Goal: Task Accomplishment & Management: Use online tool/utility

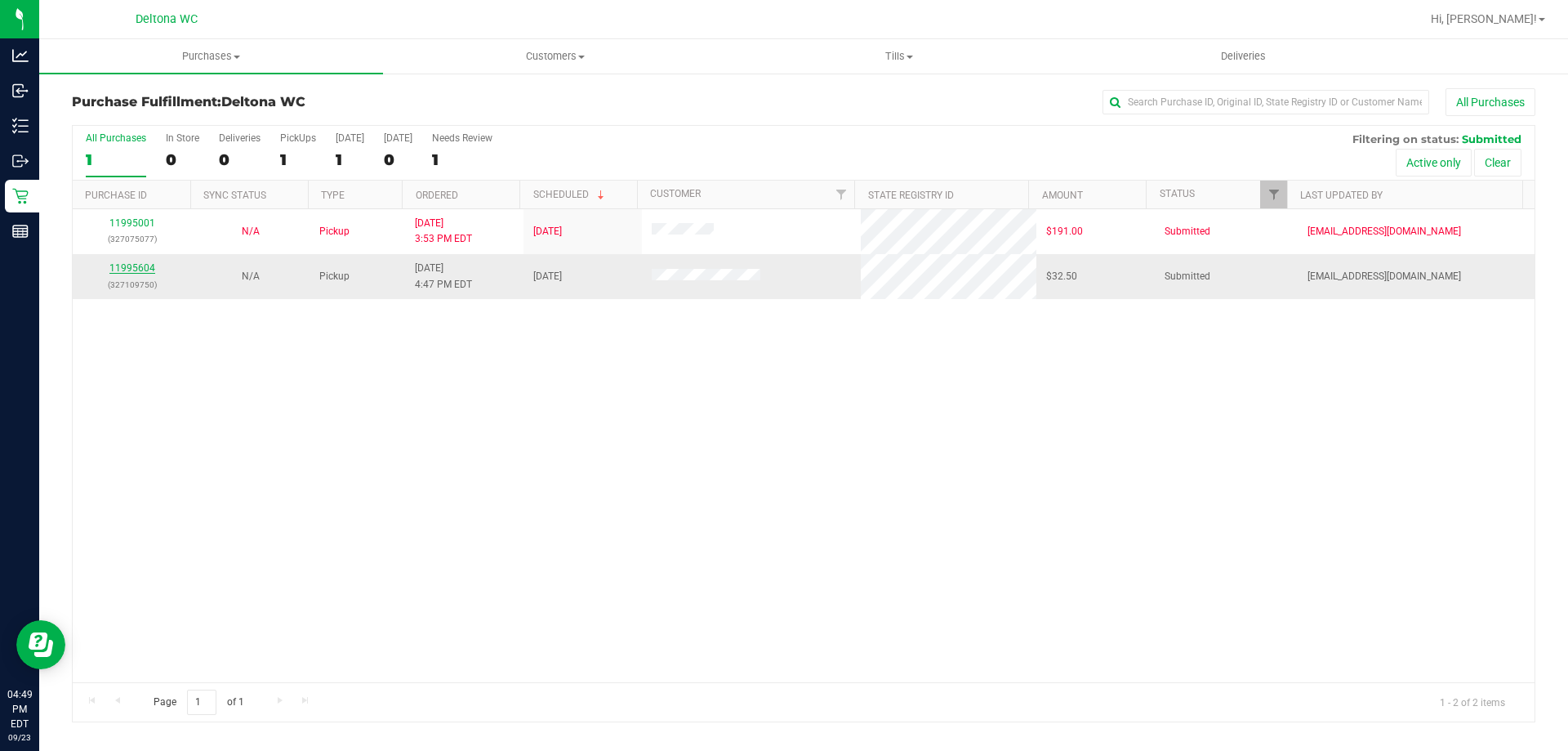
click at [130, 267] on link "11995604" at bounding box center [132, 268] width 46 height 12
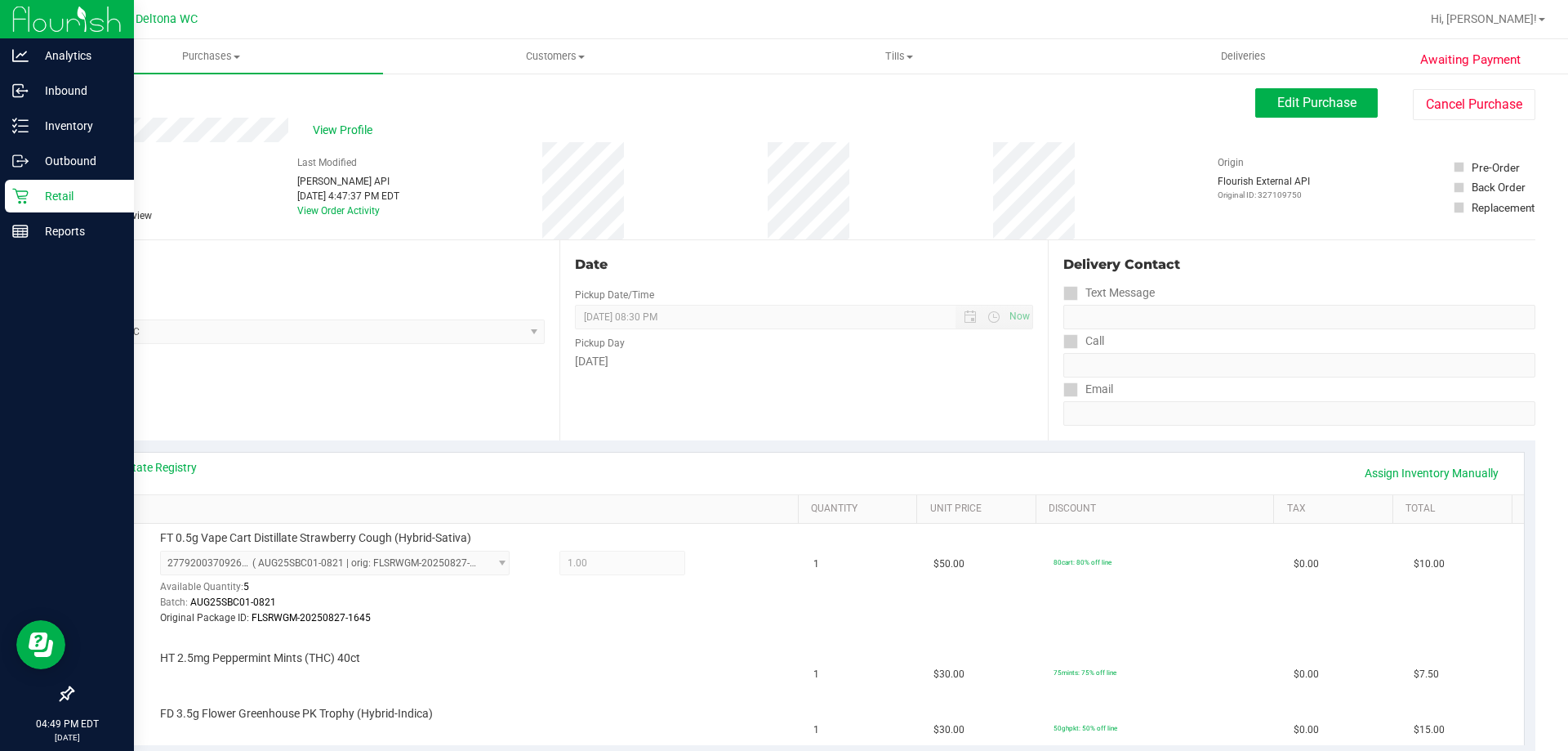
drag, startPoint x: 21, startPoint y: 192, endPoint x: 21, endPoint y: 180, distance: 12.0
click at [21, 192] on icon at bounding box center [20, 196] width 16 height 16
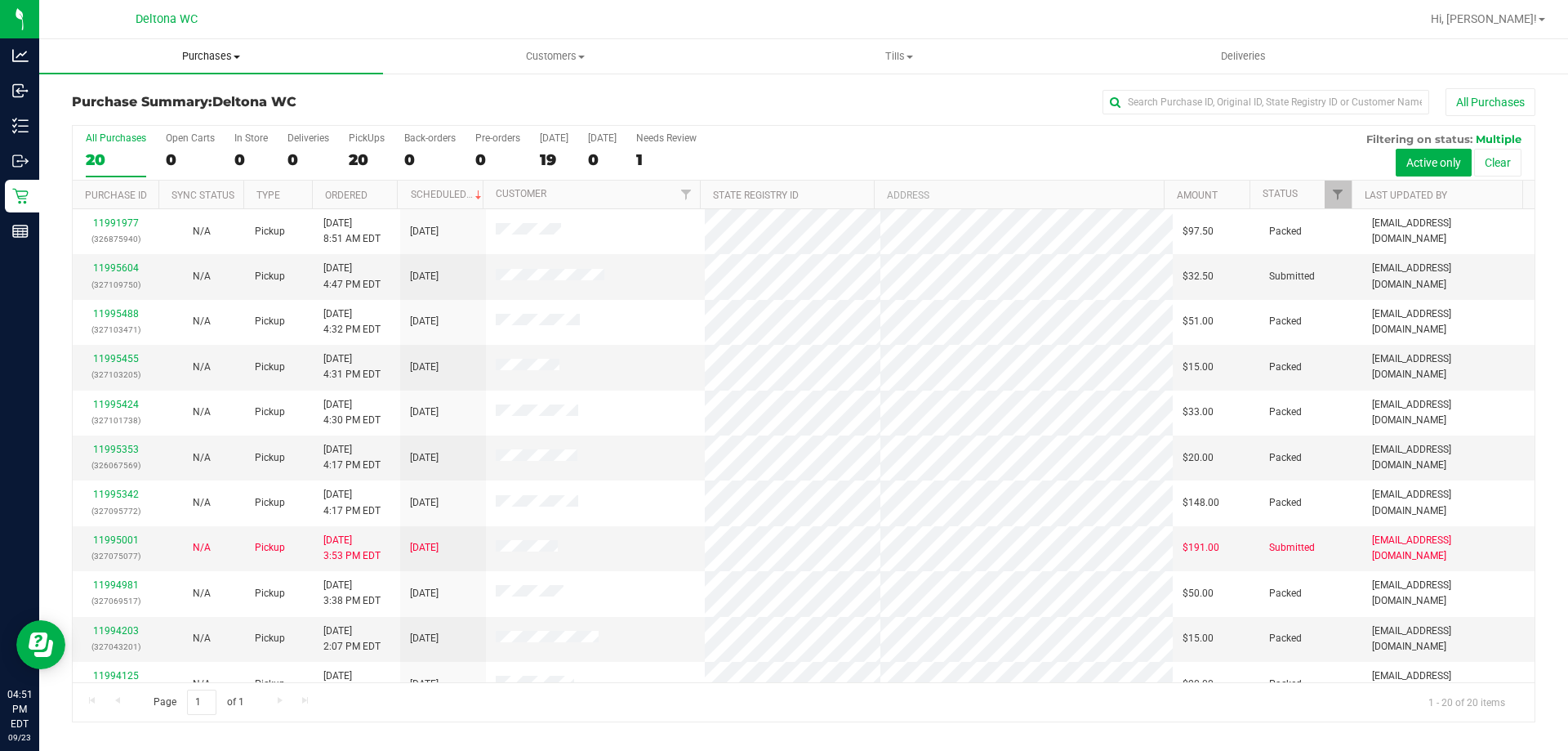
click at [208, 66] on uib-tab-heading "Purchases Summary of purchases Fulfillment All purchases" at bounding box center [211, 56] width 344 height 35
click at [145, 115] on li "Fulfillment" at bounding box center [211, 118] width 344 height 19
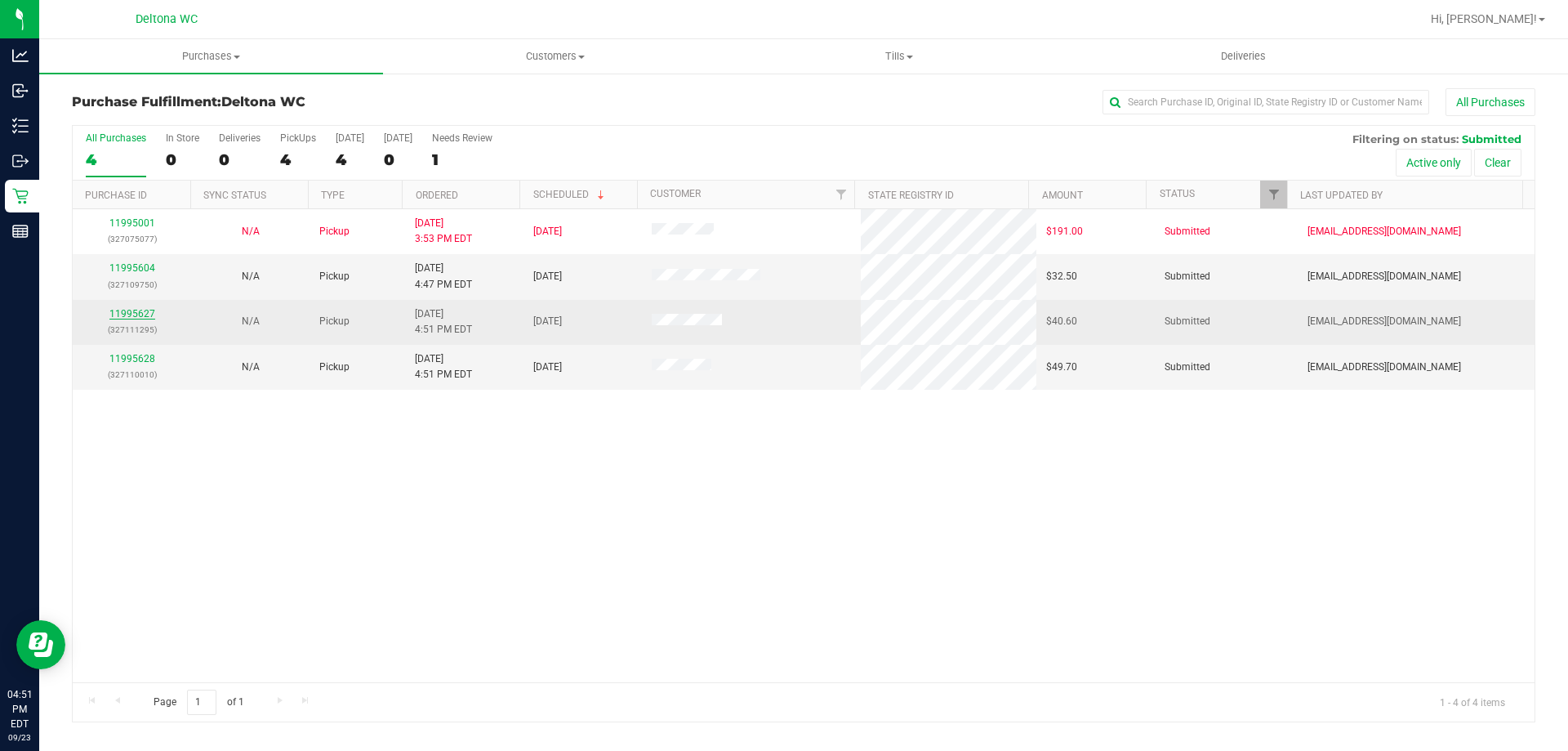
click at [141, 308] on link "11995627" at bounding box center [132, 314] width 46 height 12
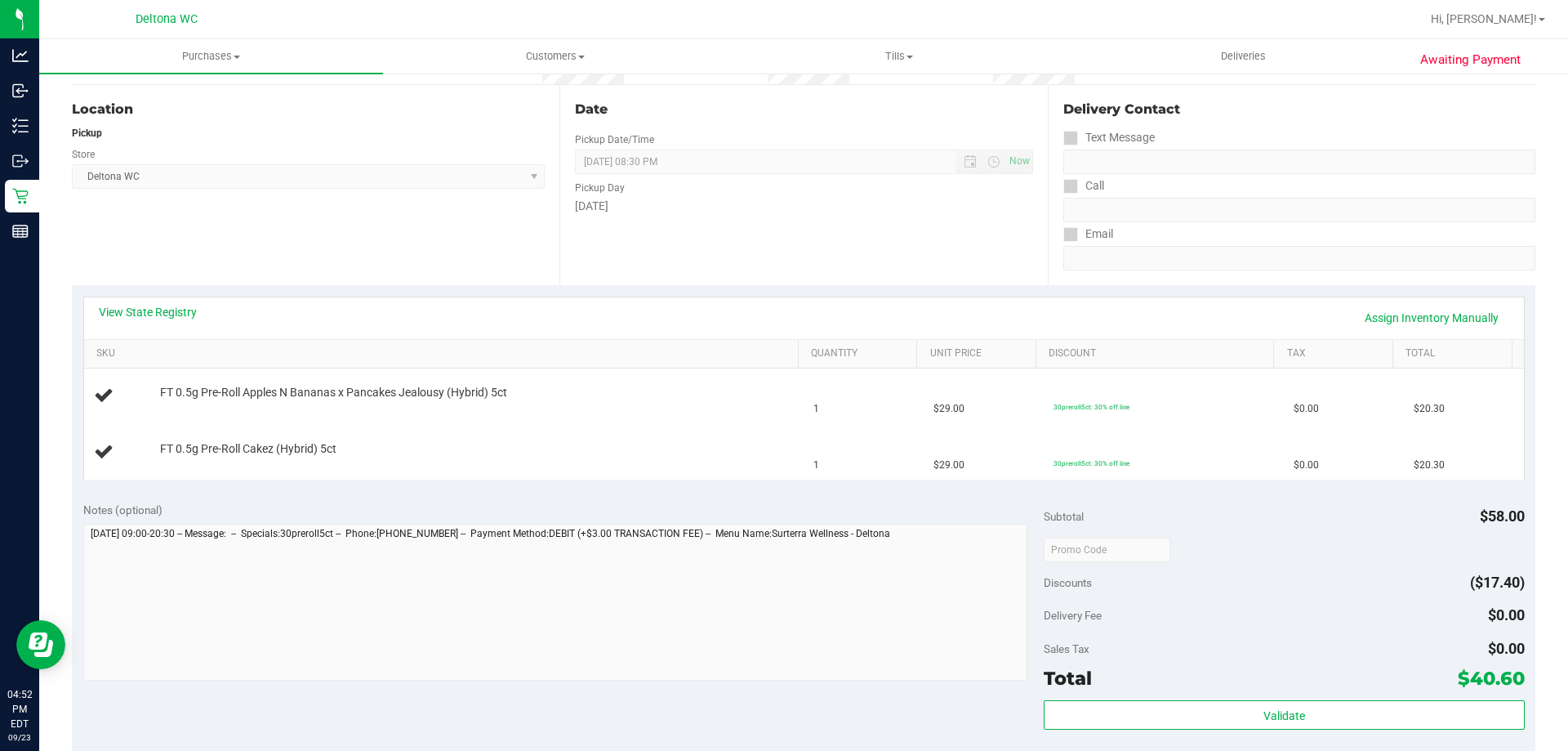
scroll to position [245, 0]
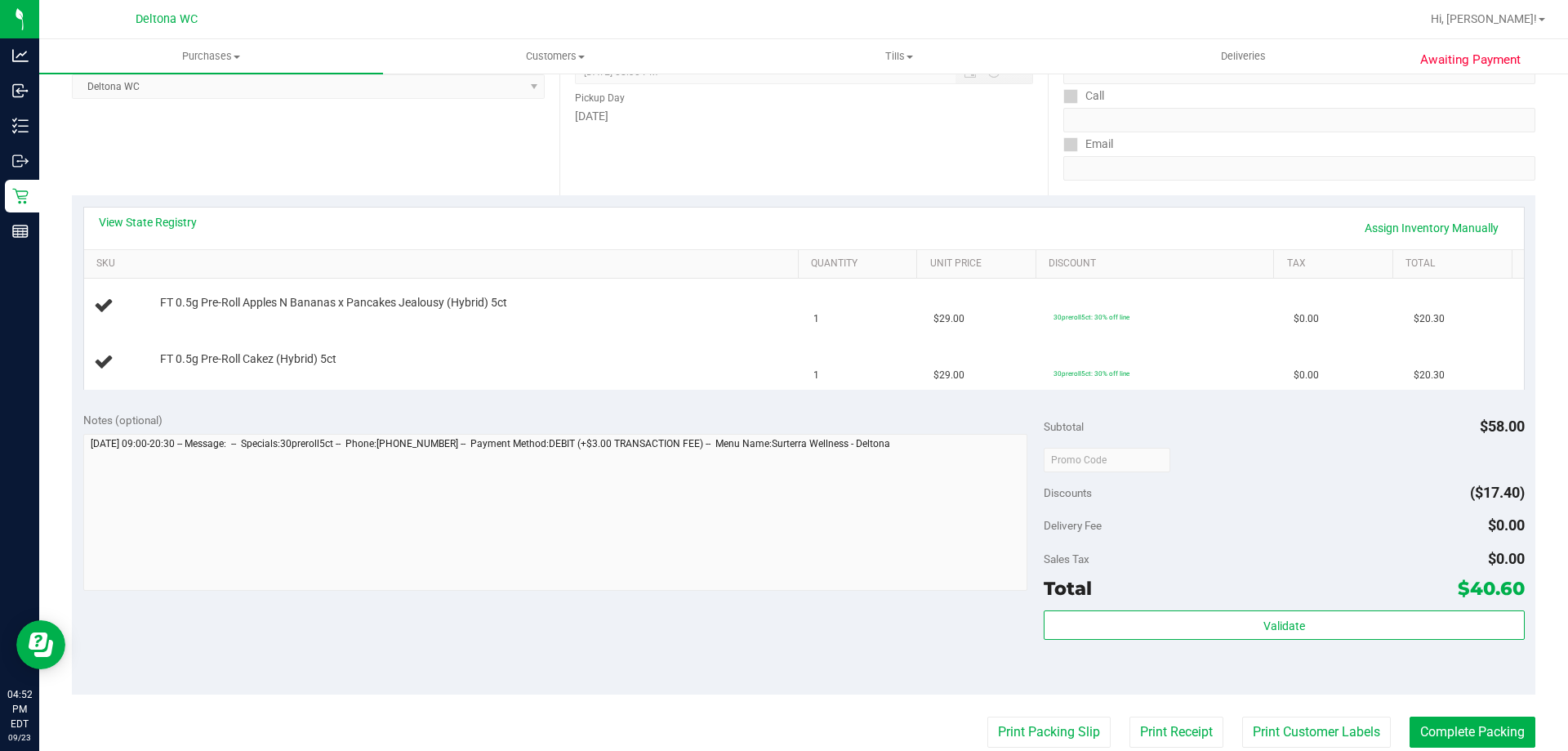
click at [1244, 446] on div at bounding box center [1284, 459] width 480 height 30
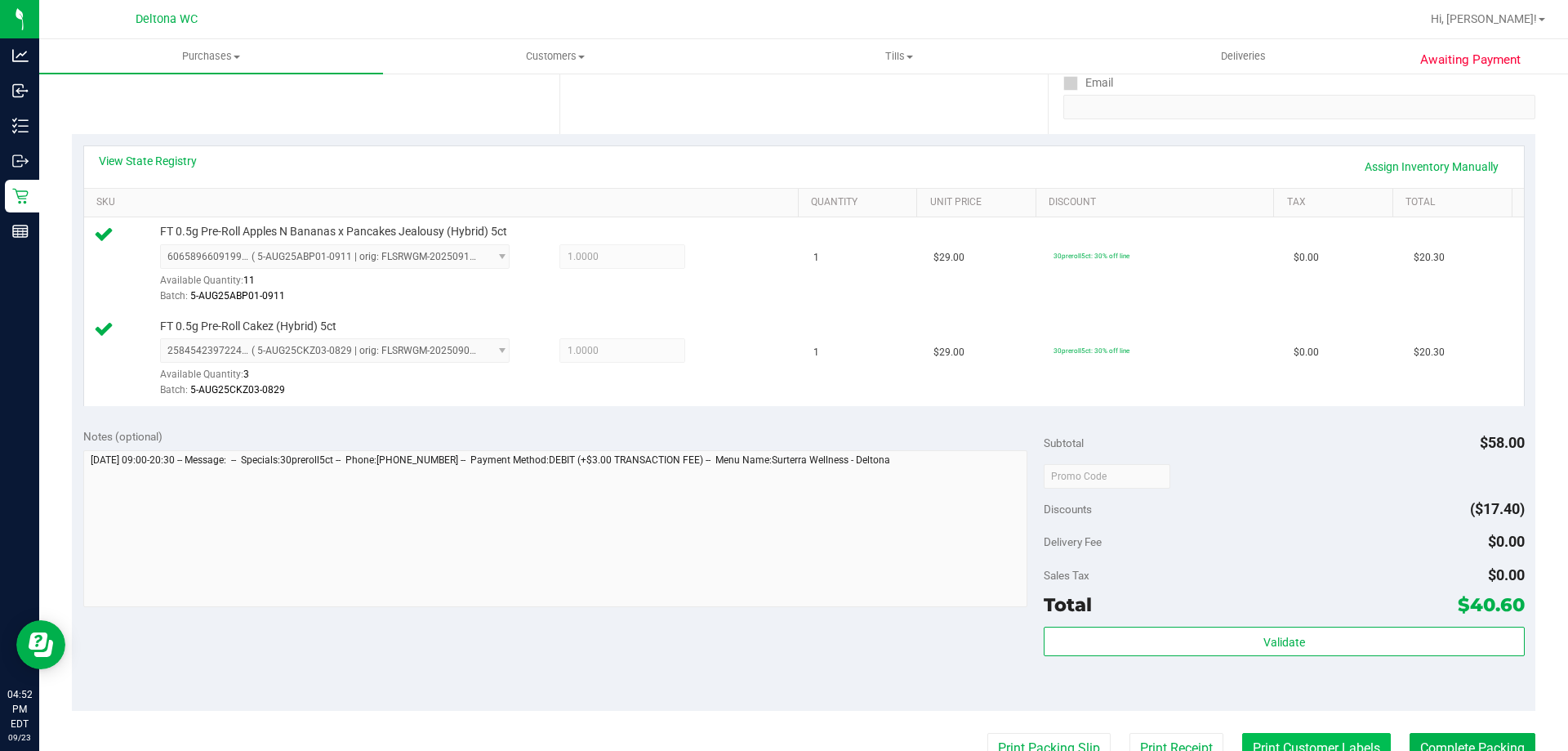
scroll to position [408, 0]
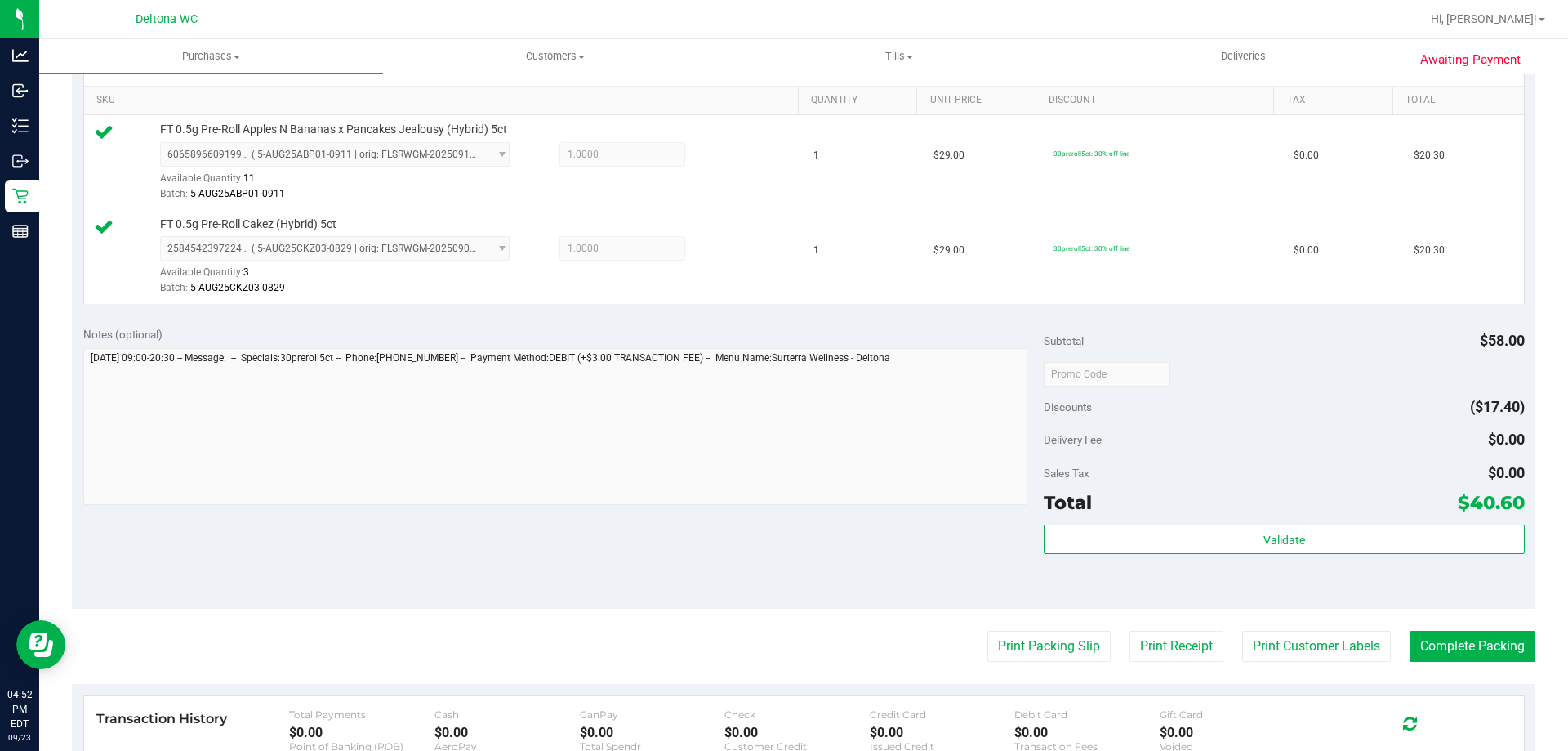
click at [1248, 564] on div "Validate" at bounding box center [1284, 560] width 480 height 73
click at [1249, 559] on div "Validate" at bounding box center [1284, 560] width 480 height 73
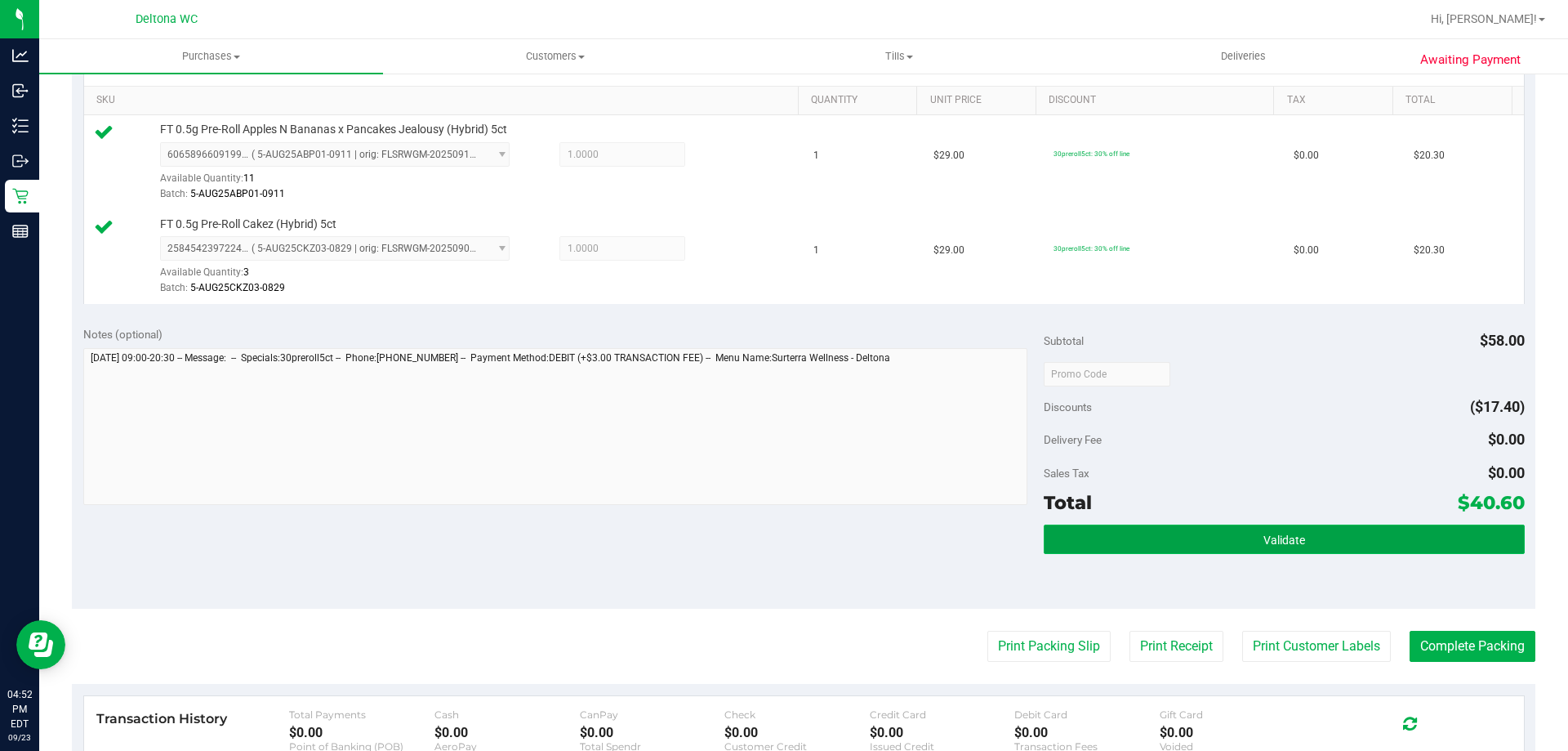
click at [1250, 549] on button "Validate" at bounding box center [1284, 538] width 480 height 30
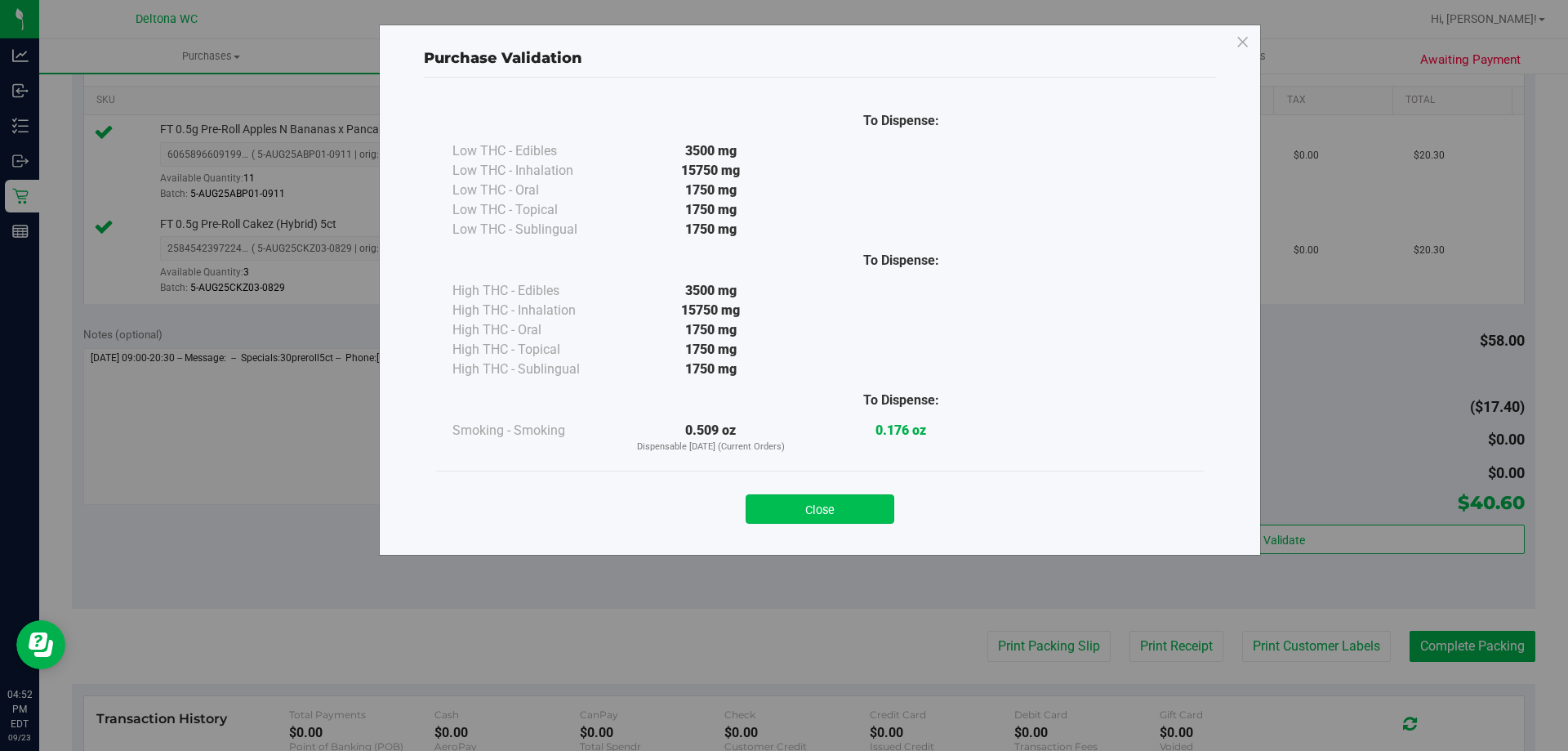
click at [822, 502] on button "Close" at bounding box center [820, 509] width 149 height 30
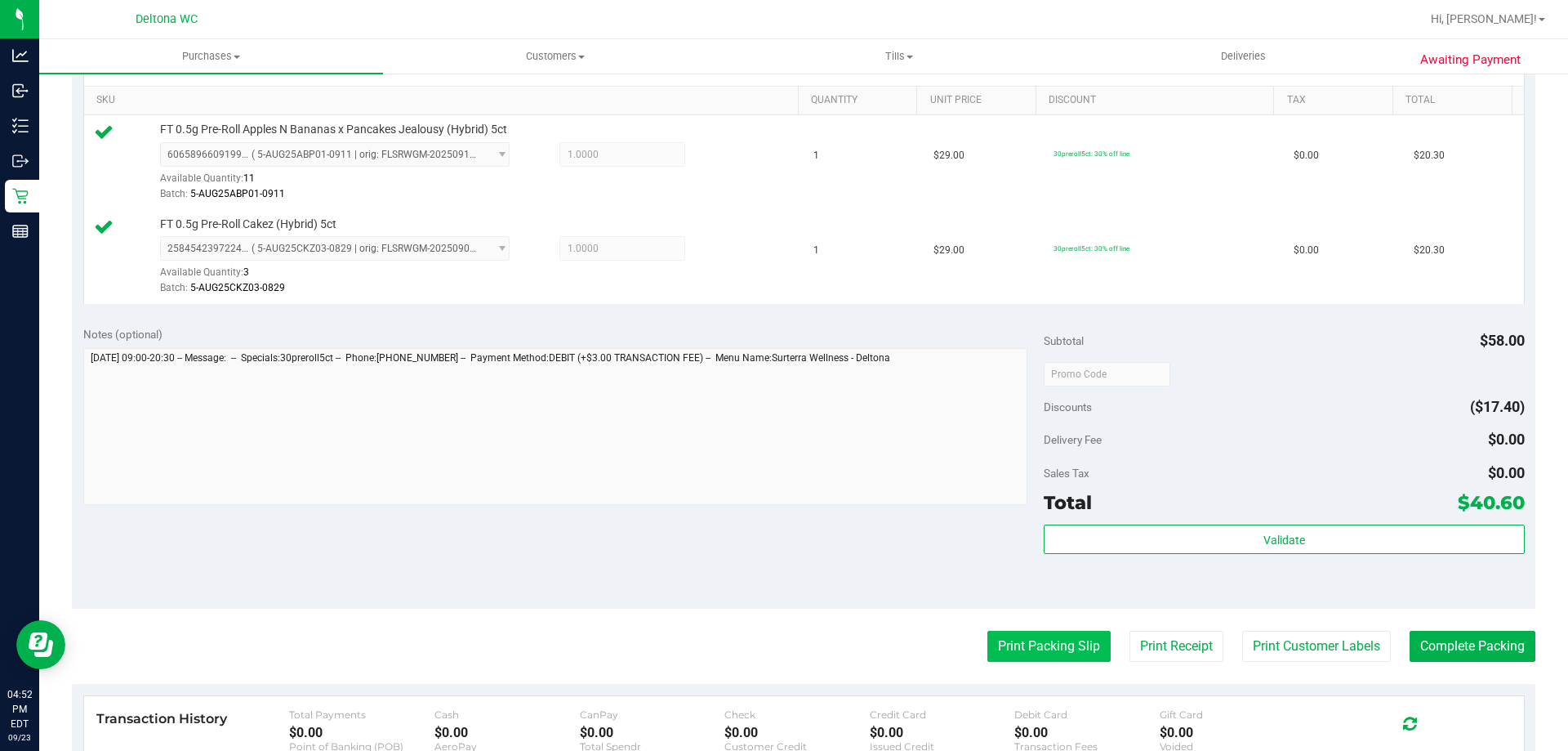
click at [991, 637] on button "Print Packing Slip" at bounding box center [1049, 646] width 123 height 31
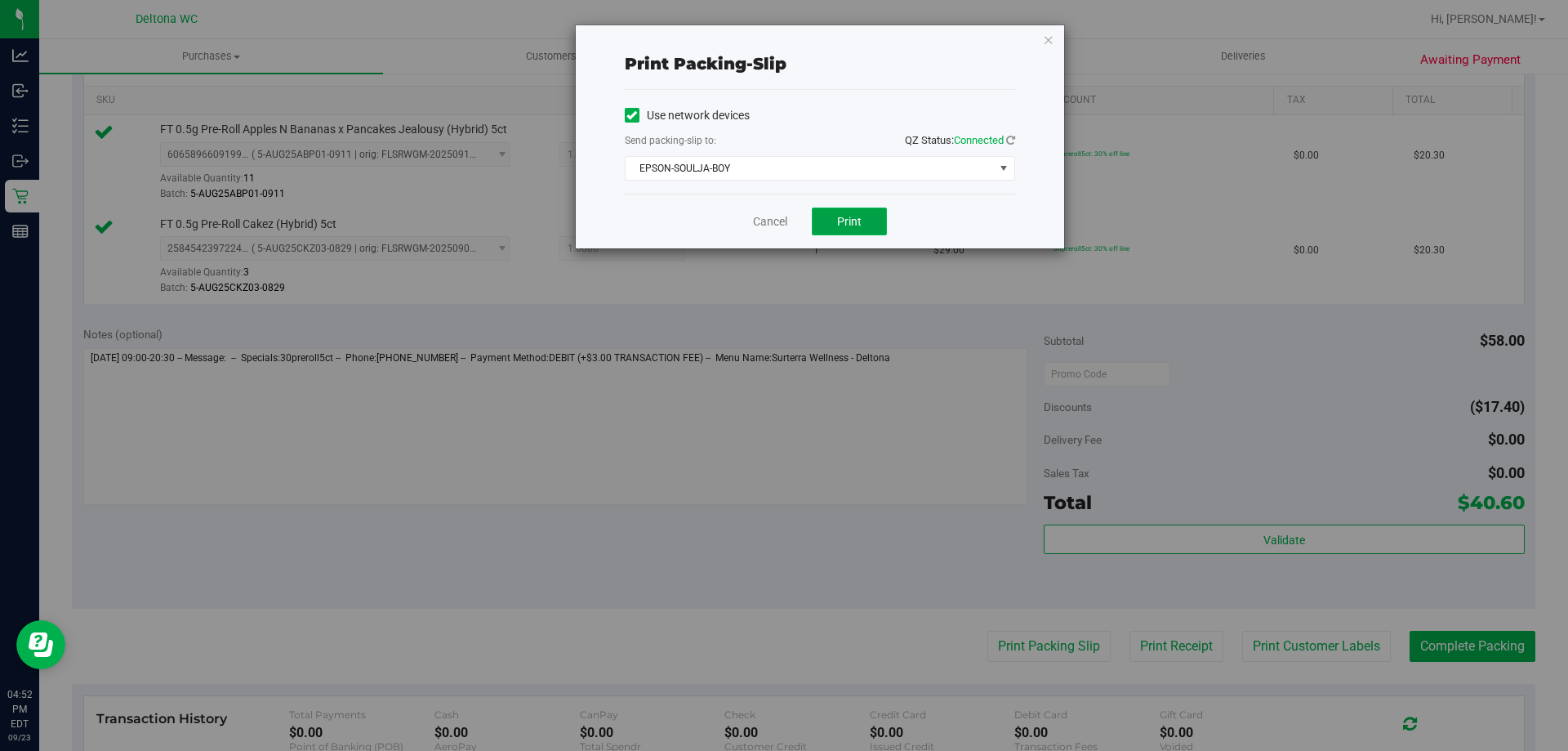
click at [860, 222] on span "Print" at bounding box center [849, 221] width 24 height 13
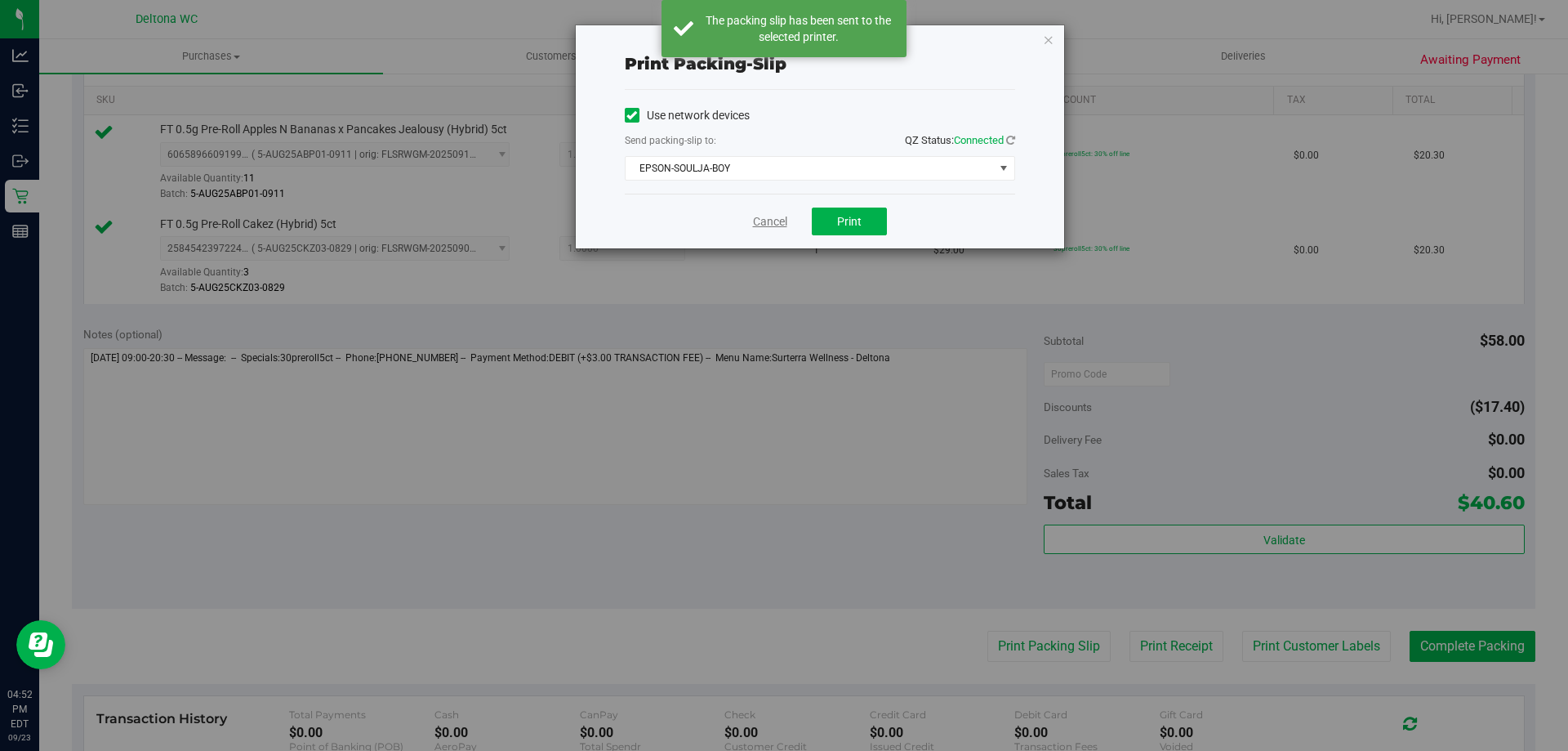
click at [772, 220] on link "Cancel" at bounding box center [770, 222] width 35 height 17
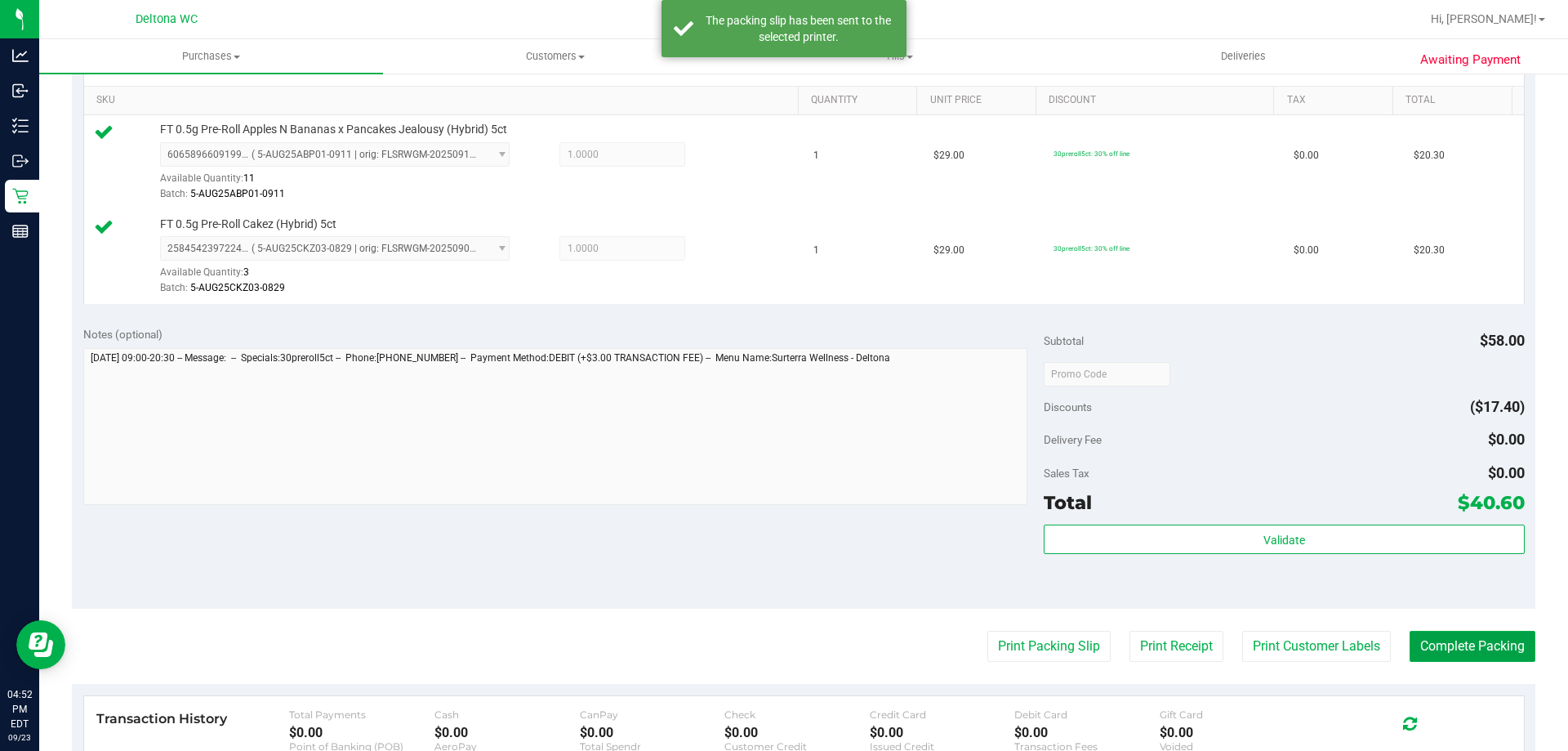
drag, startPoint x: 1438, startPoint y: 657, endPoint x: 1441, endPoint y: 357, distance: 300.0
click at [1438, 657] on button "Complete Packing" at bounding box center [1473, 646] width 126 height 31
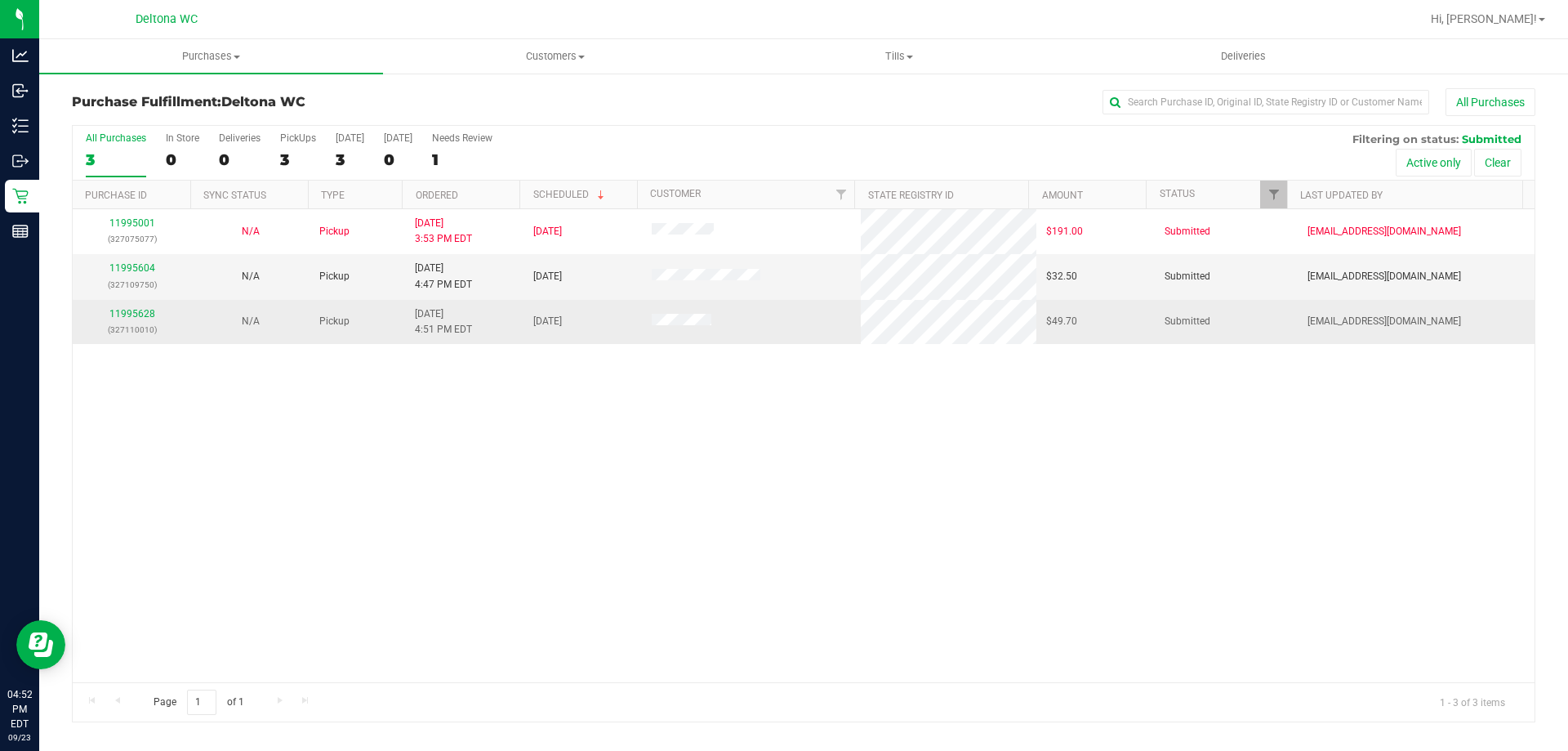
click at [112, 322] on p "(327110010)" at bounding box center [132, 329] width 99 height 15
click at [116, 321] on p "(327110010)" at bounding box center [132, 329] width 99 height 15
click at [121, 319] on div "11995628 (327110010)" at bounding box center [132, 321] width 99 height 31
click at [123, 315] on link "11995628" at bounding box center [132, 314] width 46 height 12
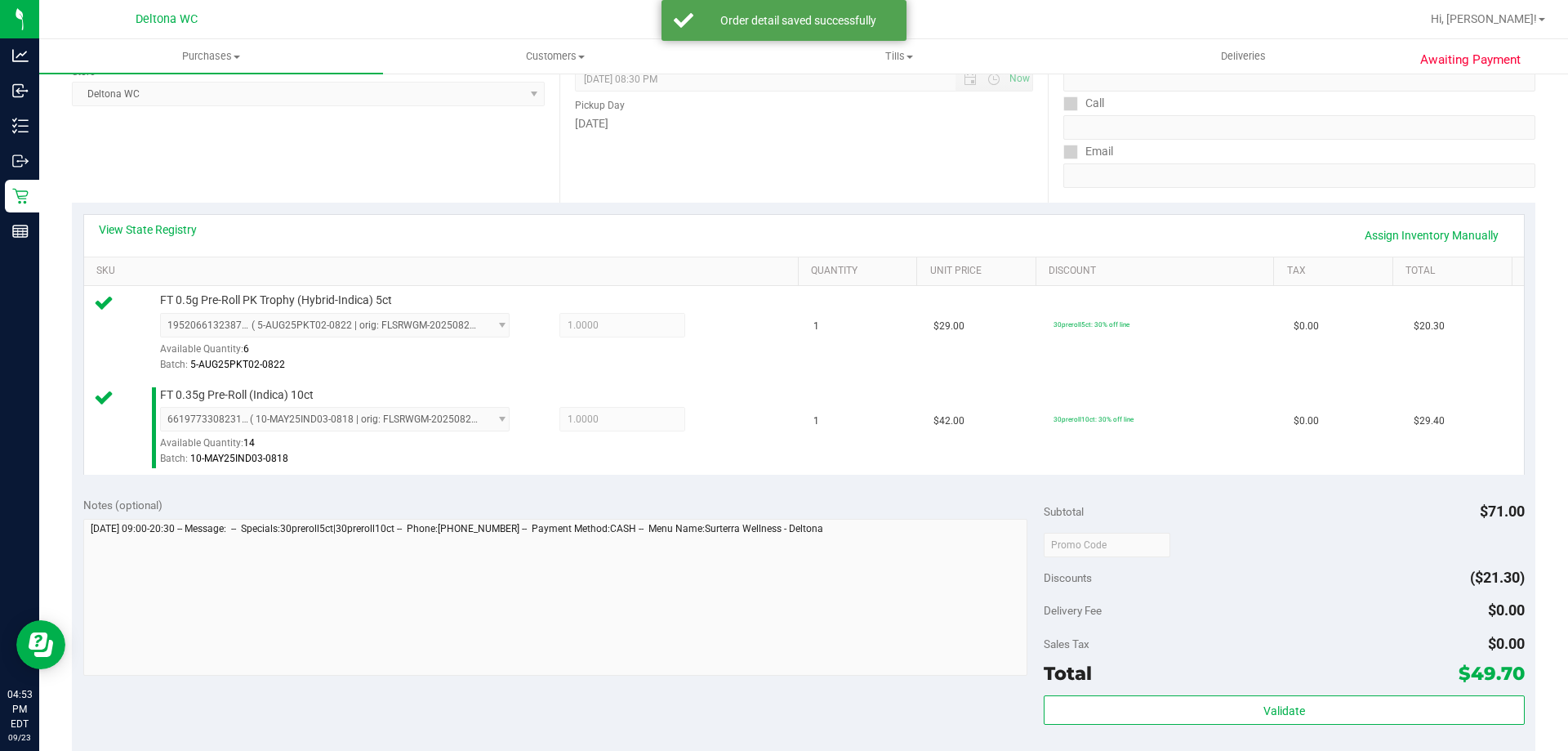
scroll to position [408, 0]
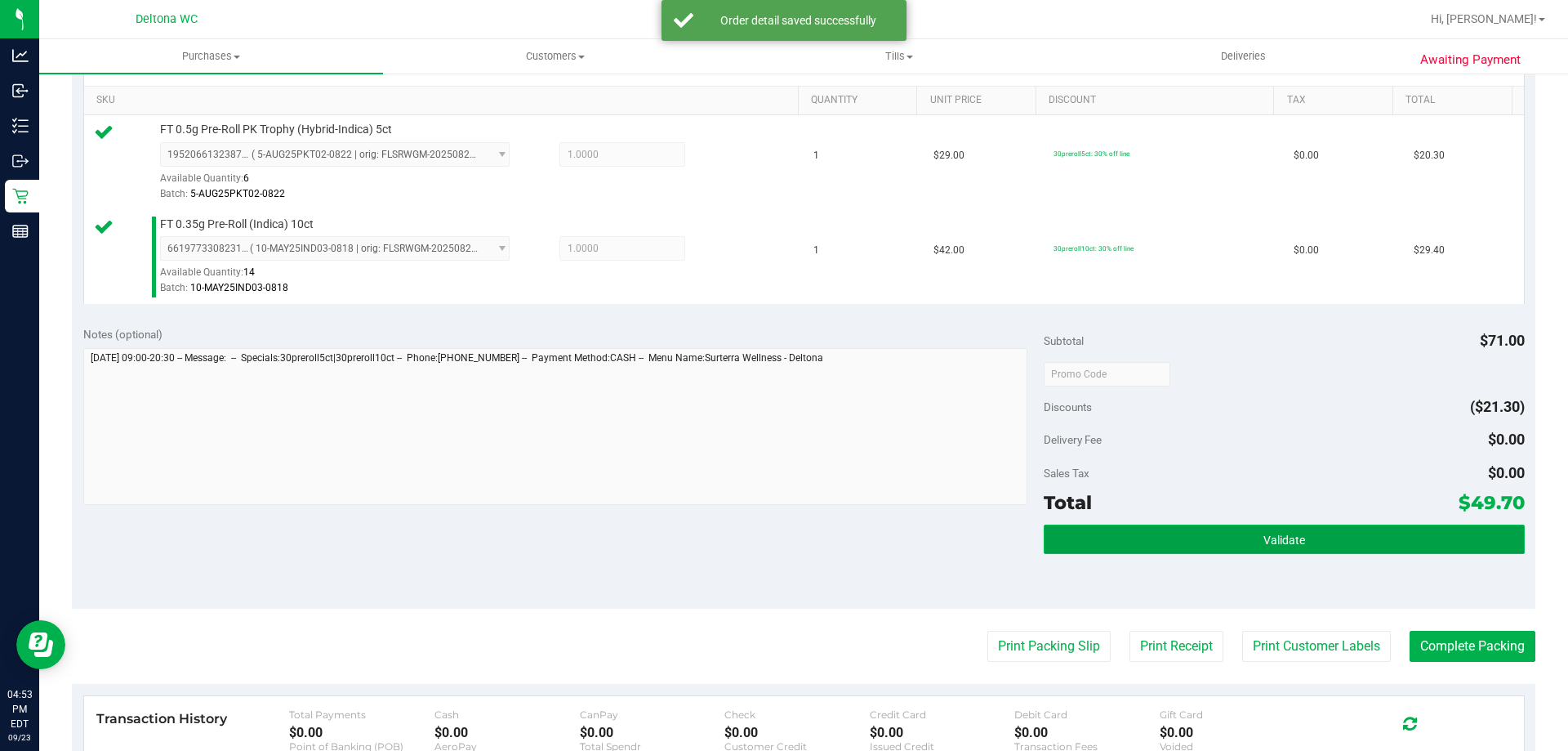
click at [1230, 530] on button "Validate" at bounding box center [1284, 538] width 480 height 30
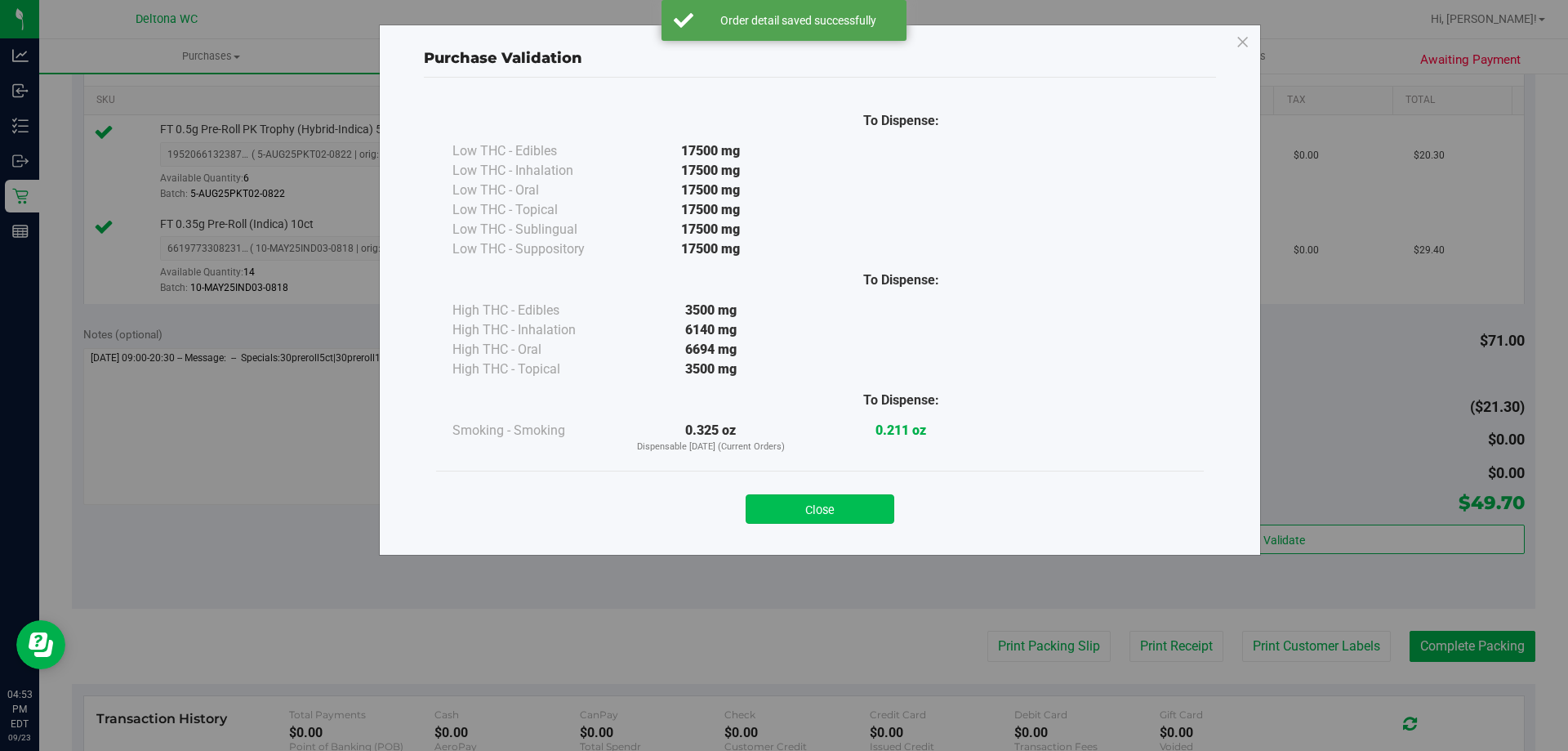
click at [822, 498] on button "Close" at bounding box center [820, 509] width 149 height 30
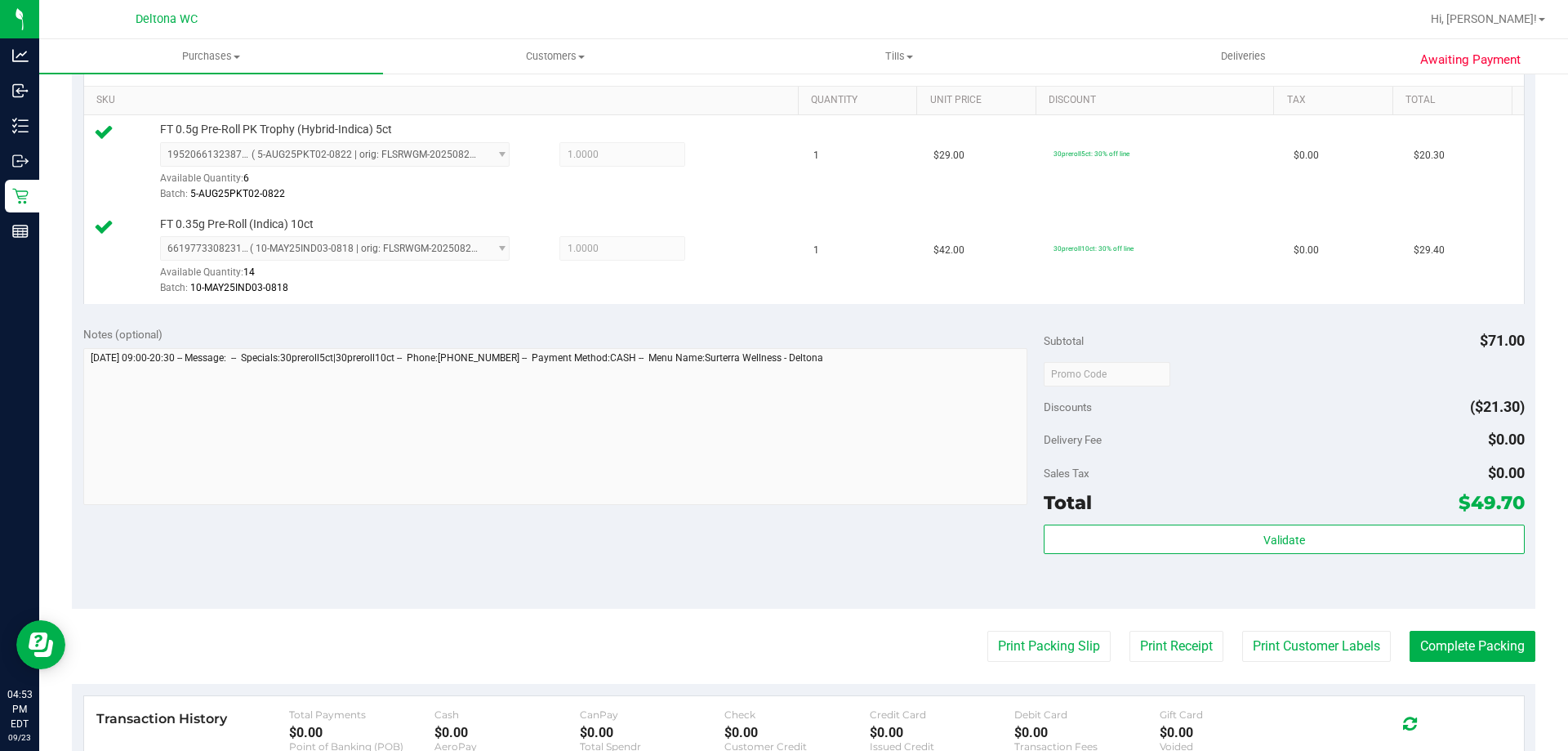
click at [1017, 629] on purchase-details "Back Edit Purchase Cancel Purchase View Profile # 11995628 BioTrack ID: - Submi…" at bounding box center [803, 335] width 1464 height 1310
click at [1019, 633] on button "Print Packing Slip" at bounding box center [1049, 646] width 123 height 31
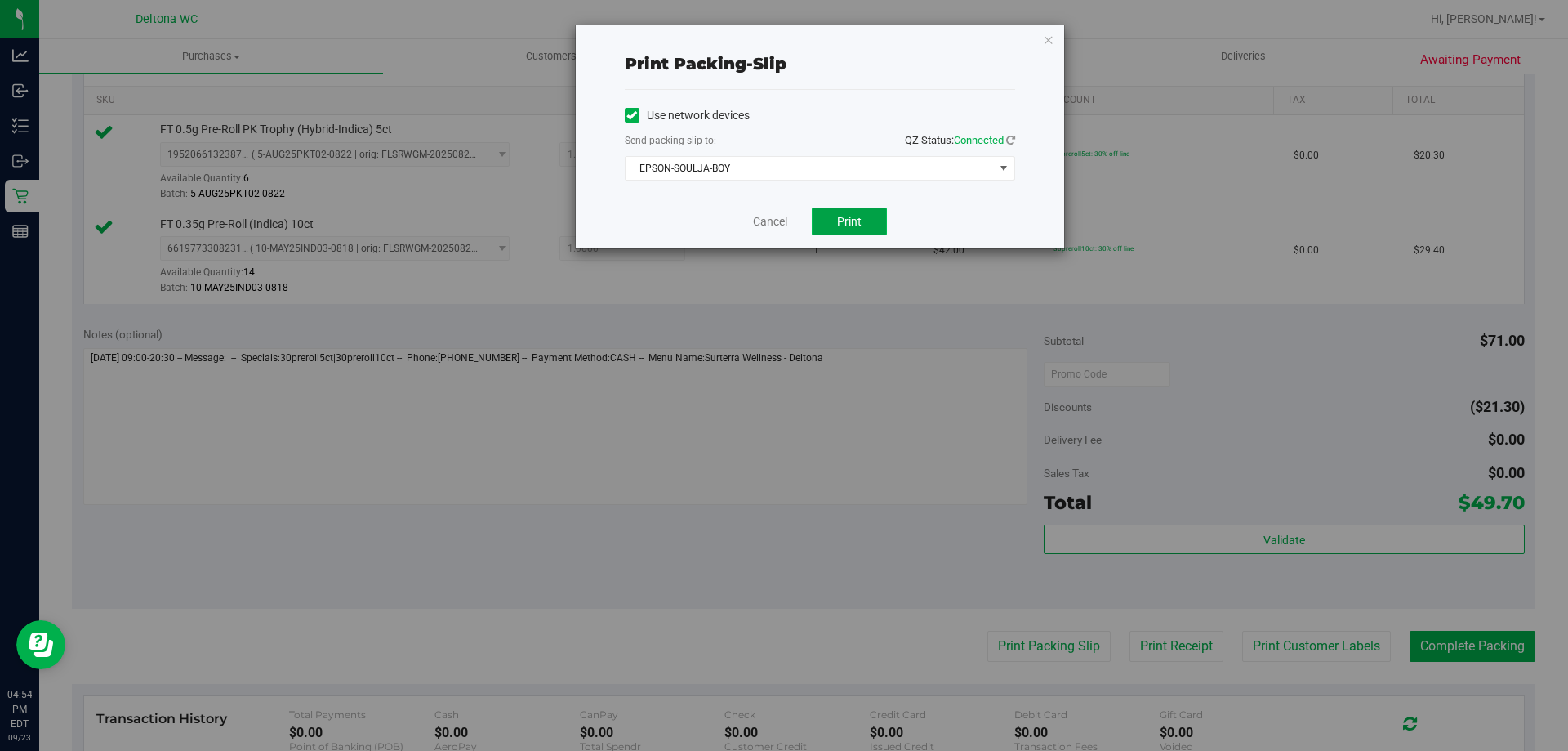
click at [841, 226] on span "Print" at bounding box center [849, 221] width 24 height 13
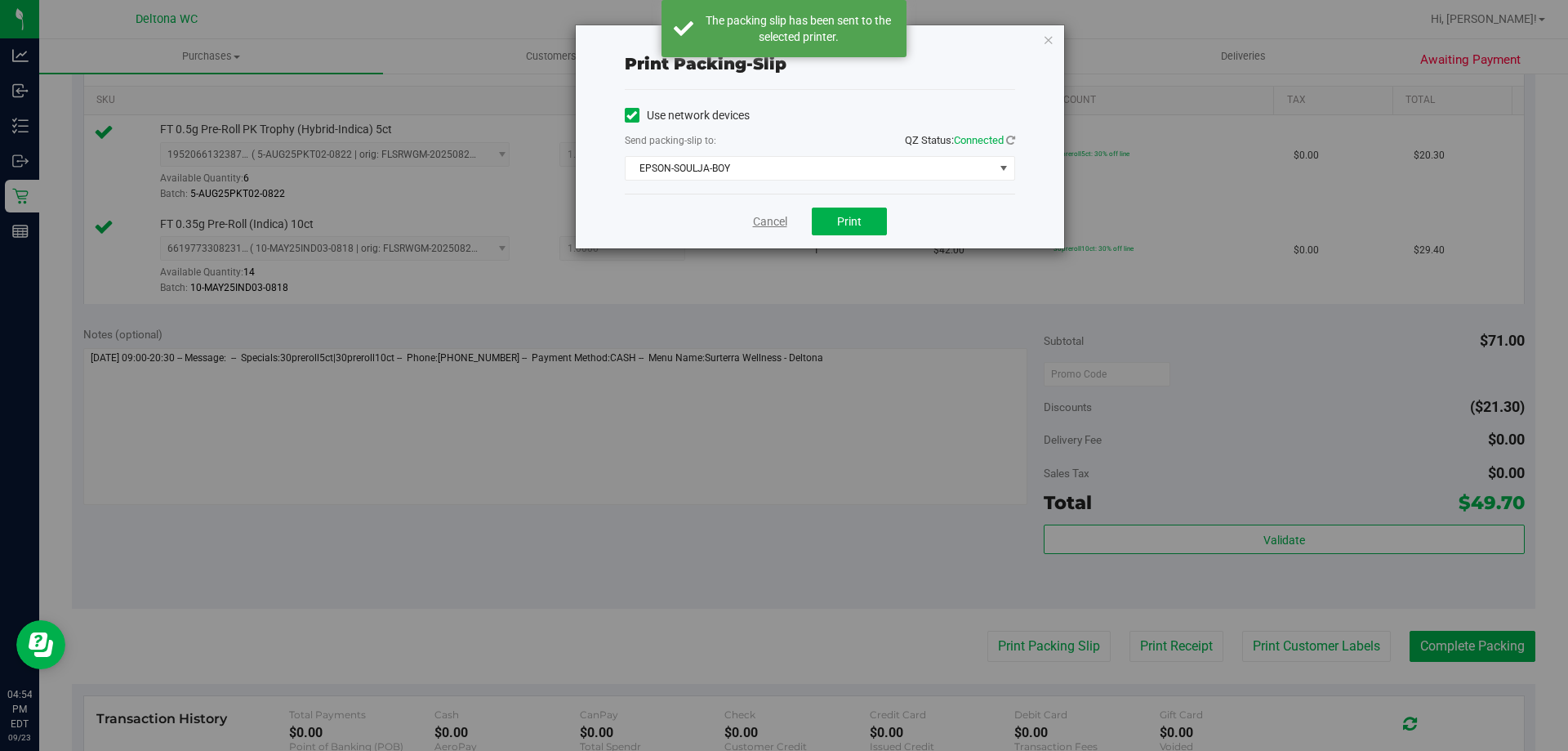
click at [757, 215] on link "Cancel" at bounding box center [770, 222] width 35 height 17
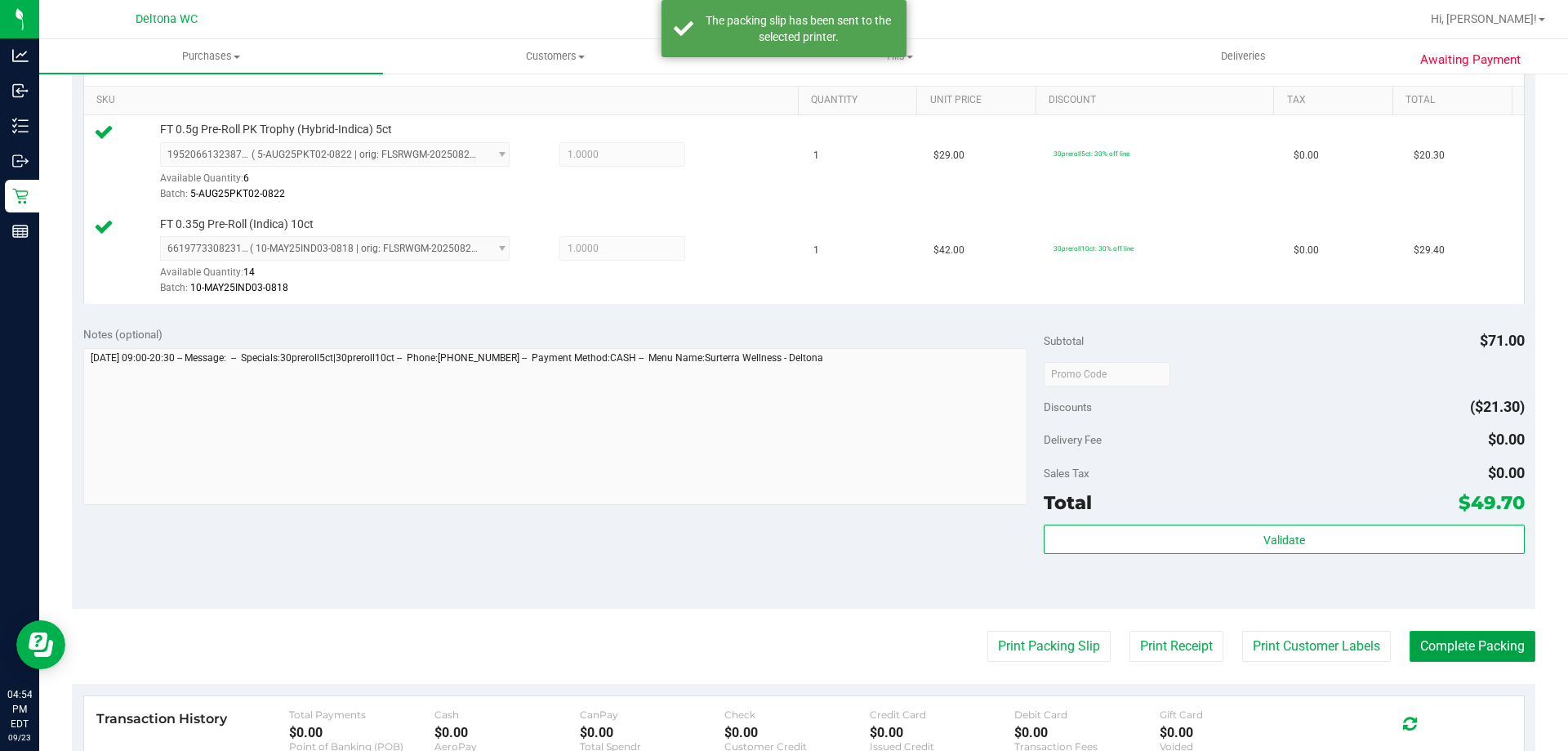
click at [1437, 643] on button "Complete Packing" at bounding box center [1473, 646] width 126 height 31
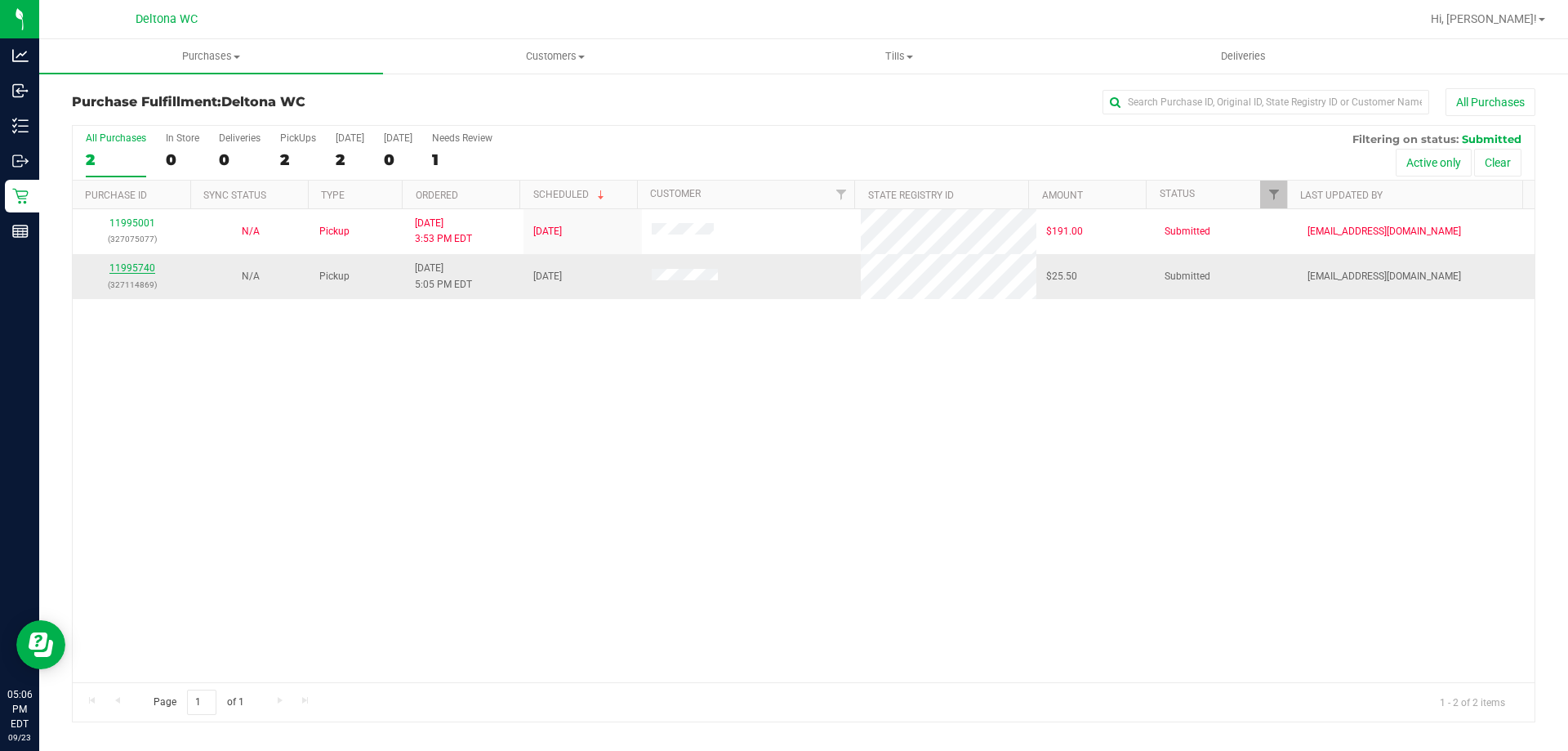
click at [146, 262] on link "11995740" at bounding box center [132, 268] width 46 height 12
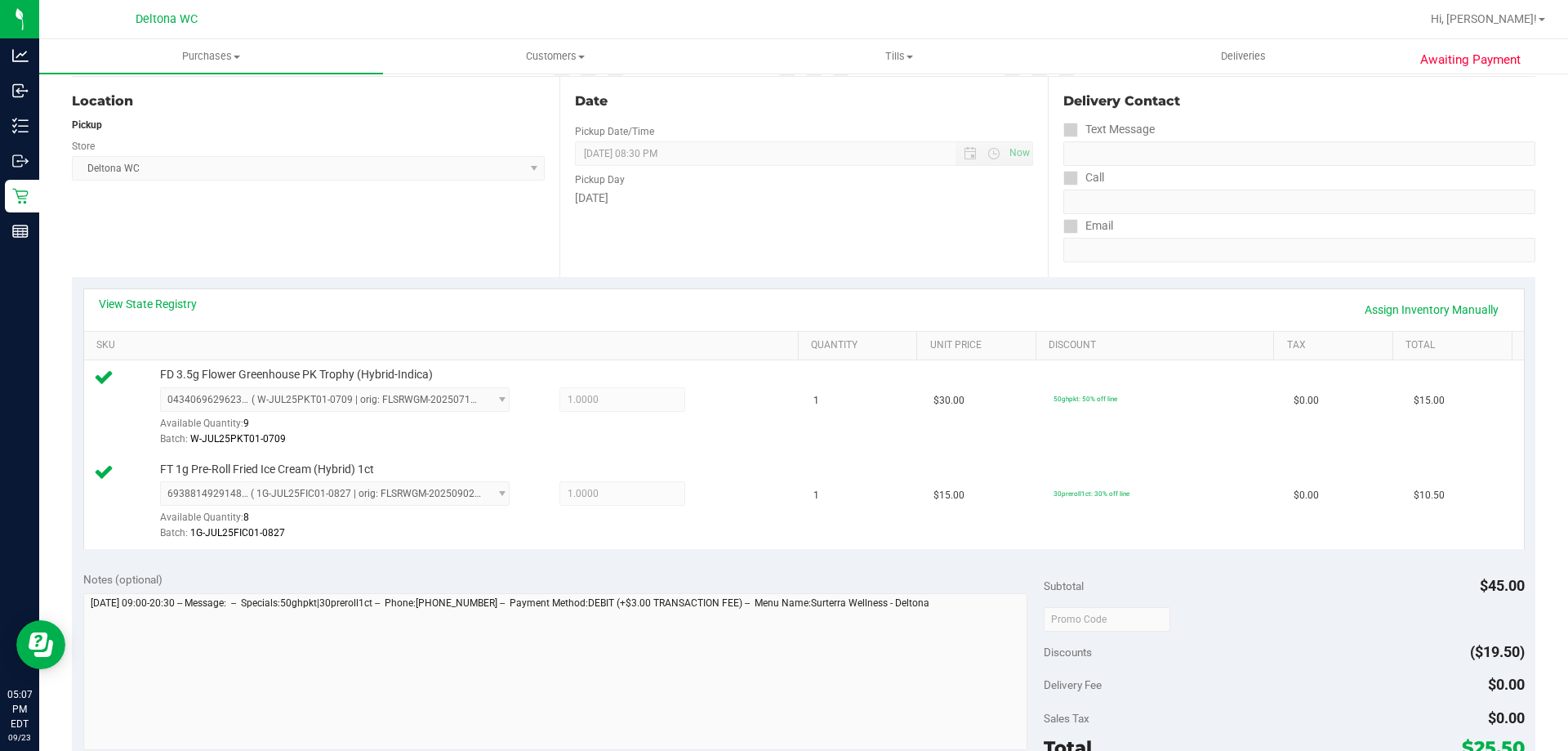
scroll to position [490, 0]
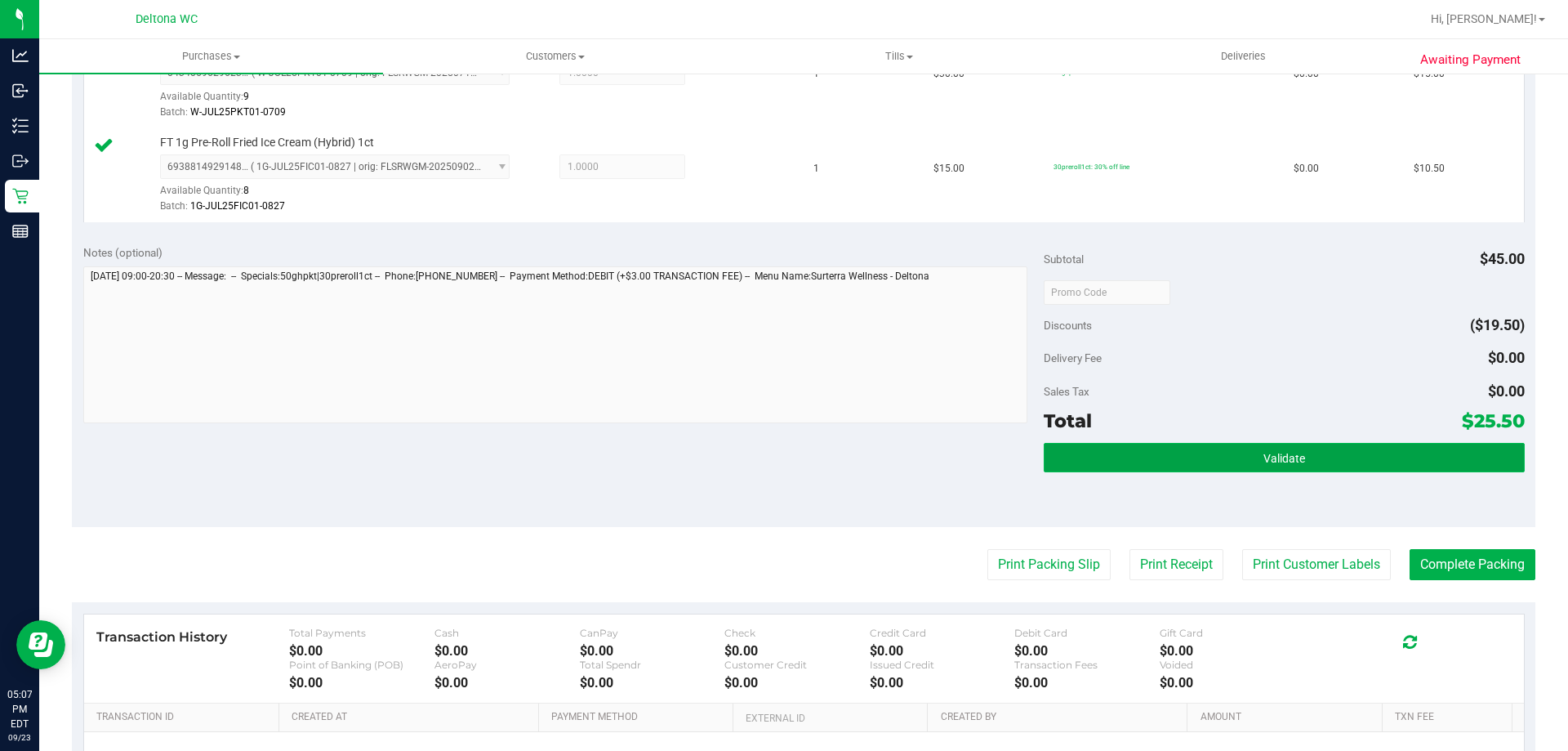
click at [1167, 466] on button "Validate" at bounding box center [1284, 457] width 480 height 30
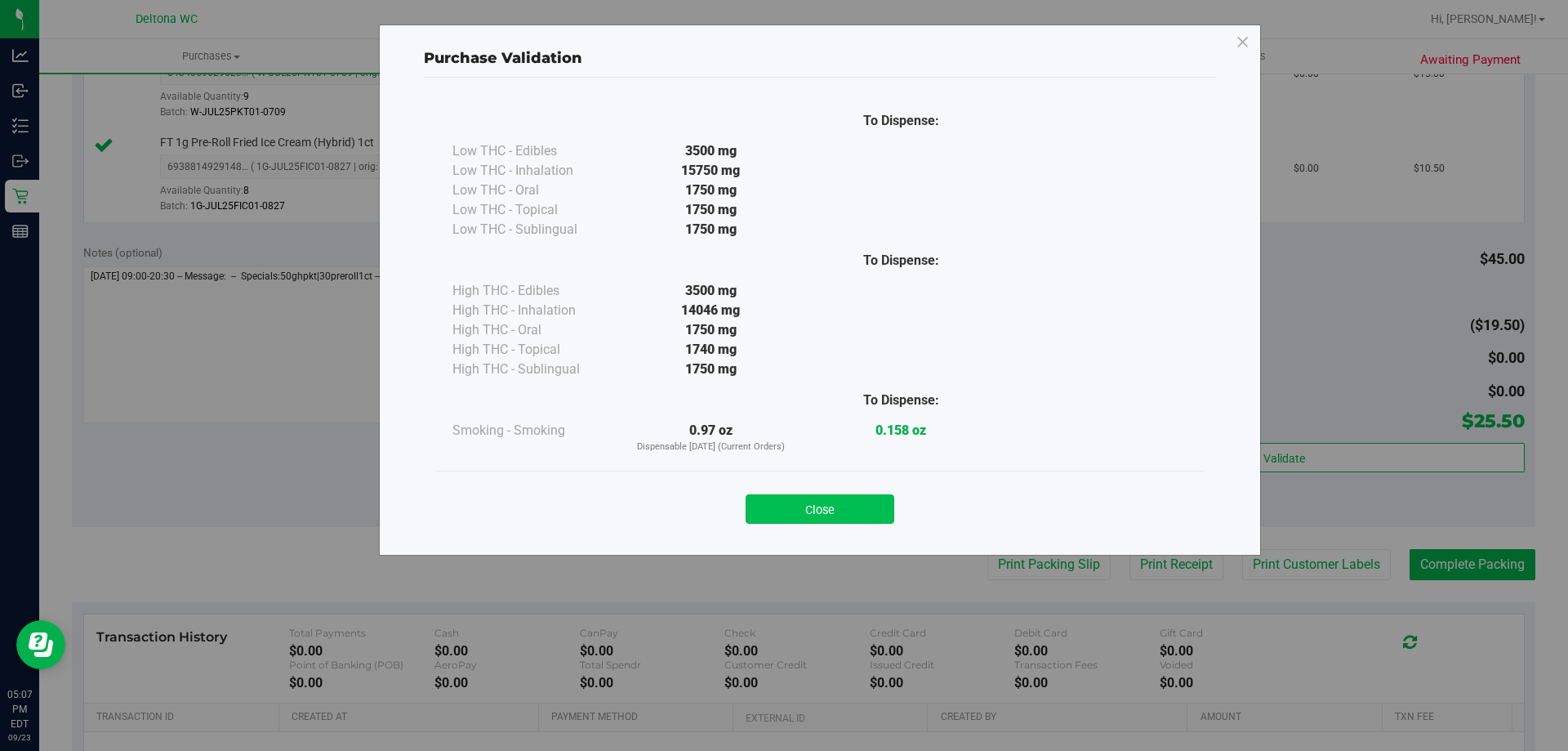
click at [770, 499] on button "Close" at bounding box center [820, 509] width 149 height 30
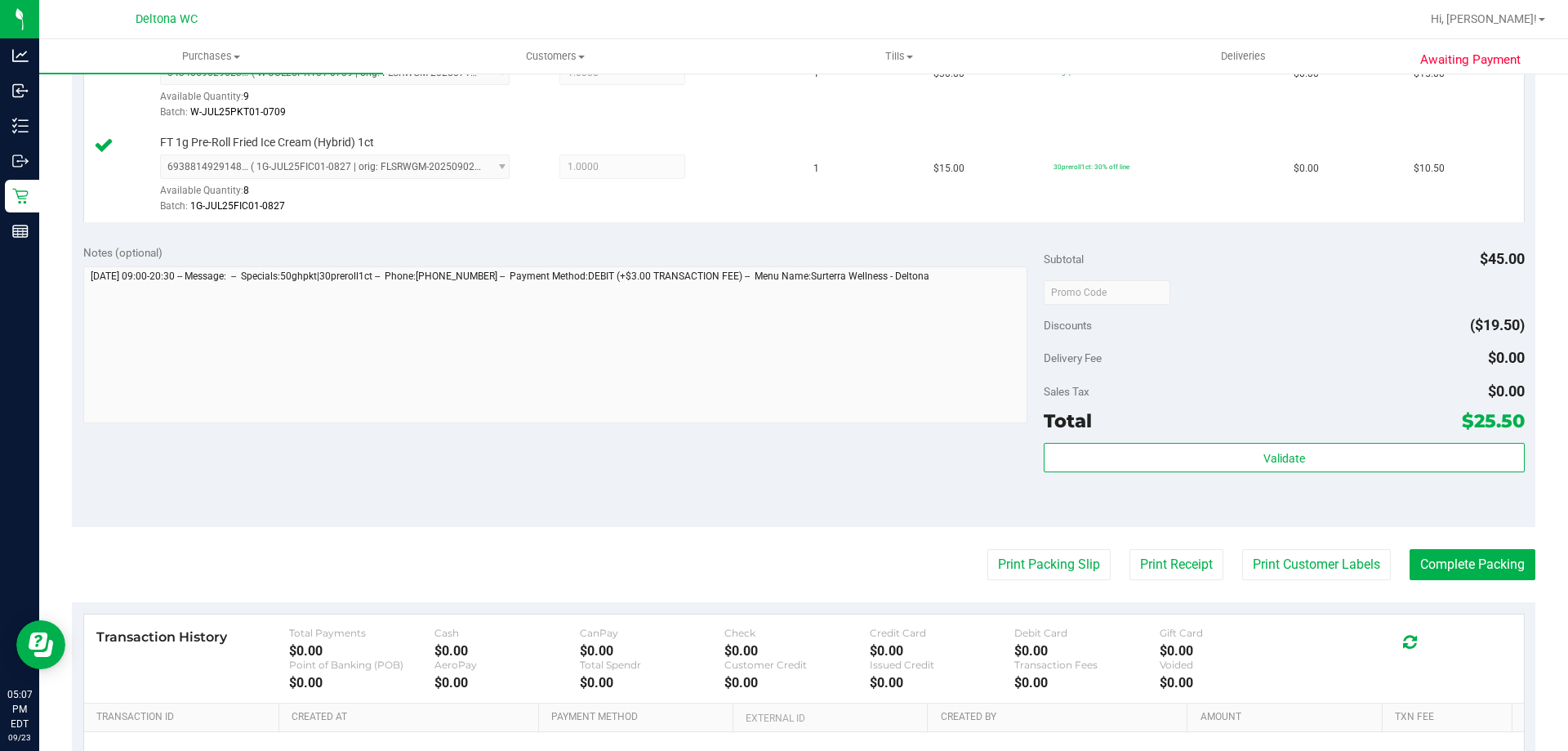
click at [1044, 582] on purchase-details "Back Edit Purchase Cancel Purchase View Profile # 11995740 BioTrack ID: - Submi…" at bounding box center [803, 253] width 1464 height 1310
click at [1016, 555] on button "Print Packing Slip" at bounding box center [1049, 564] width 123 height 31
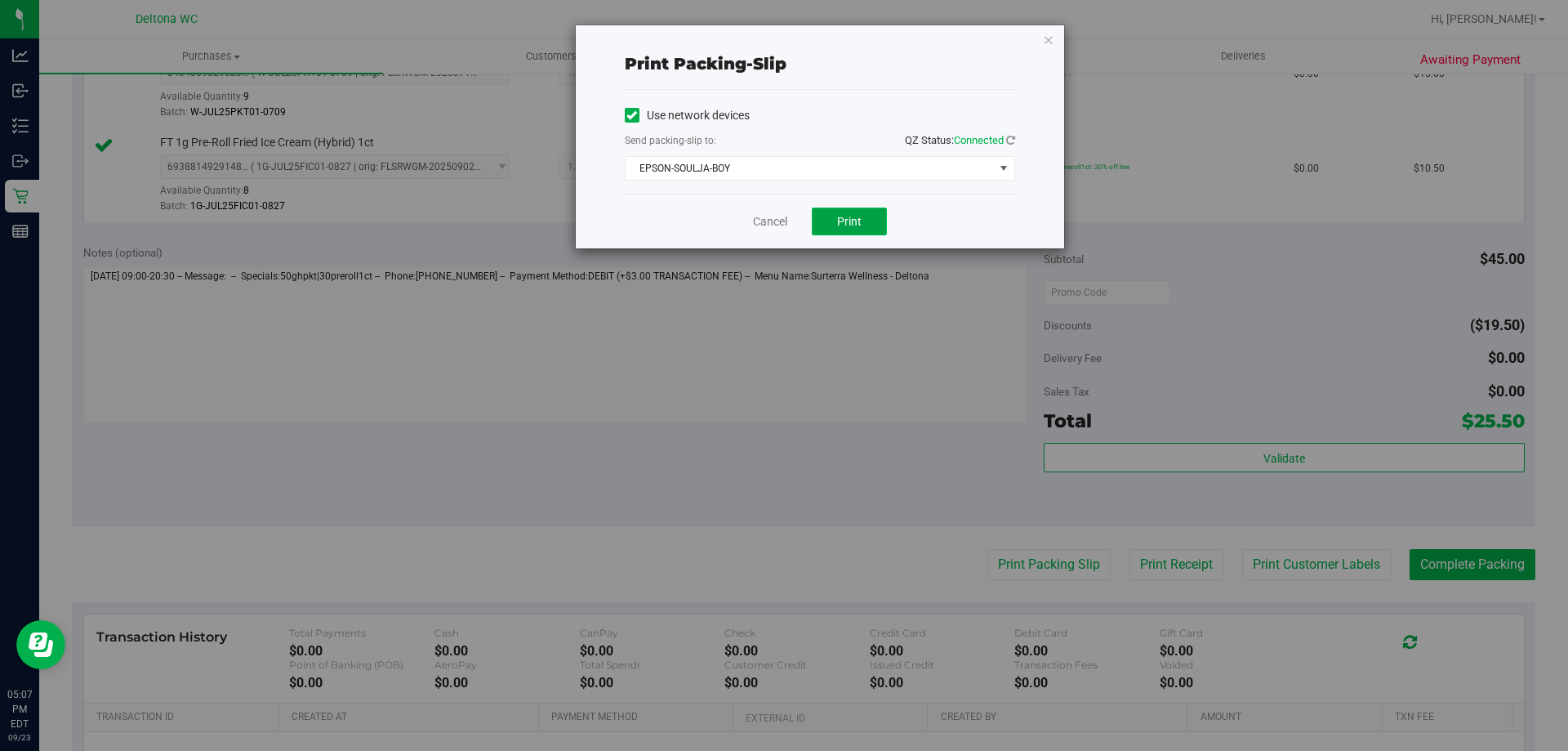
click at [854, 219] on span "Print" at bounding box center [849, 221] width 24 height 13
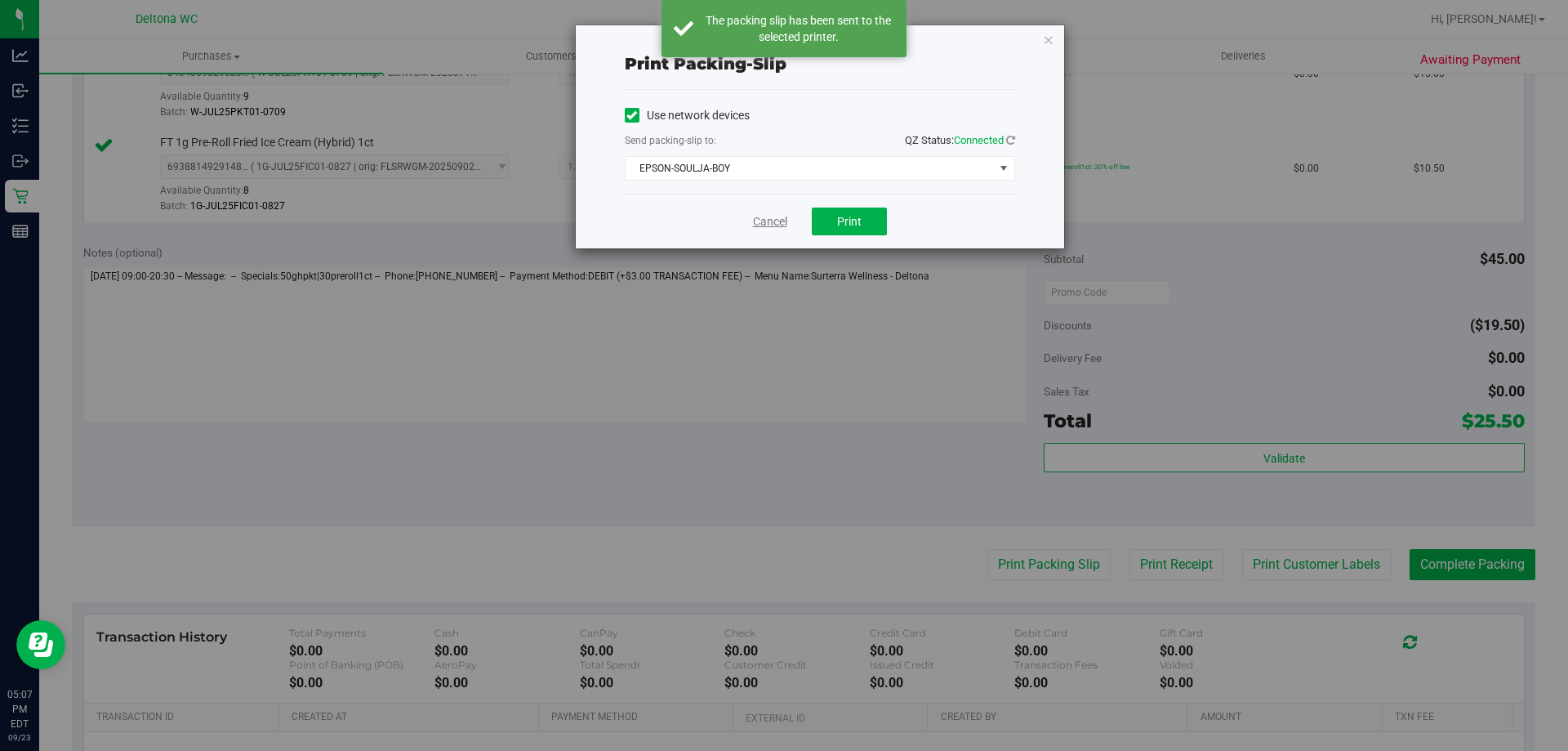
click at [770, 222] on link "Cancel" at bounding box center [770, 222] width 35 height 17
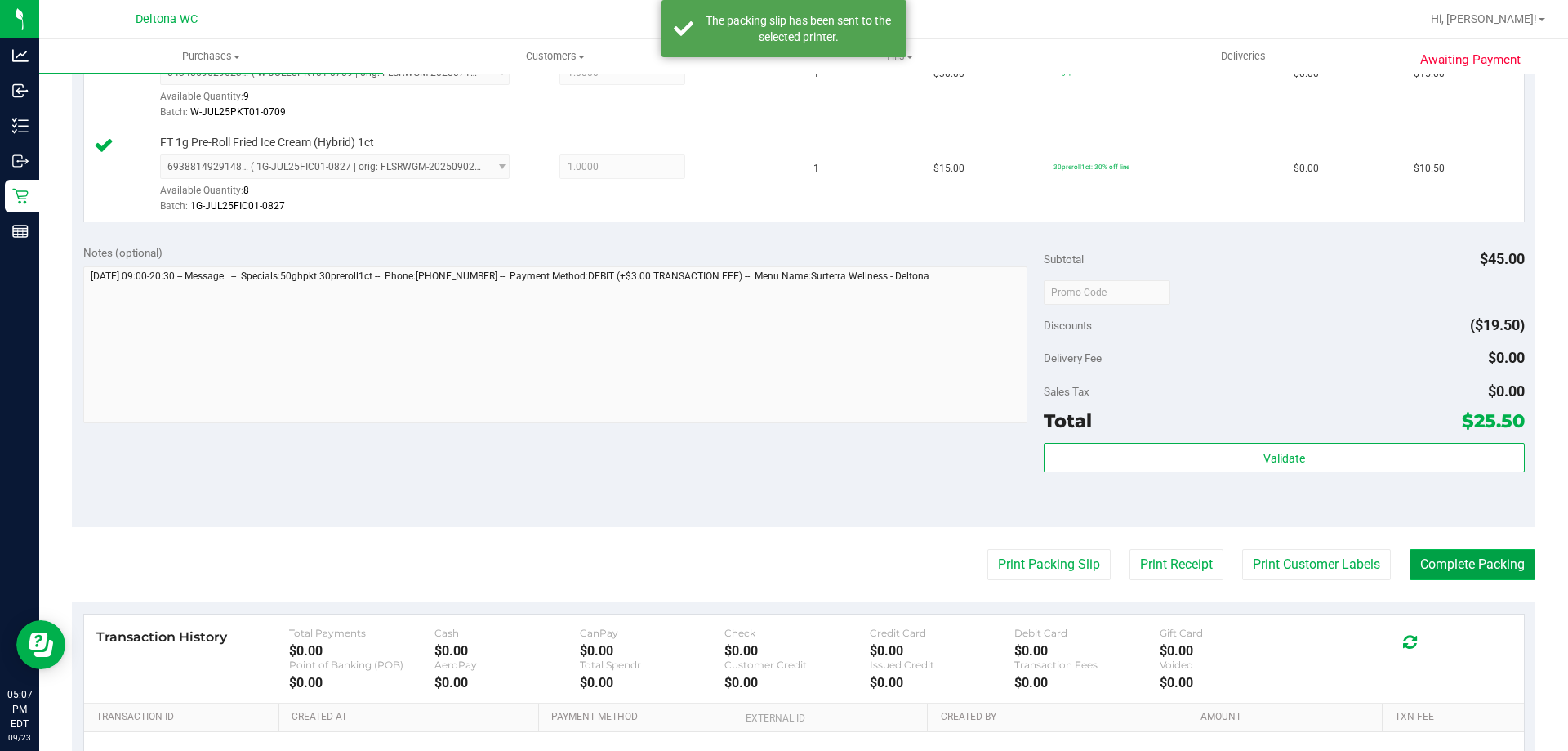
click at [1453, 574] on button "Complete Packing" at bounding box center [1473, 564] width 126 height 31
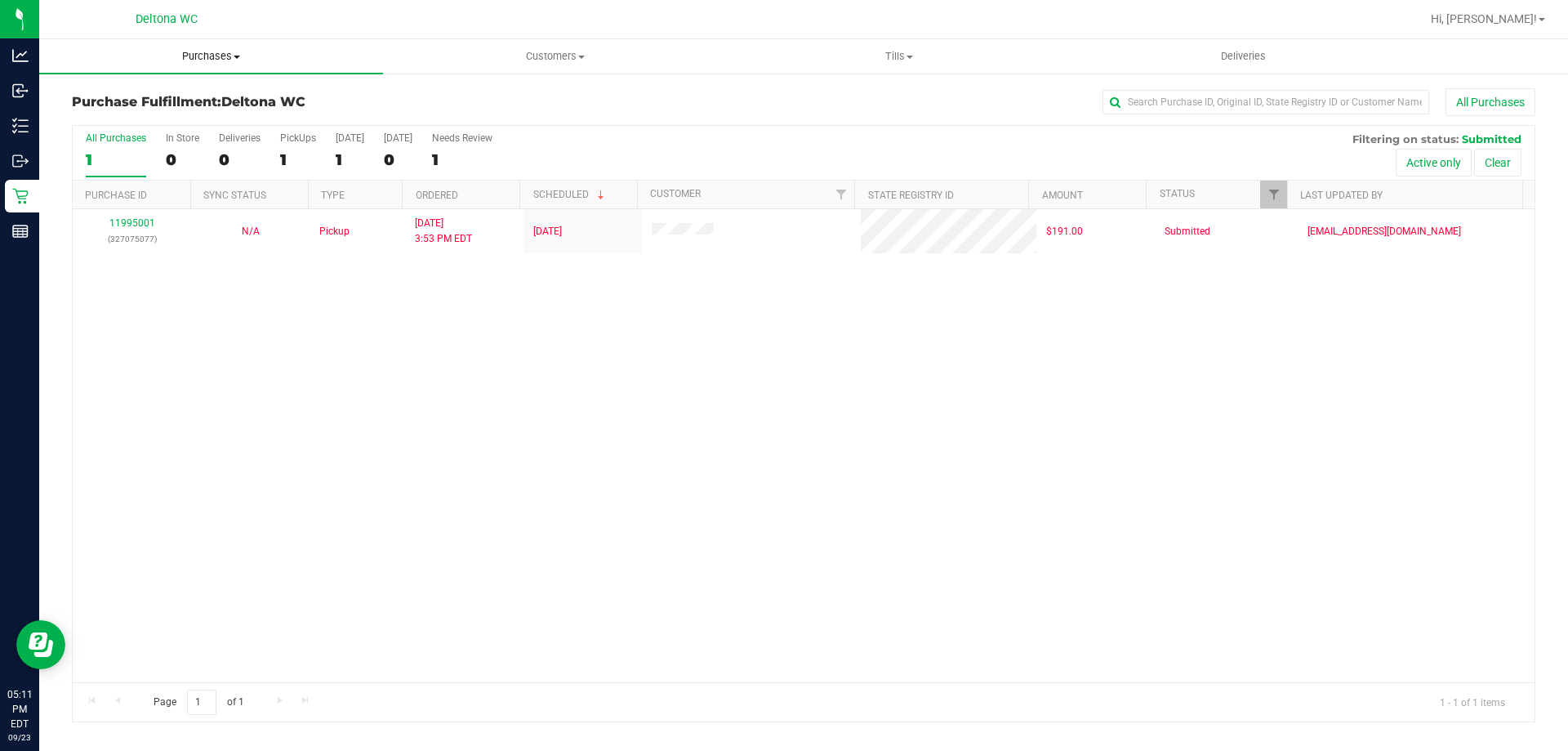
click at [203, 57] on span "Purchases" at bounding box center [211, 56] width 344 height 14
click at [169, 106] on li "Summary of purchases" at bounding box center [211, 99] width 344 height 19
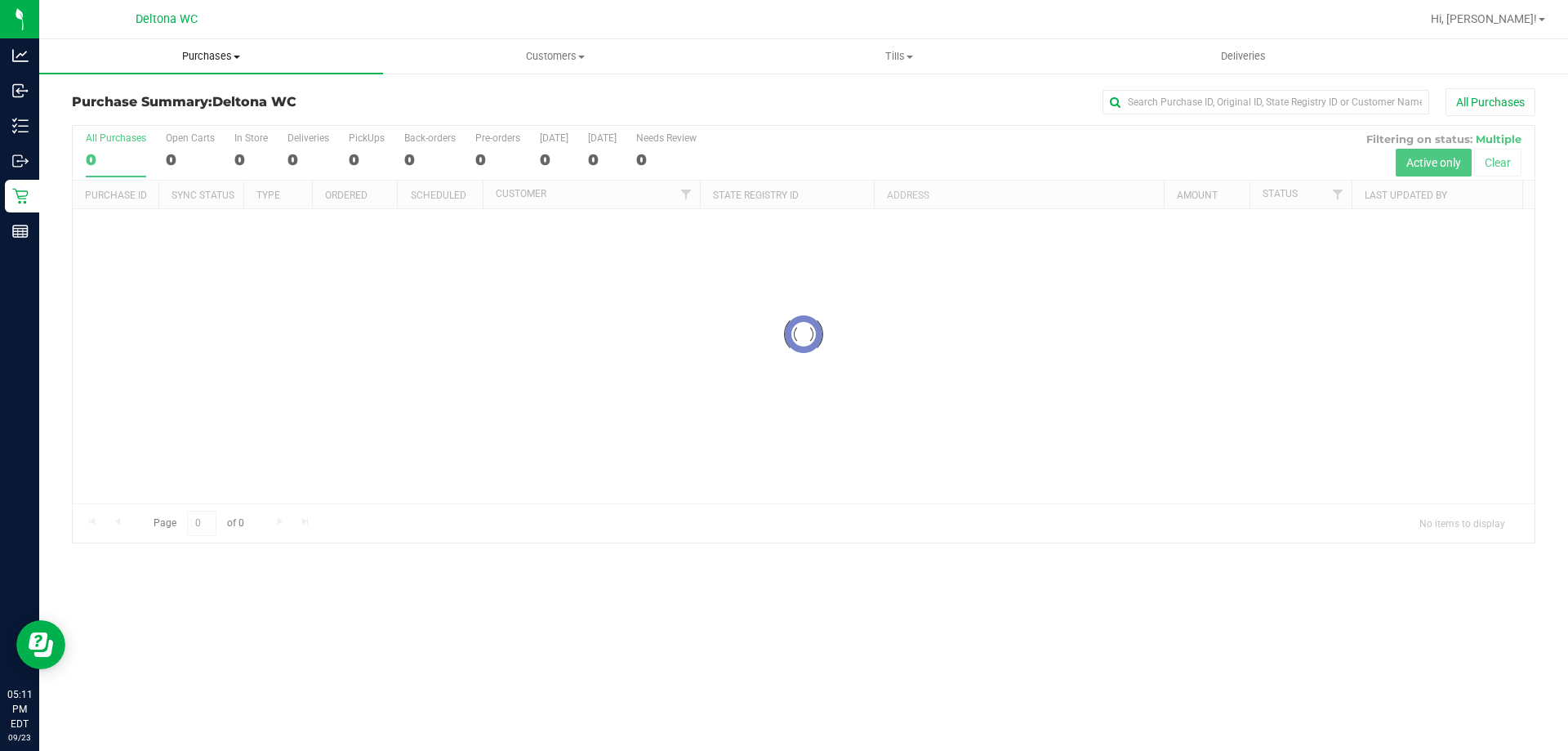
click at [196, 64] on uib-tab-heading "Purchases Summary of purchases Fulfillment All purchases" at bounding box center [211, 56] width 344 height 35
click at [124, 111] on span "Fulfillment" at bounding box center [89, 118] width 101 height 14
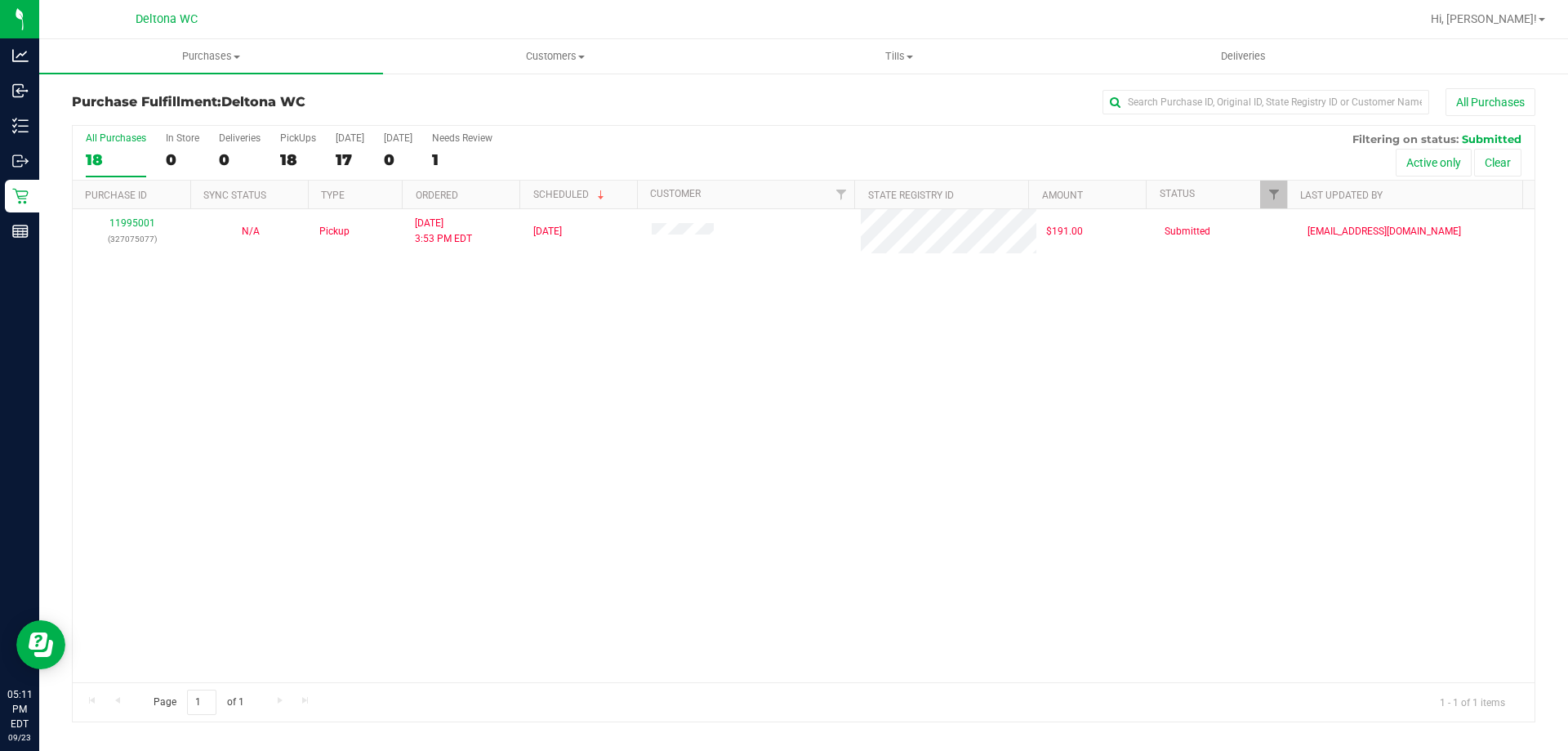
click at [306, 400] on div "11995001 (327075077) N/A Pickup 9/23/2025 3:53 PM EDT 9/23/2025 $191.00 Submitt…" at bounding box center [803, 446] width 1463 height 473
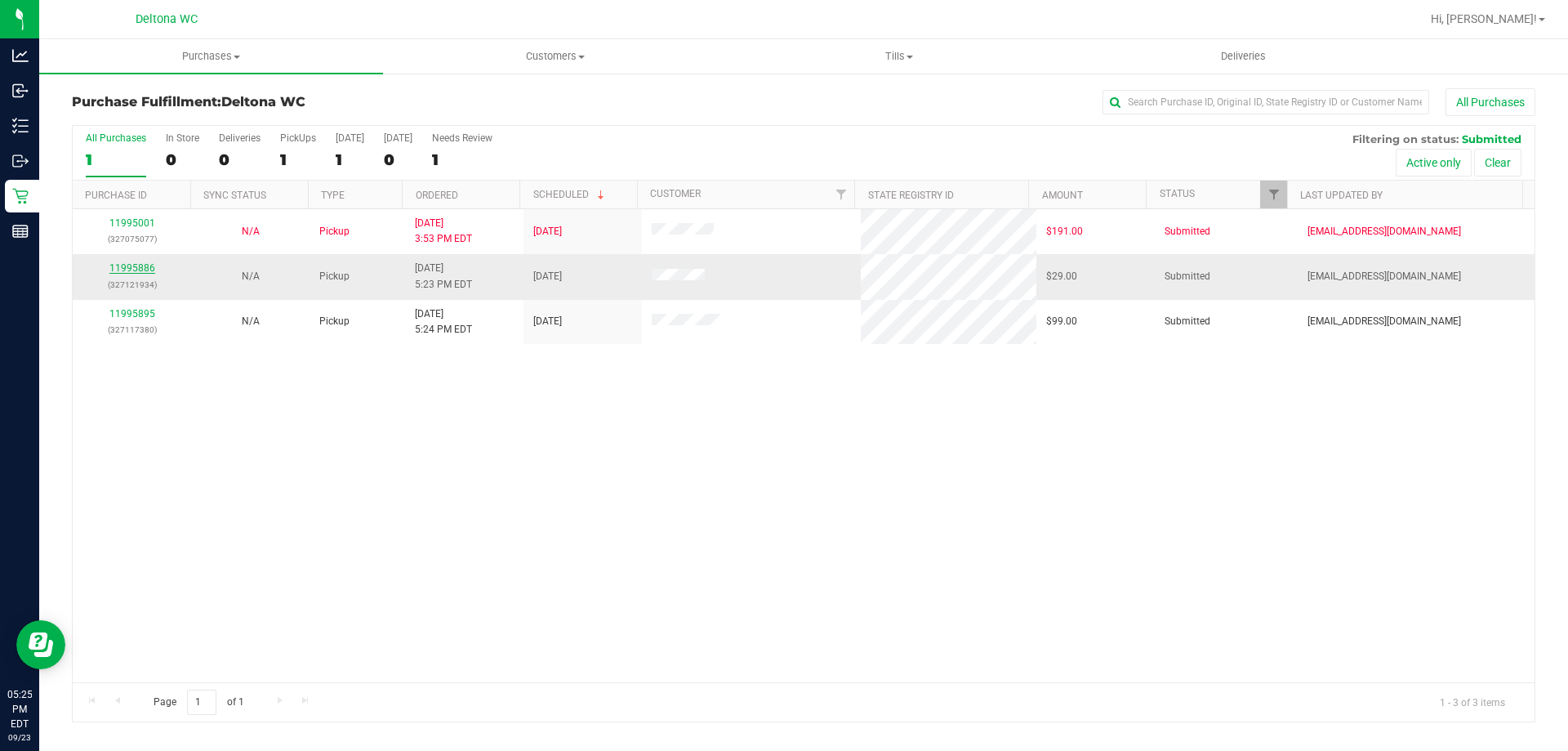
click at [144, 270] on link "11995886" at bounding box center [132, 268] width 46 height 12
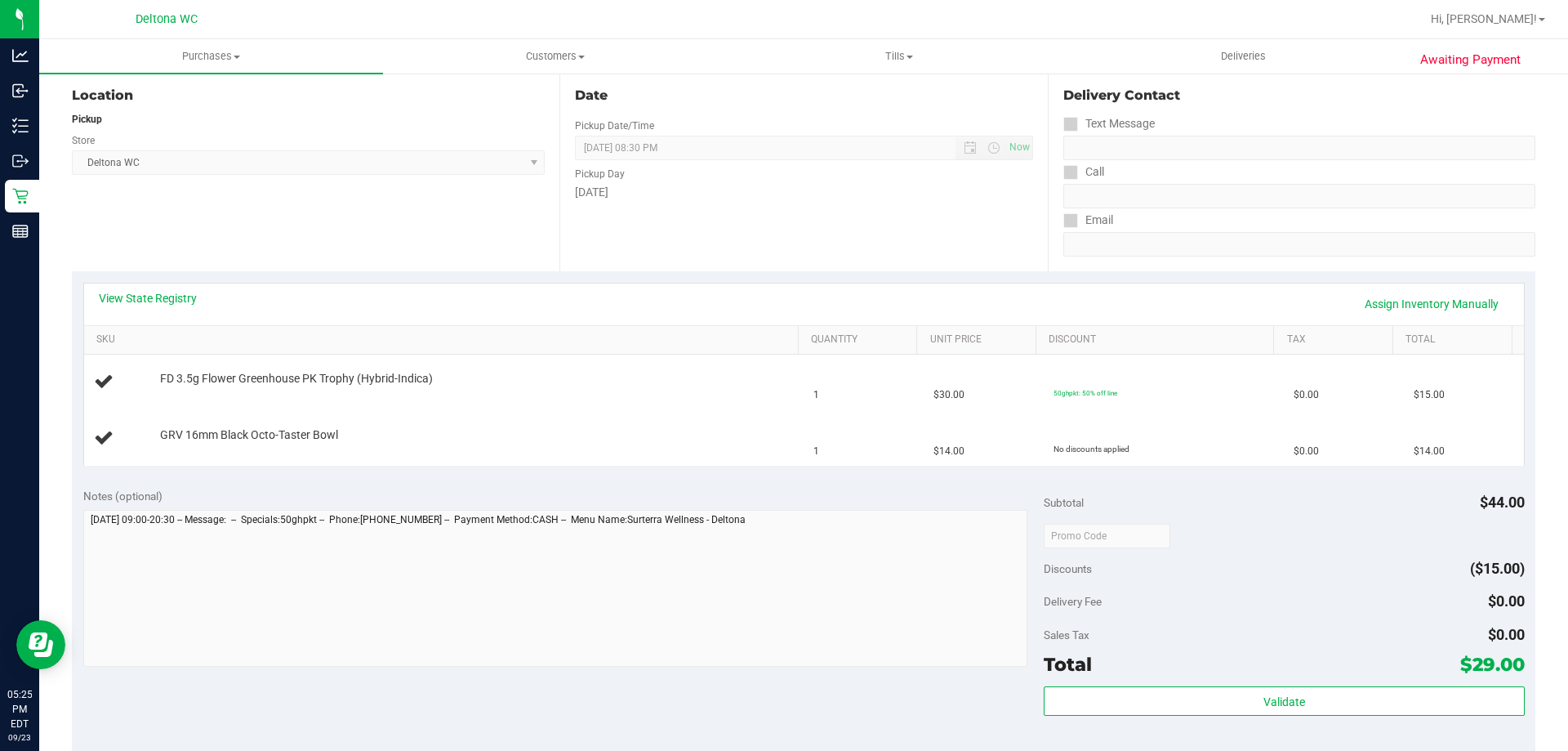
scroll to position [245, 0]
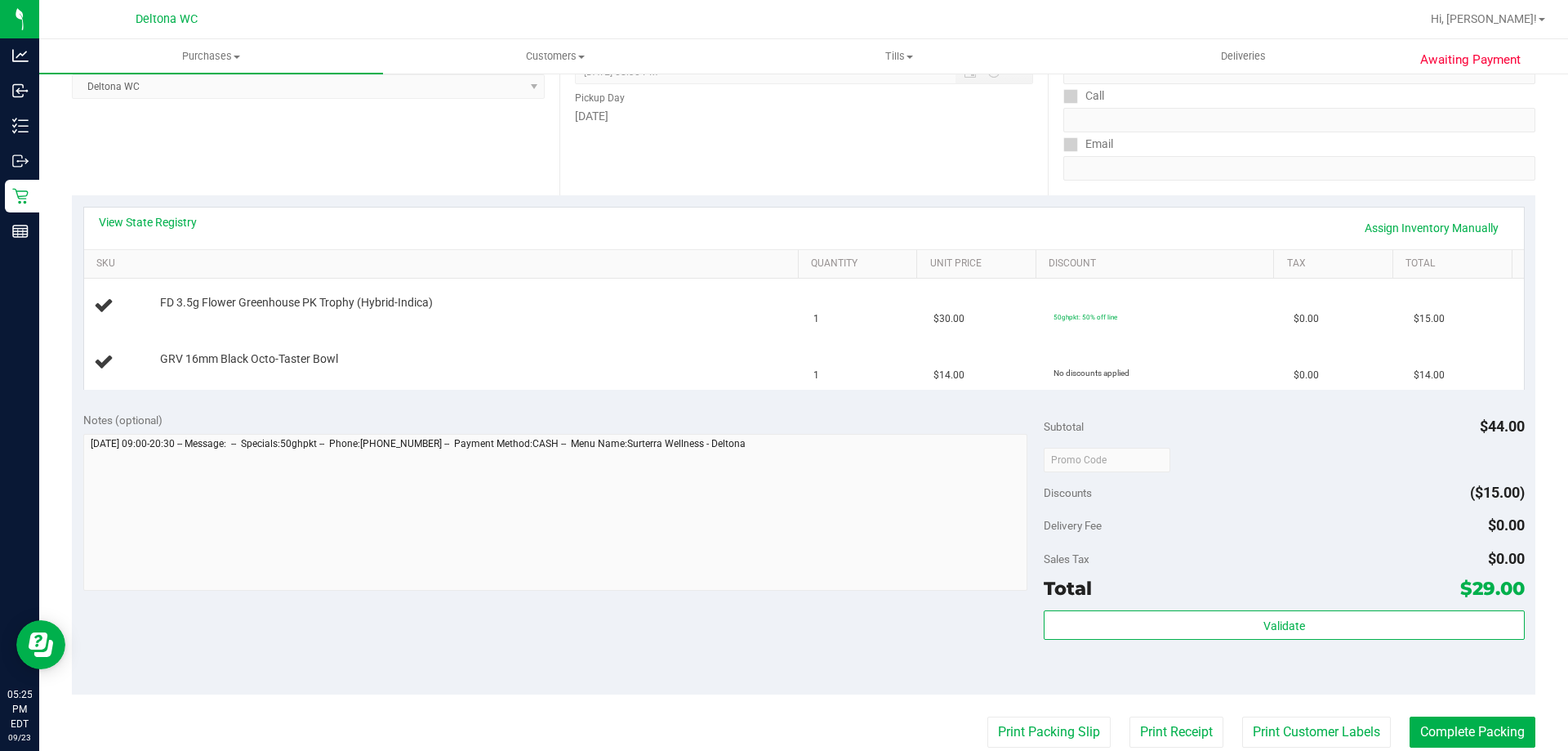
click at [641, 183] on div "Date Pickup Date/Time 09/23/2025 Now 09/23/2025 08:30 PM Now Pickup Day Tuesday" at bounding box center [803, 95] width 488 height 200
click at [693, 174] on div "Date Pickup Date/Time 09/23/2025 Now 09/23/2025 08:30 PM Now Pickup Day Tuesday" at bounding box center [803, 95] width 488 height 200
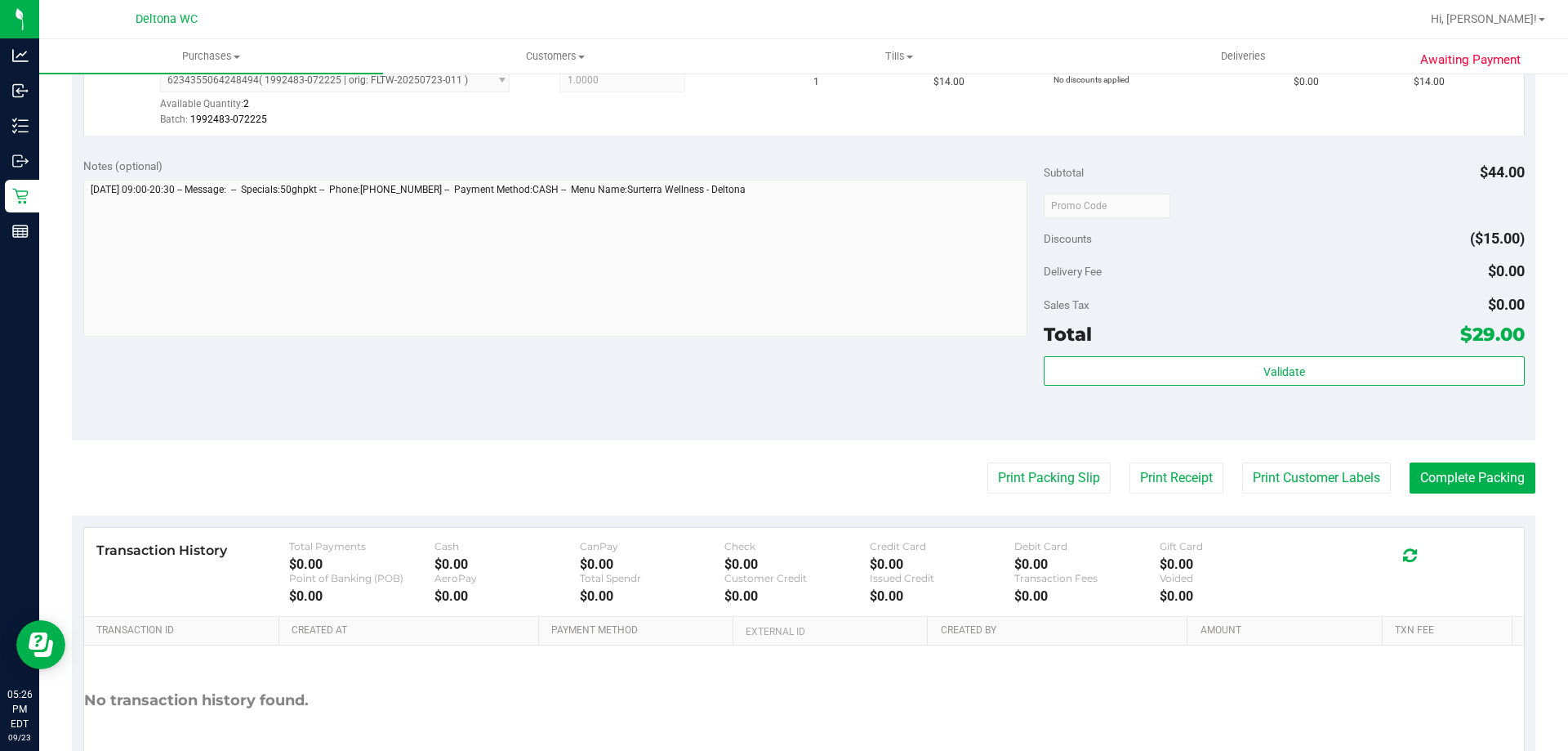
scroll to position [575, 0]
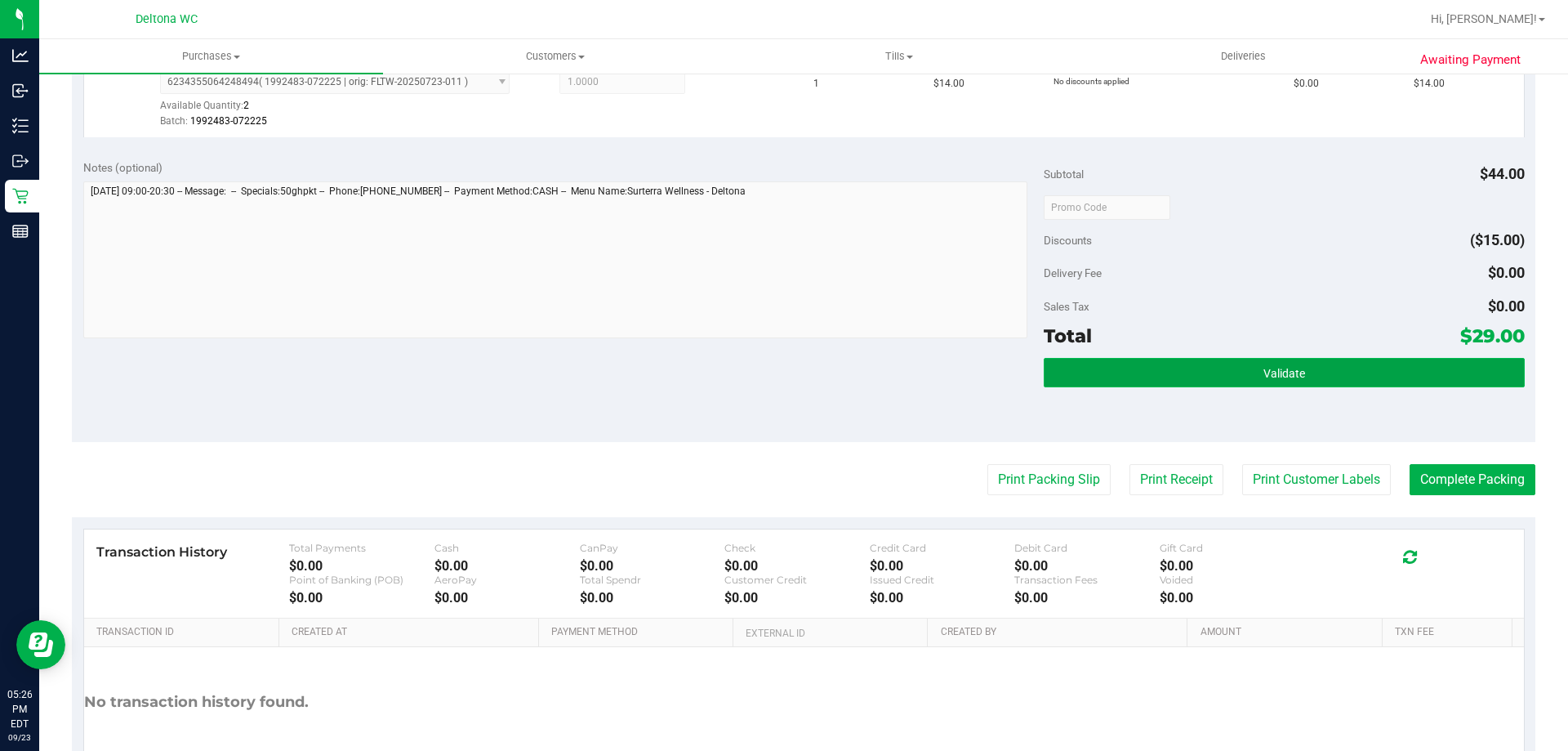
click at [1216, 370] on button "Validate" at bounding box center [1284, 372] width 480 height 30
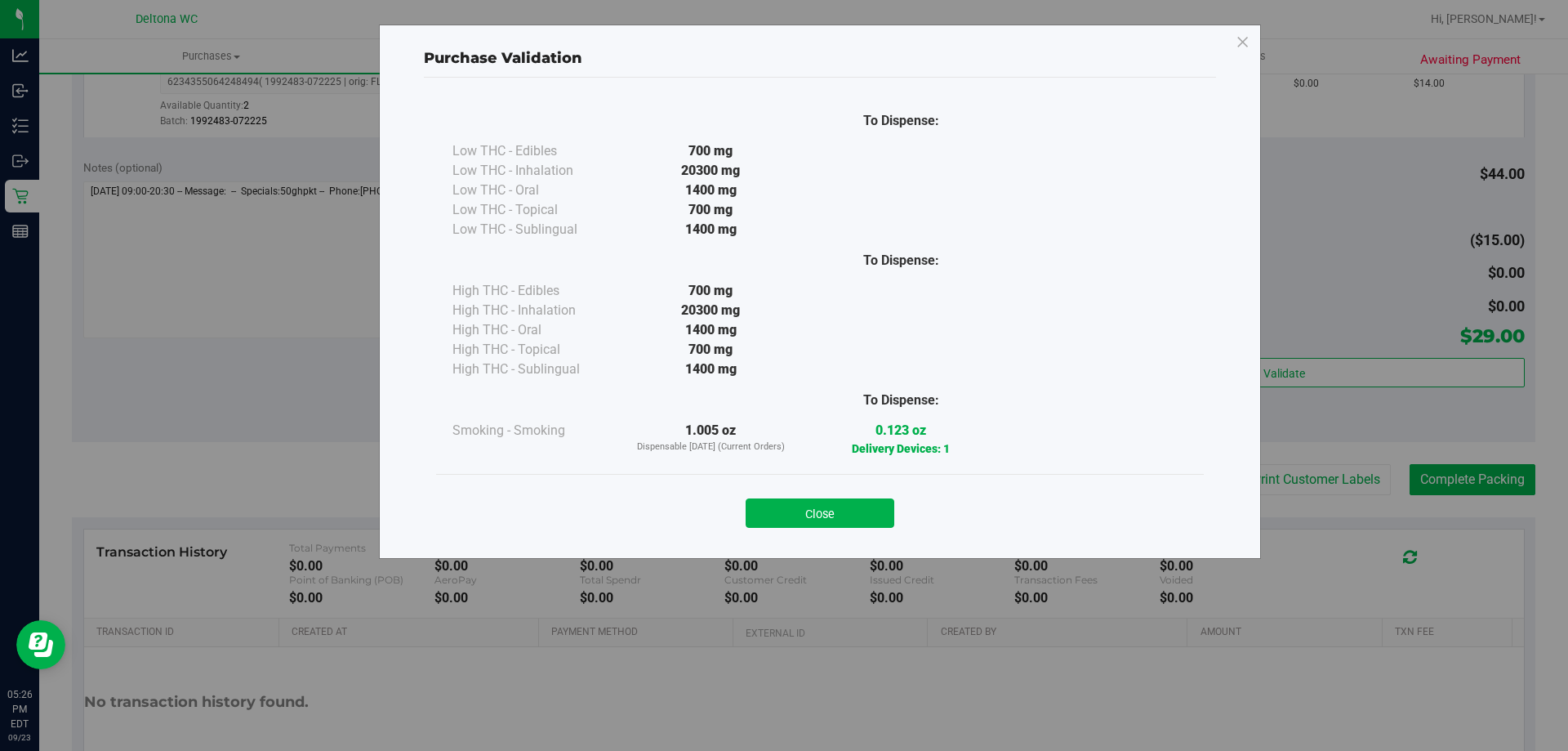
click at [865, 484] on div "Close" at bounding box center [820, 506] width 768 height 66
click at [863, 521] on button "Close" at bounding box center [820, 512] width 149 height 30
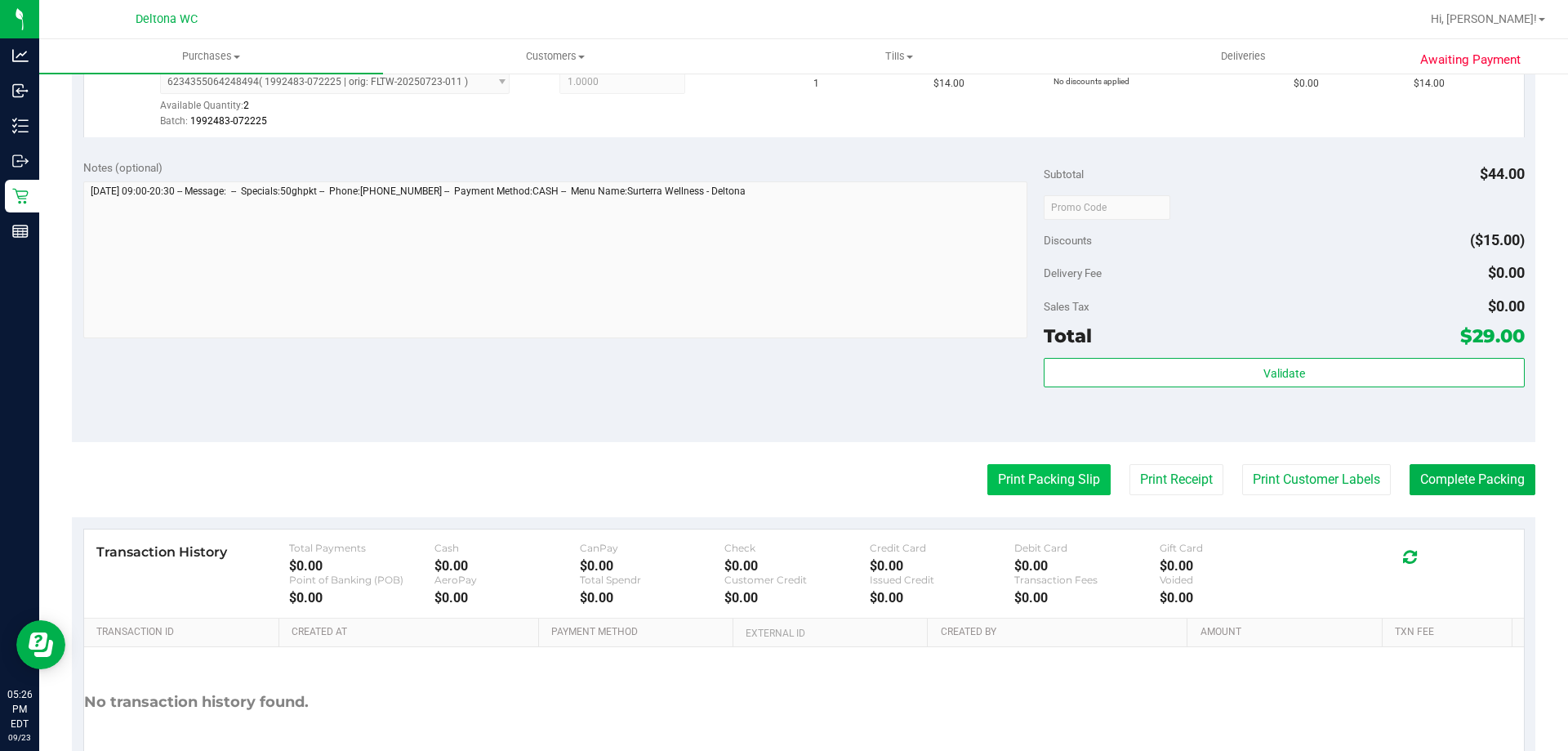
click at [1051, 478] on button "Print Packing Slip" at bounding box center [1049, 479] width 123 height 31
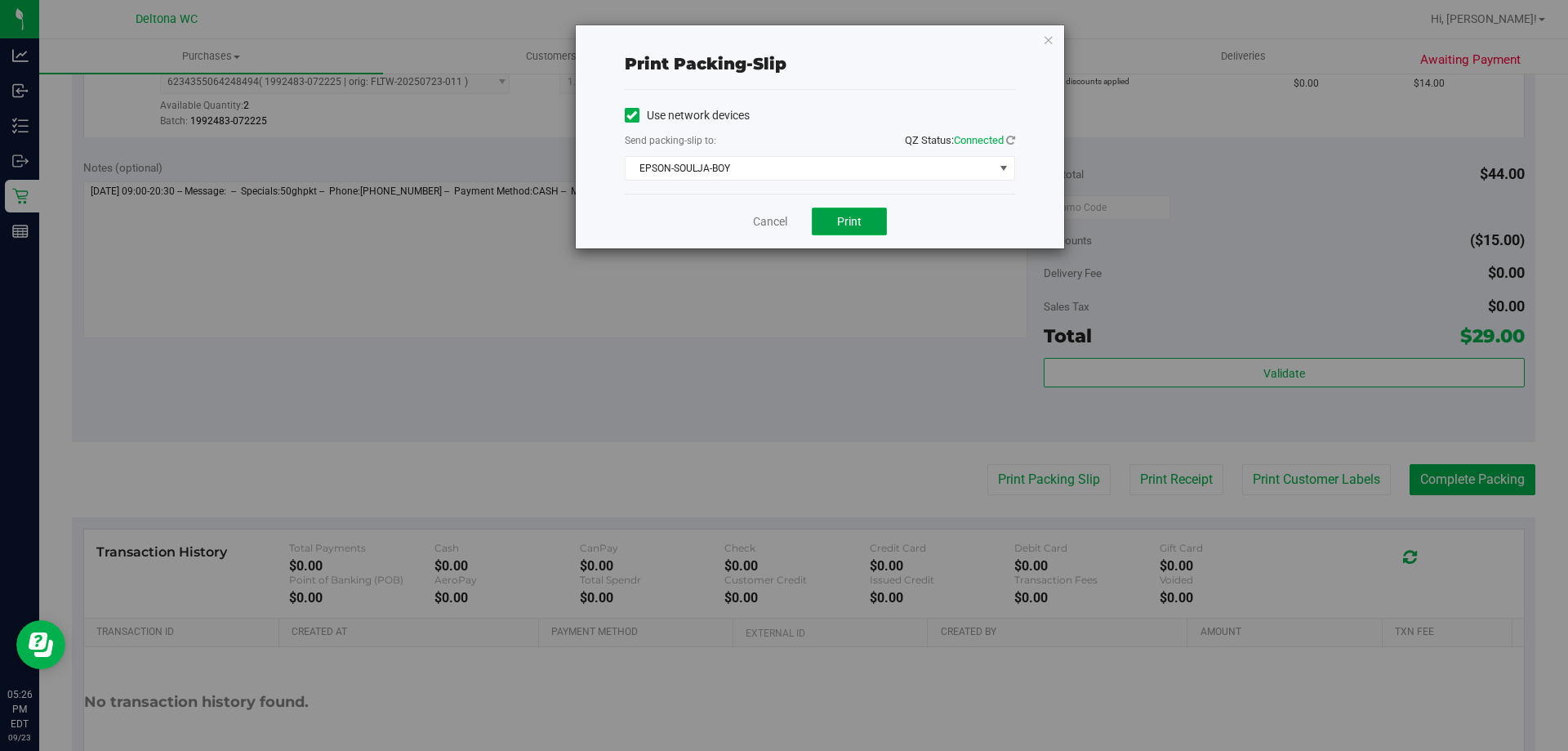
click at [857, 230] on button "Print" at bounding box center [849, 221] width 75 height 28
click at [772, 219] on link "Cancel" at bounding box center [770, 222] width 35 height 17
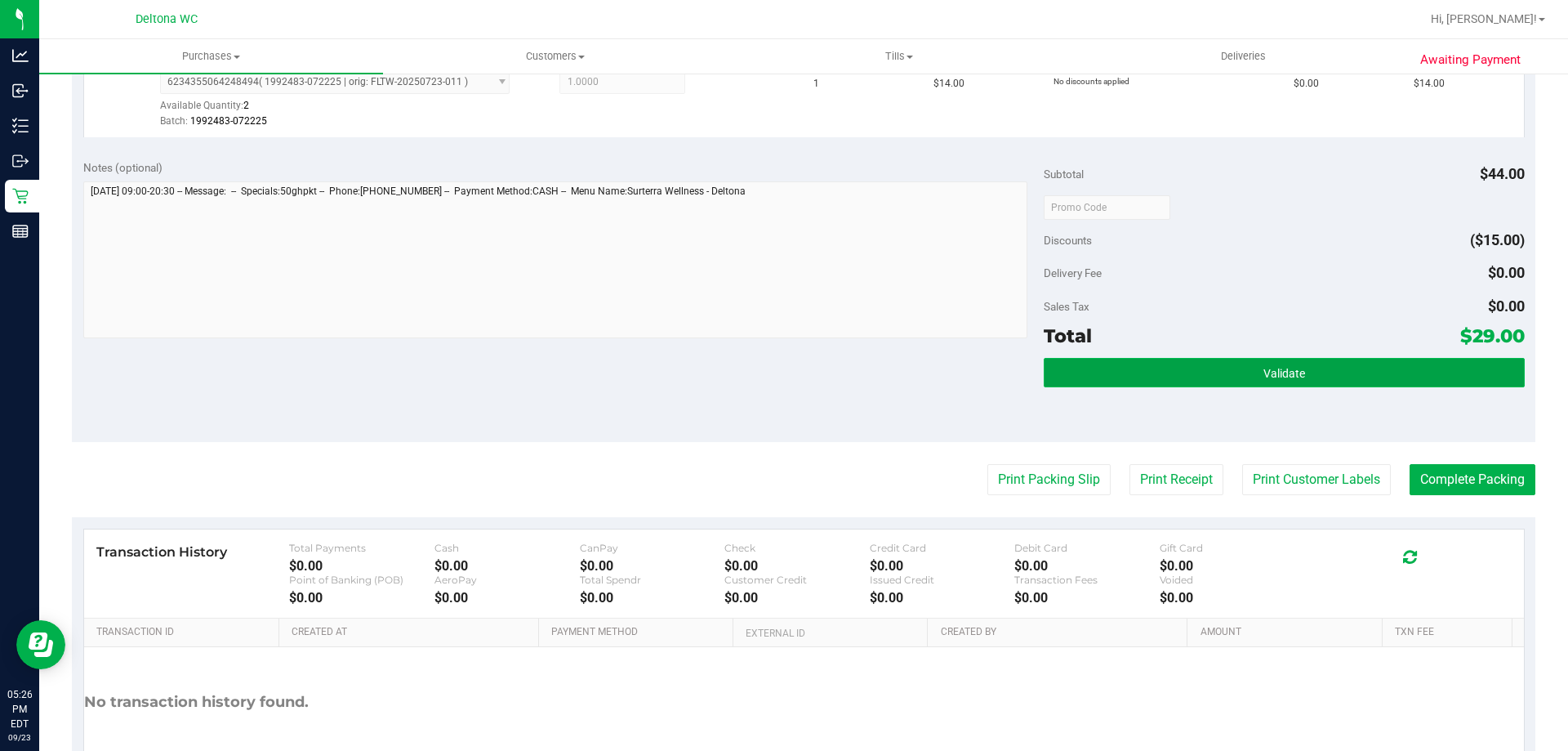
click at [1317, 366] on button "Validate" at bounding box center [1284, 372] width 480 height 30
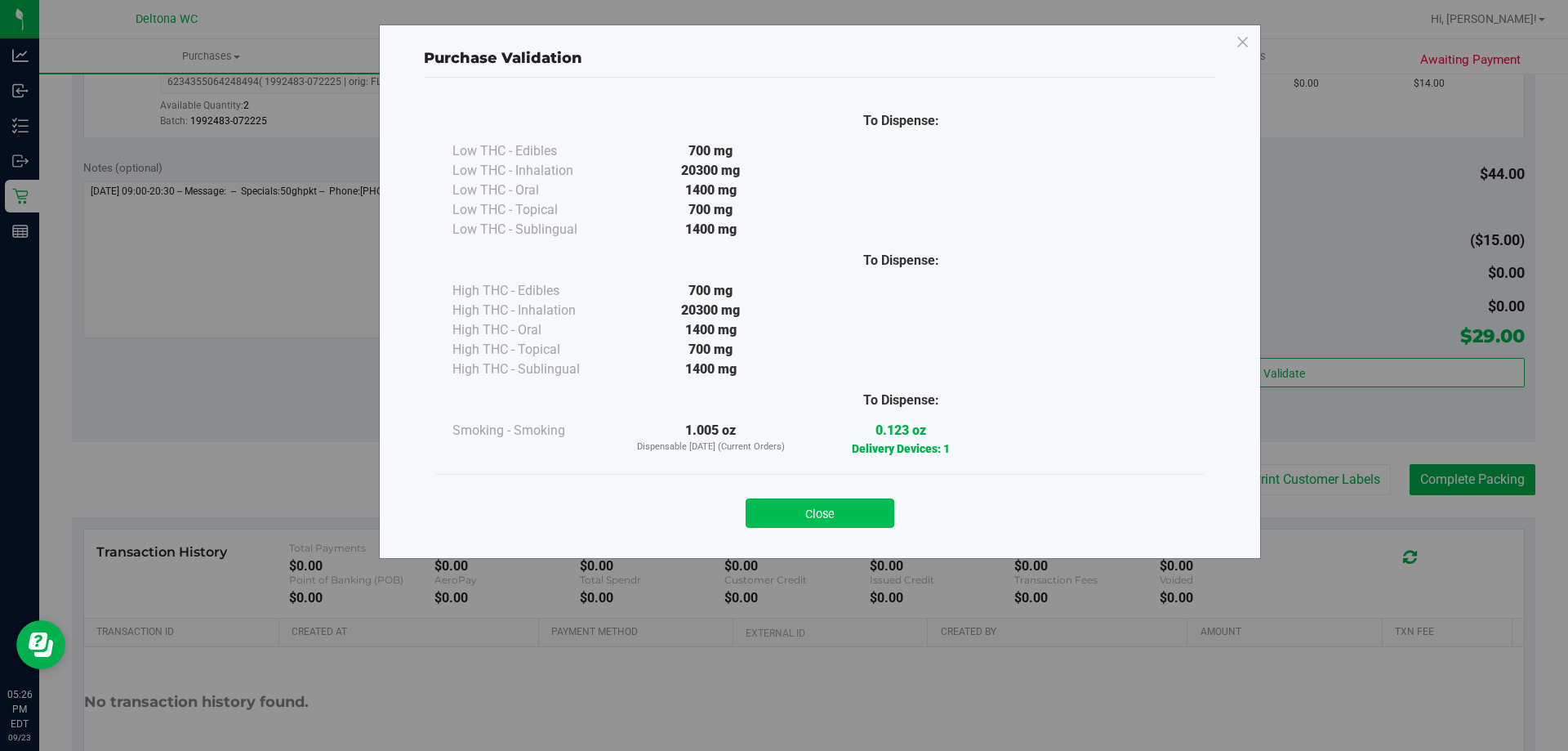
click at [826, 506] on button "Close" at bounding box center [820, 512] width 149 height 30
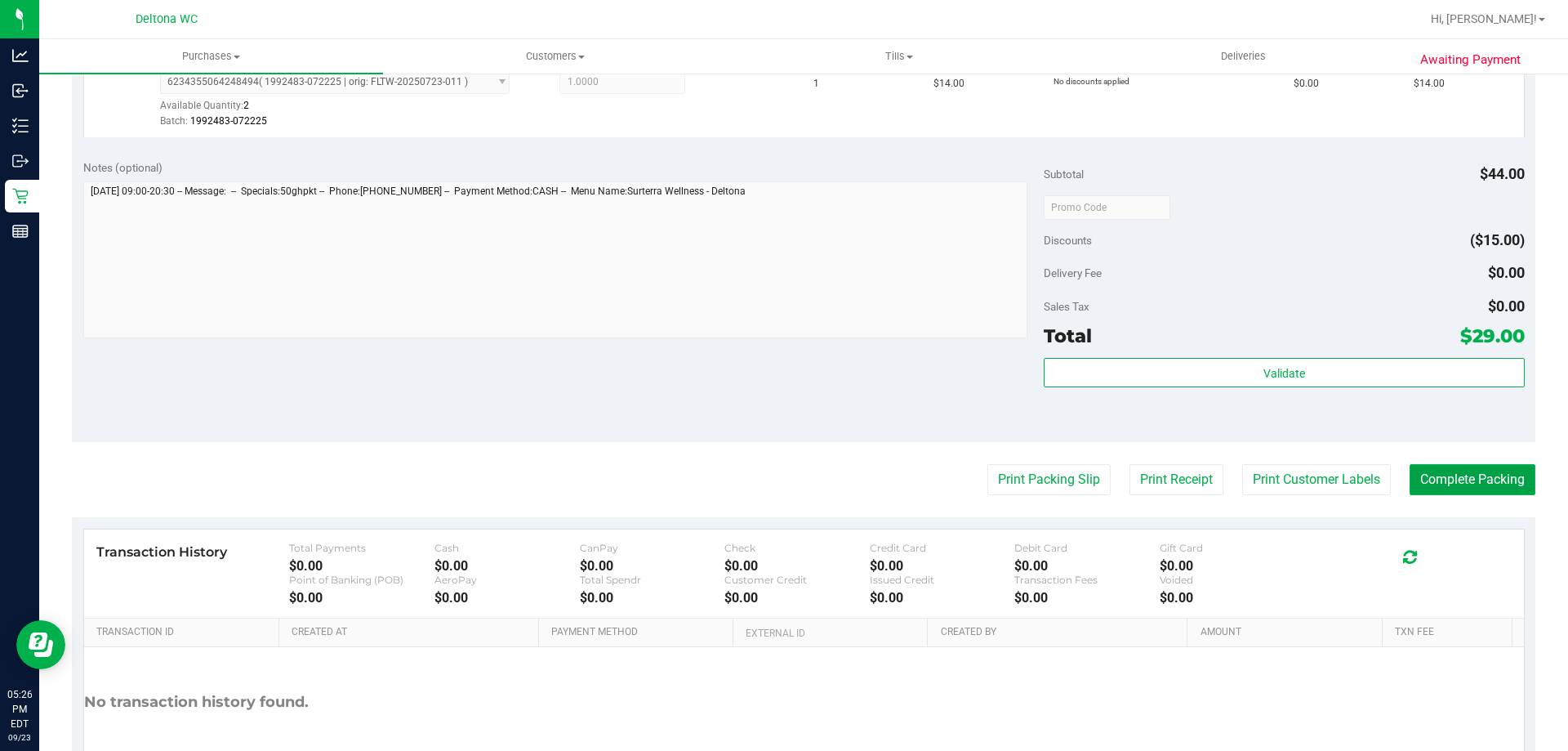
click at [1425, 472] on button "Complete Packing" at bounding box center [1473, 479] width 126 height 31
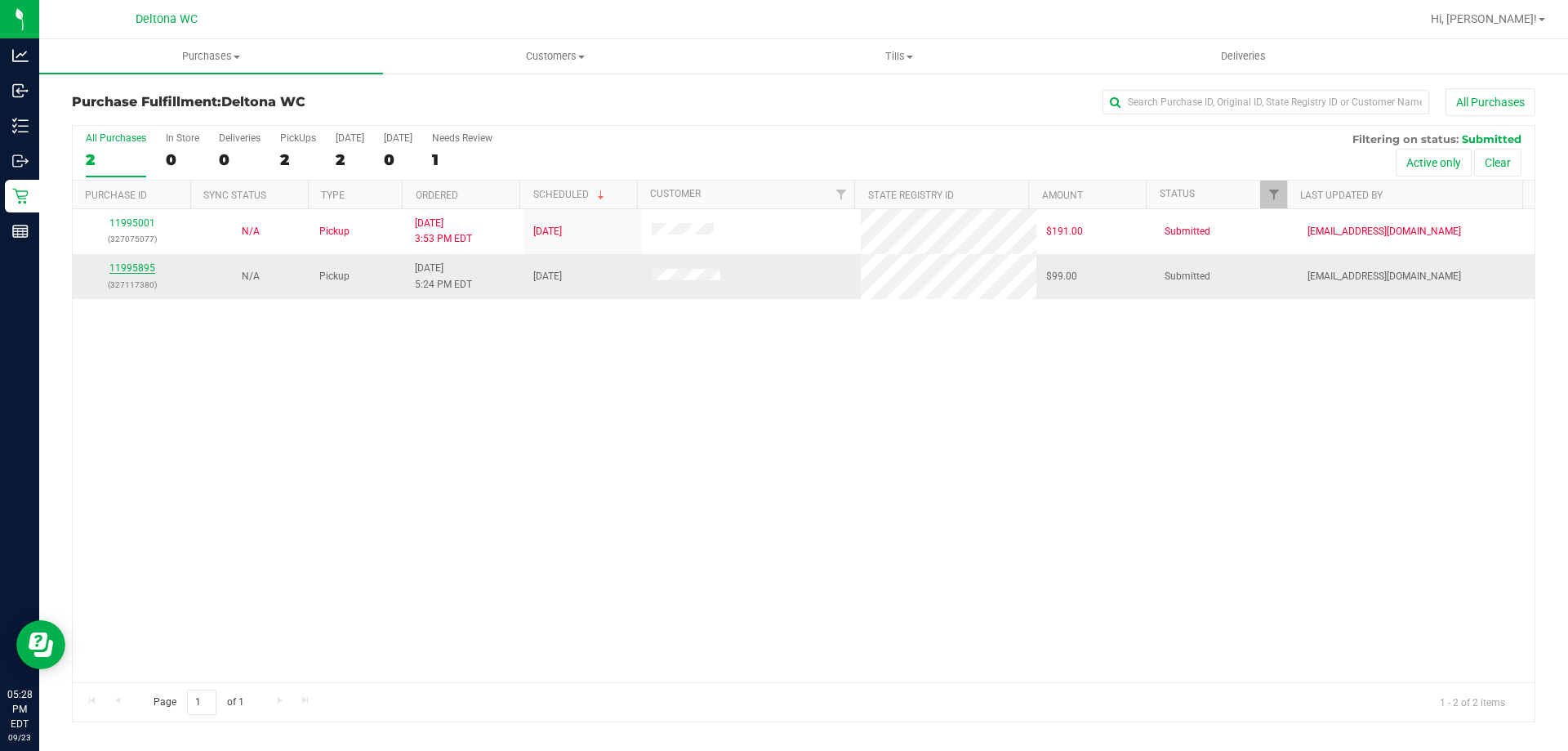
click at [139, 267] on link "11995895" at bounding box center [132, 268] width 46 height 12
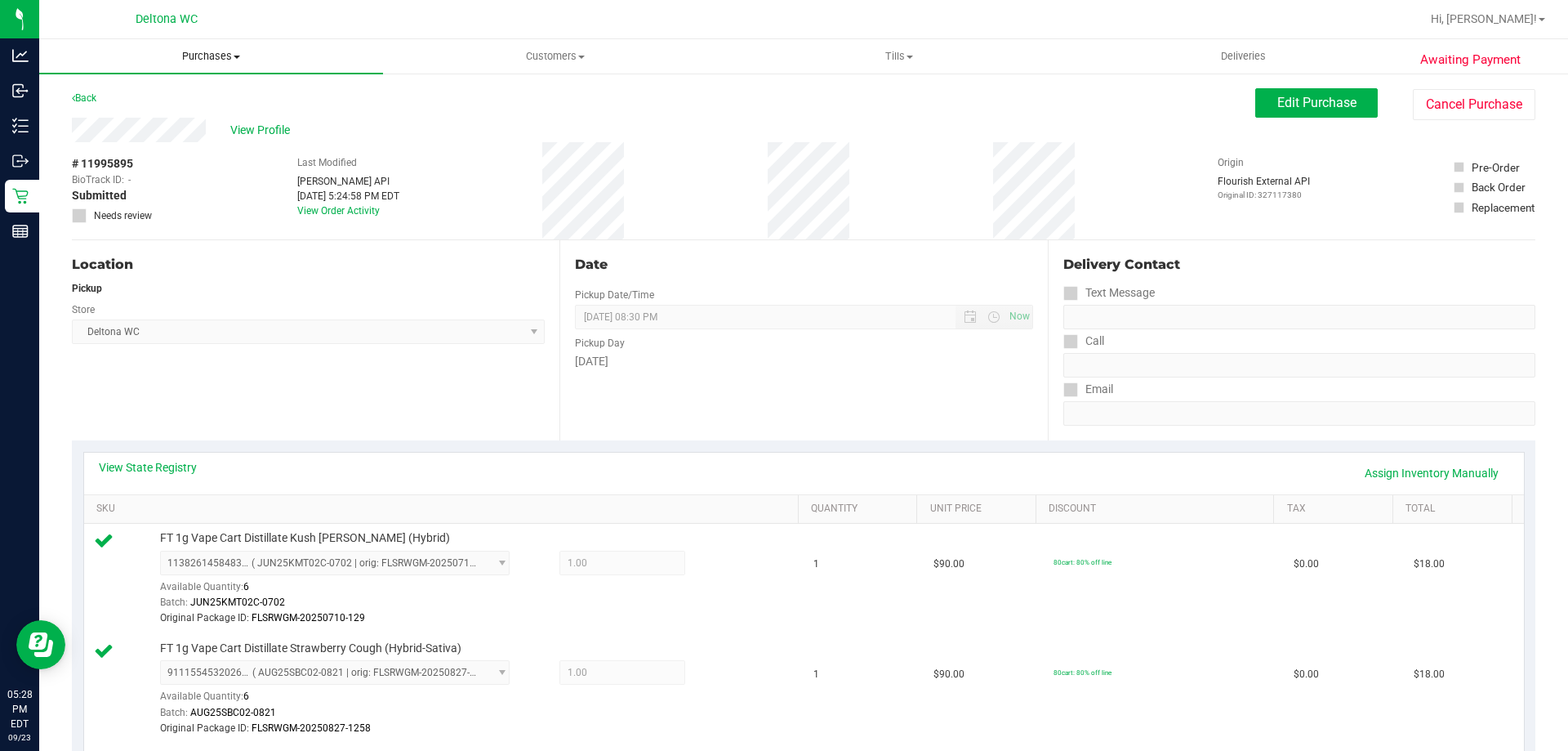
click at [202, 55] on span "Purchases" at bounding box center [211, 56] width 344 height 14
click at [146, 117] on li "Fulfillment" at bounding box center [211, 118] width 344 height 19
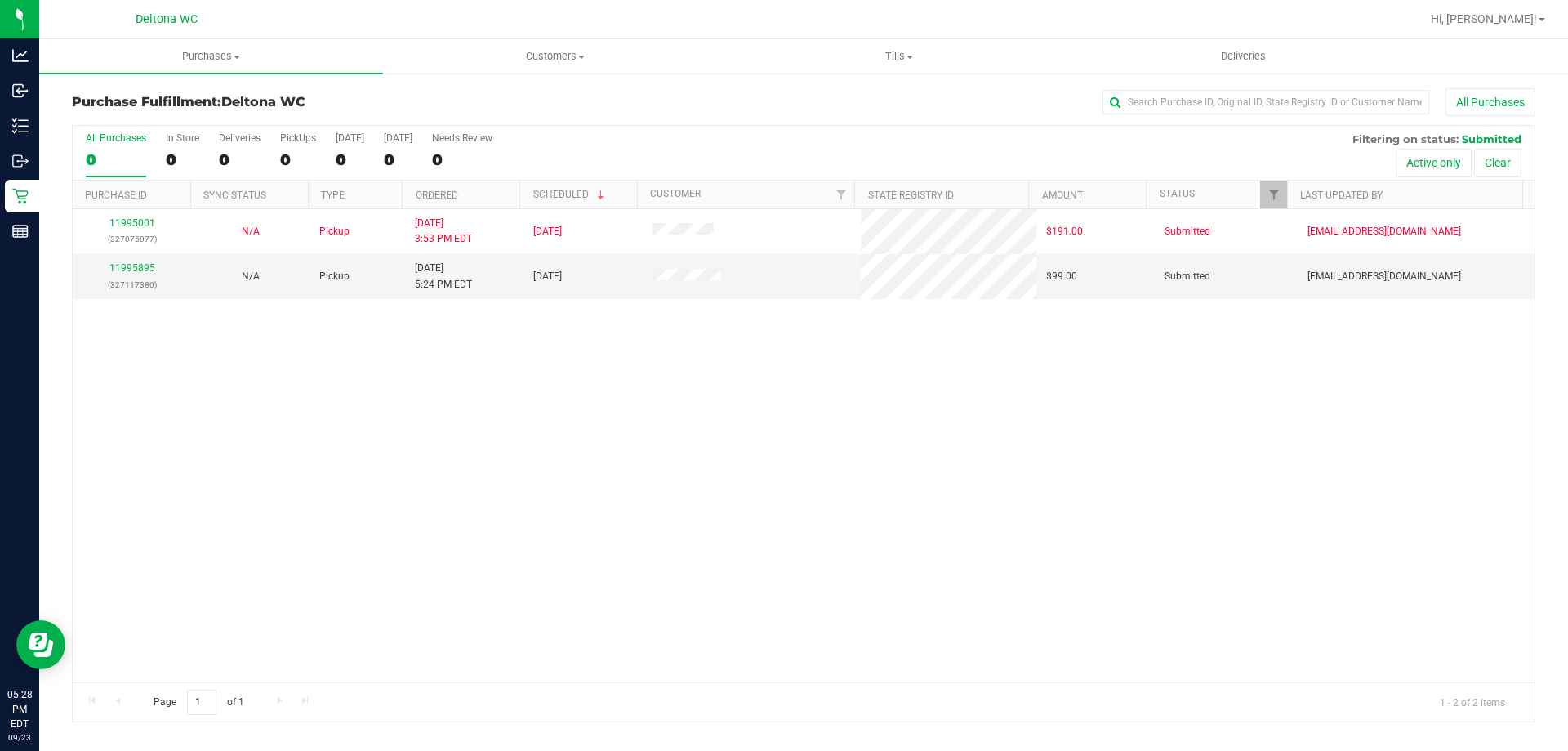
click at [652, 564] on div "11995001 (327075077) N/A Pickup 9/23/2025 3:53 PM EDT 9/23/2025 $191.00 Submitt…" at bounding box center [803, 446] width 1463 height 473
click at [122, 268] on link "11995895" at bounding box center [132, 268] width 46 height 12
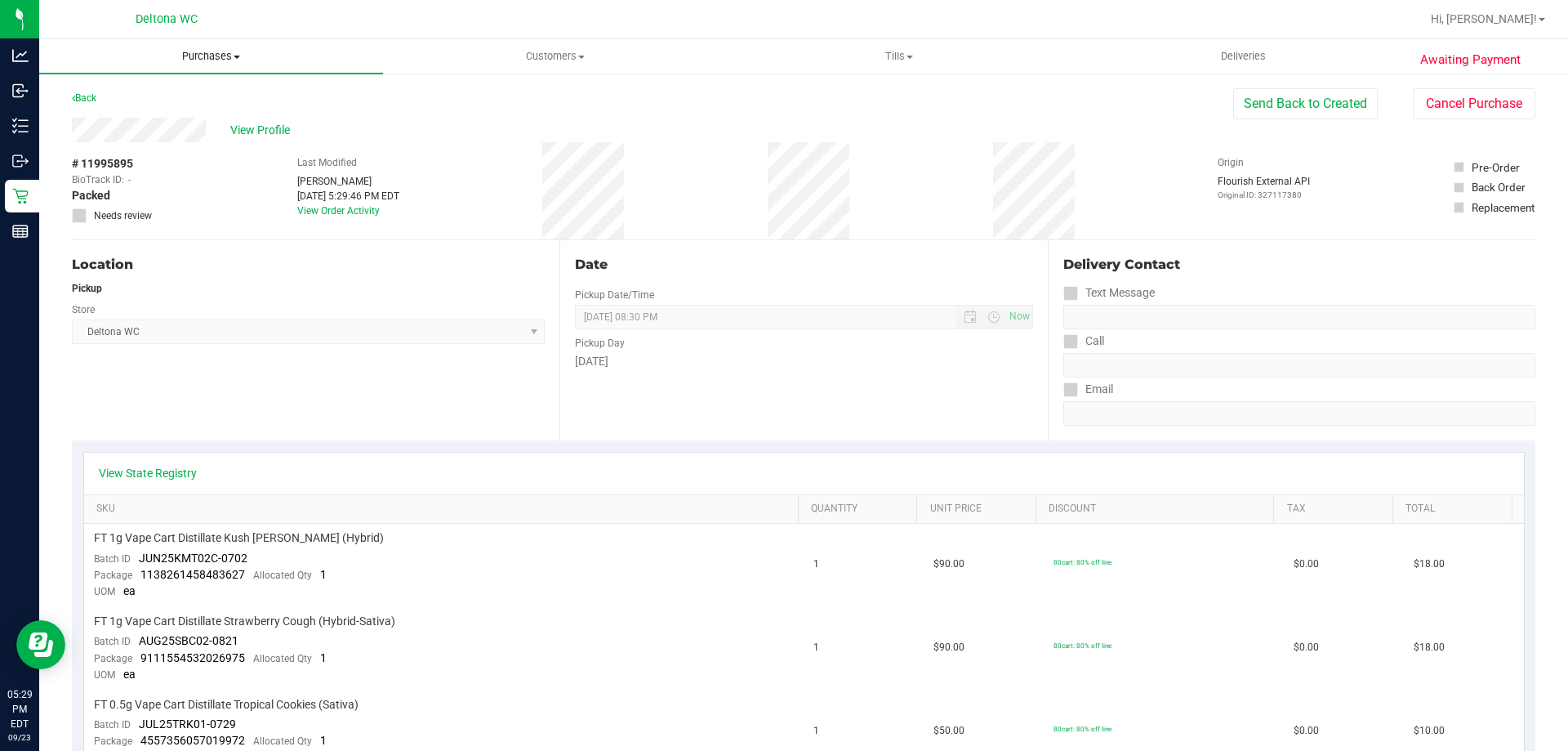
click at [222, 58] on span "Purchases" at bounding box center [211, 56] width 344 height 14
click at [197, 116] on li "Fulfillment" at bounding box center [211, 118] width 344 height 19
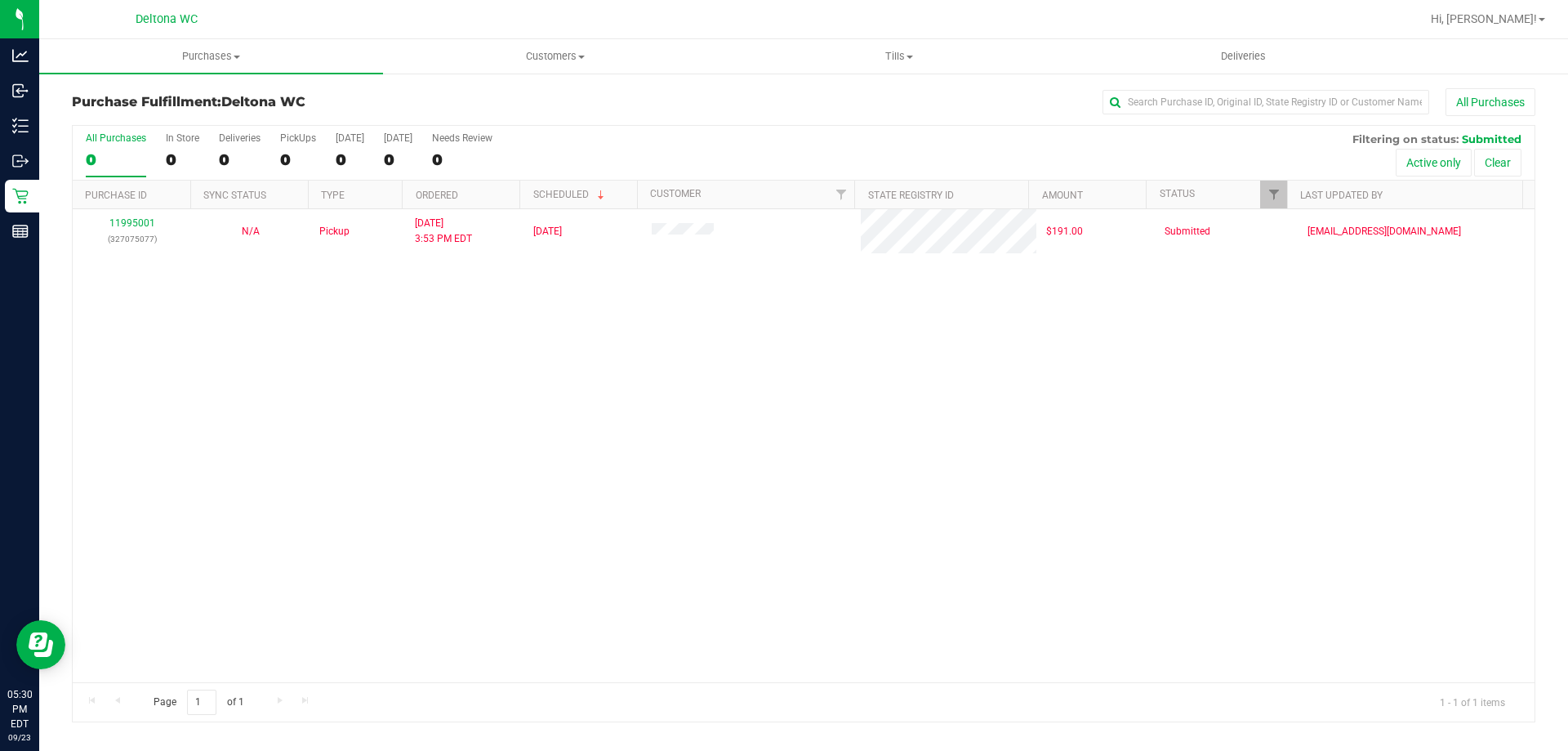
click at [222, 374] on div "11995001 (327075077) N/A Pickup 9/23/2025 3:53 PM EDT 9/23/2025 $191.00 Submitt…" at bounding box center [803, 446] width 1463 height 473
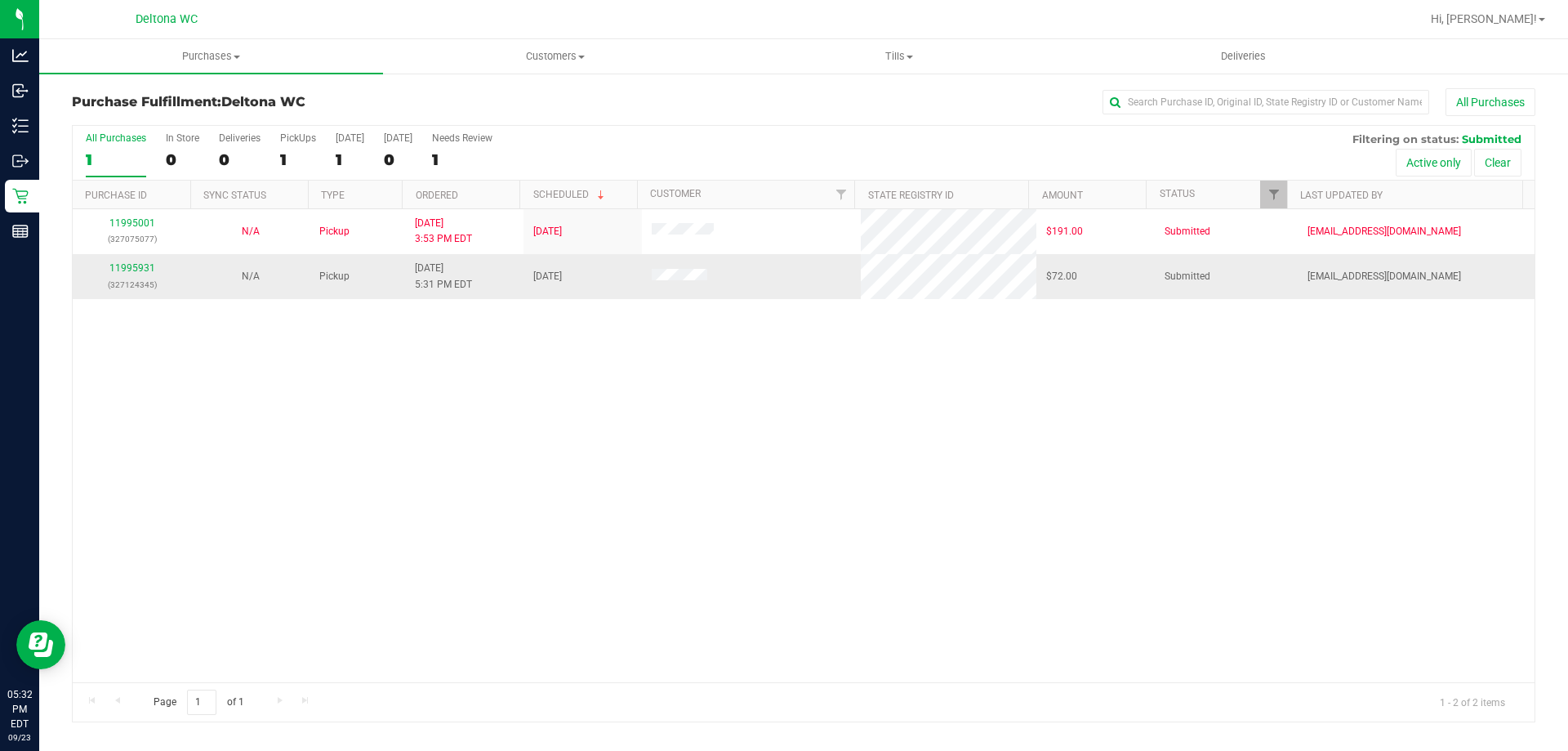
click at [147, 261] on div "11995931 (327124345)" at bounding box center [132, 276] width 99 height 31
click at [140, 267] on link "11995931" at bounding box center [132, 268] width 46 height 12
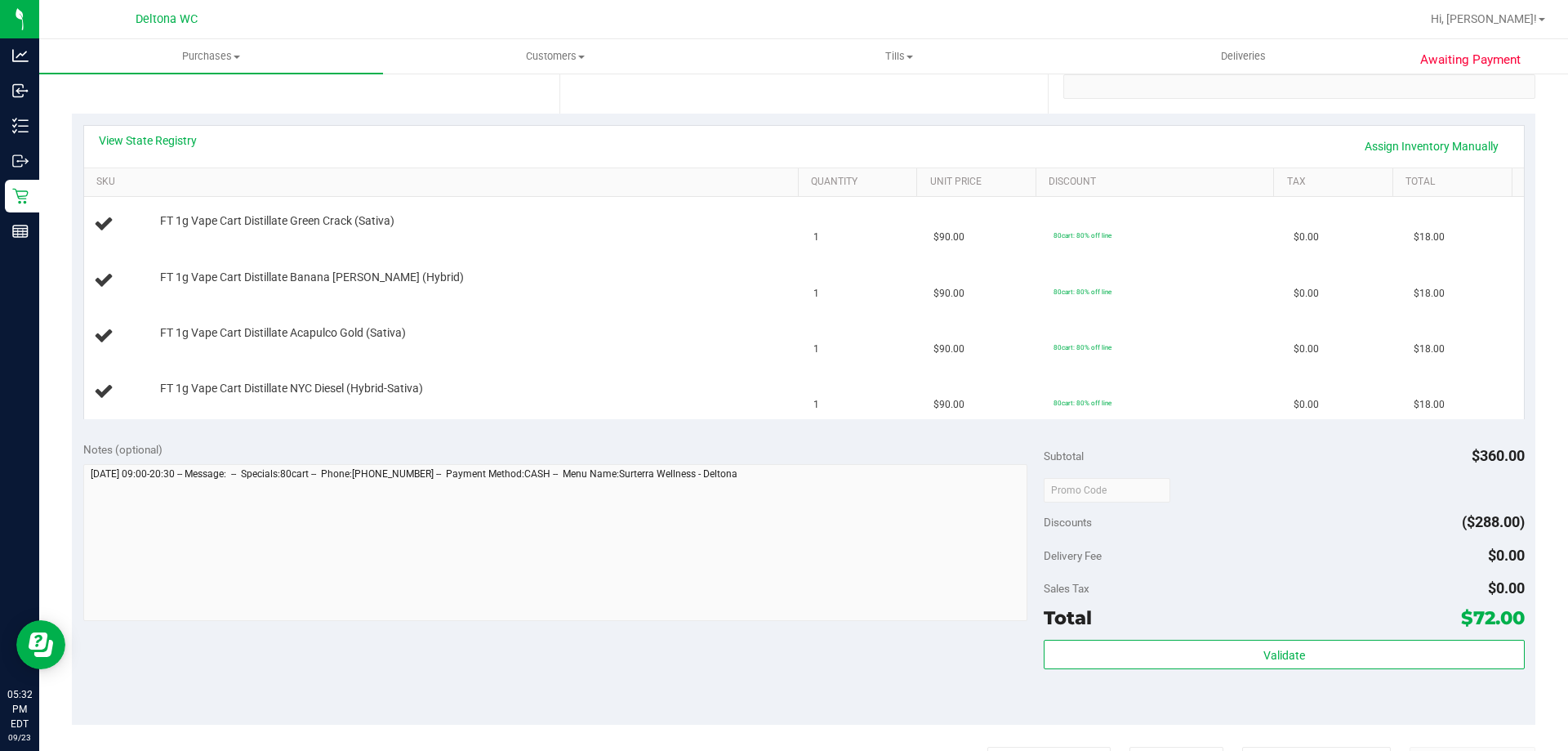
scroll to position [164, 0]
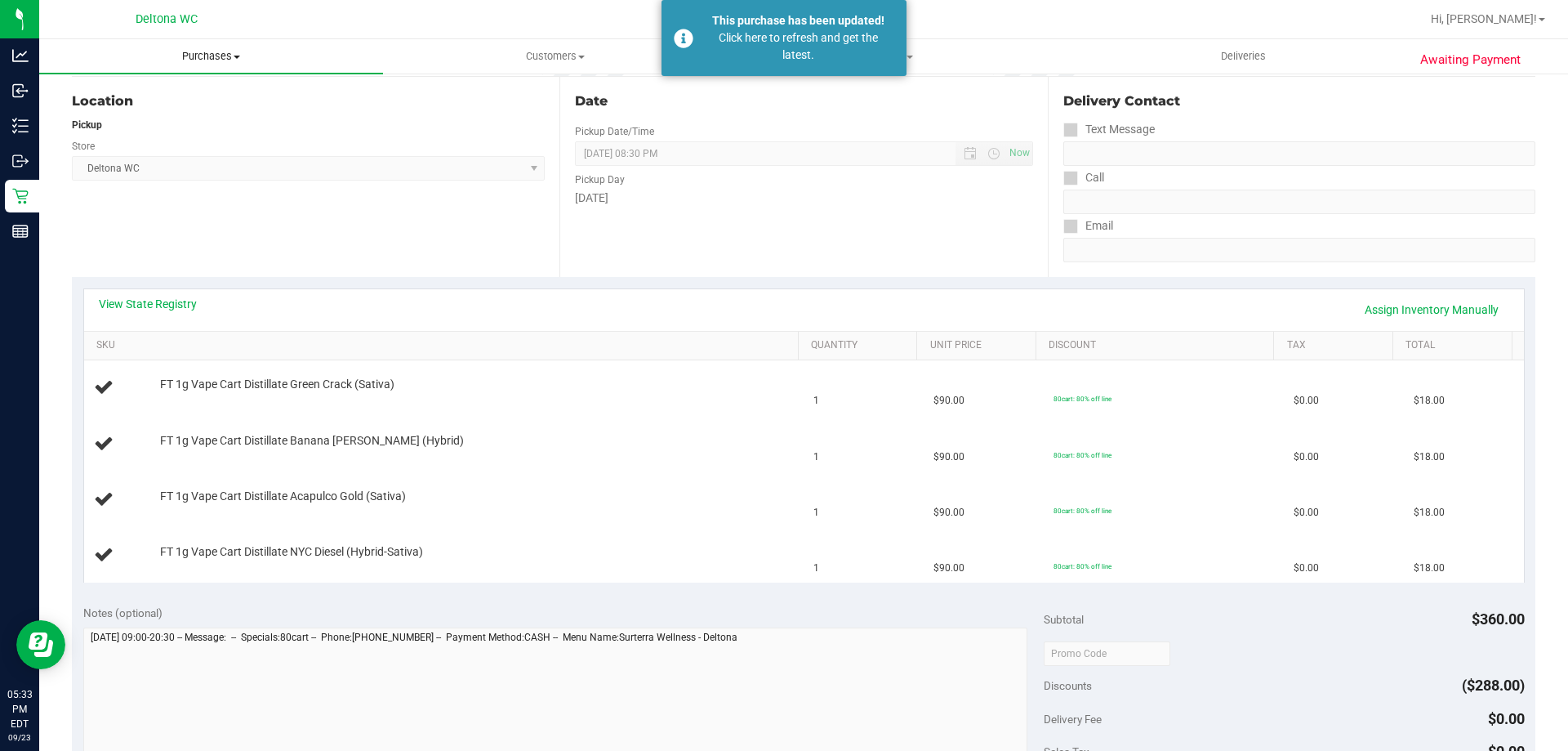
click at [202, 69] on uib-tab-heading "Purchases Summary of purchases Fulfillment All purchases" at bounding box center [211, 56] width 344 height 35
click at [207, 52] on span "Purchases" at bounding box center [211, 56] width 344 height 14
click at [196, 62] on span "Purchases" at bounding box center [211, 56] width 344 height 14
click at [159, 118] on li "Fulfillment" at bounding box center [211, 118] width 344 height 19
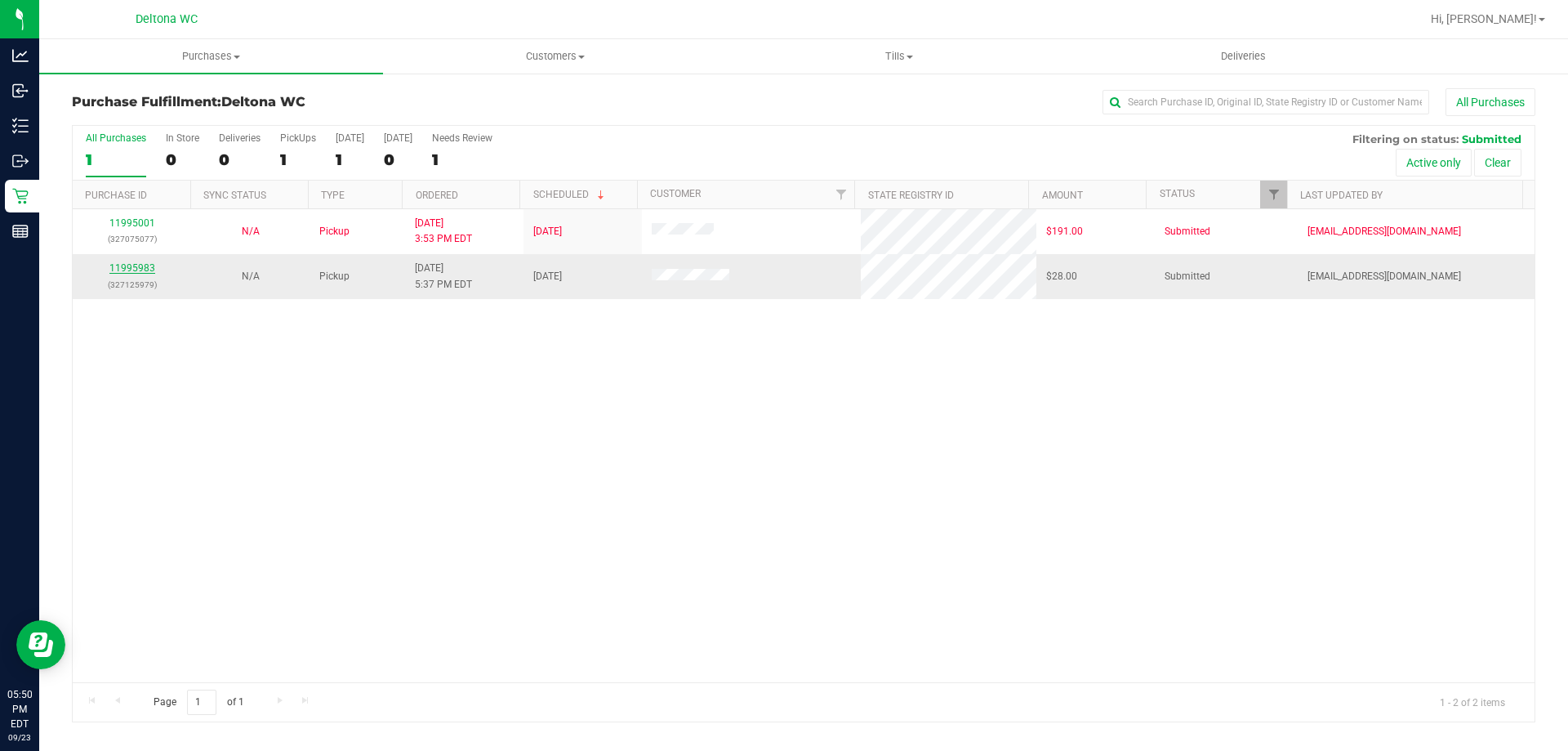
click at [136, 265] on link "11995983" at bounding box center [132, 268] width 46 height 12
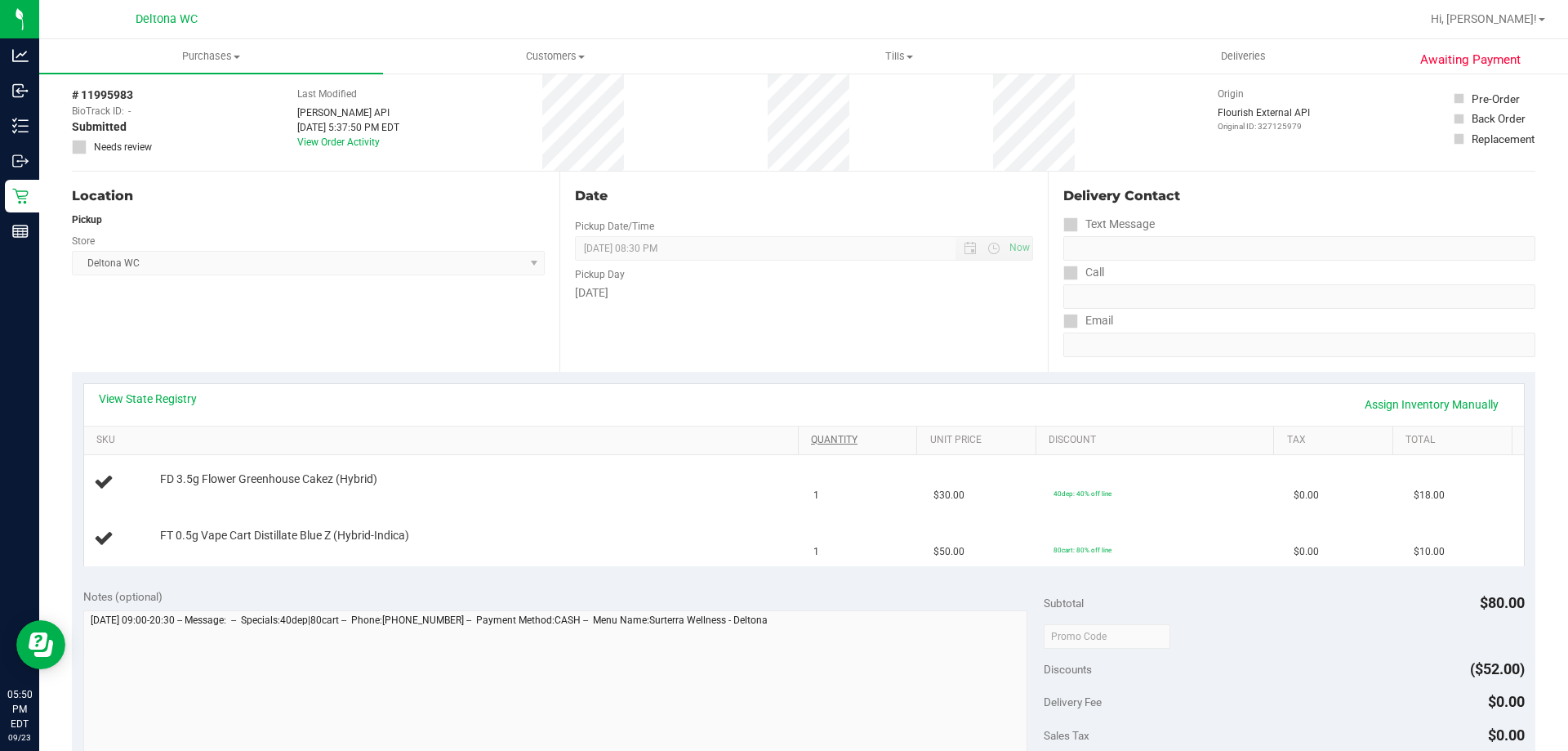
scroll to position [164, 0]
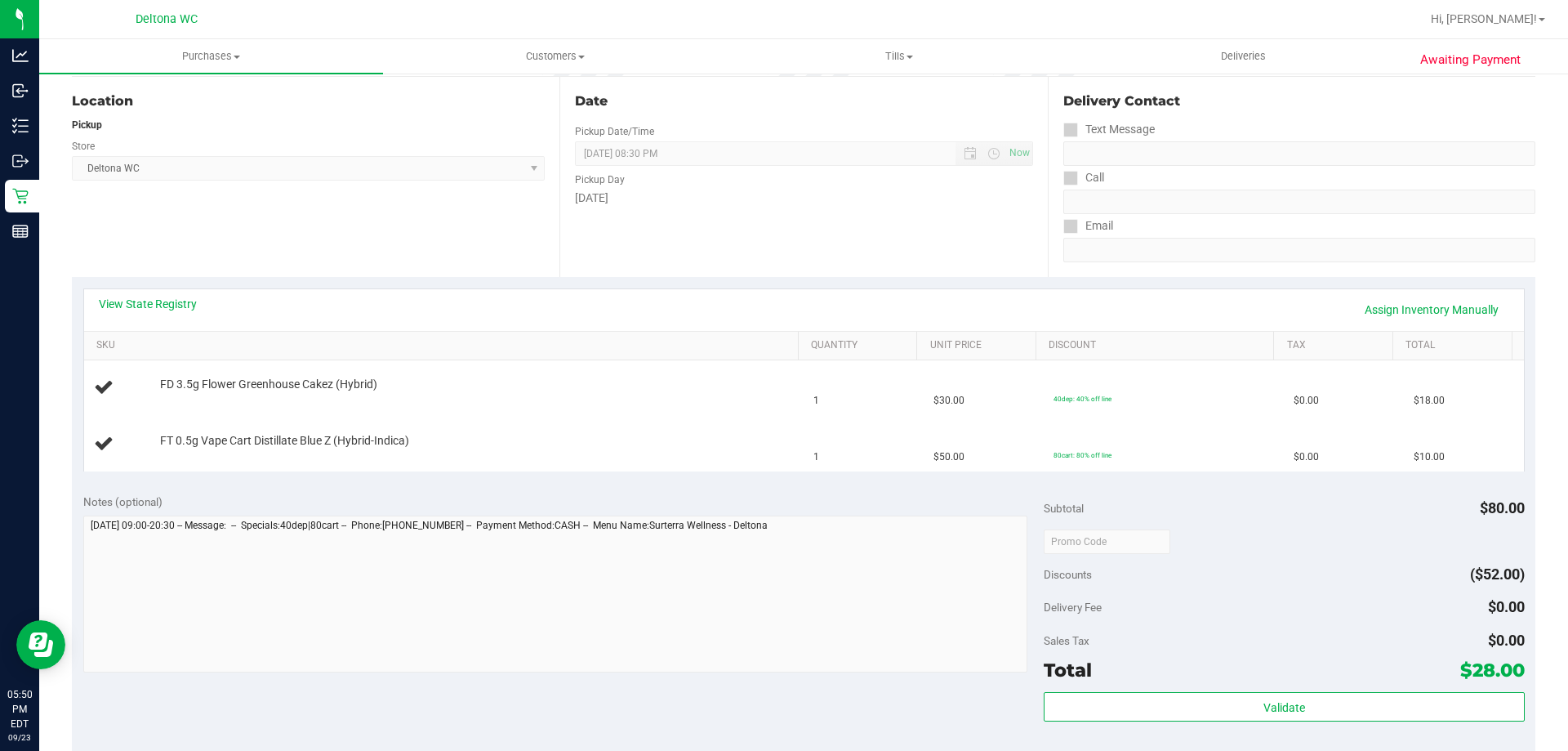
click at [675, 322] on div "View State Registry Assign Inventory Manually" at bounding box center [804, 309] width 1411 height 28
click at [482, 470] on td "FT 0.5g Vape Cart Distillate Blue Z (Hybrid-Indica)" at bounding box center [445, 444] width 721 height 55
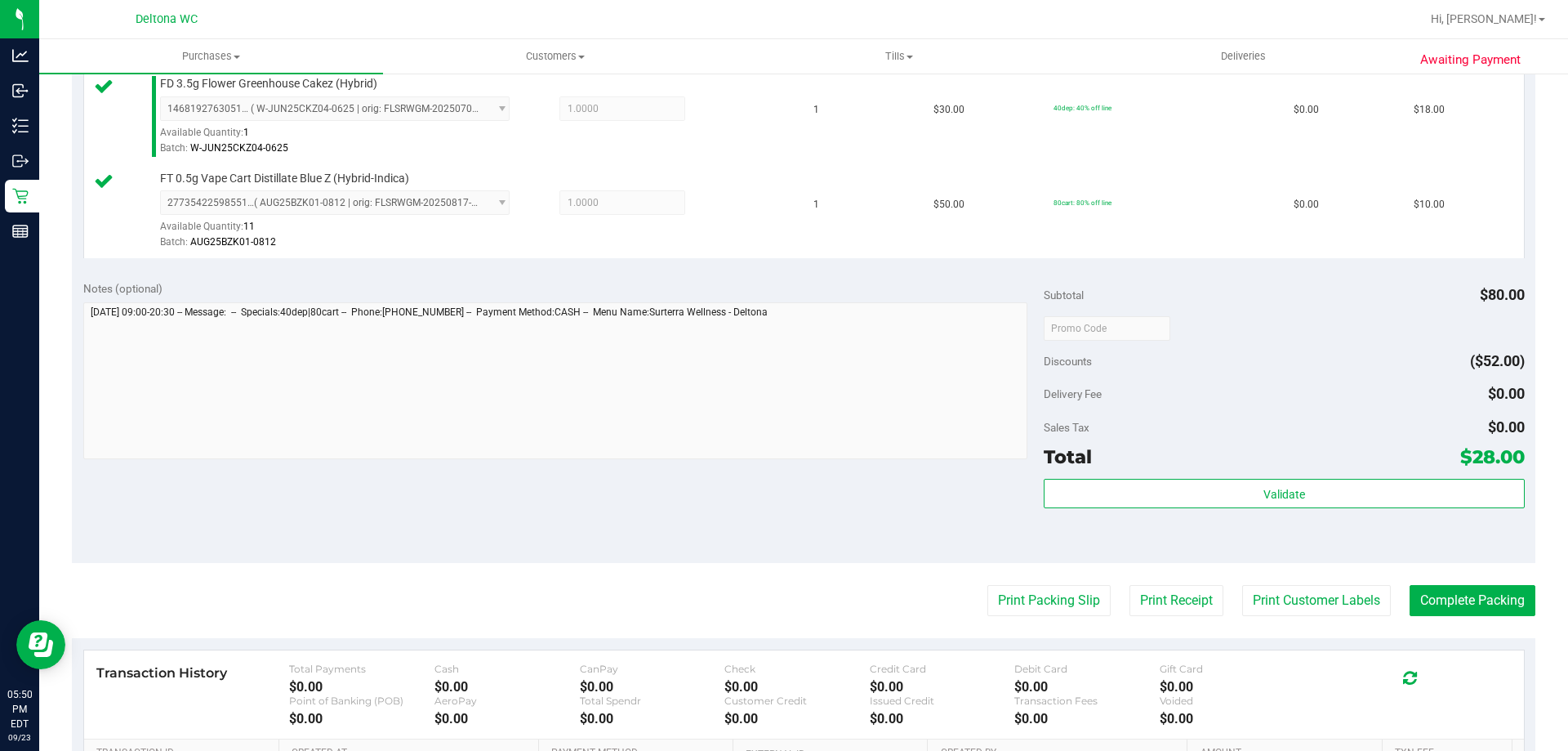
scroll to position [679, 0]
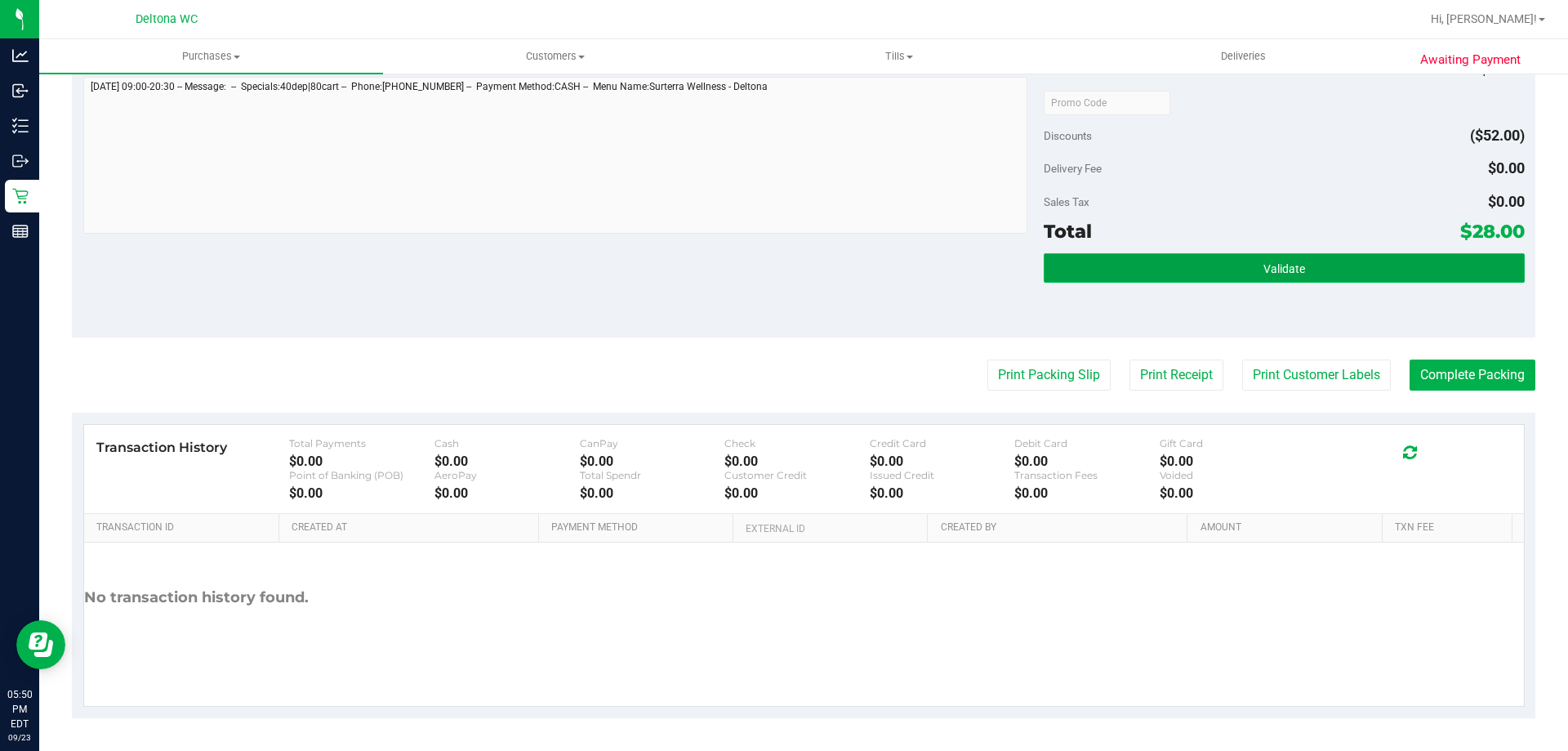
click at [1334, 264] on button "Validate" at bounding box center [1284, 267] width 480 height 30
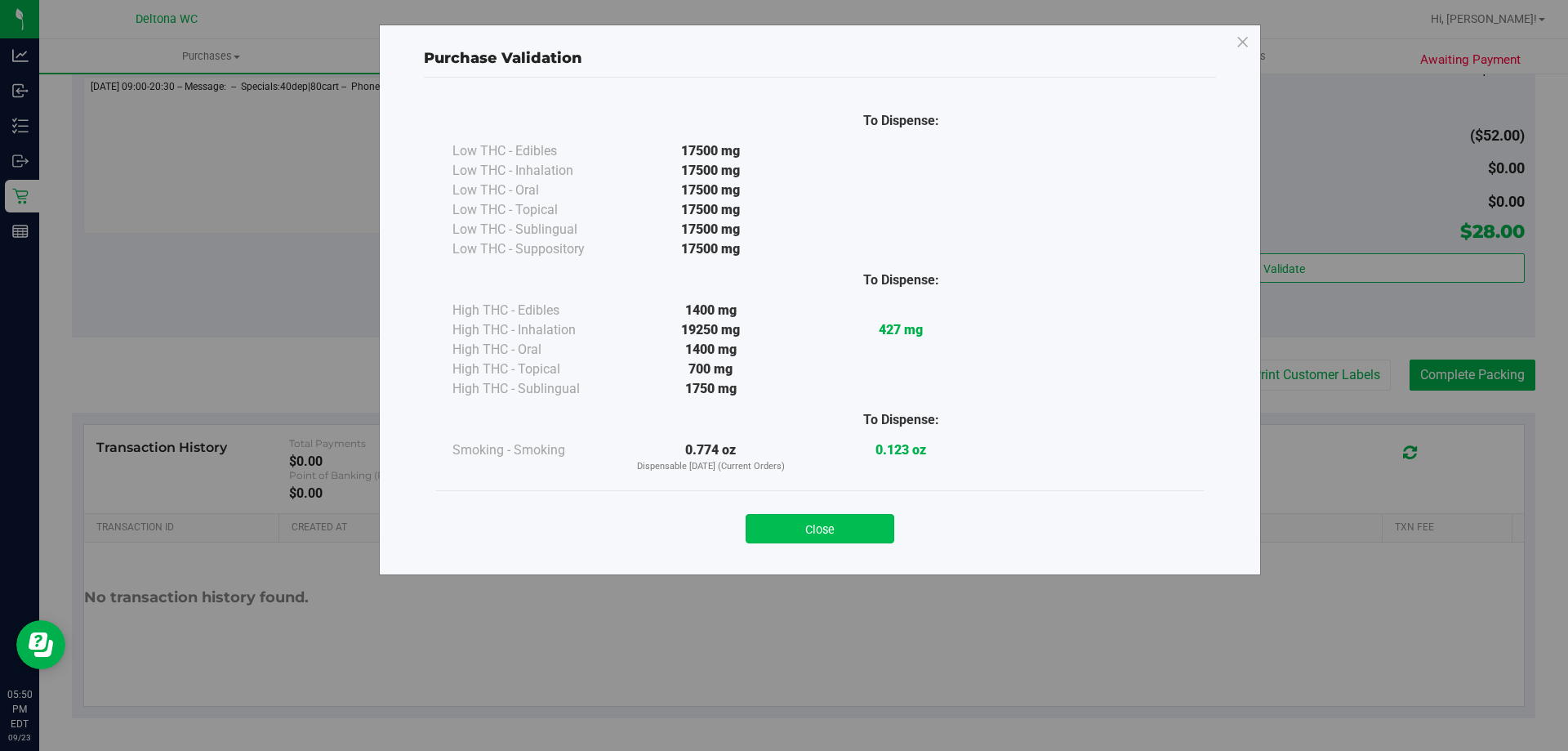
click at [853, 520] on button "Close" at bounding box center [820, 528] width 149 height 30
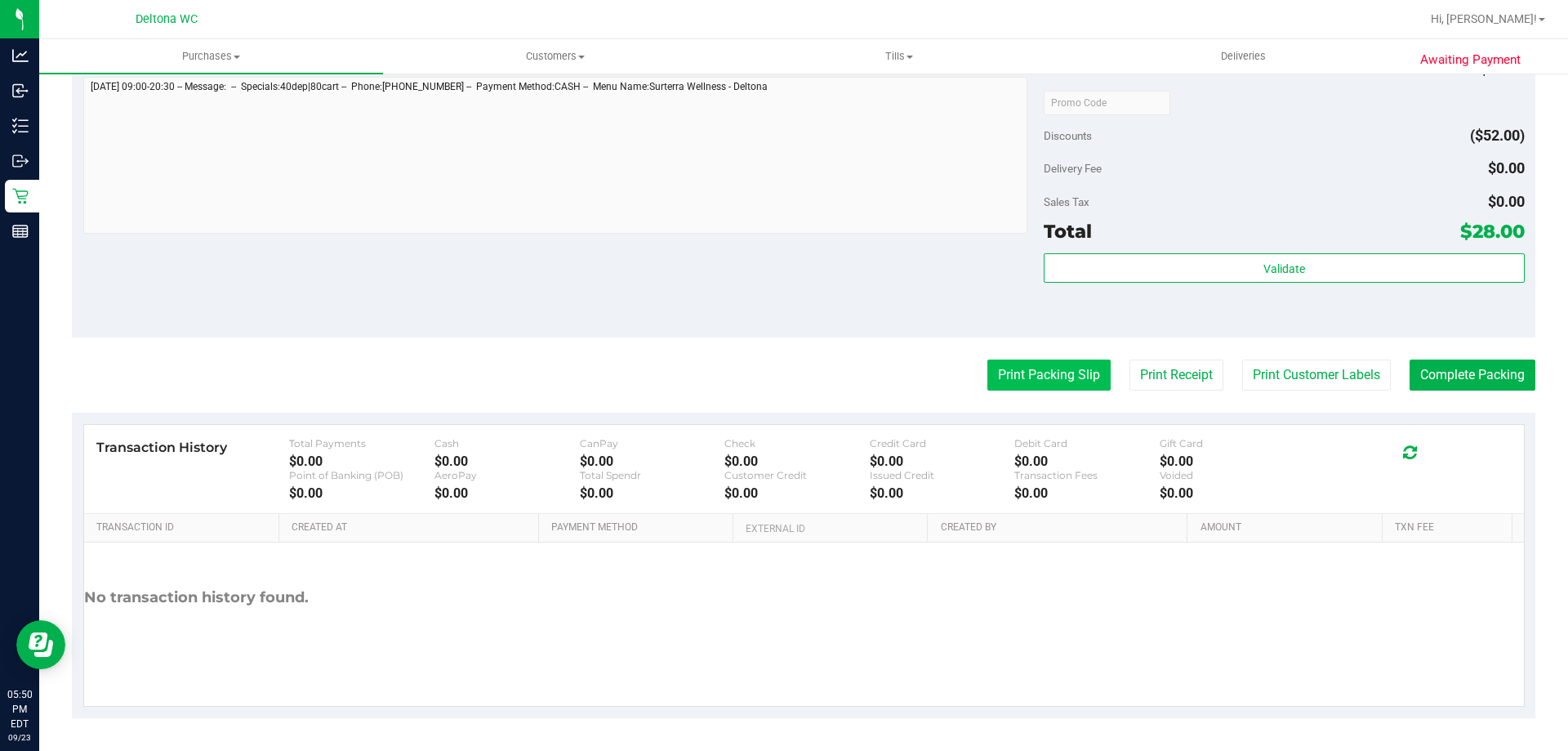
click at [1057, 388] on button "Print Packing Slip" at bounding box center [1049, 375] width 123 height 31
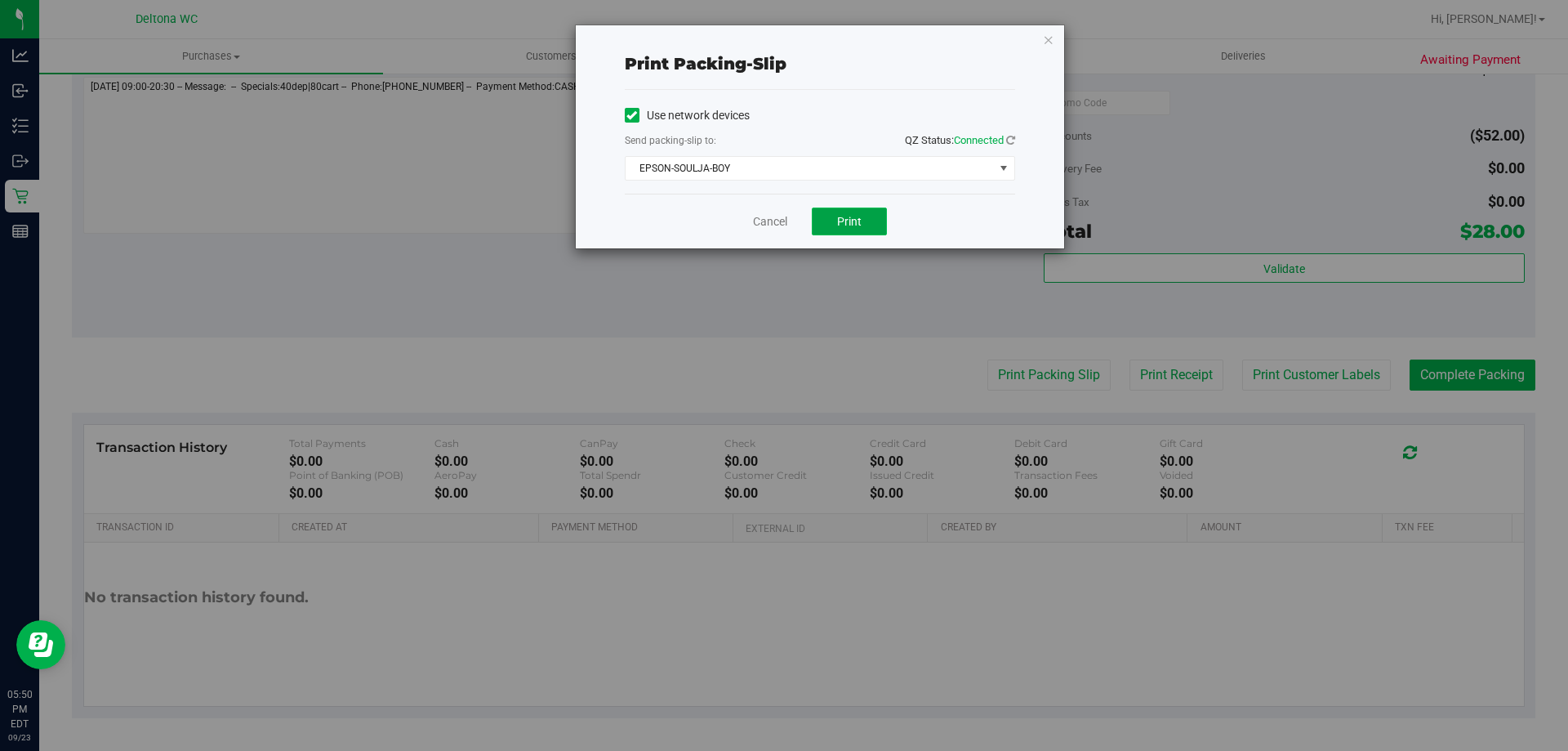
click at [862, 221] on button "Print" at bounding box center [849, 221] width 75 height 28
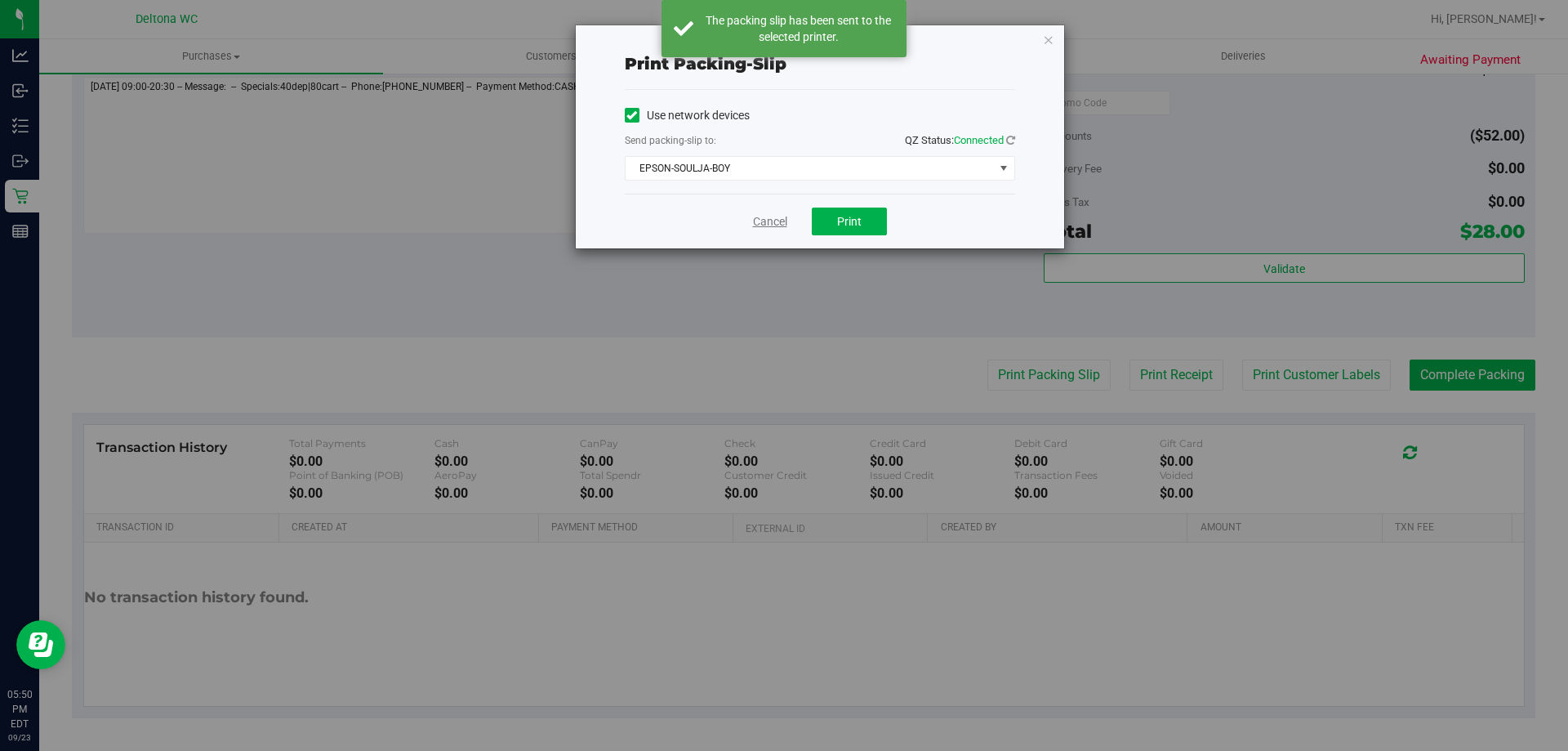
click at [760, 215] on link "Cancel" at bounding box center [770, 222] width 35 height 17
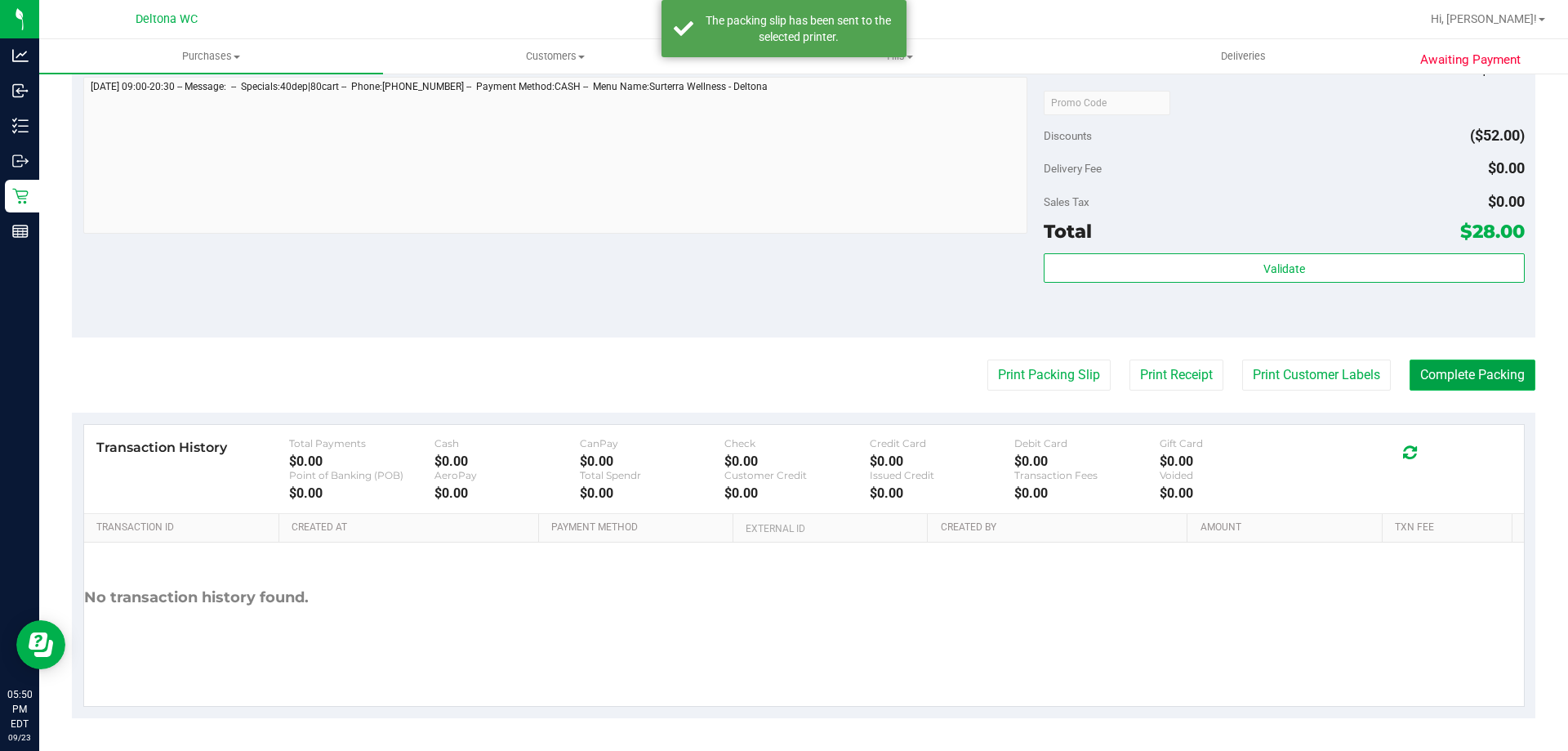
click at [1482, 376] on button "Complete Packing" at bounding box center [1473, 375] width 126 height 31
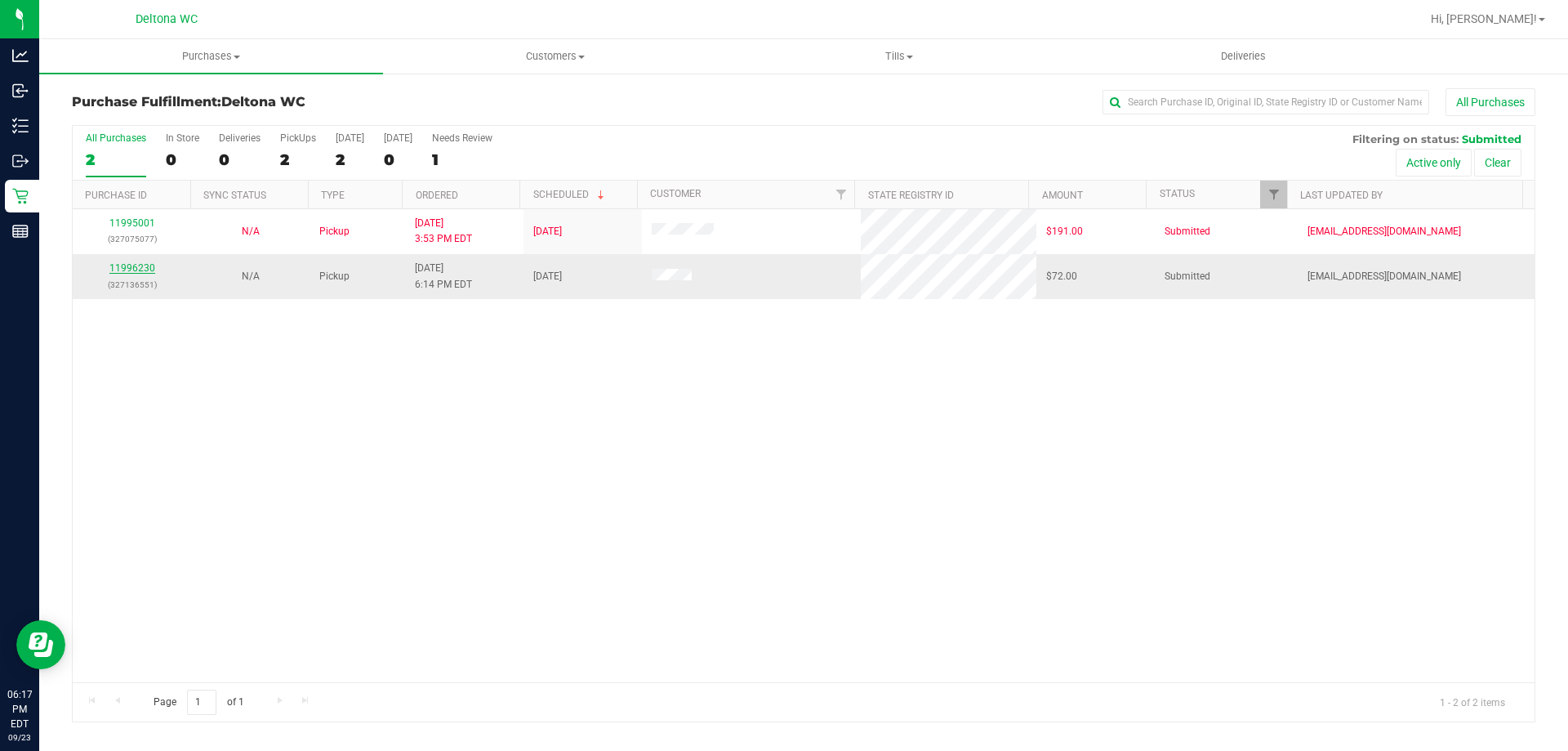
click at [130, 263] on link "11996230" at bounding box center [132, 268] width 46 height 12
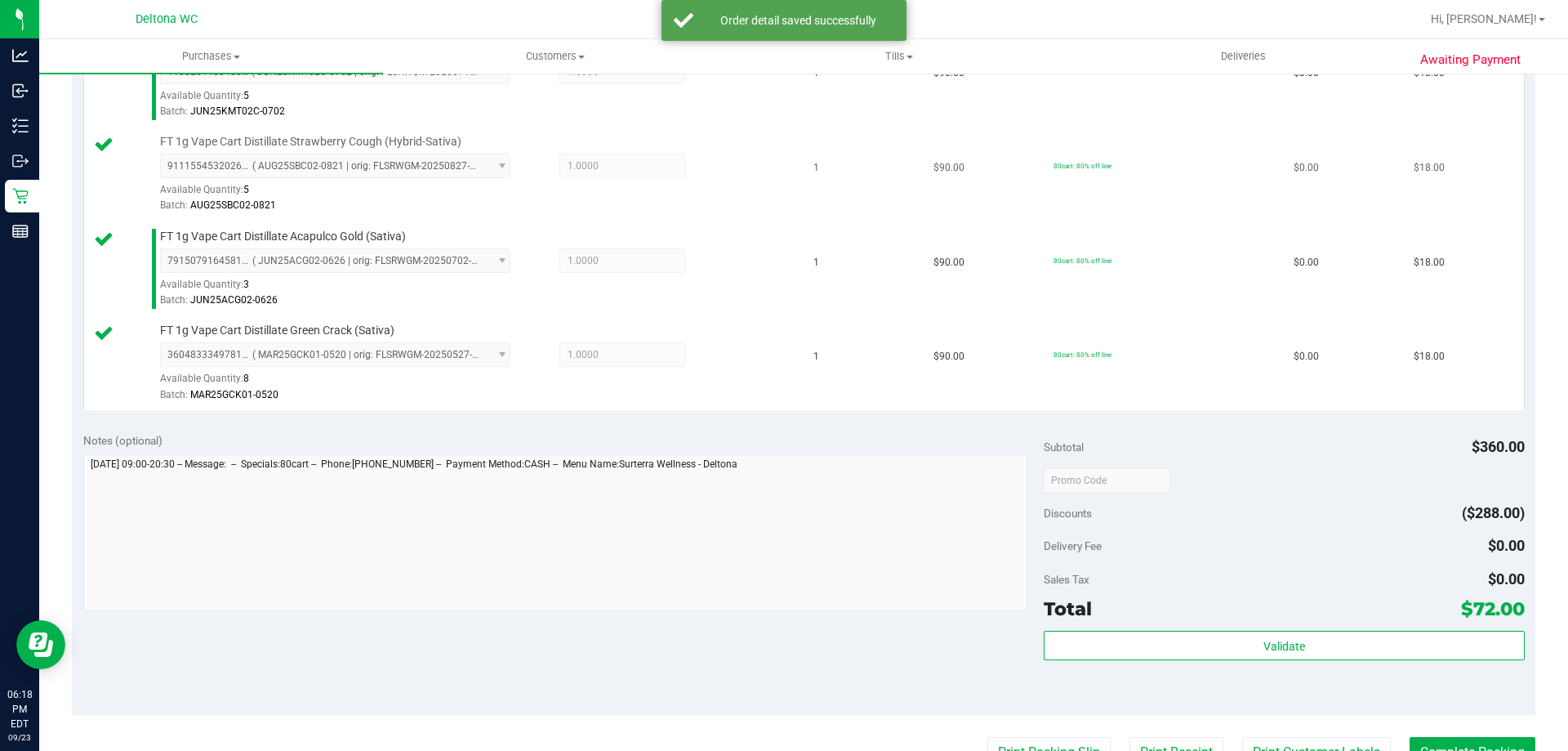
scroll to position [572, 0]
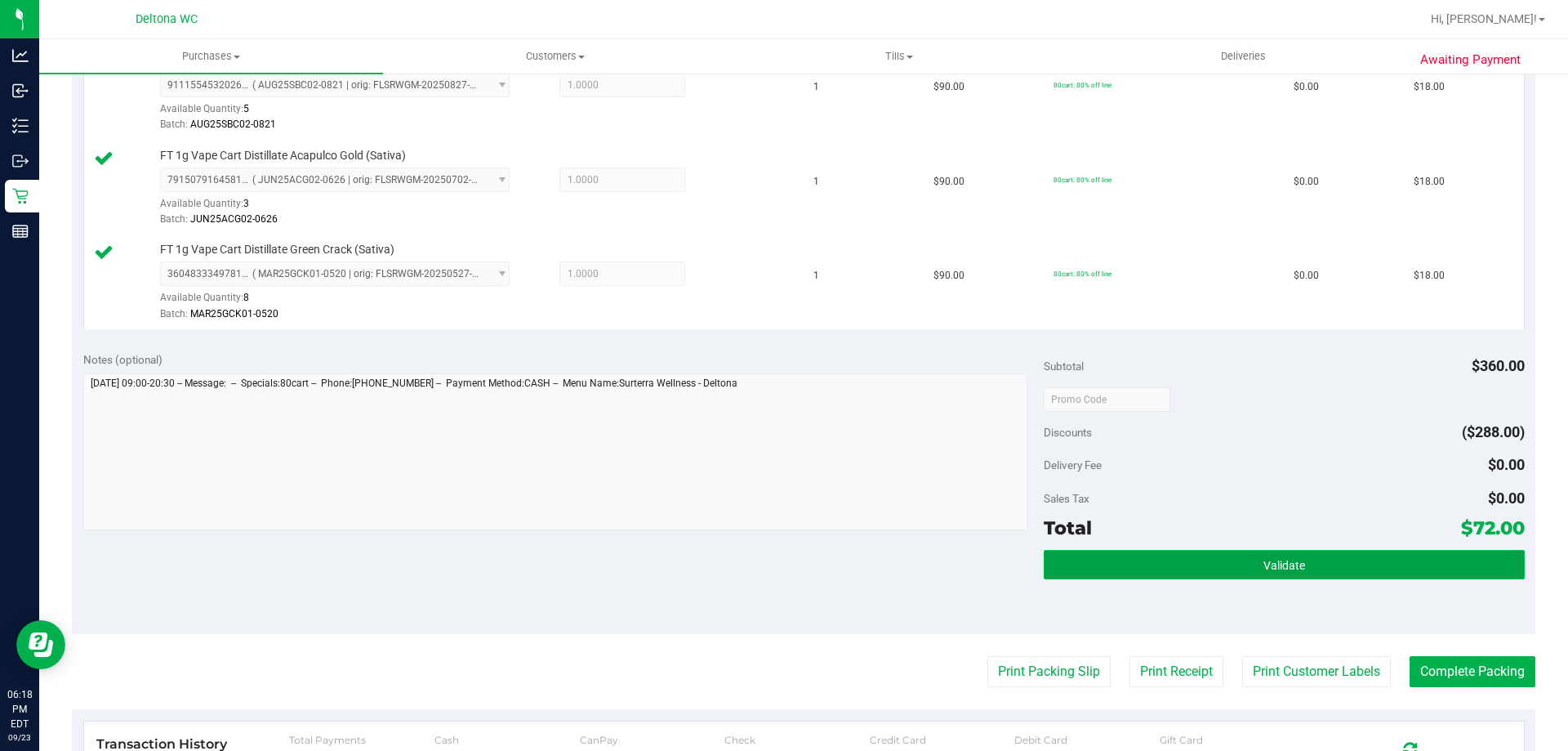
click at [1293, 564] on span "Validate" at bounding box center [1284, 565] width 41 height 13
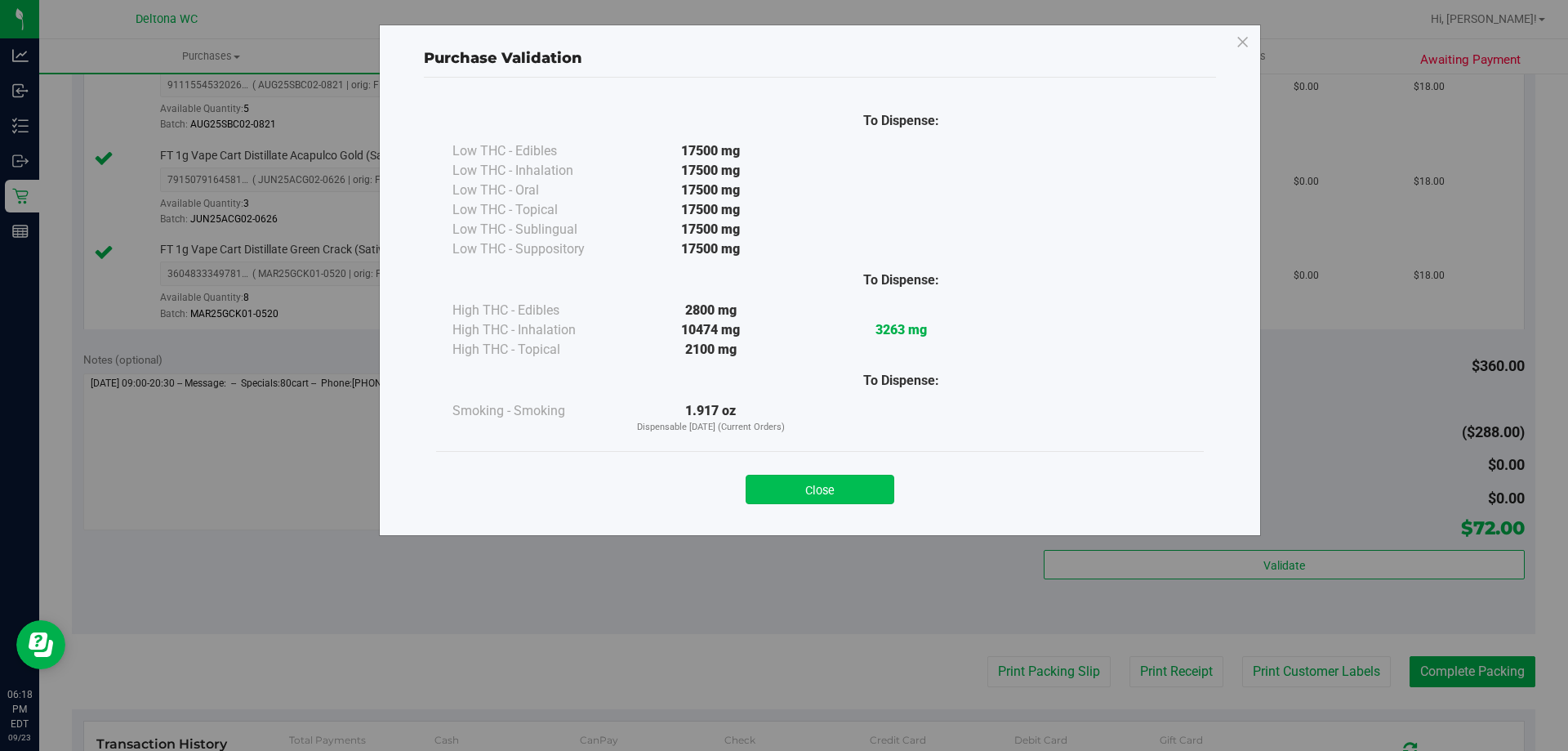
drag, startPoint x: 745, startPoint y: 506, endPoint x: 757, endPoint y: 498, distance: 14.4
click at [746, 506] on div "Close" at bounding box center [820, 484] width 768 height 66
click at [757, 498] on button "Close" at bounding box center [820, 489] width 149 height 30
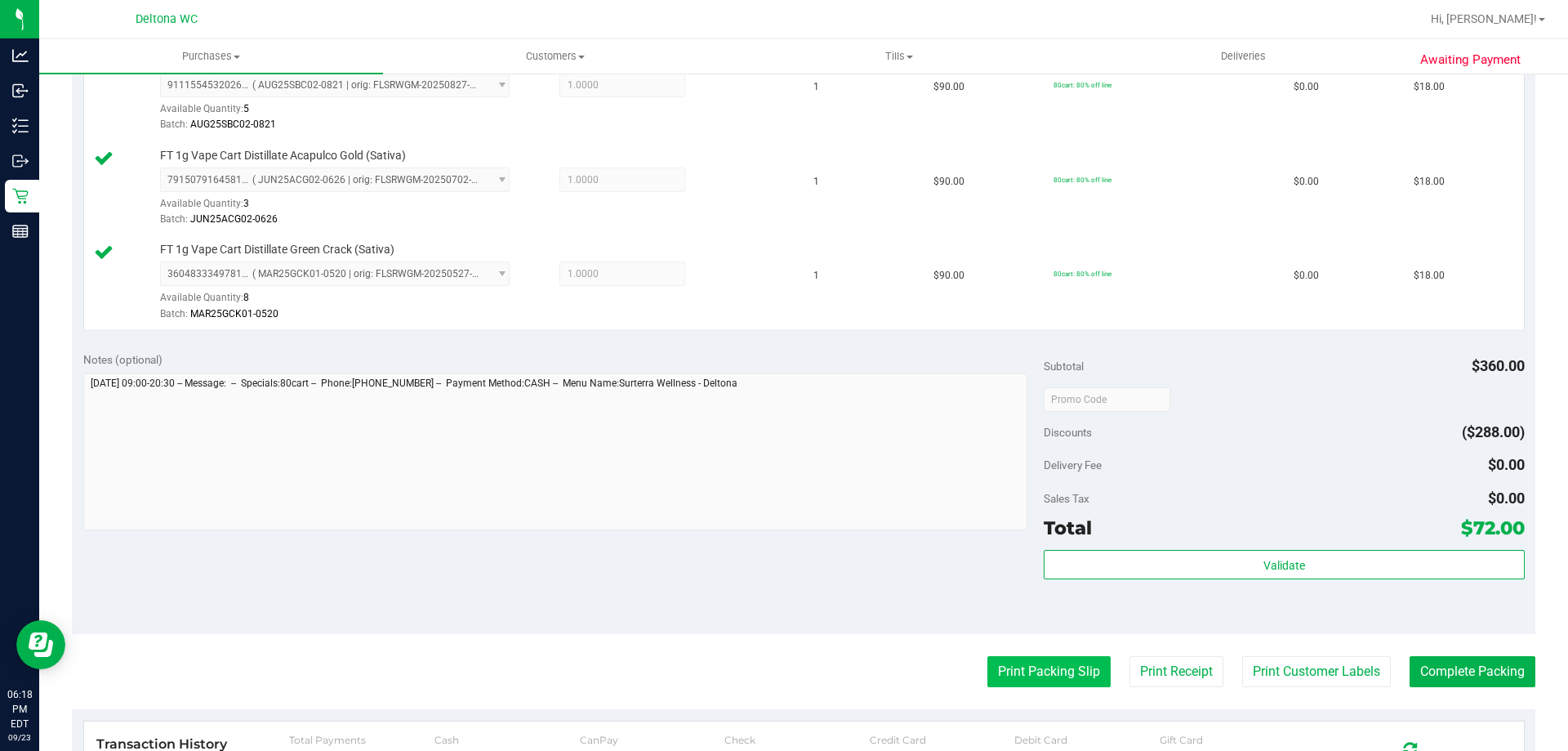
click at [1056, 661] on button "Print Packing Slip" at bounding box center [1049, 671] width 123 height 31
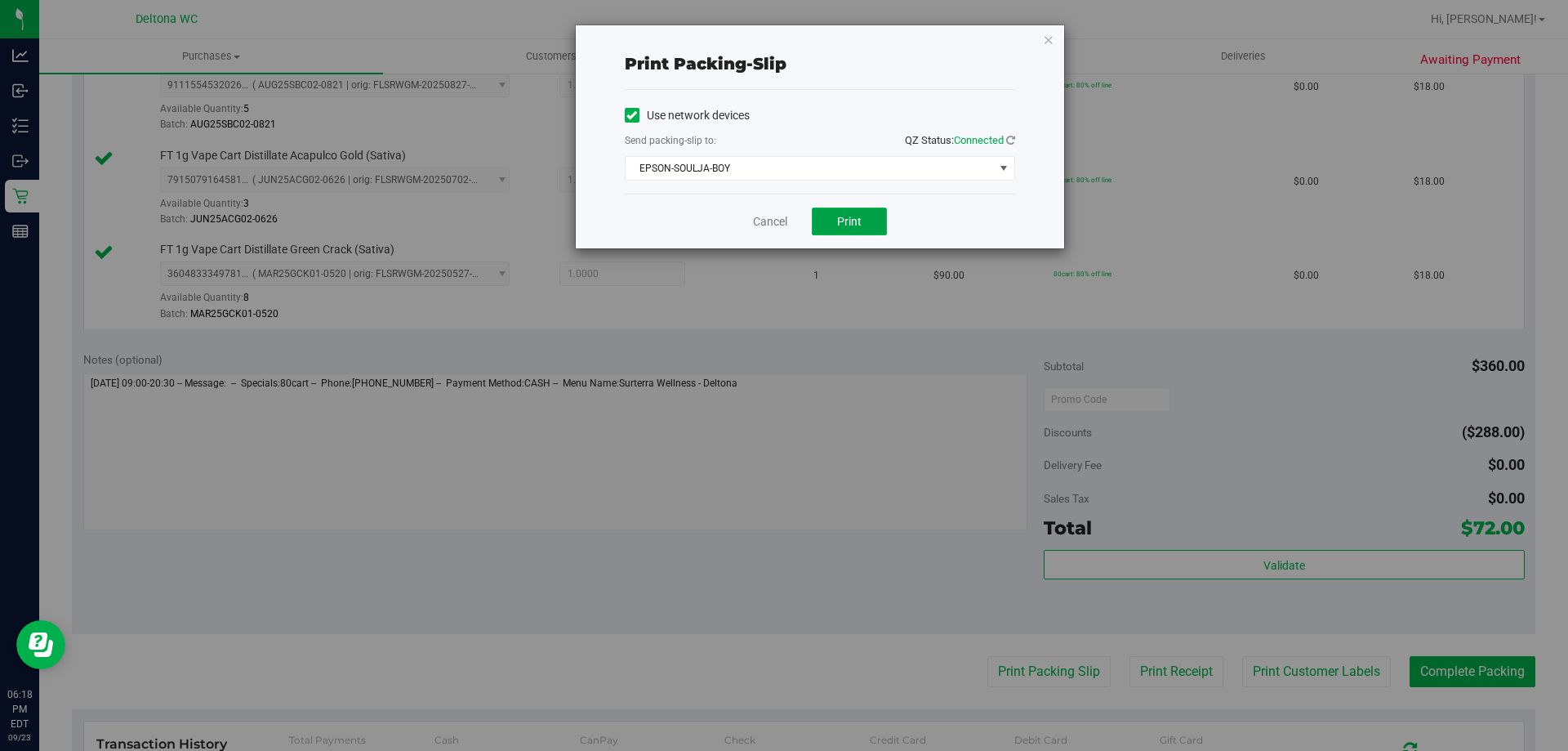
click at [837, 224] on span "Print" at bounding box center [849, 221] width 24 height 13
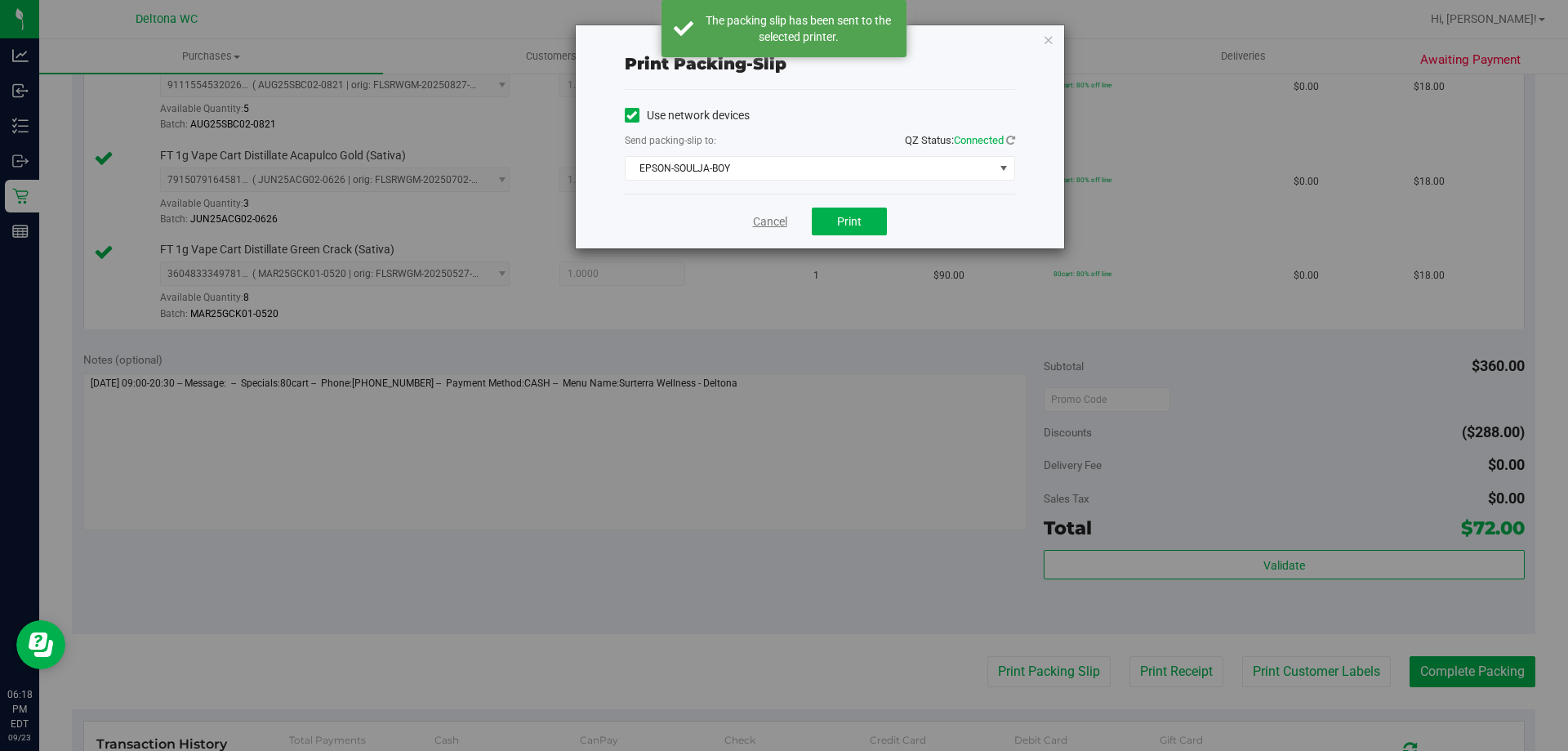
click at [760, 224] on link "Cancel" at bounding box center [770, 222] width 35 height 17
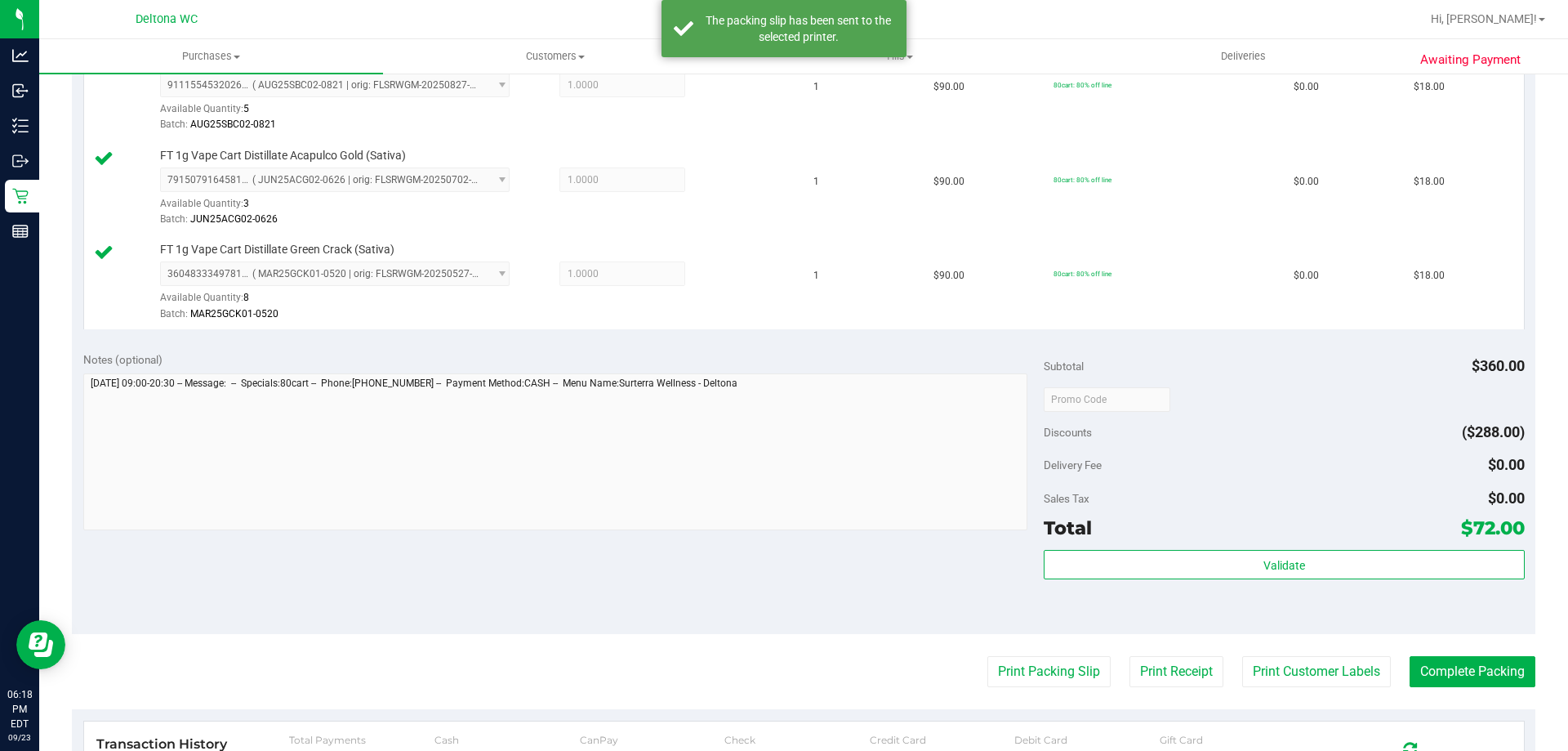
click at [1470, 697] on purchase-details "Back Edit Purchase Cancel Purchase View Profile # 11996230 BioTrack ID: - Submi…" at bounding box center [803, 265] width 1464 height 1498
click at [1476, 658] on button "Complete Packing" at bounding box center [1473, 671] width 126 height 31
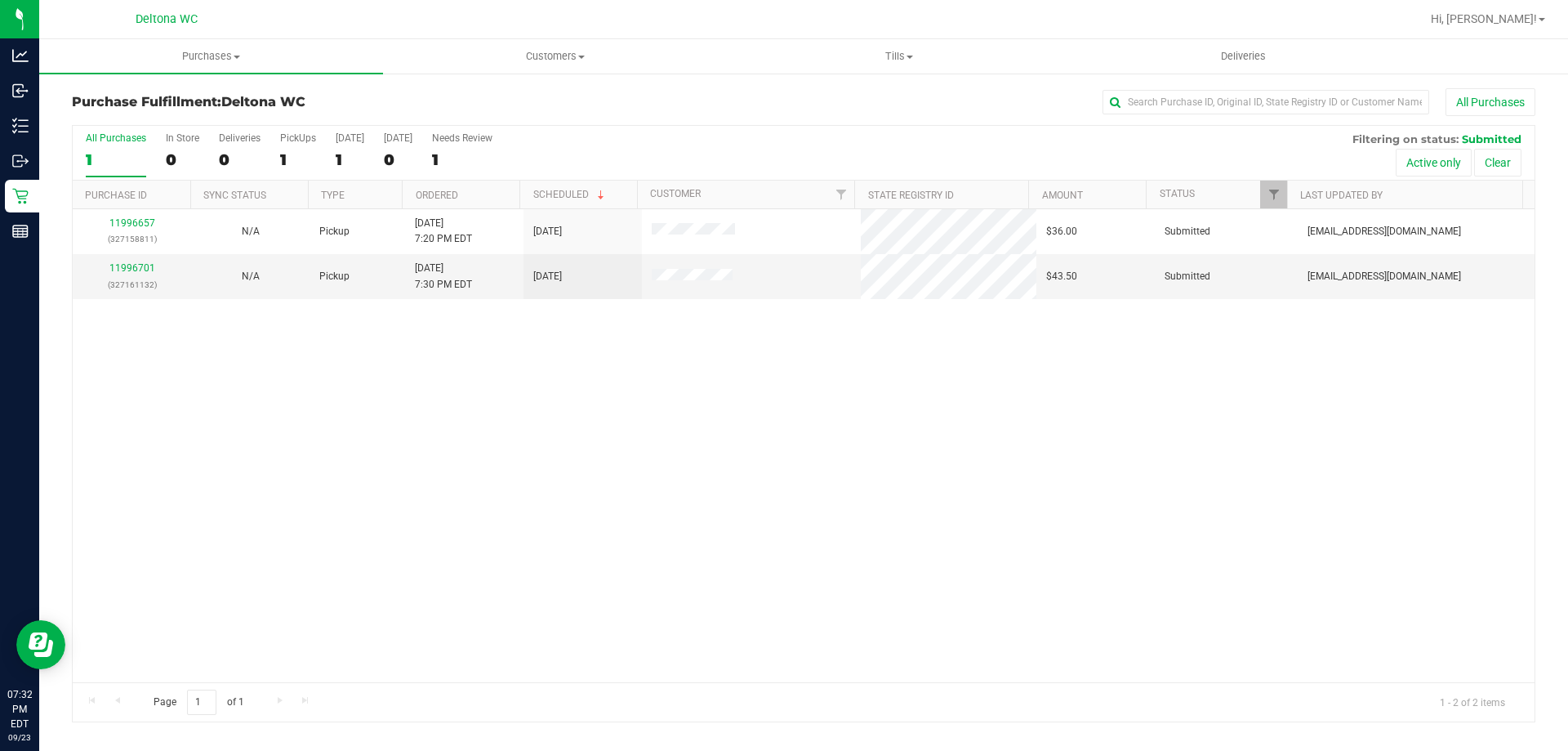
click at [397, 318] on div "11996657 (327158811) N/A Pickup 9/23/2025 7:20 PM EDT 9/23/2025 $36.00 Submitte…" at bounding box center [803, 446] width 1463 height 473
click at [492, 462] on div "11996657 (327158811) N/A Pickup 9/23/2025 7:20 PM EDT 9/23/2025 $36.00 Submitte…" at bounding box center [803, 446] width 1463 height 473
click at [1268, 198] on span "Filter" at bounding box center [1273, 194] width 13 height 13
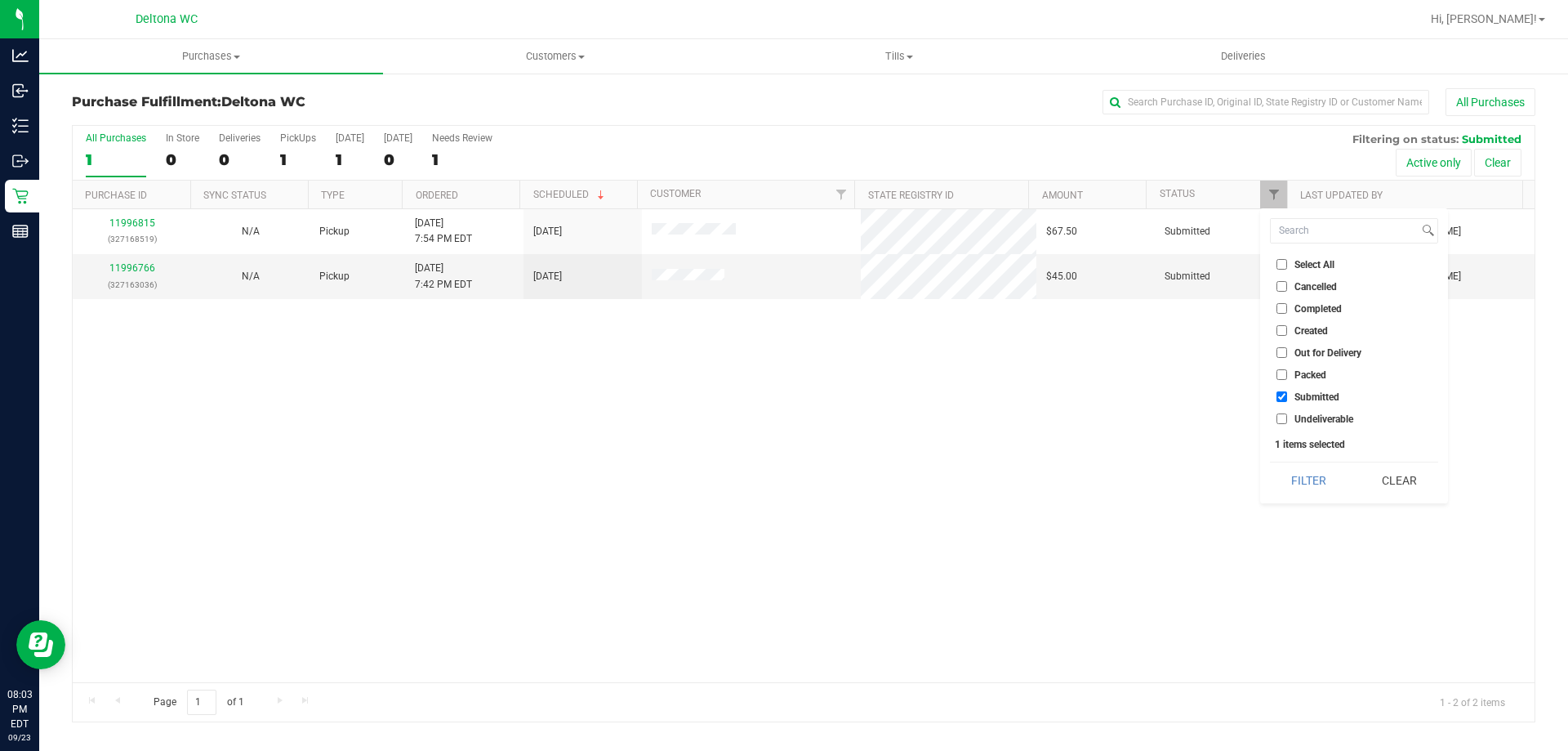
click at [1294, 381] on li "Packed" at bounding box center [1354, 375] width 168 height 17
checkbox input "true"
click at [1286, 368] on li "Packed" at bounding box center [1354, 375] width 168 height 17
click at [1283, 377] on input "Packed" at bounding box center [1282, 375] width 11 height 11
checkbox input "true"
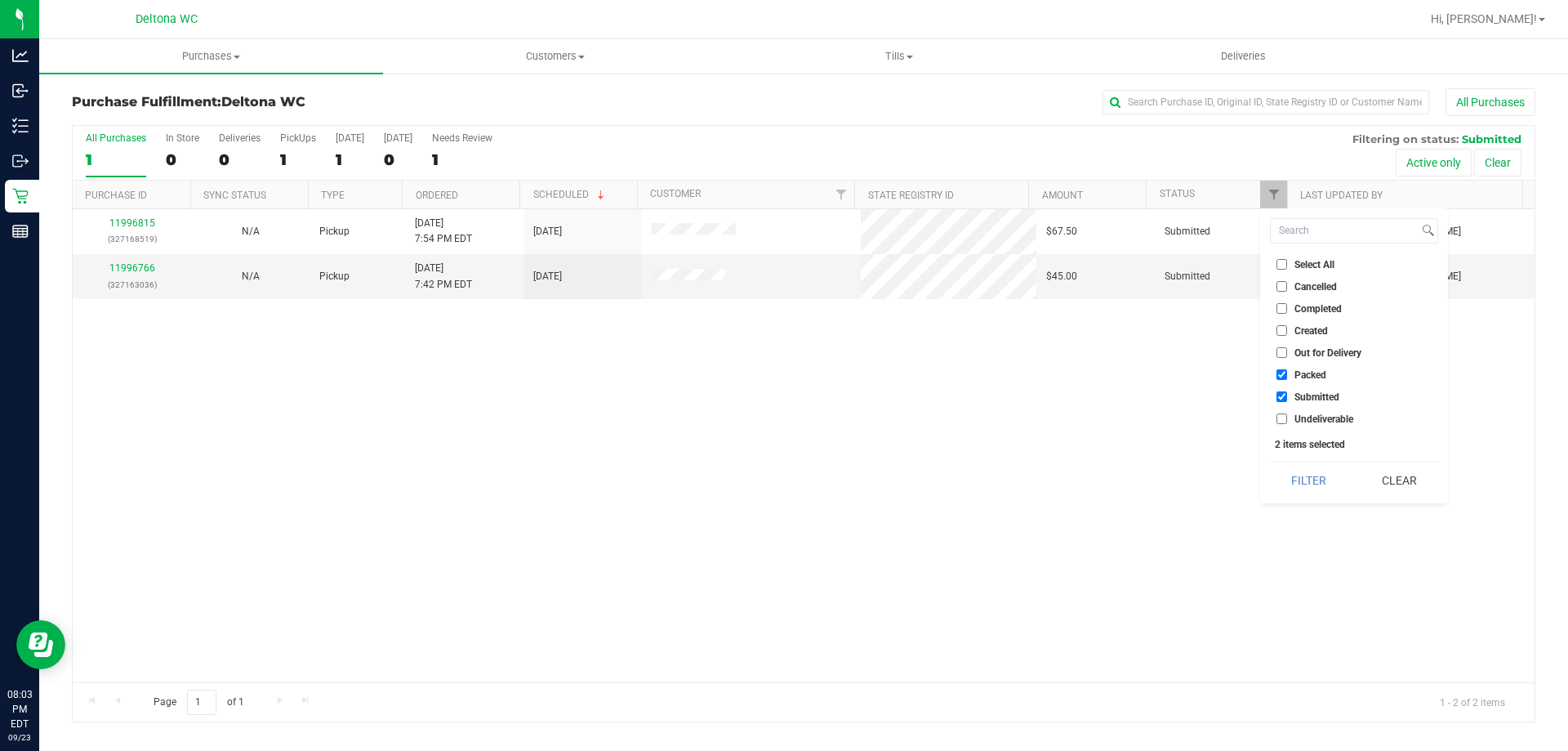
click at [1281, 394] on input "Submitted" at bounding box center [1282, 397] width 11 height 11
checkbox input "false"
click at [1311, 479] on button "Filter" at bounding box center [1309, 480] width 78 height 36
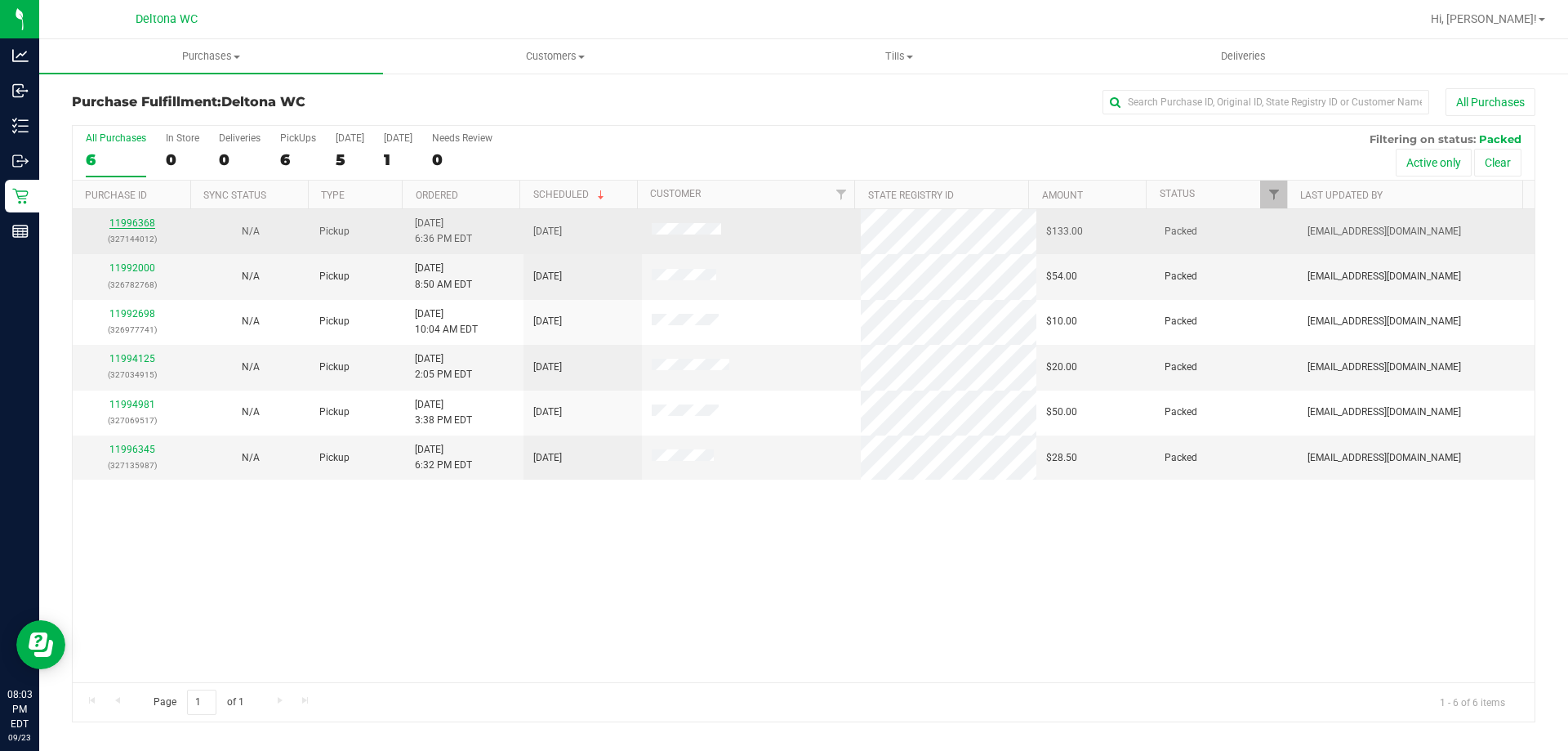
click at [116, 224] on link "11996368" at bounding box center [132, 223] width 46 height 12
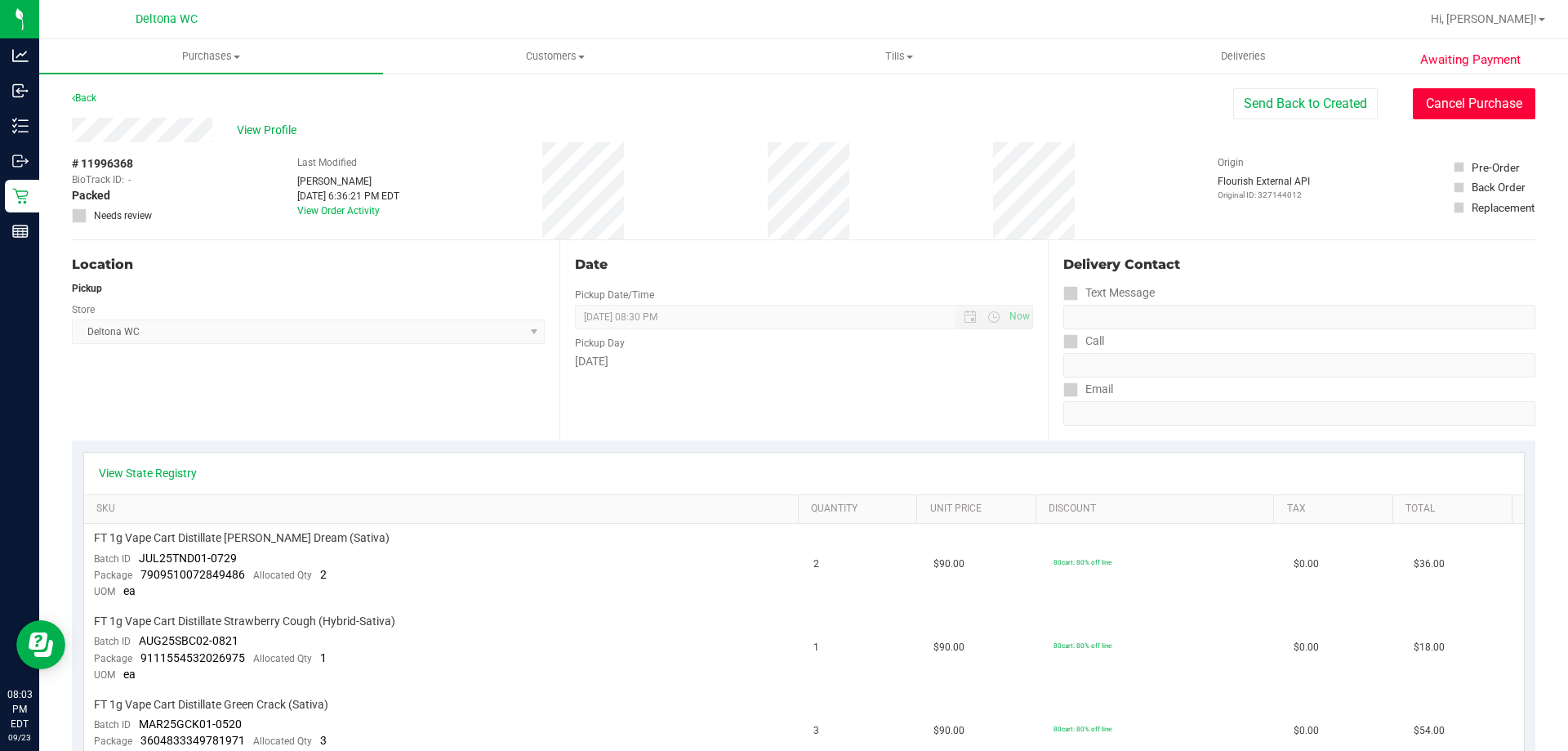
click at [1421, 93] on button "Cancel Purchase" at bounding box center [1474, 104] width 122 height 31
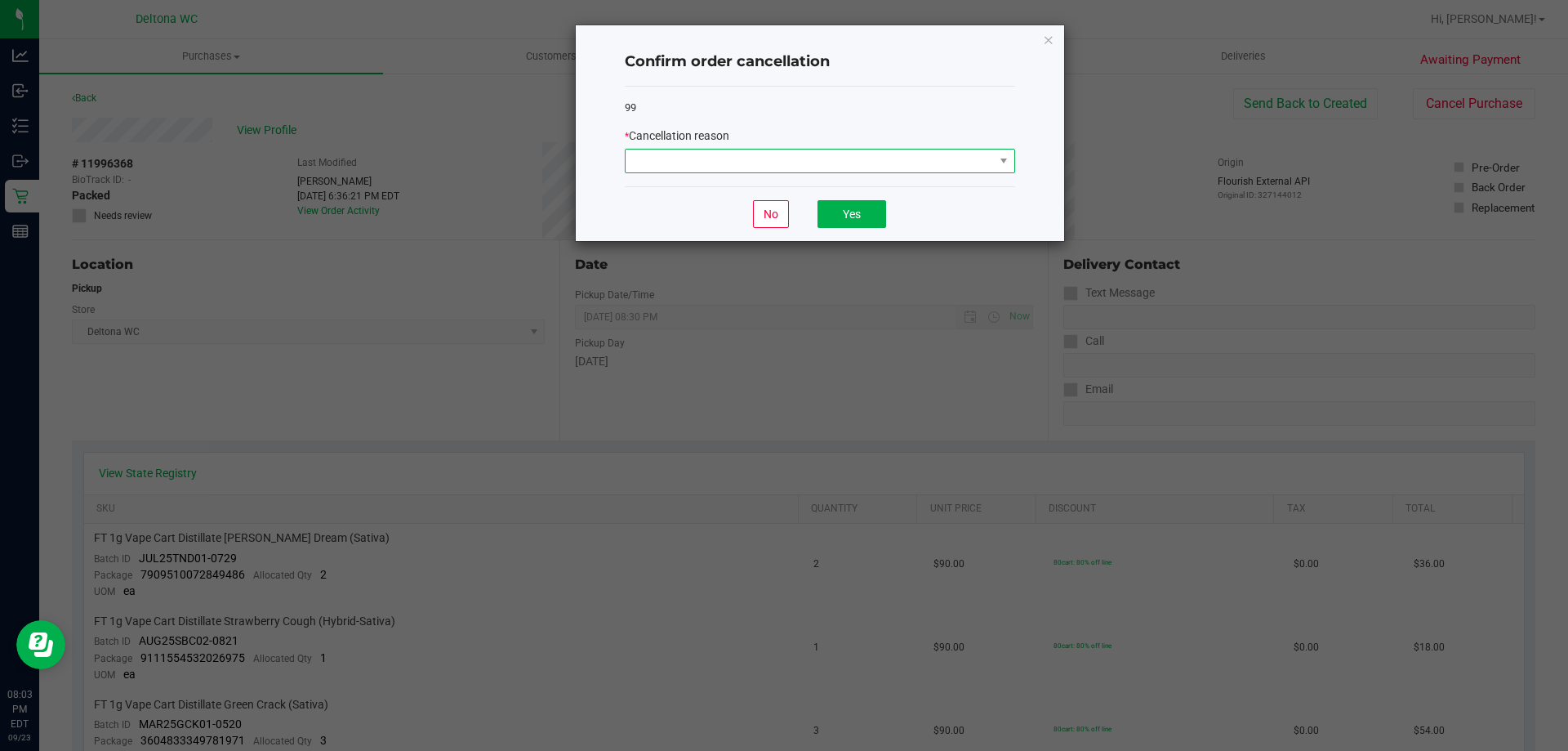
click at [814, 156] on span at bounding box center [809, 160] width 369 height 23
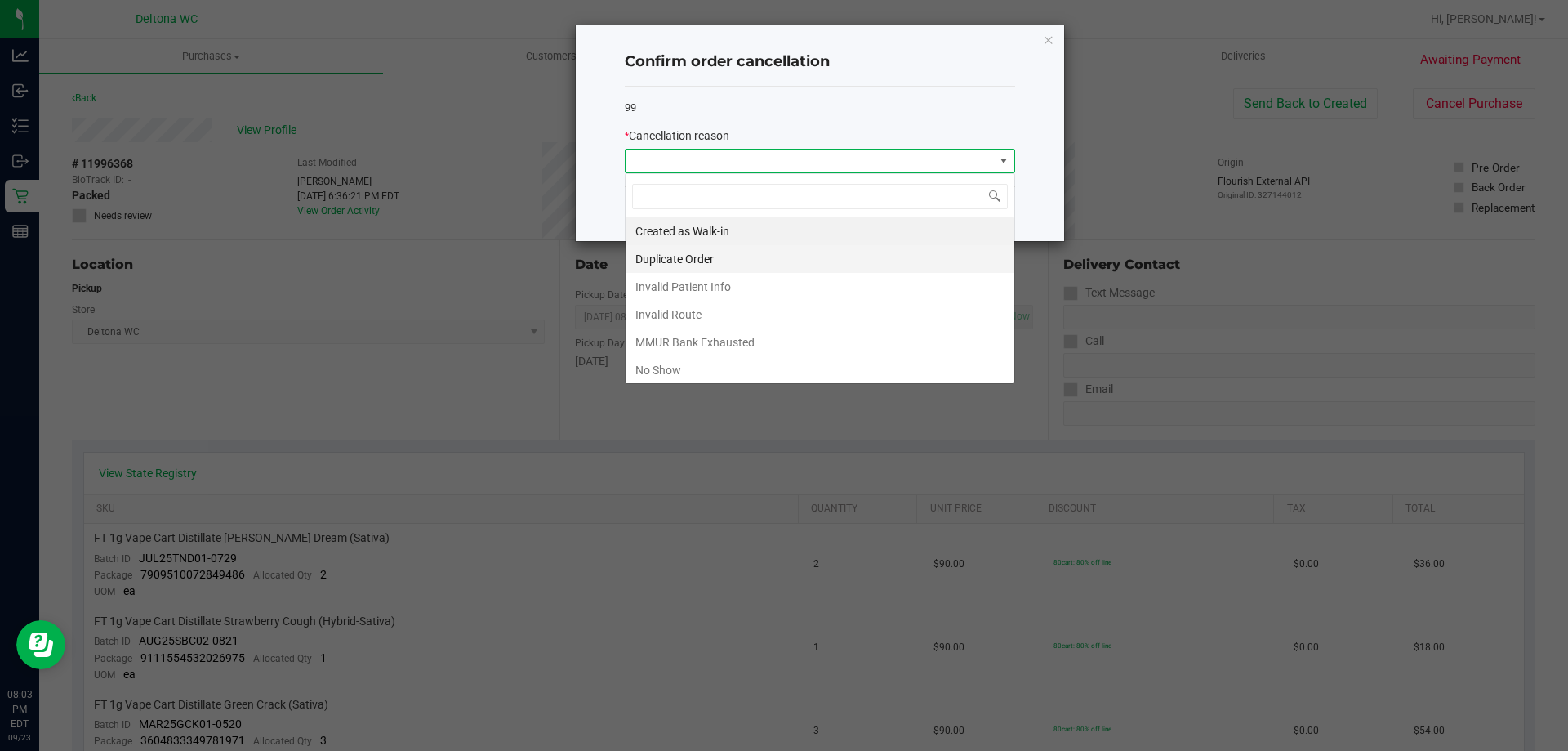
scroll to position [24, 391]
click at [769, 377] on li "No Show" at bounding box center [819, 370] width 389 height 28
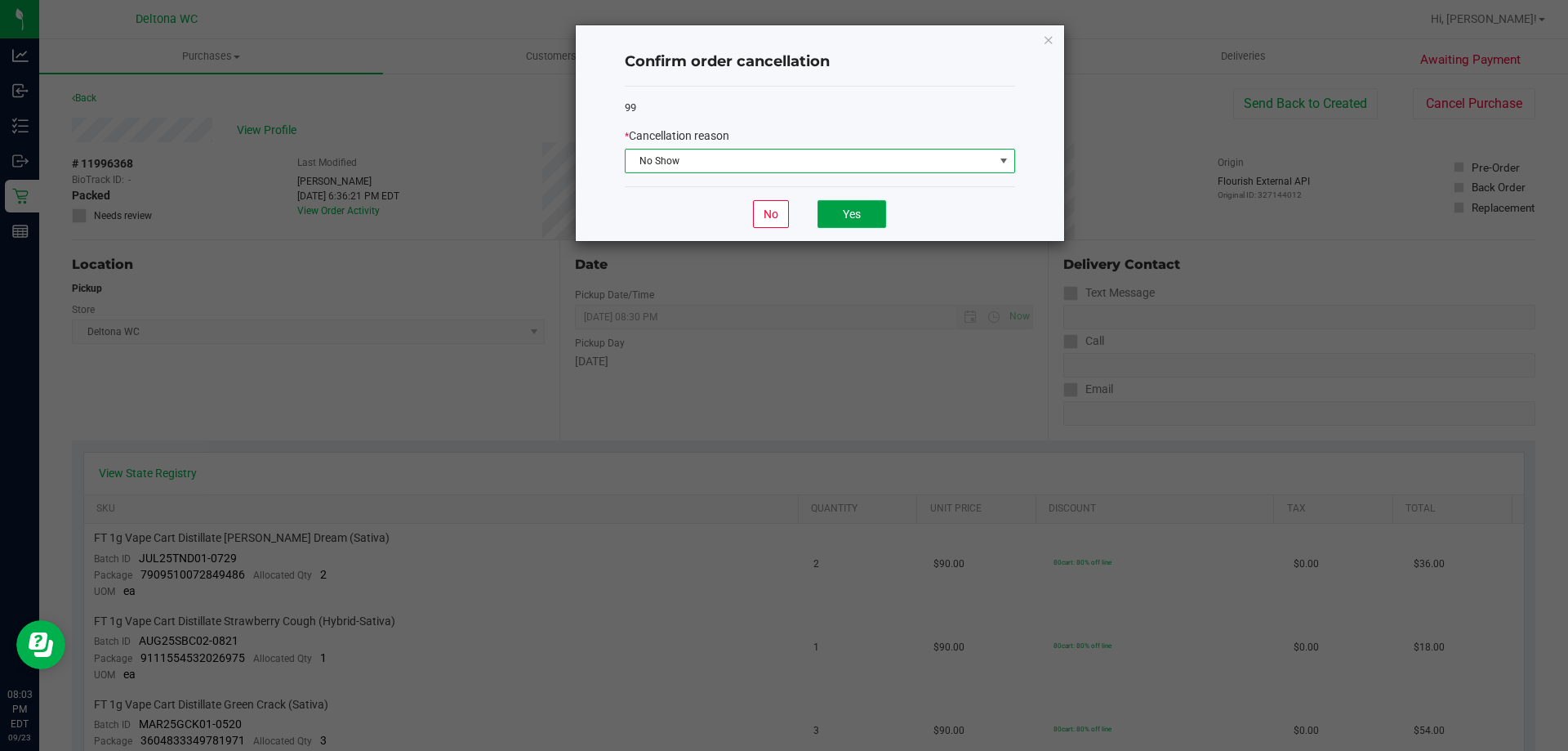
click at [854, 217] on button "Yes" at bounding box center [852, 213] width 68 height 28
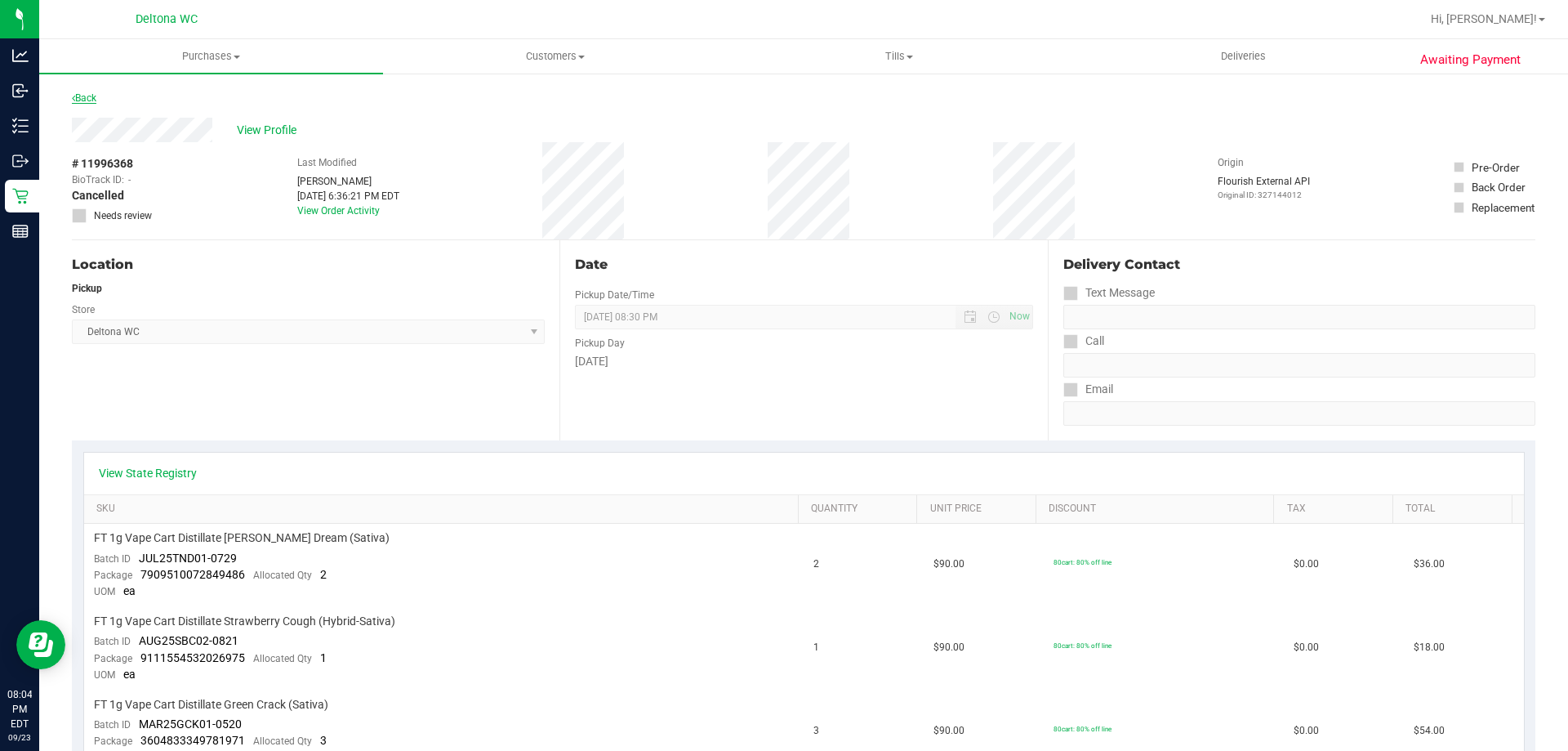
click at [93, 98] on link "Back" at bounding box center [84, 98] width 24 height 12
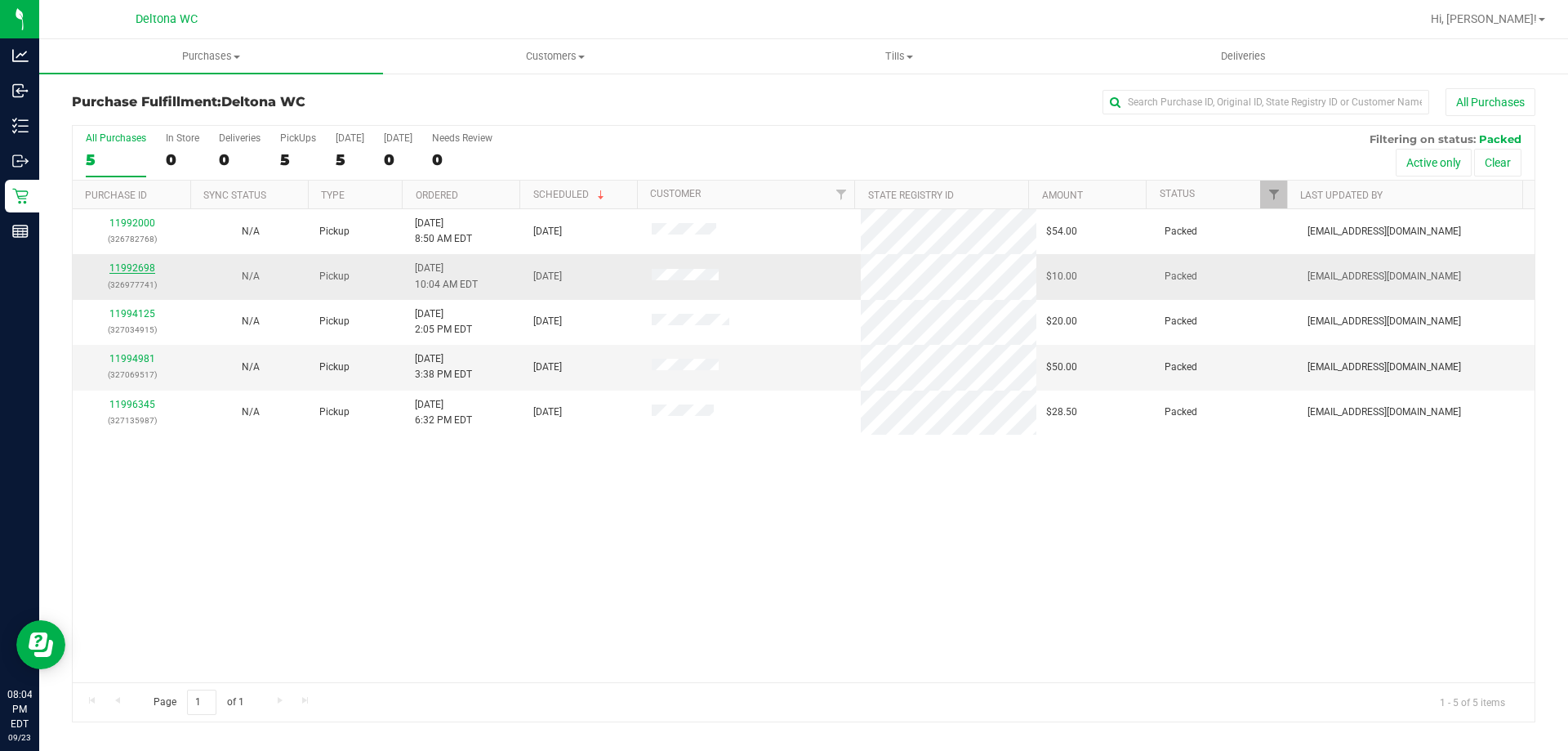
click at [136, 267] on link "11992698" at bounding box center [132, 268] width 46 height 12
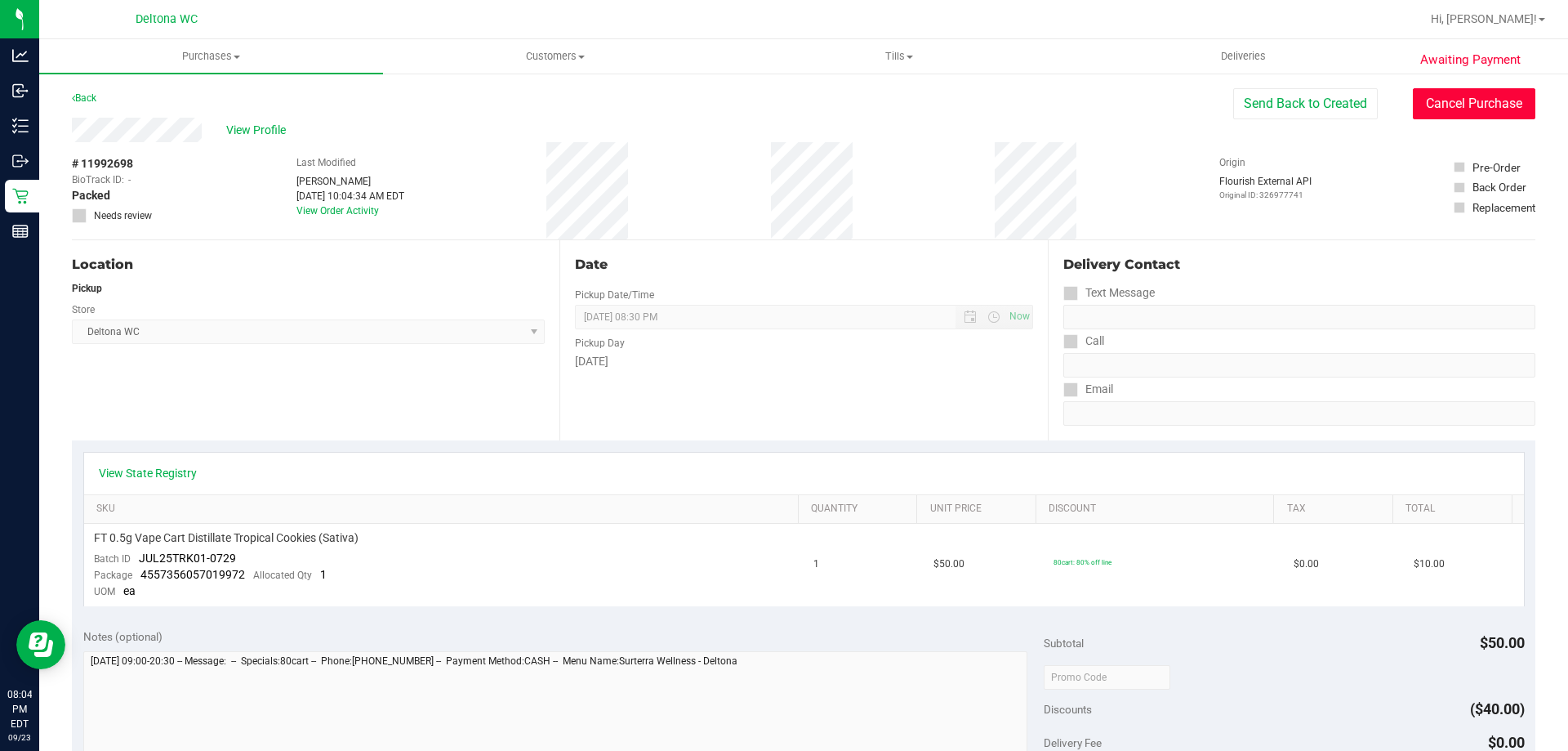
click at [1488, 100] on button "Cancel Purchase" at bounding box center [1474, 104] width 122 height 31
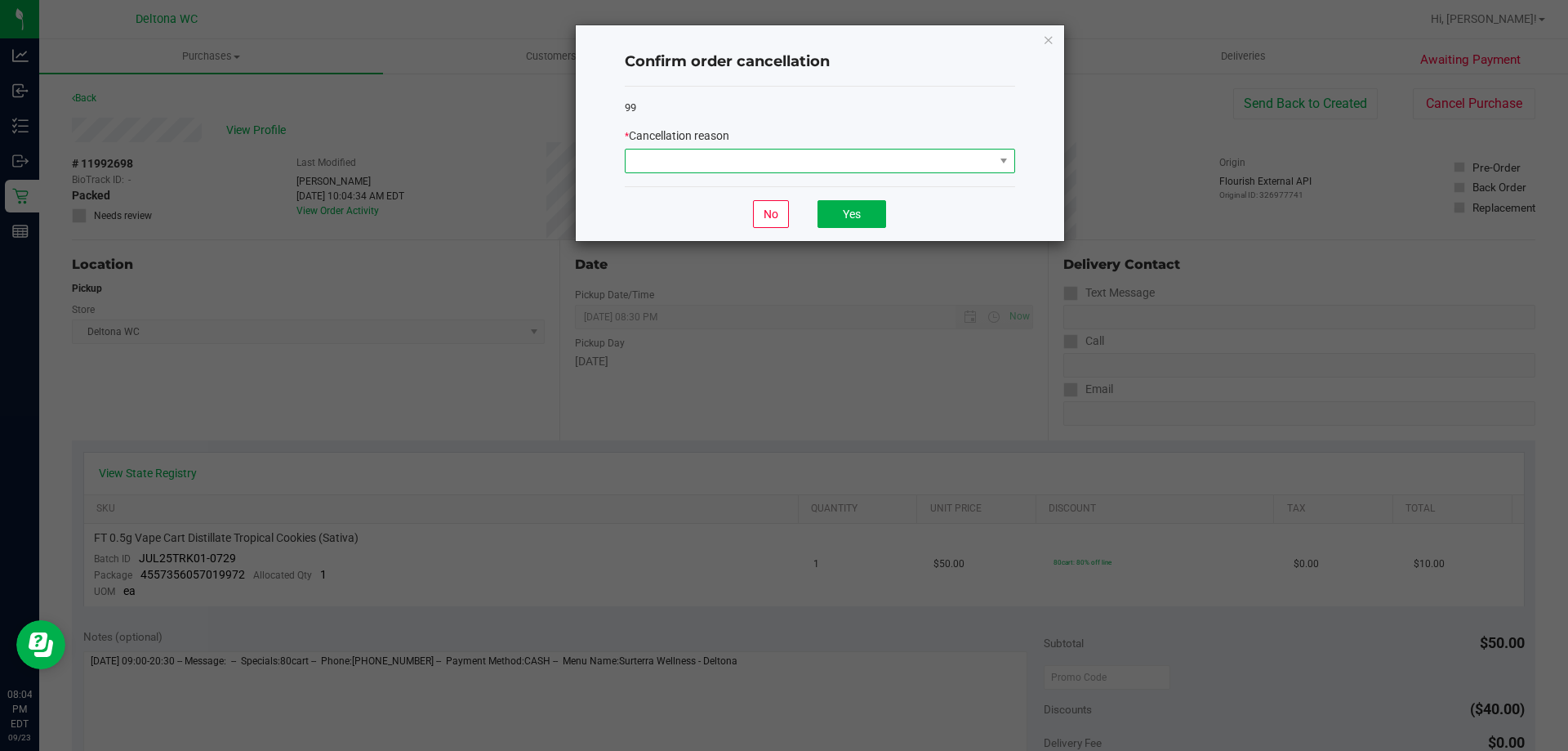
click at [925, 170] on span at bounding box center [809, 160] width 369 height 23
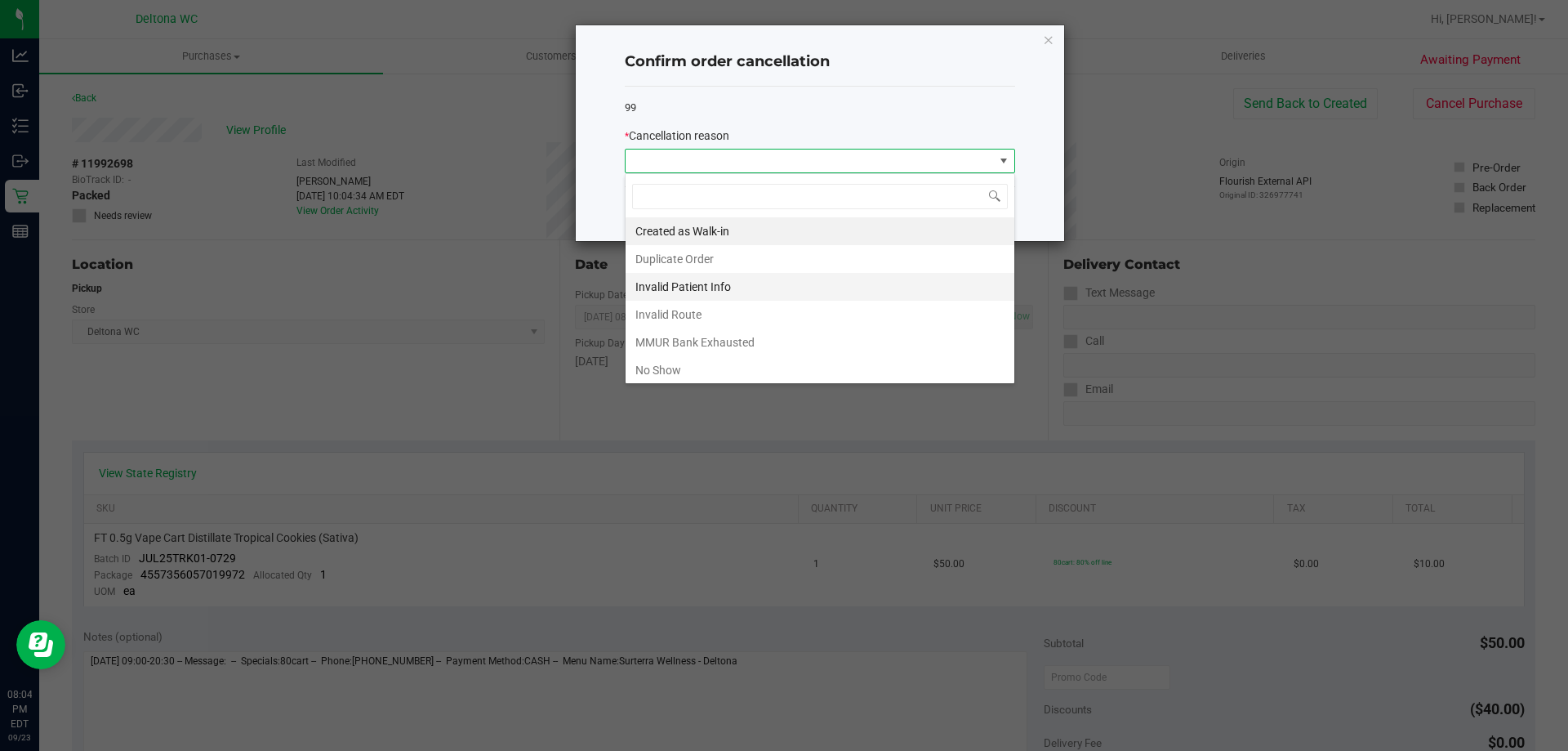
scroll to position [24, 391]
click at [803, 367] on li "No Show" at bounding box center [819, 370] width 389 height 28
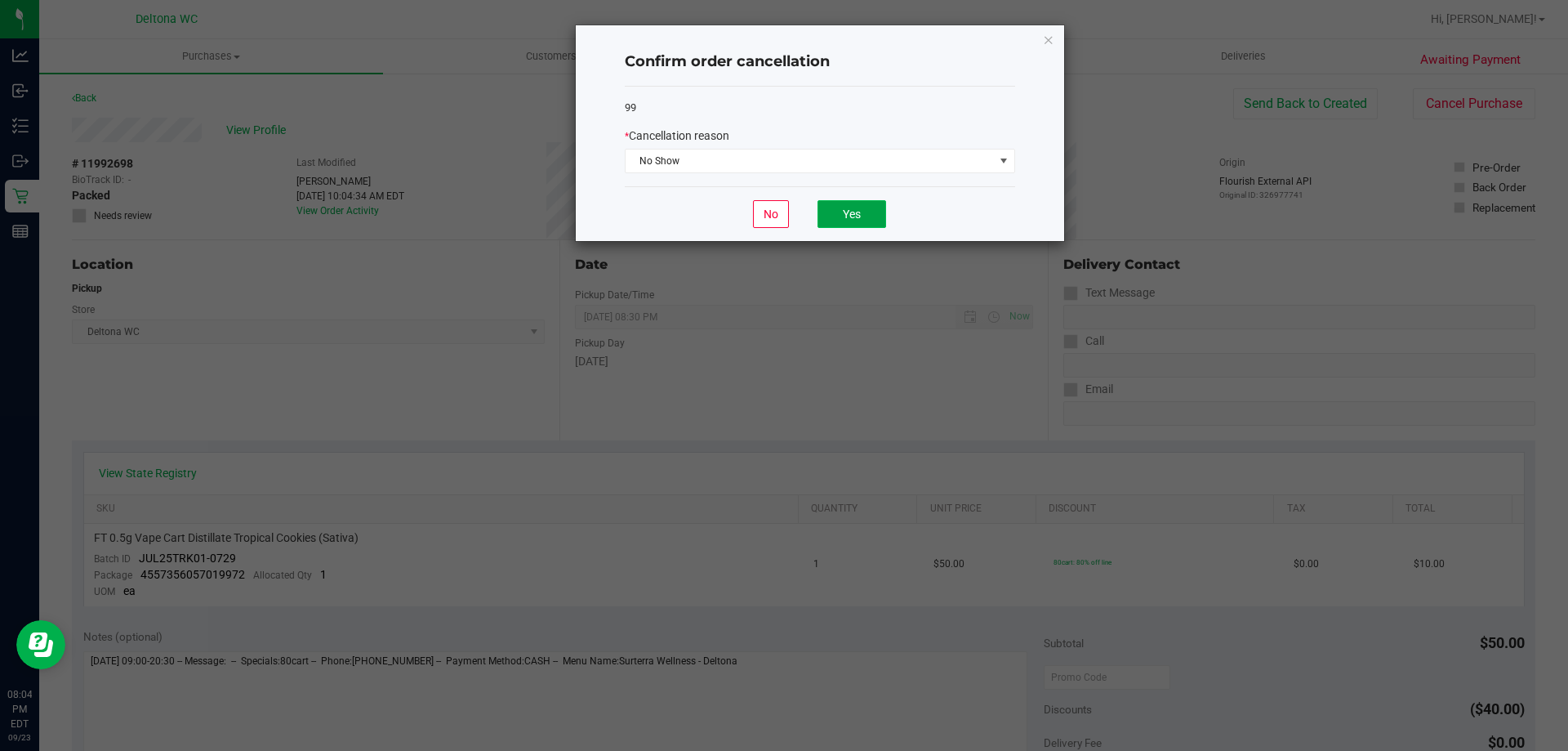
click at [884, 206] on button "Yes" at bounding box center [852, 213] width 68 height 28
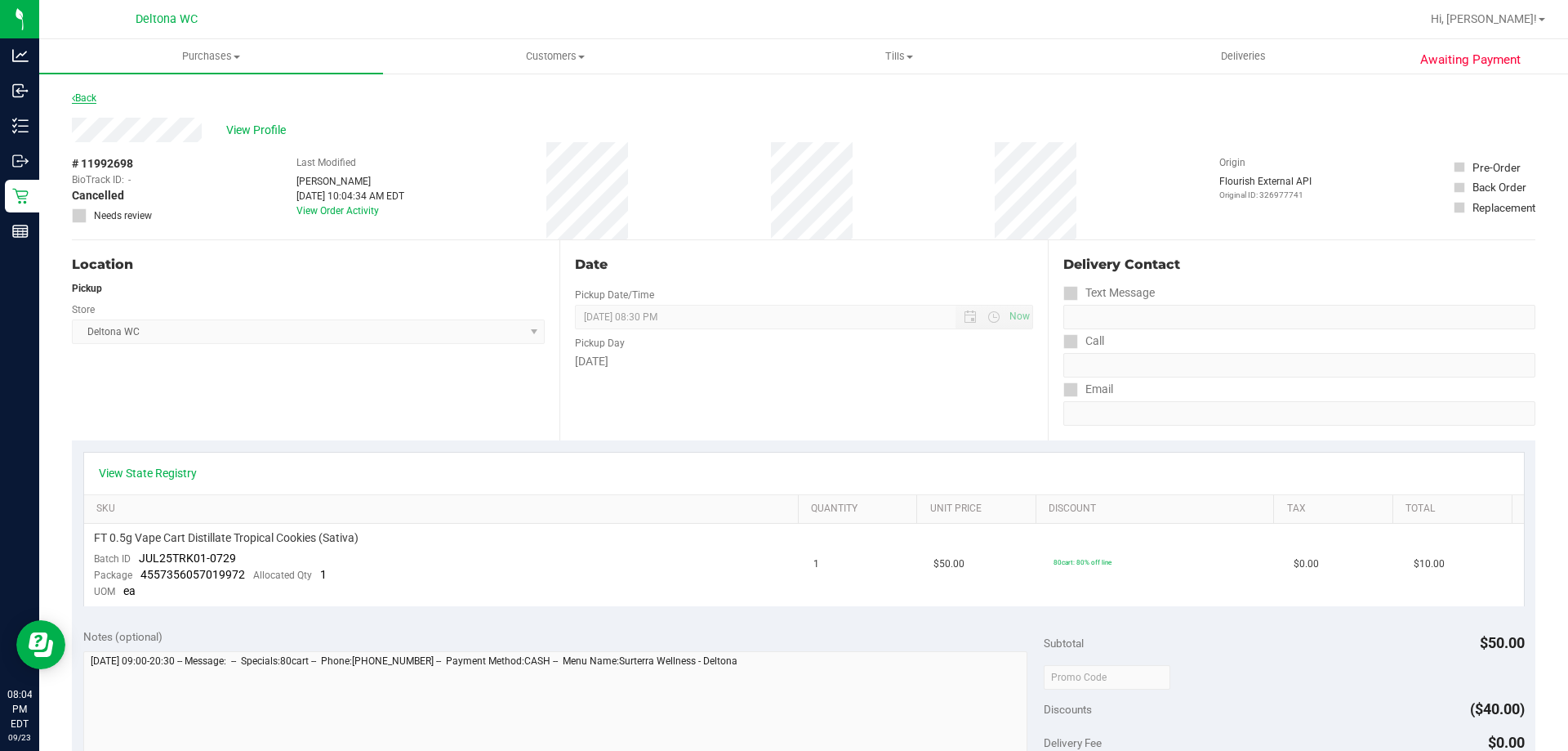
click at [83, 99] on link "Back" at bounding box center [84, 98] width 24 height 12
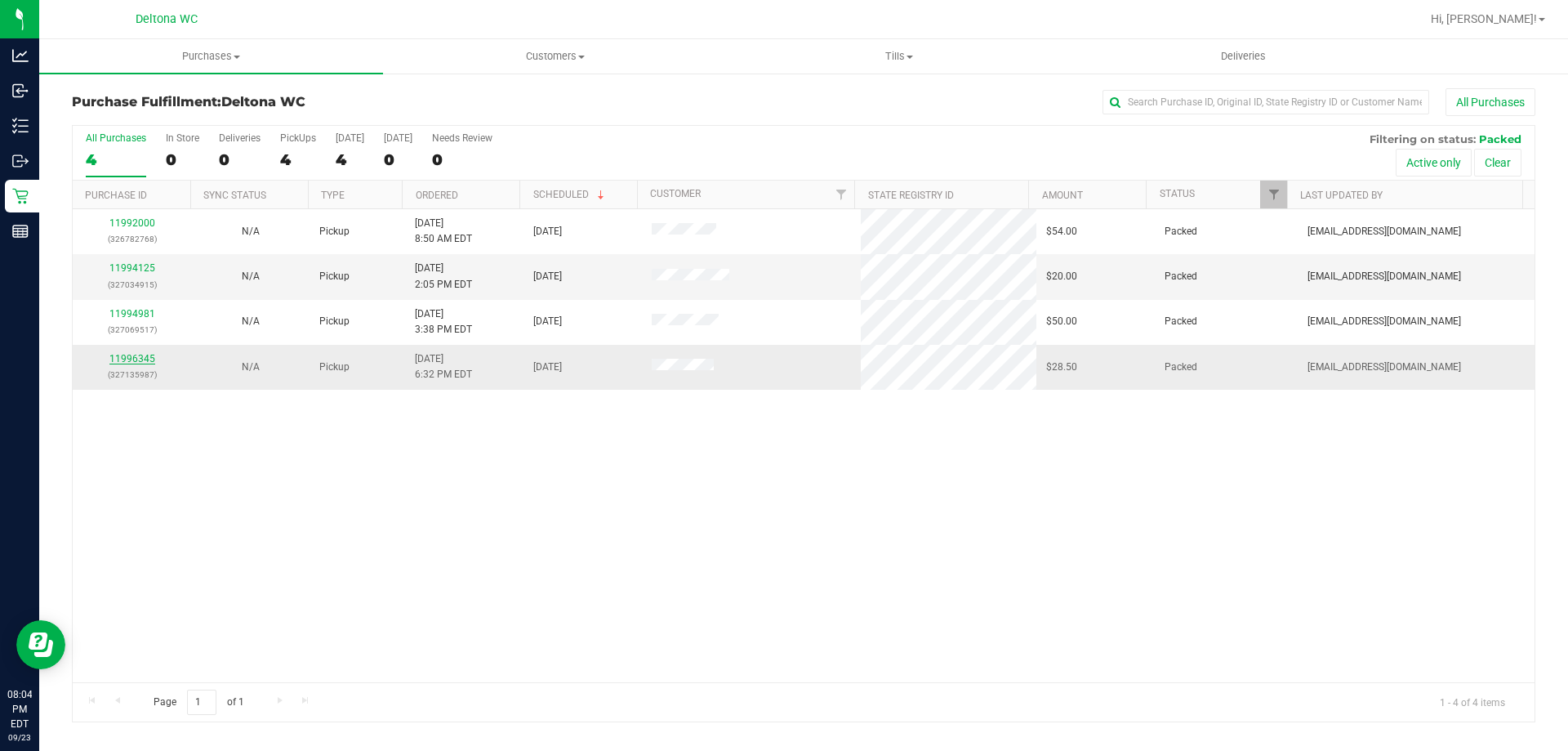
click at [140, 358] on link "11996345" at bounding box center [132, 359] width 46 height 12
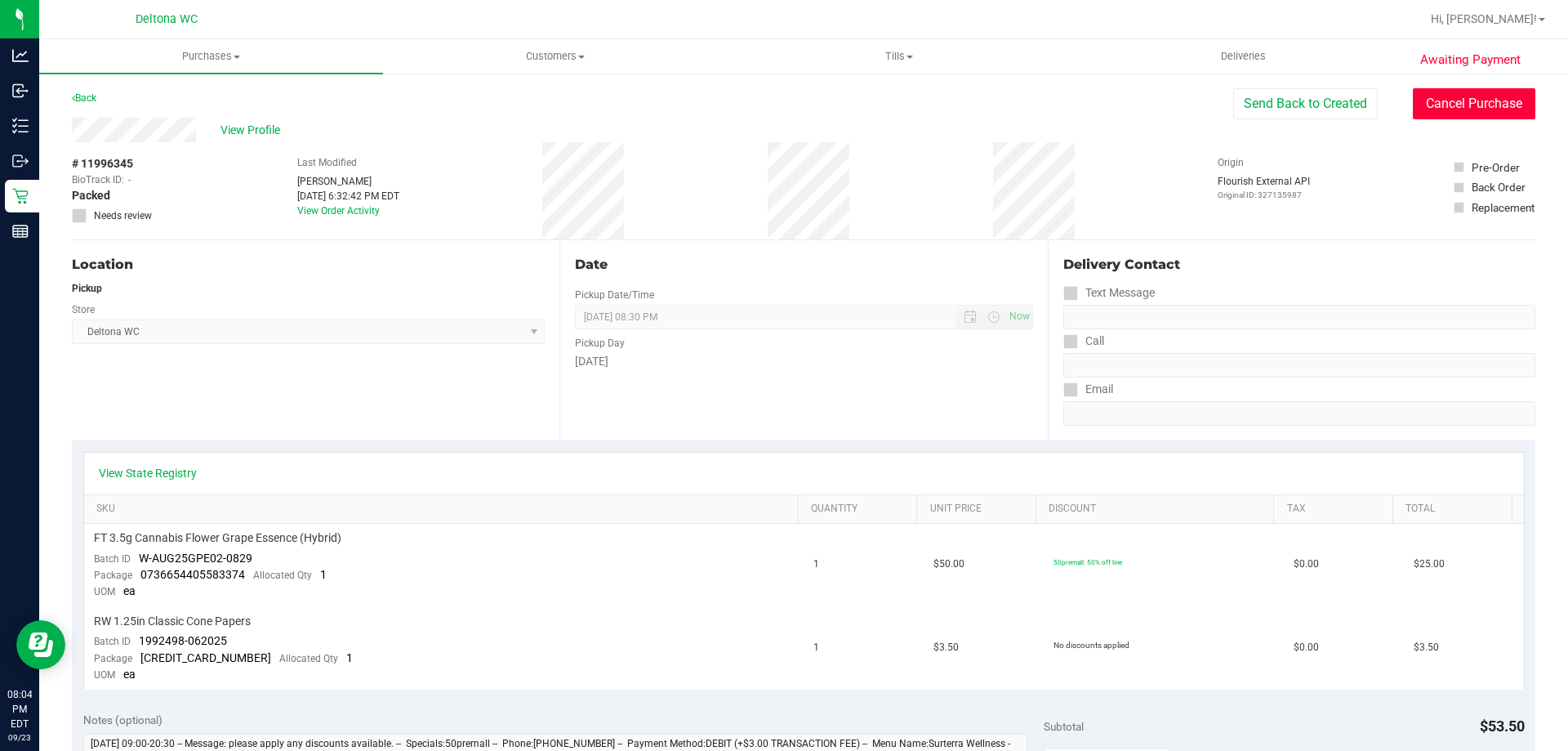
click at [1489, 100] on button "Cancel Purchase" at bounding box center [1474, 104] width 122 height 31
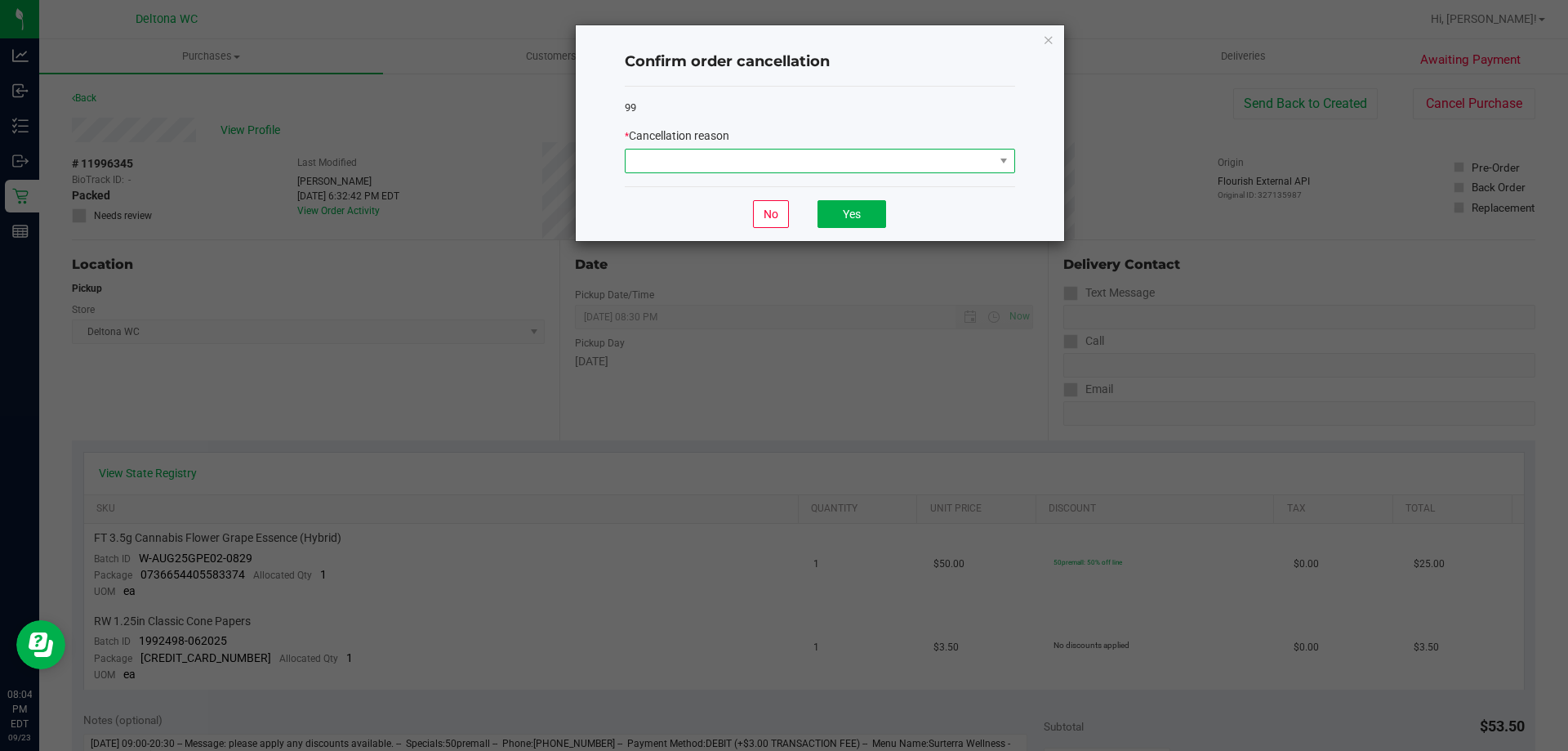
click at [813, 151] on span at bounding box center [809, 160] width 369 height 23
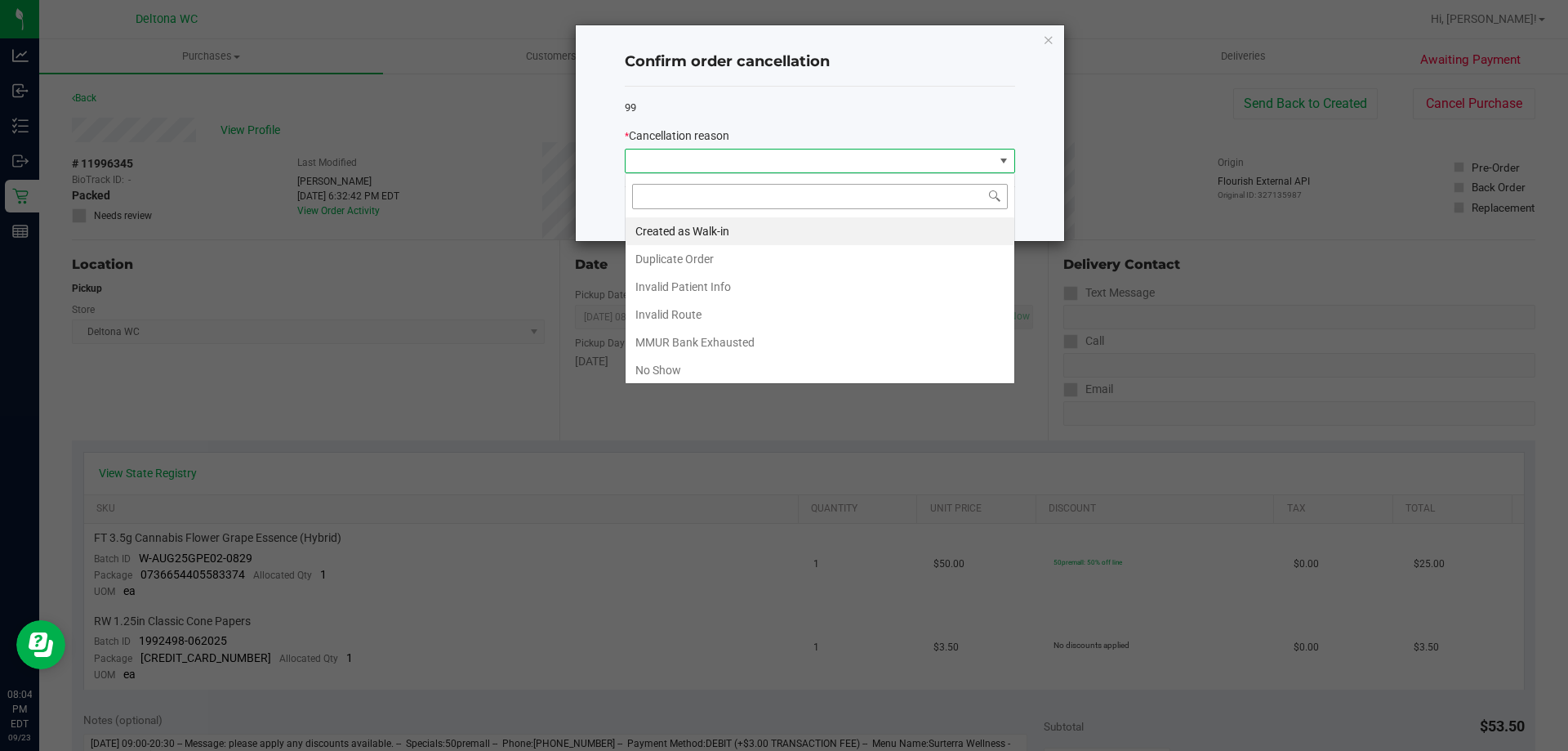
scroll to position [24, 391]
click at [776, 368] on li "No Show" at bounding box center [819, 370] width 389 height 28
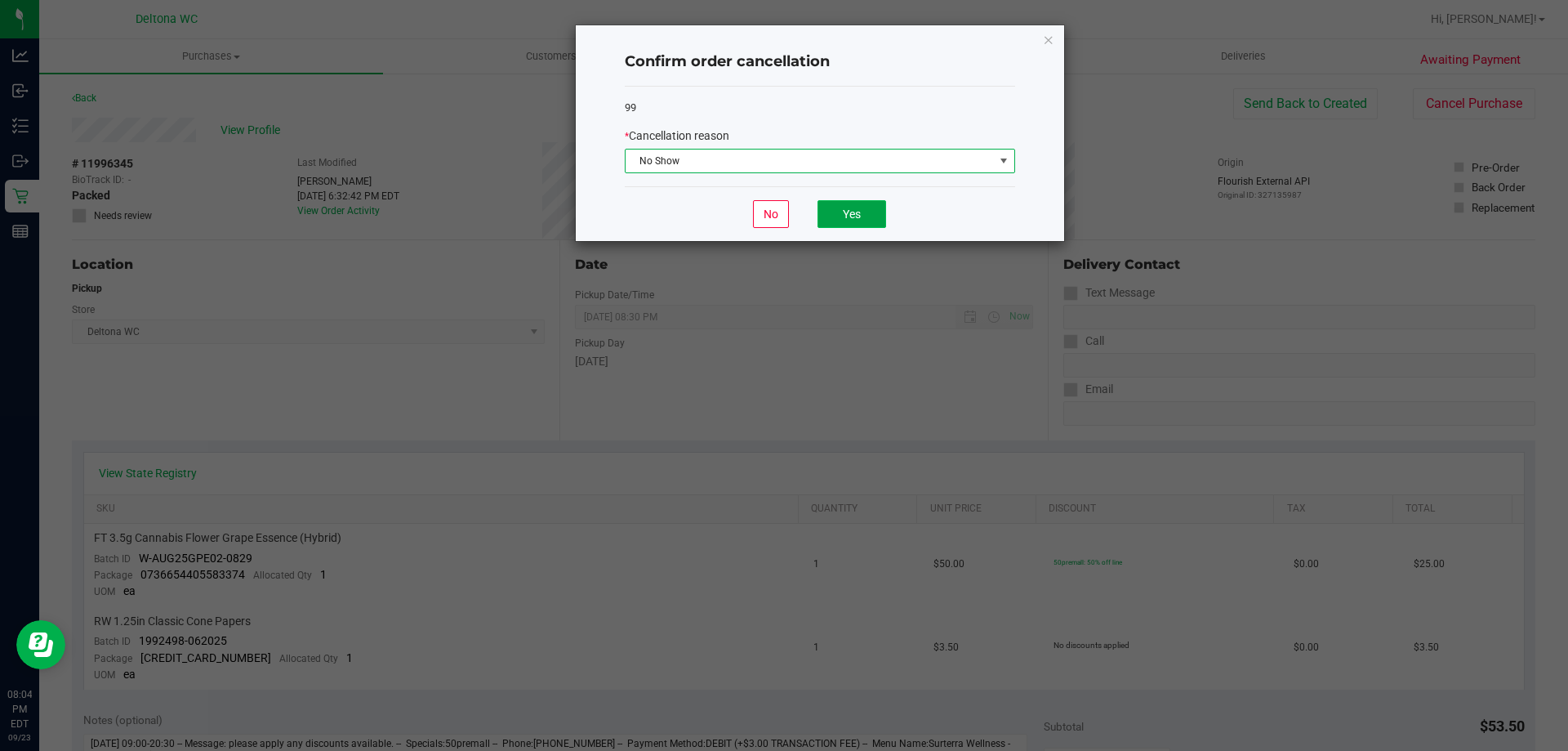
click at [837, 213] on button "Yes" at bounding box center [852, 213] width 68 height 28
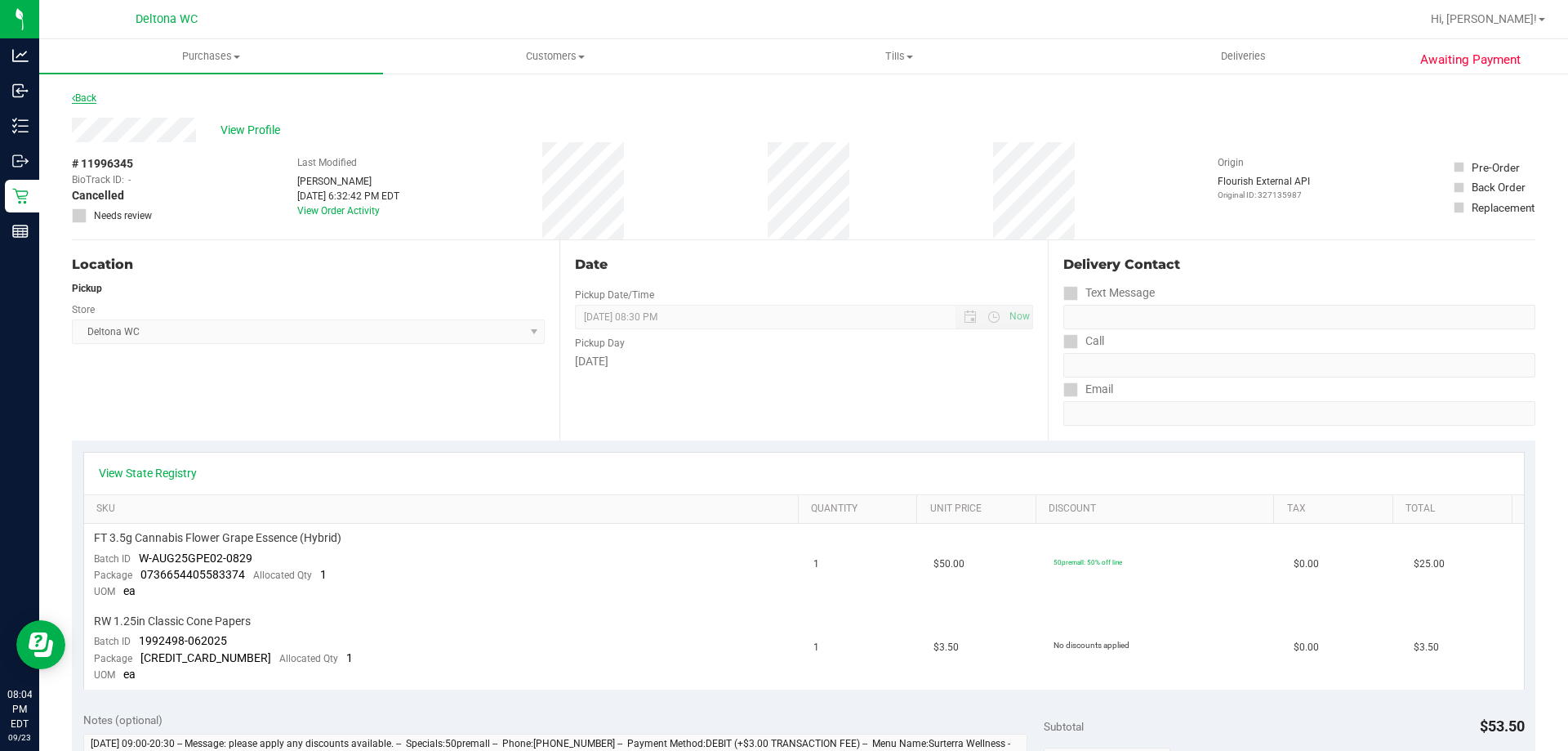
click at [85, 94] on link "Back" at bounding box center [84, 98] width 24 height 12
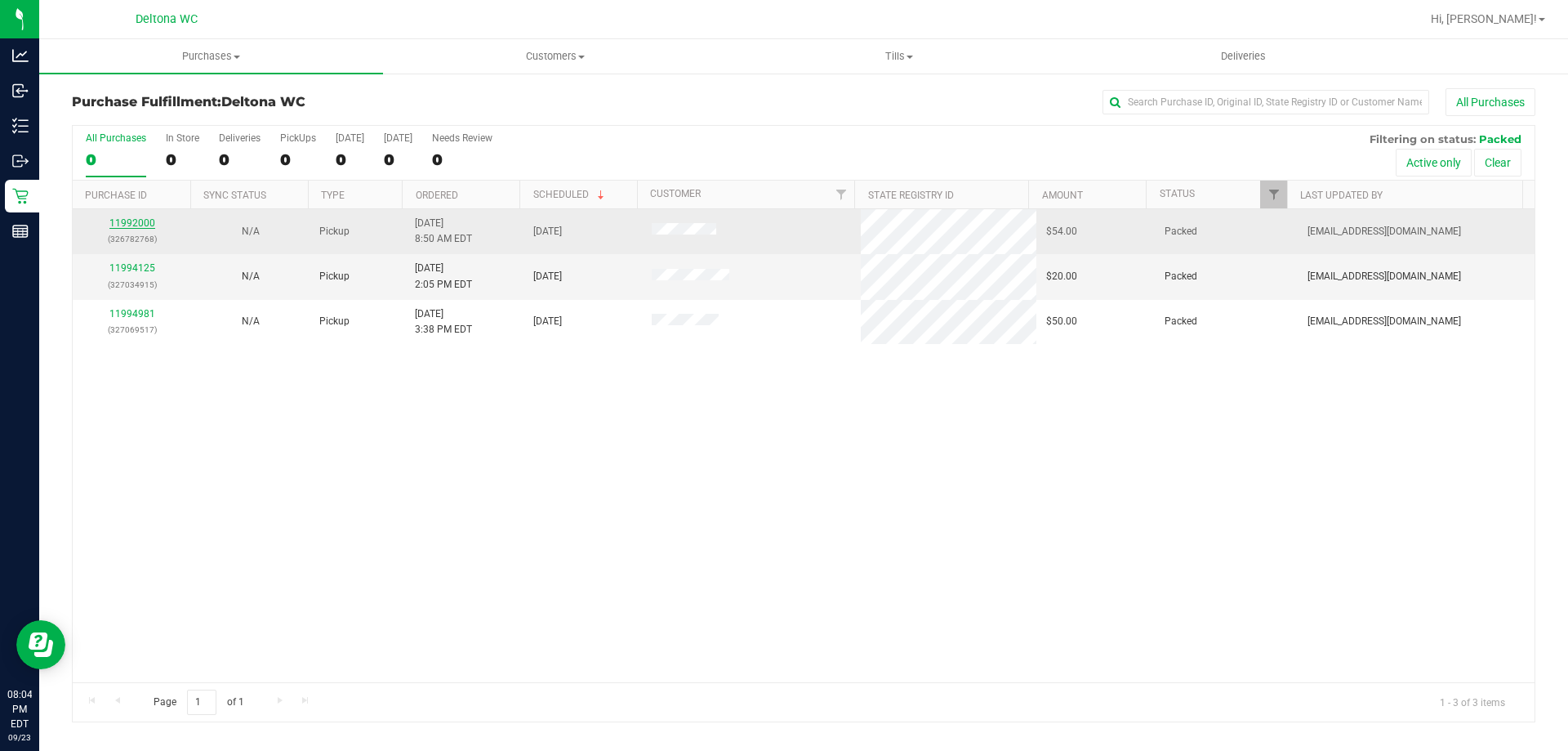
click at [148, 220] on link "11992000" at bounding box center [132, 223] width 46 height 12
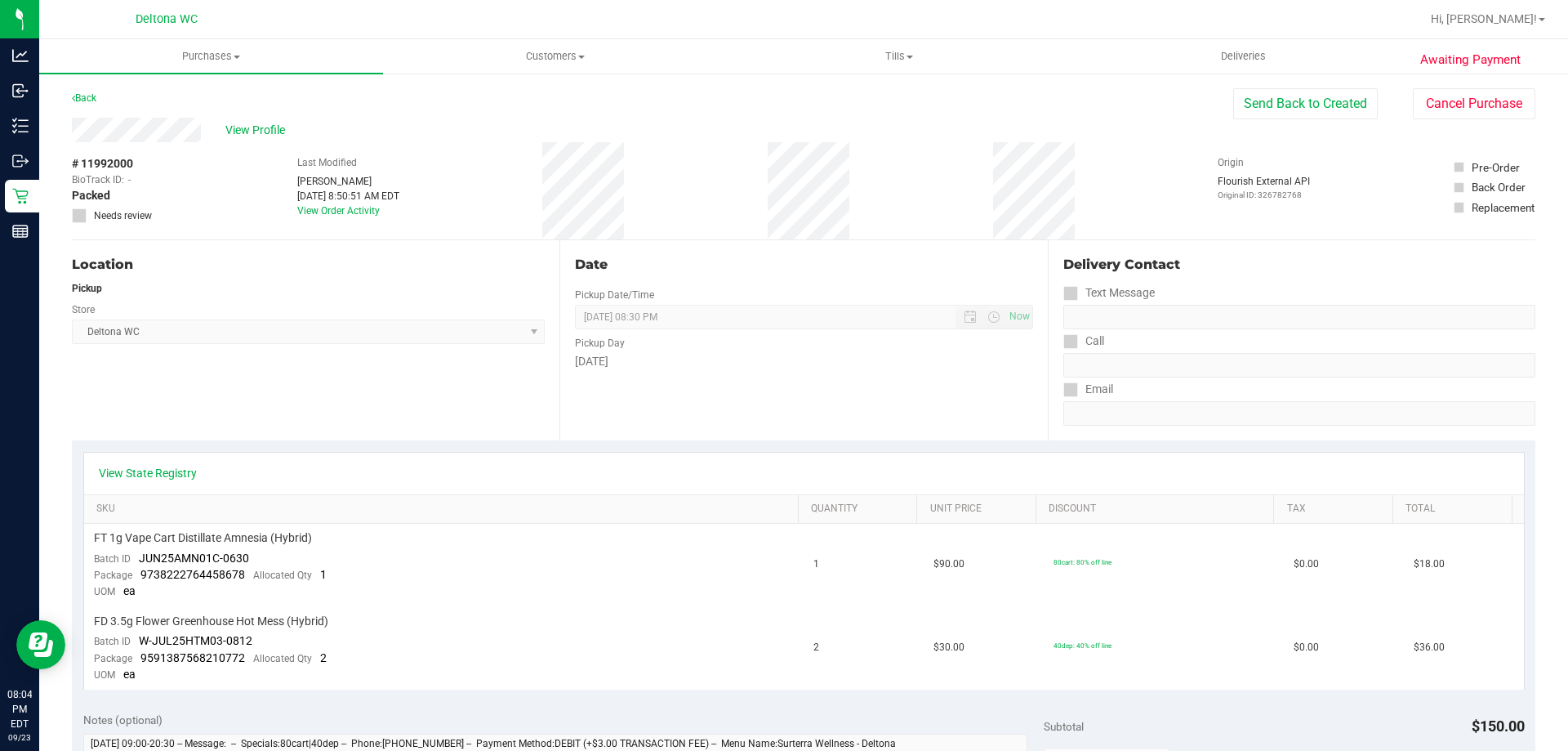
click at [1463, 88] on div "Awaiting Payment Back Send Back to Created Cancel Purchase View Profile # 11992…" at bounding box center [803, 739] width 1529 height 1336
click at [1462, 100] on button "Cancel Purchase" at bounding box center [1474, 104] width 122 height 31
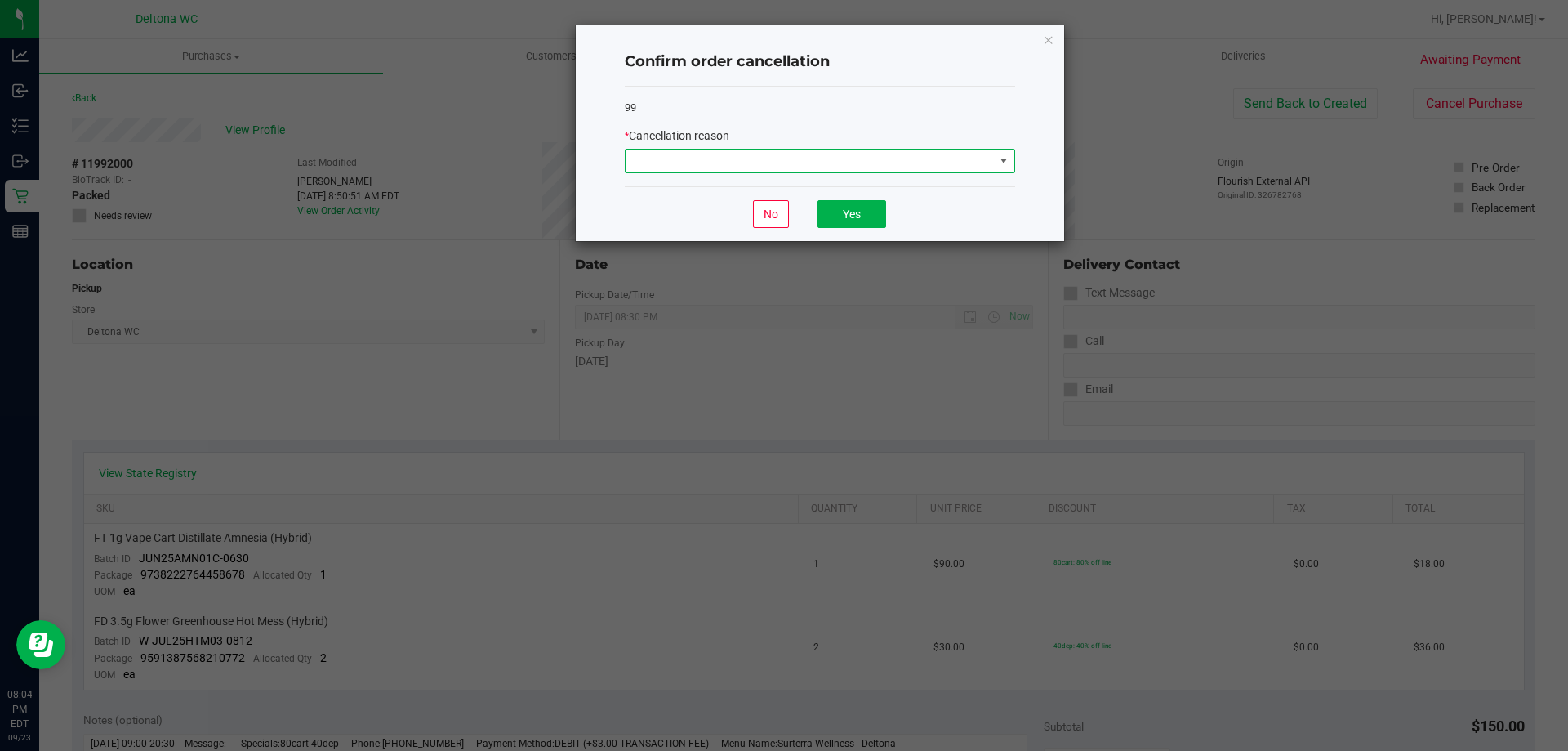
drag, startPoint x: 638, startPoint y: 152, endPoint x: 659, endPoint y: 164, distance: 24.2
click at [639, 153] on span at bounding box center [809, 160] width 369 height 23
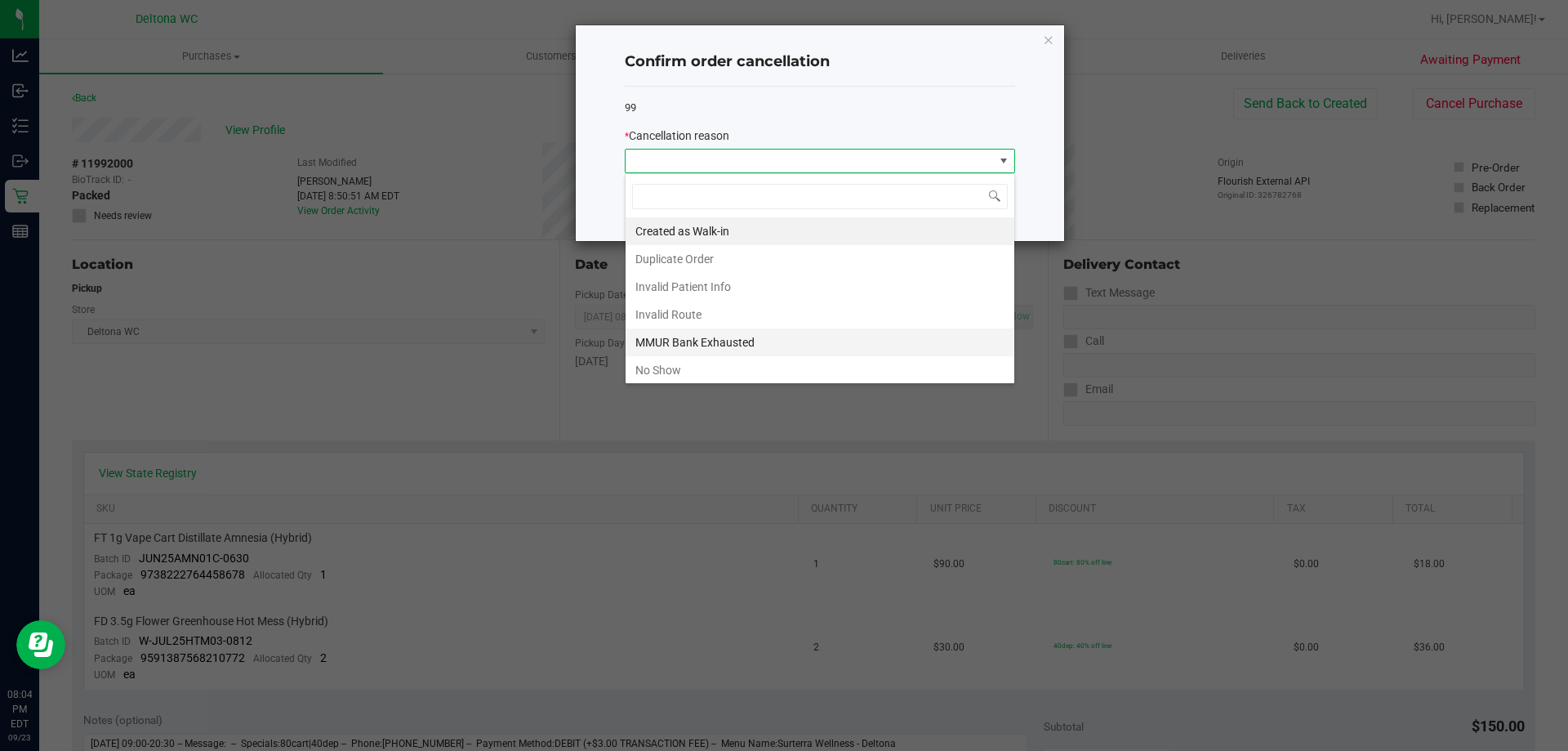
scroll to position [24, 391]
click at [685, 371] on li "No Show" at bounding box center [819, 370] width 389 height 28
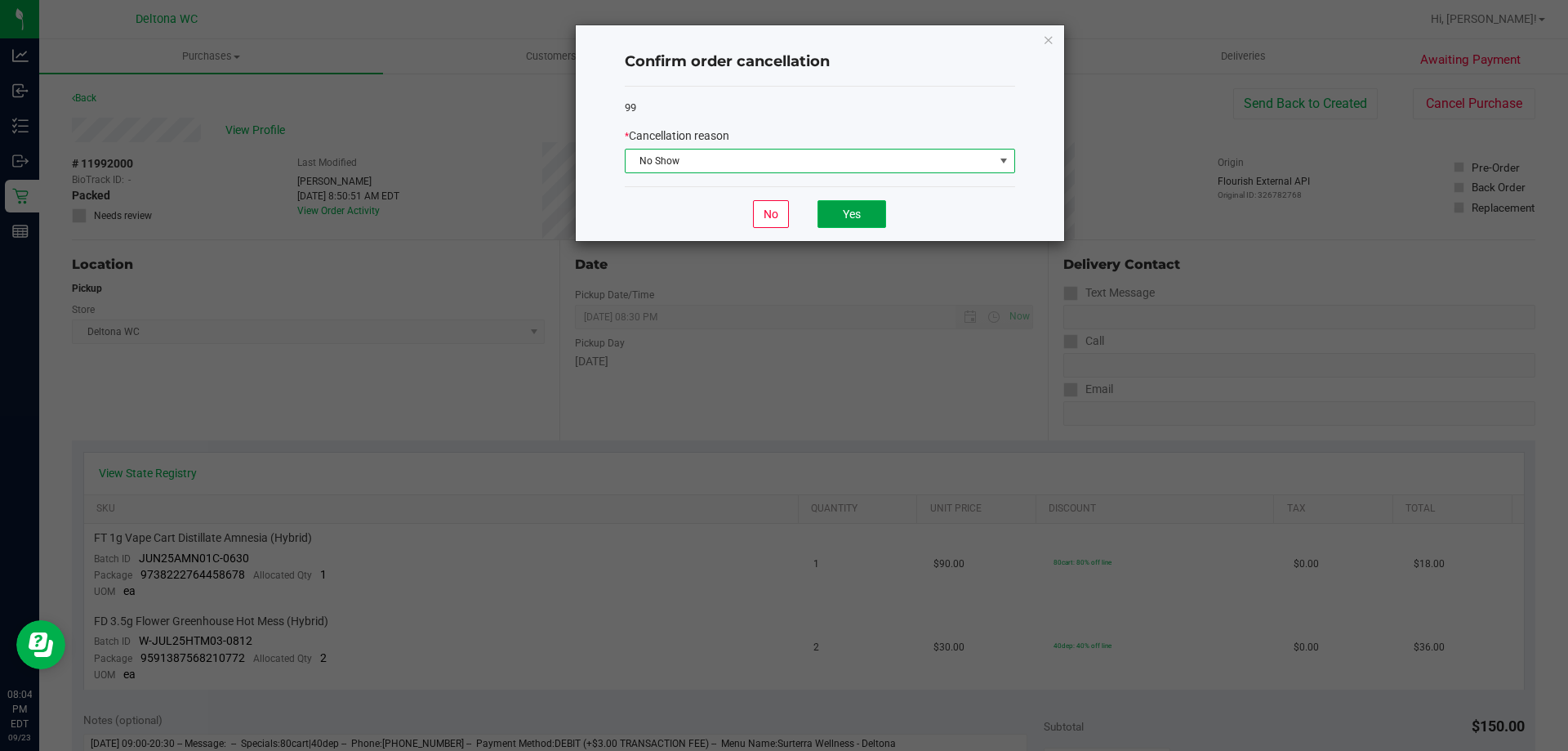
click at [837, 222] on button "Yes" at bounding box center [852, 213] width 68 height 28
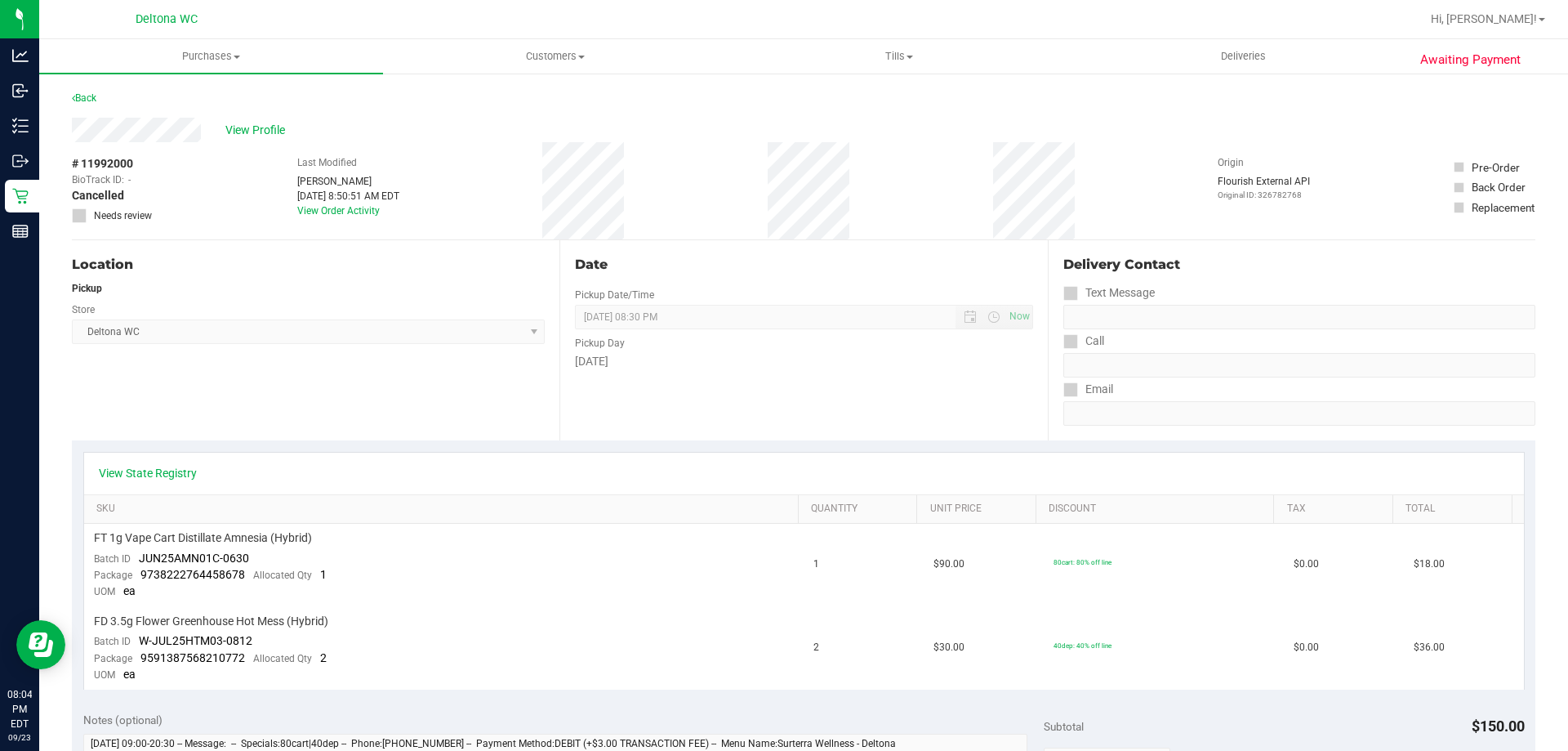
click at [100, 95] on div "Back" at bounding box center [803, 103] width 1464 height 30
click at [90, 96] on link "Back" at bounding box center [84, 98] width 24 height 12
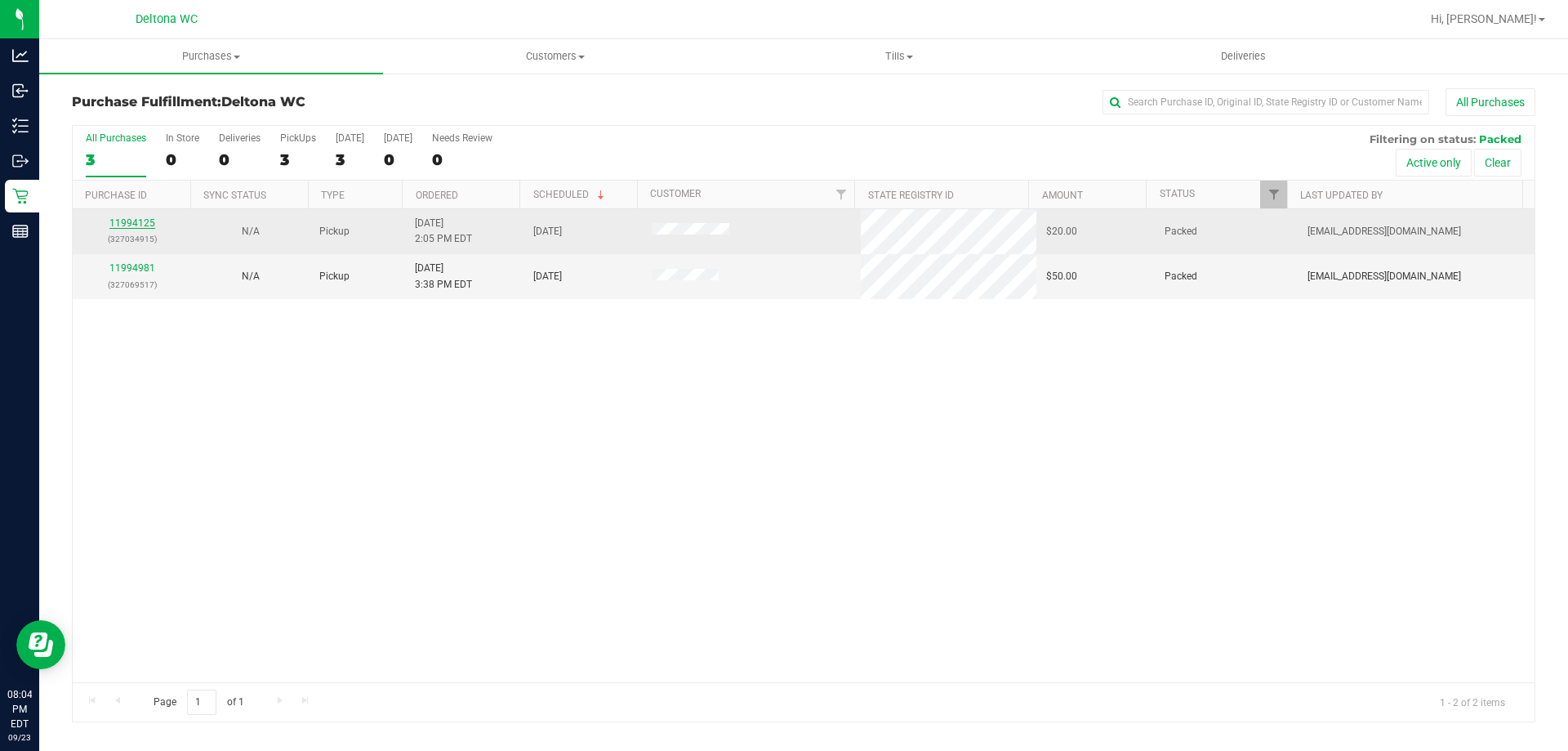
click at [133, 218] on link "11994125" at bounding box center [132, 223] width 46 height 12
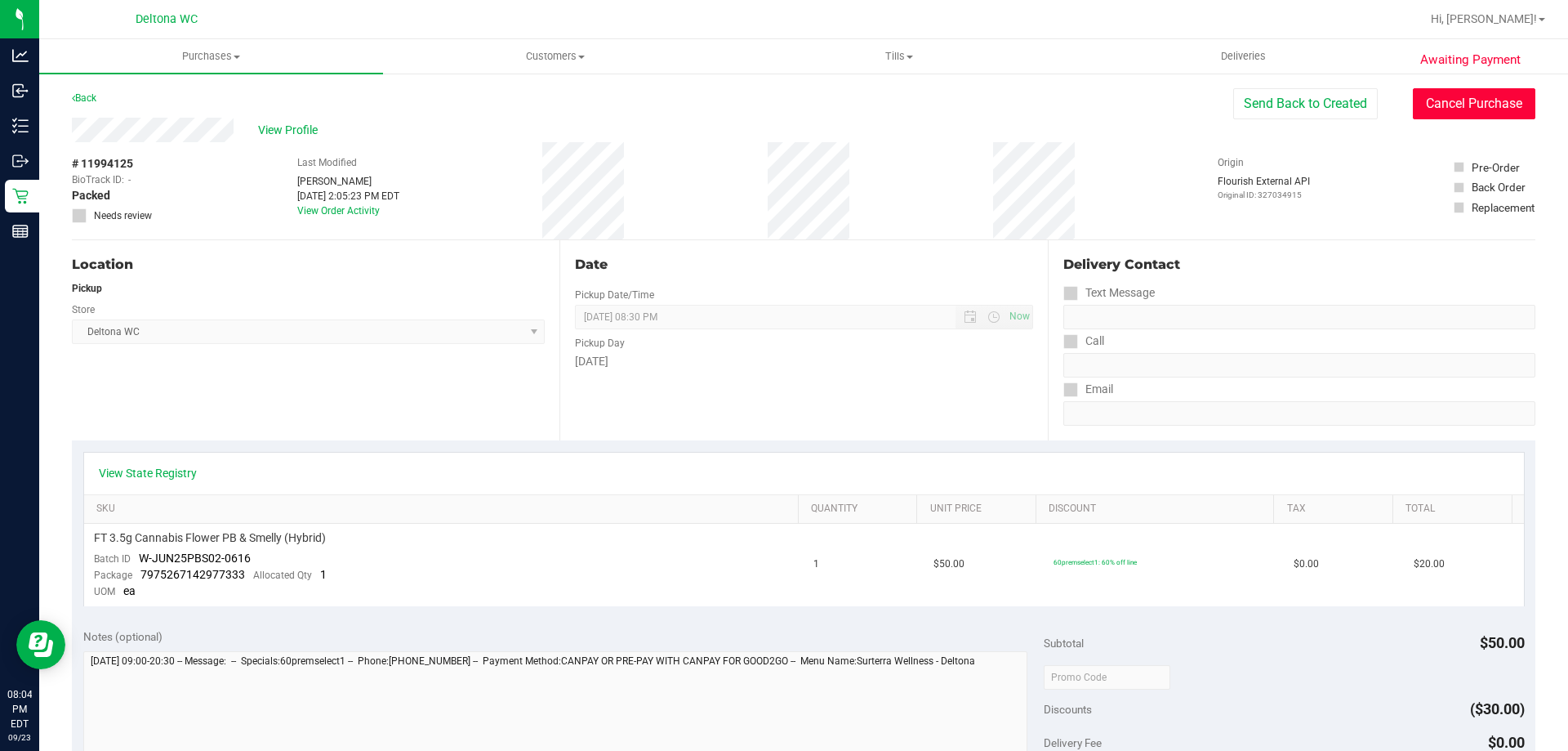
click at [1443, 100] on button "Cancel Purchase" at bounding box center [1474, 104] width 122 height 31
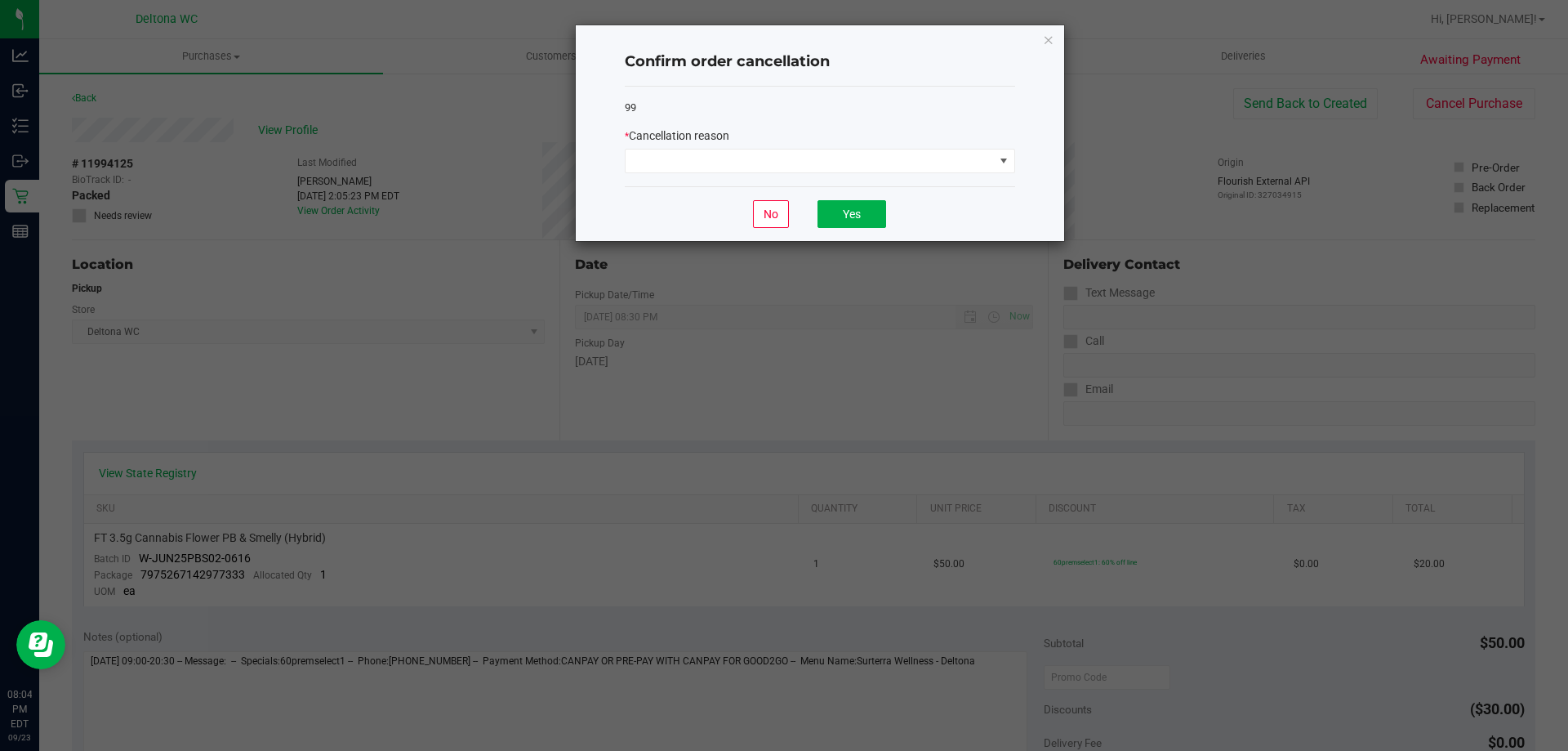
click at [776, 141] on div "* Cancellation reason" at bounding box center [819, 136] width 391 height 17
click at [773, 170] on span at bounding box center [809, 160] width 369 height 23
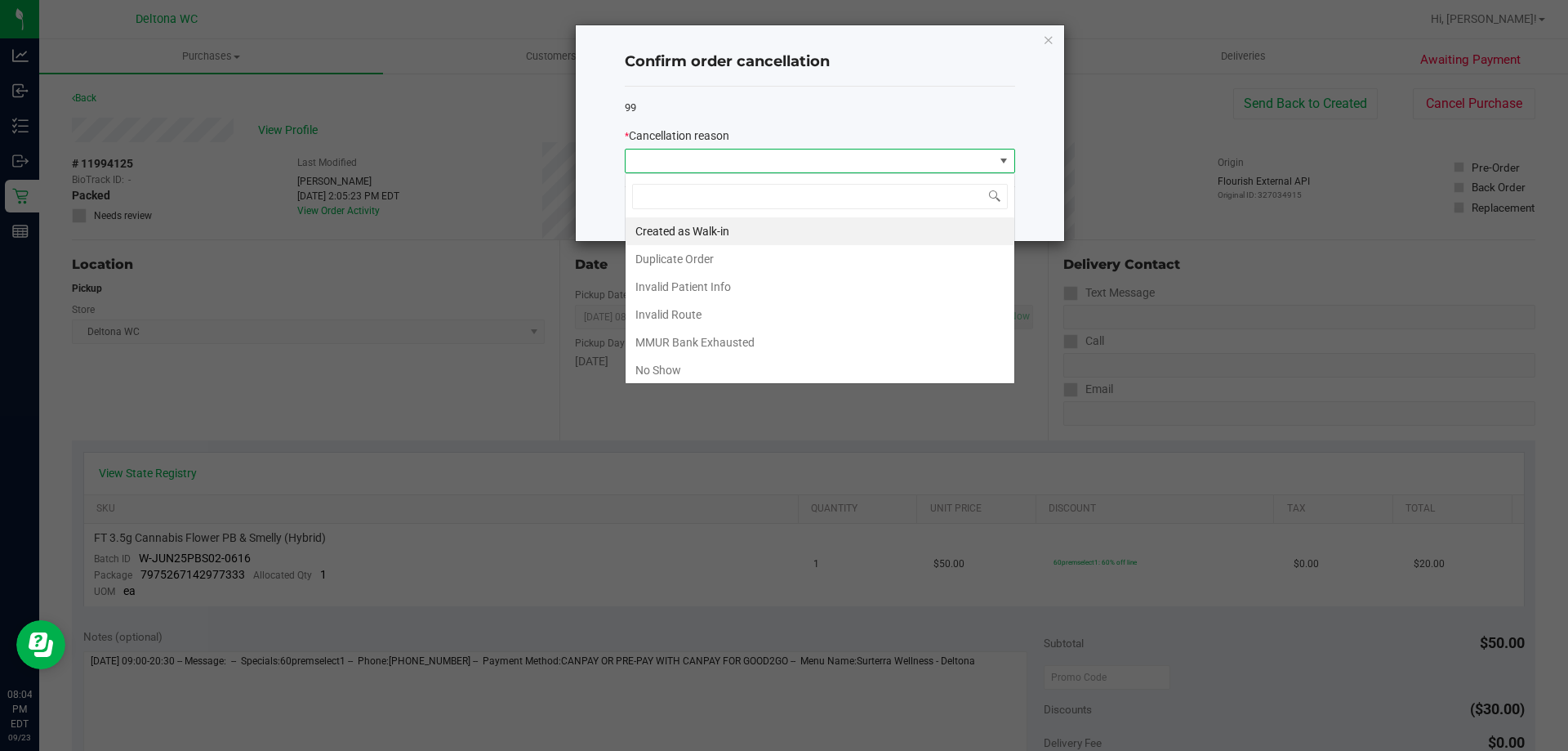
scroll to position [24, 391]
click at [765, 369] on li "No Show" at bounding box center [819, 370] width 389 height 28
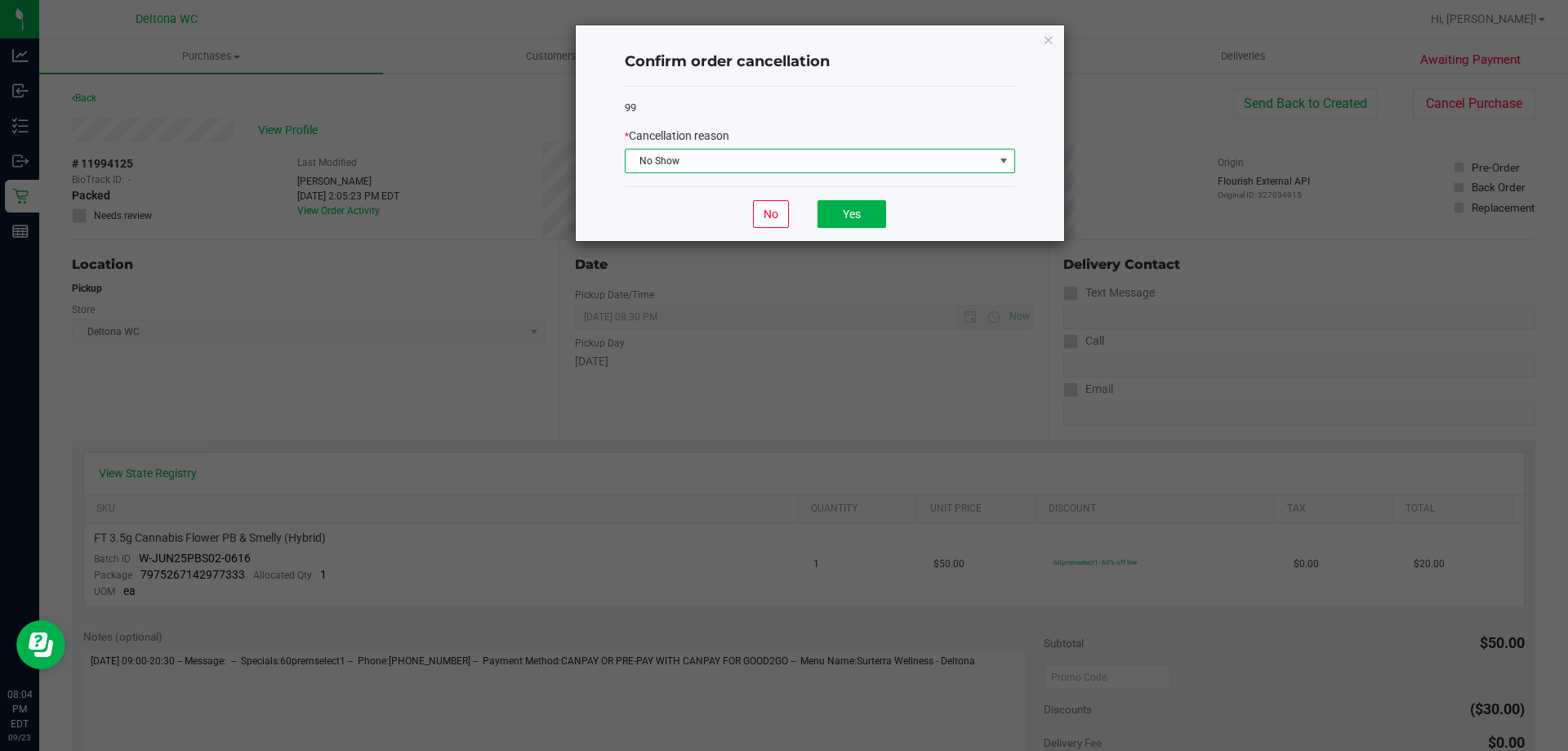
click at [862, 199] on div "No Yes" at bounding box center [819, 213] width 391 height 55
click at [862, 201] on button "Yes" at bounding box center [852, 213] width 68 height 28
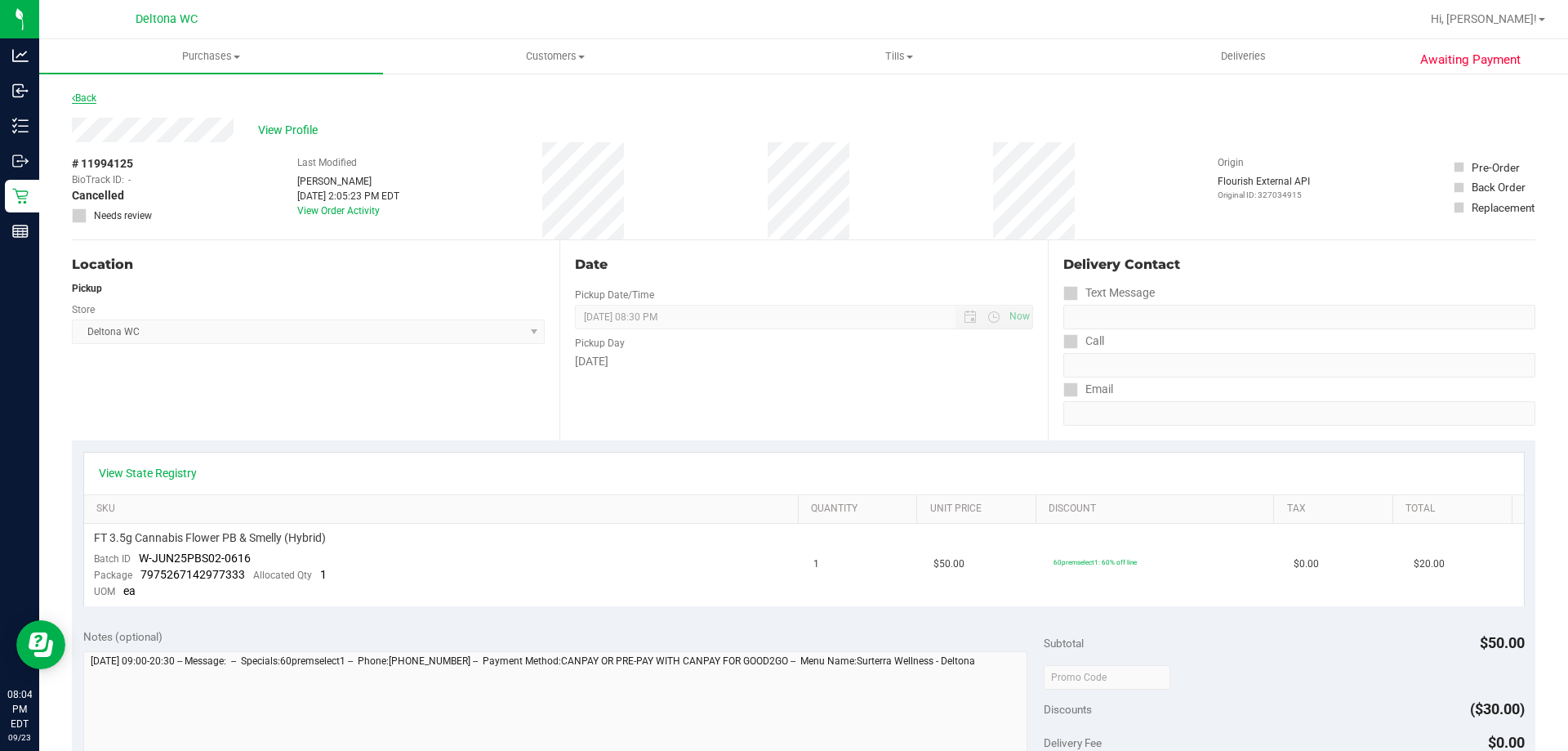
click at [78, 92] on link "Back" at bounding box center [84, 98] width 24 height 12
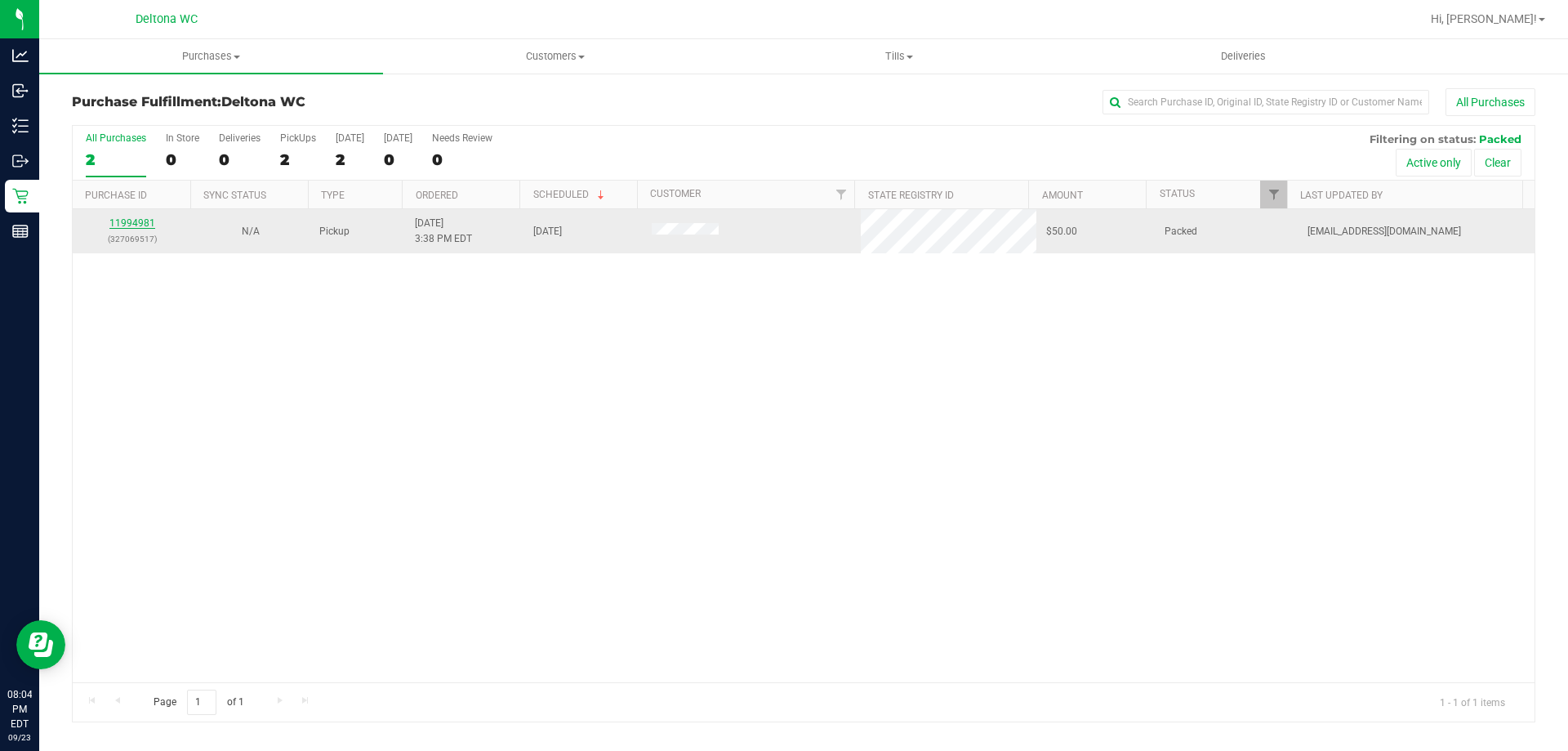
click at [140, 224] on link "11994981" at bounding box center [132, 223] width 46 height 12
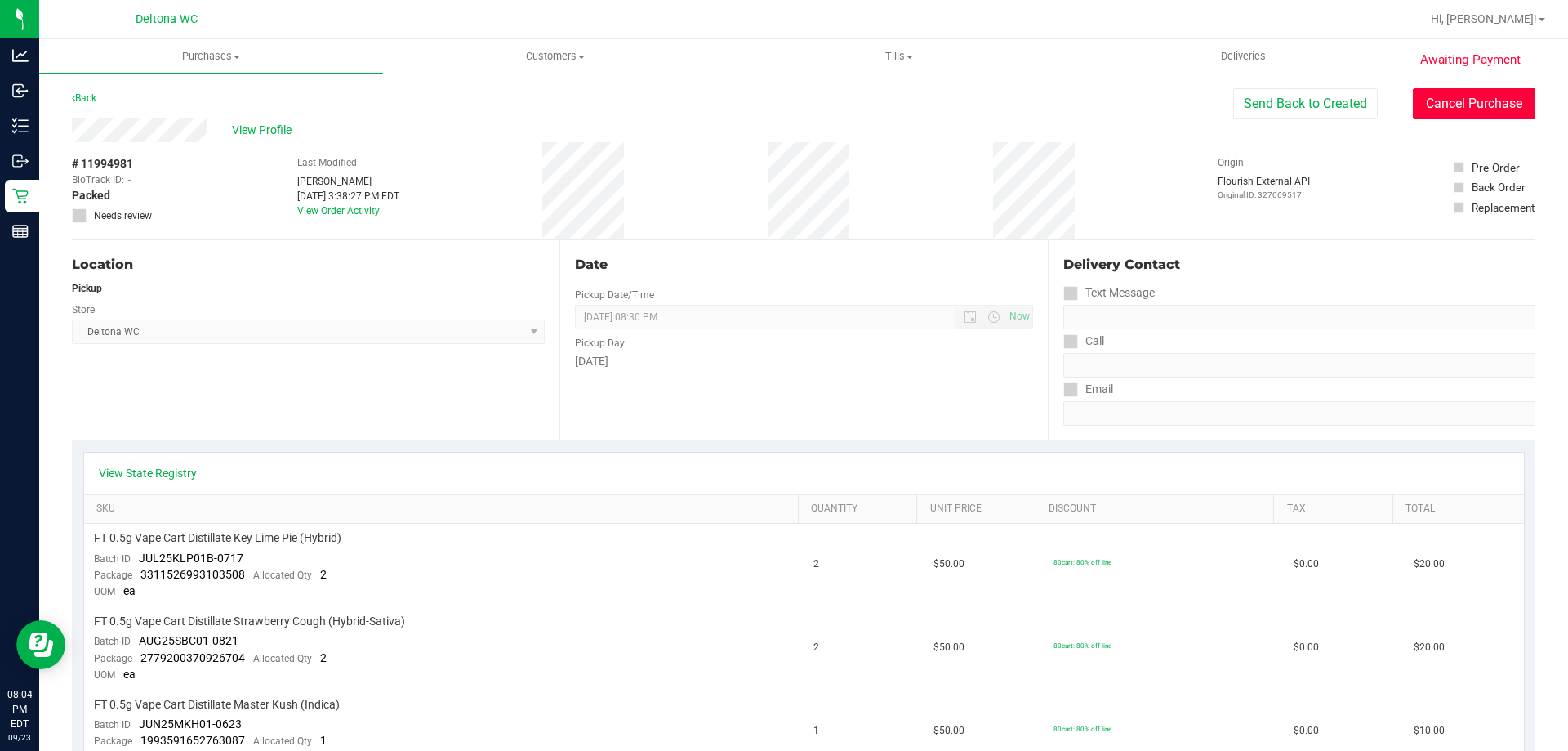
click at [1504, 111] on button "Cancel Purchase" at bounding box center [1474, 104] width 122 height 31
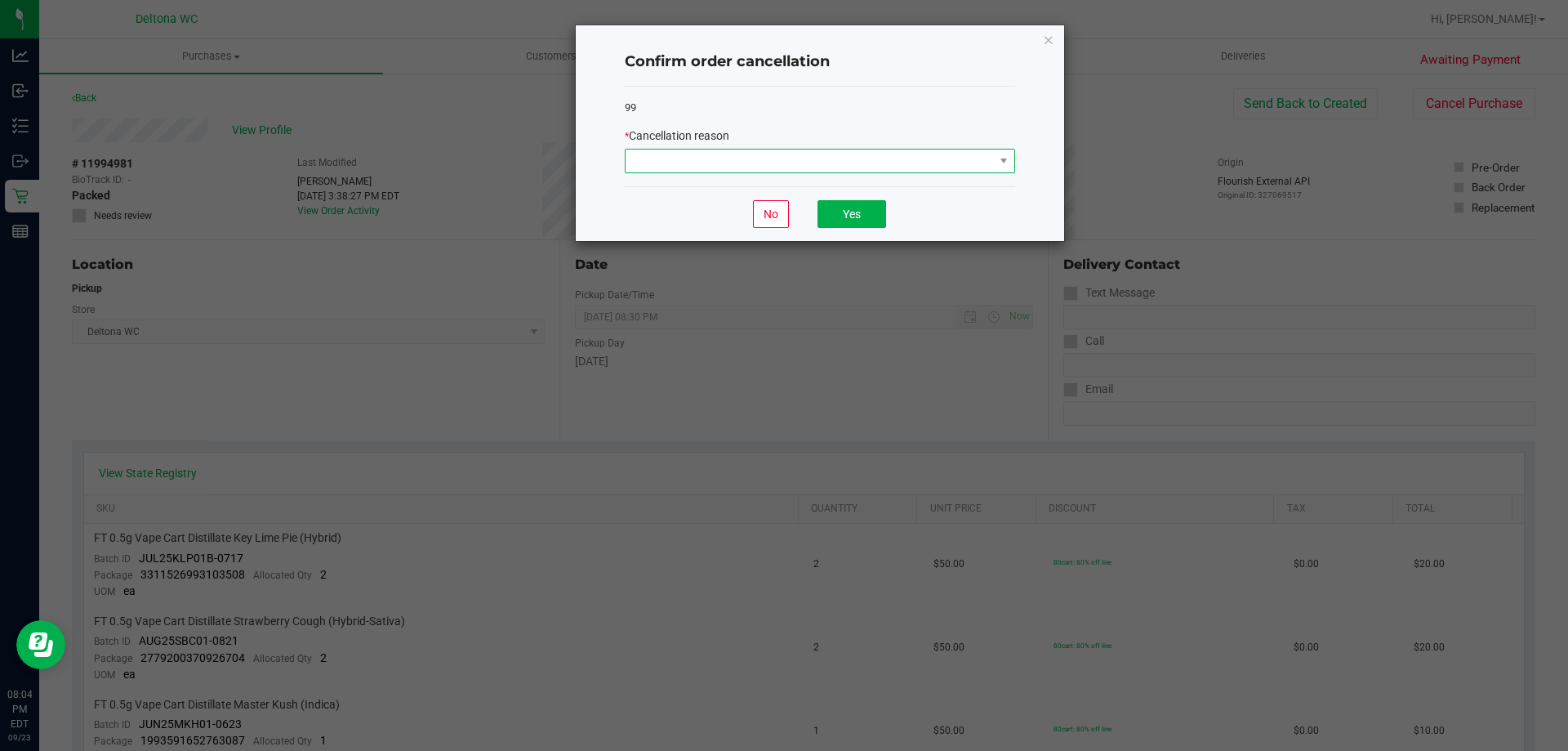
click at [861, 159] on span at bounding box center [809, 160] width 369 height 23
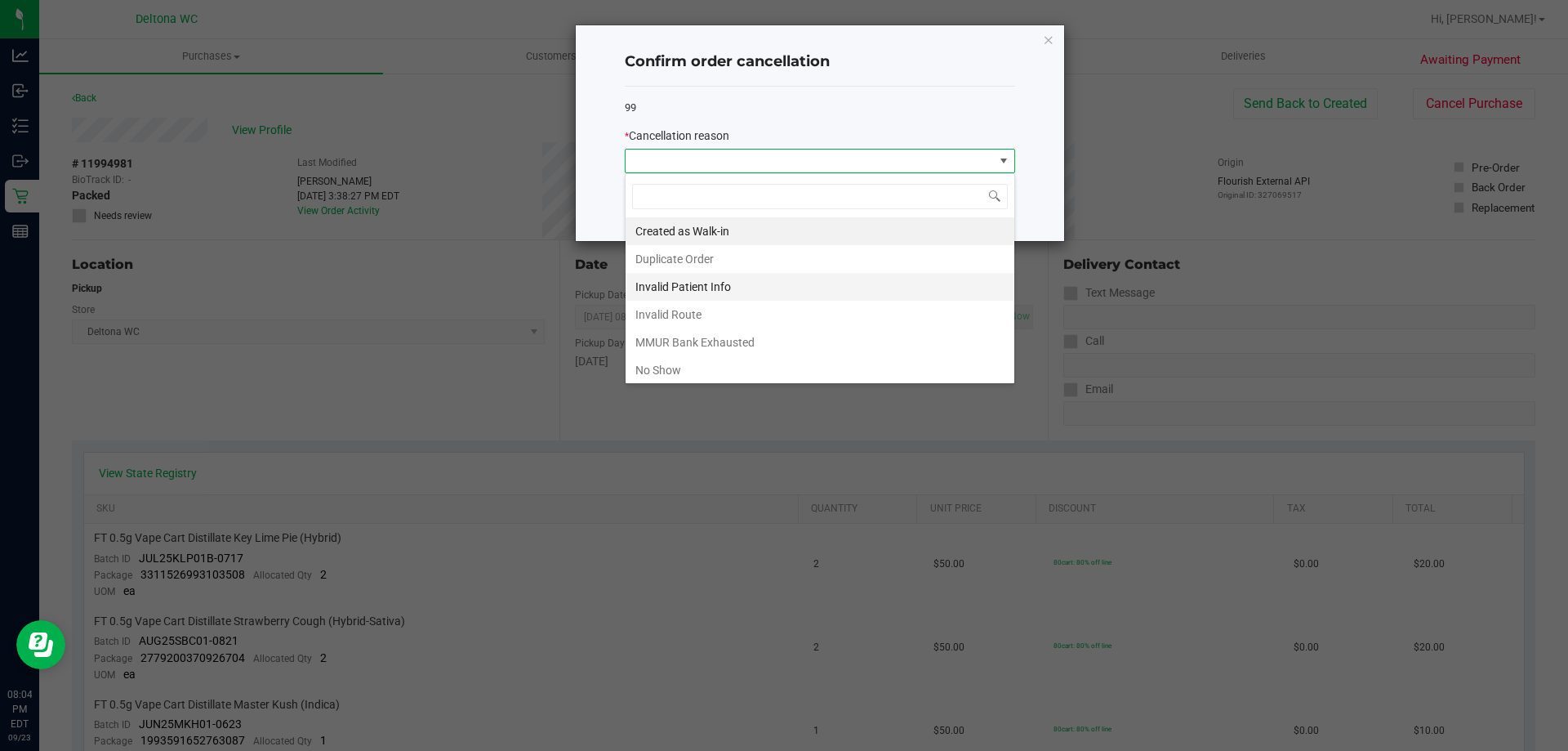
scroll to position [24, 391]
drag, startPoint x: 728, startPoint y: 362, endPoint x: 737, endPoint y: 337, distance: 26.6
click at [728, 363] on li "No Show" at bounding box center [819, 370] width 389 height 28
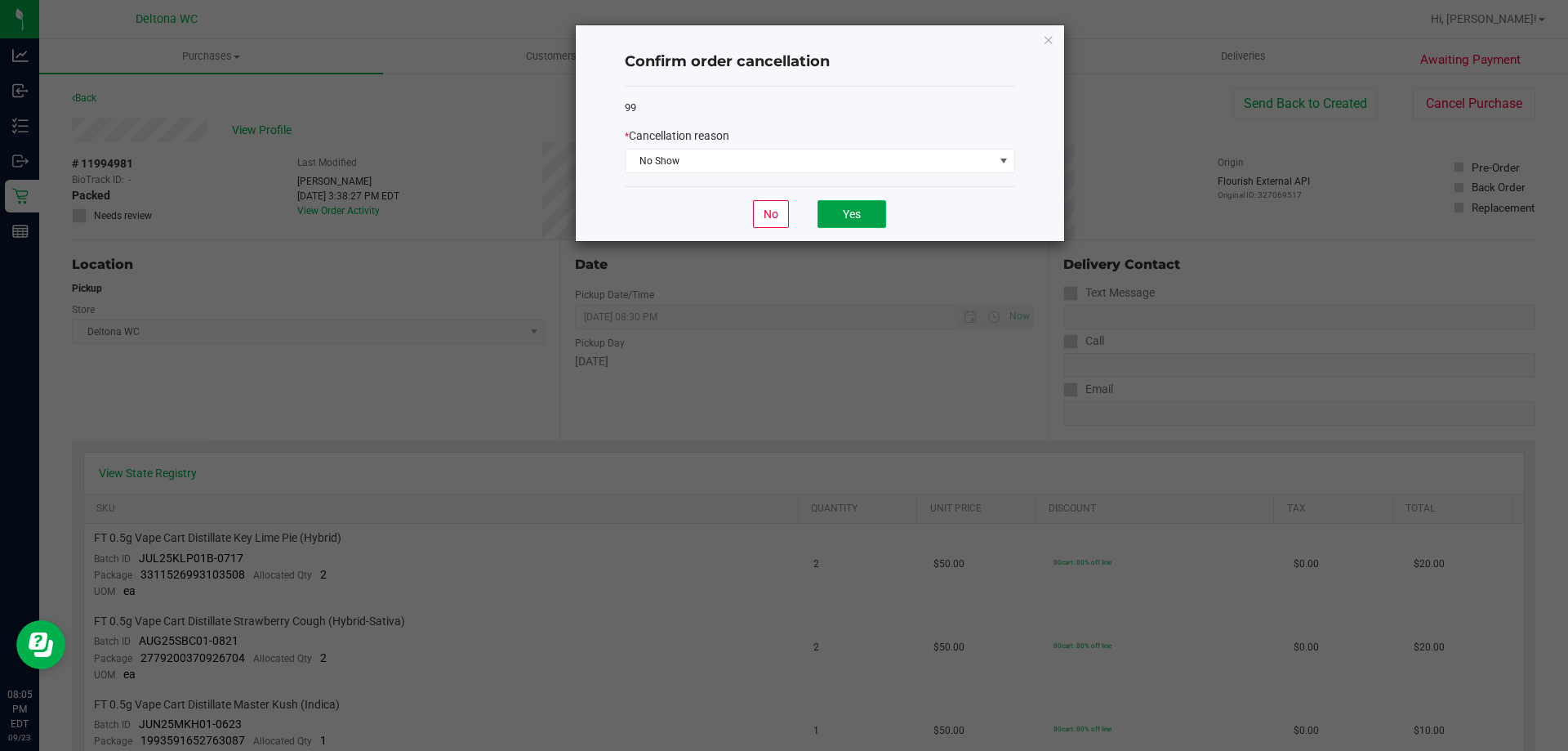
click at [849, 211] on button "Yes" at bounding box center [852, 213] width 68 height 28
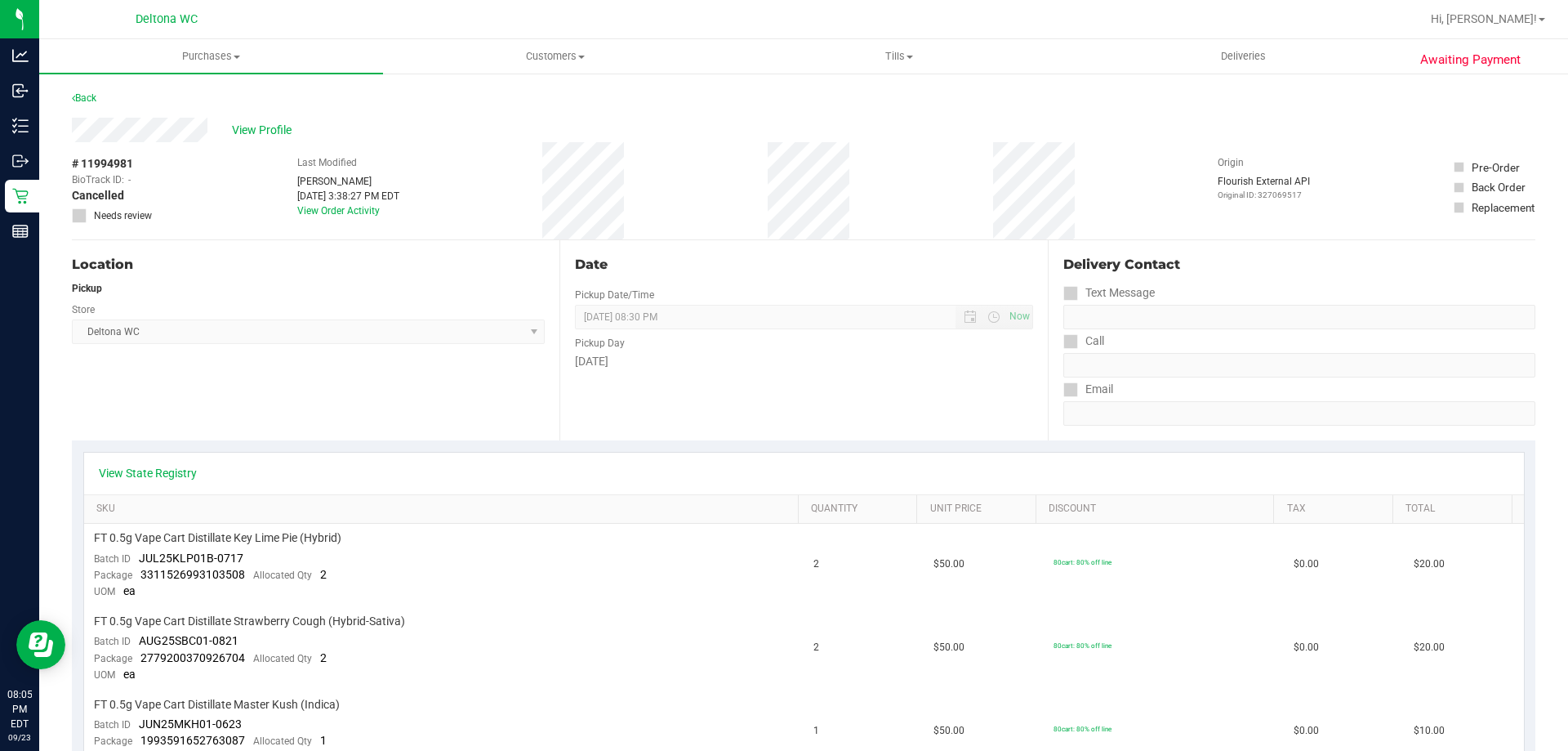
click at [88, 105] on div "Back" at bounding box center [84, 98] width 24 height 19
click at [88, 100] on link "Back" at bounding box center [84, 98] width 24 height 12
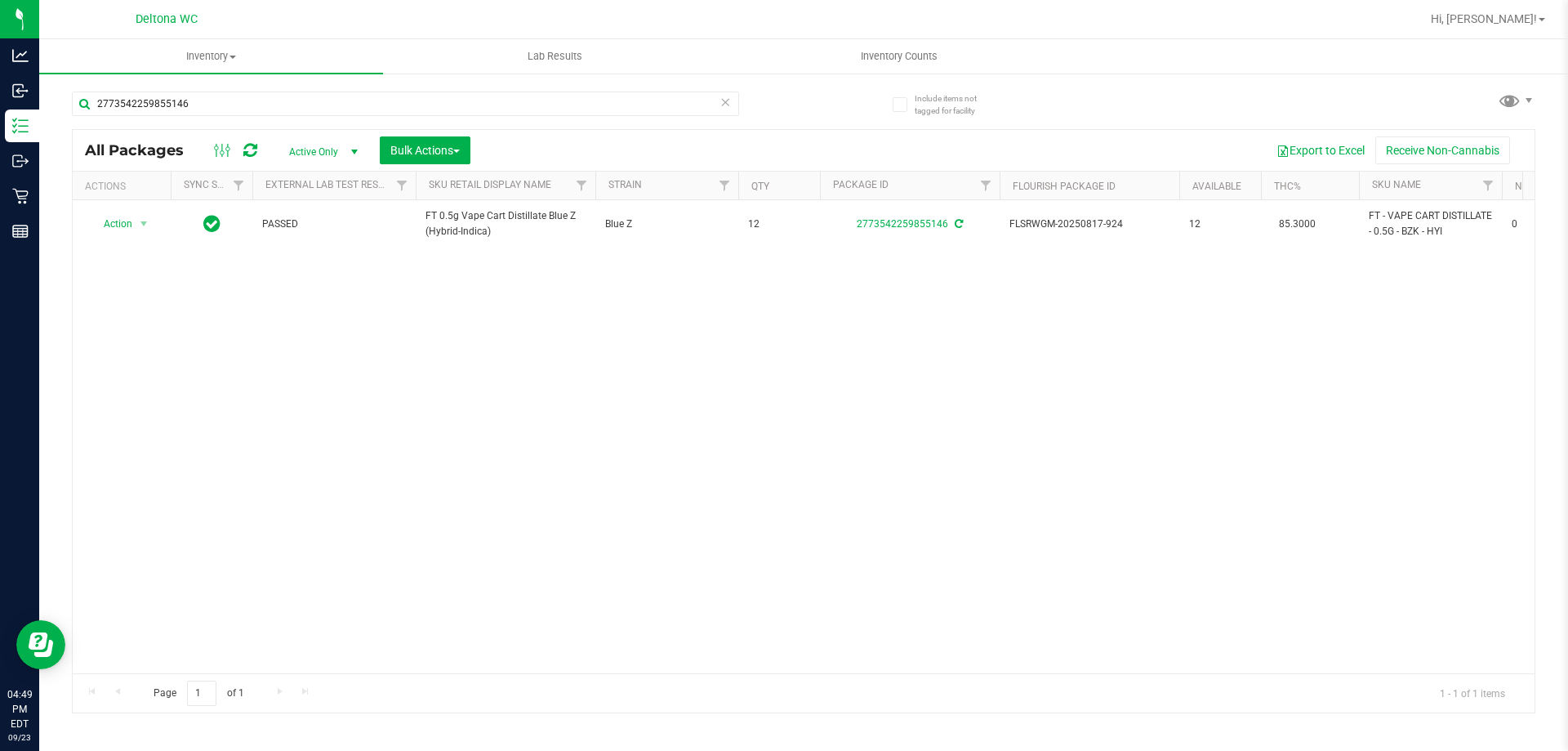
drag, startPoint x: 0, startPoint y: 0, endPoint x: 251, endPoint y: 124, distance: 280.0
click at [248, 136] on div "All Packages Active Only Active Only Lab Samples Locked All External Internal B…" at bounding box center [803, 150] width 1463 height 41
click at [254, 104] on input "2773542259855146" at bounding box center [405, 103] width 668 height 24
type input "grape"
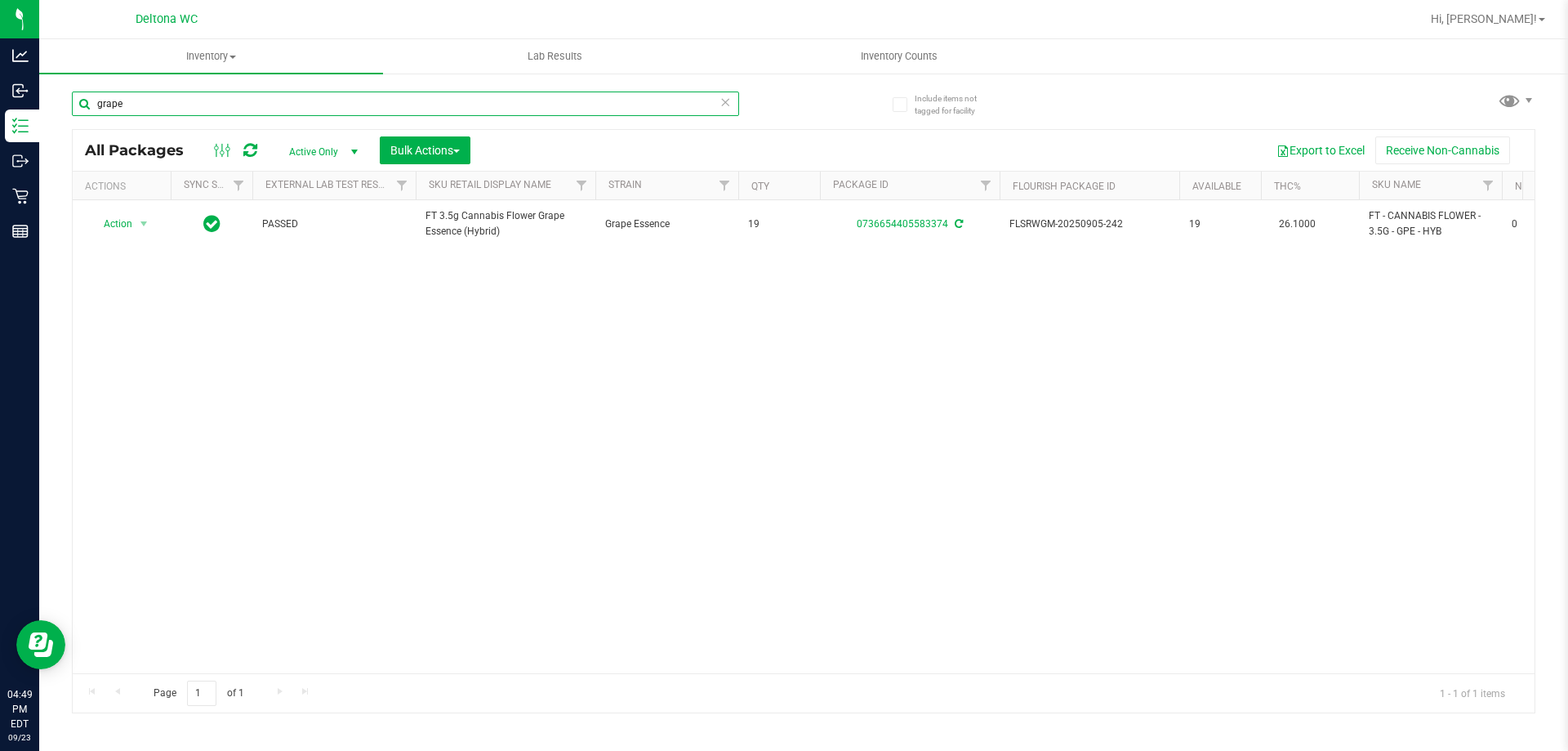
click at [183, 104] on input "grape" at bounding box center [405, 103] width 668 height 24
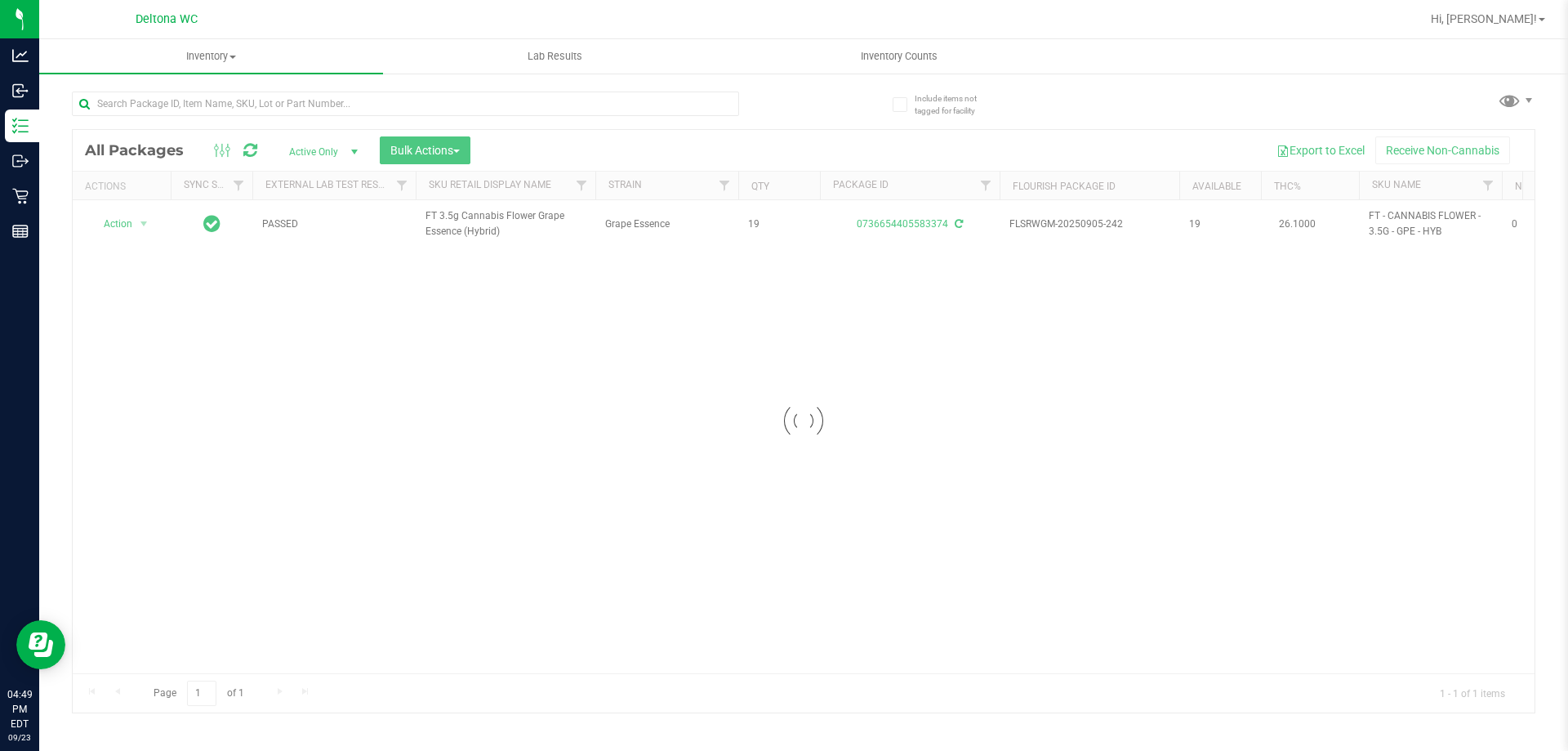
click at [284, 356] on div at bounding box center [803, 421] width 1463 height 582
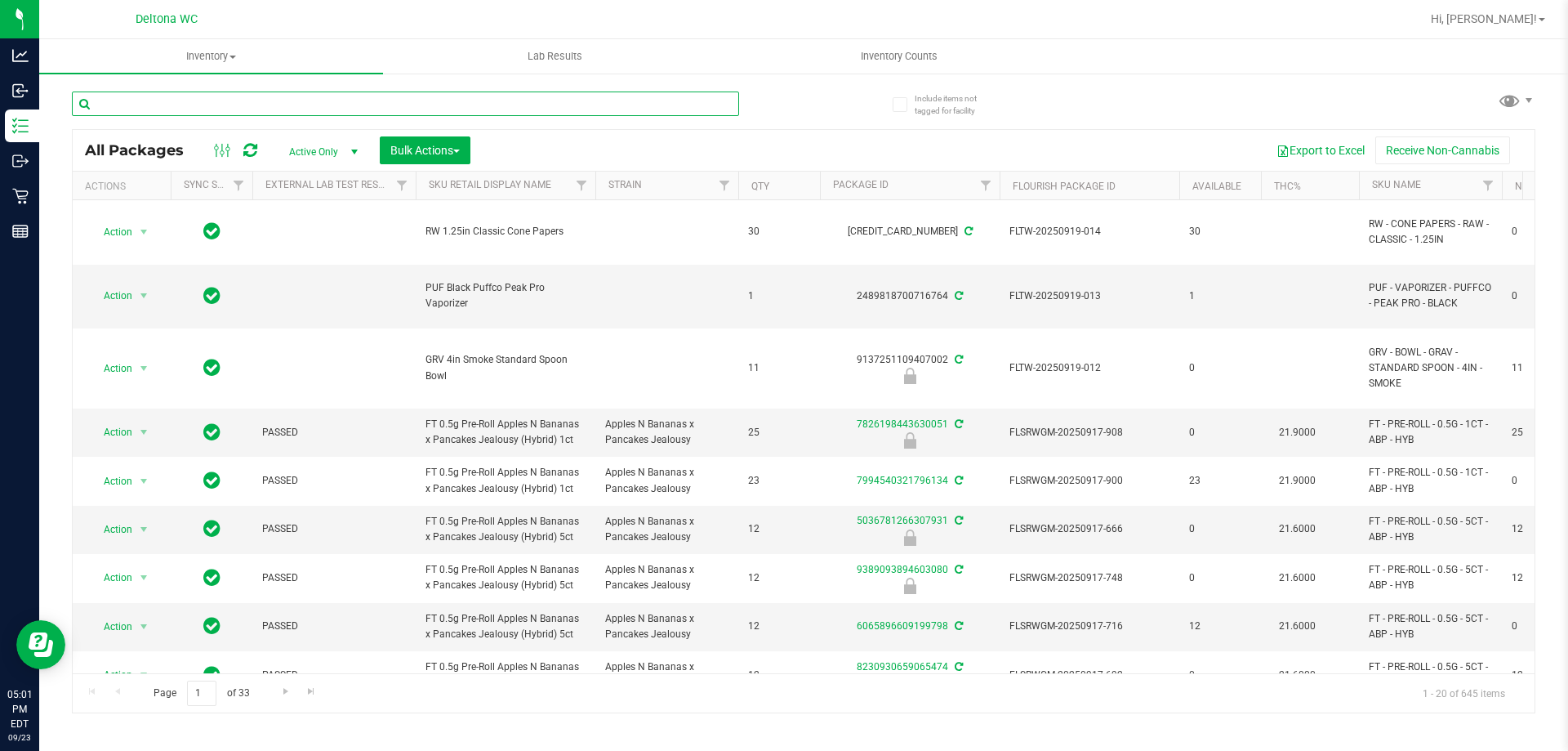
click at [205, 100] on input "text" at bounding box center [405, 103] width 668 height 24
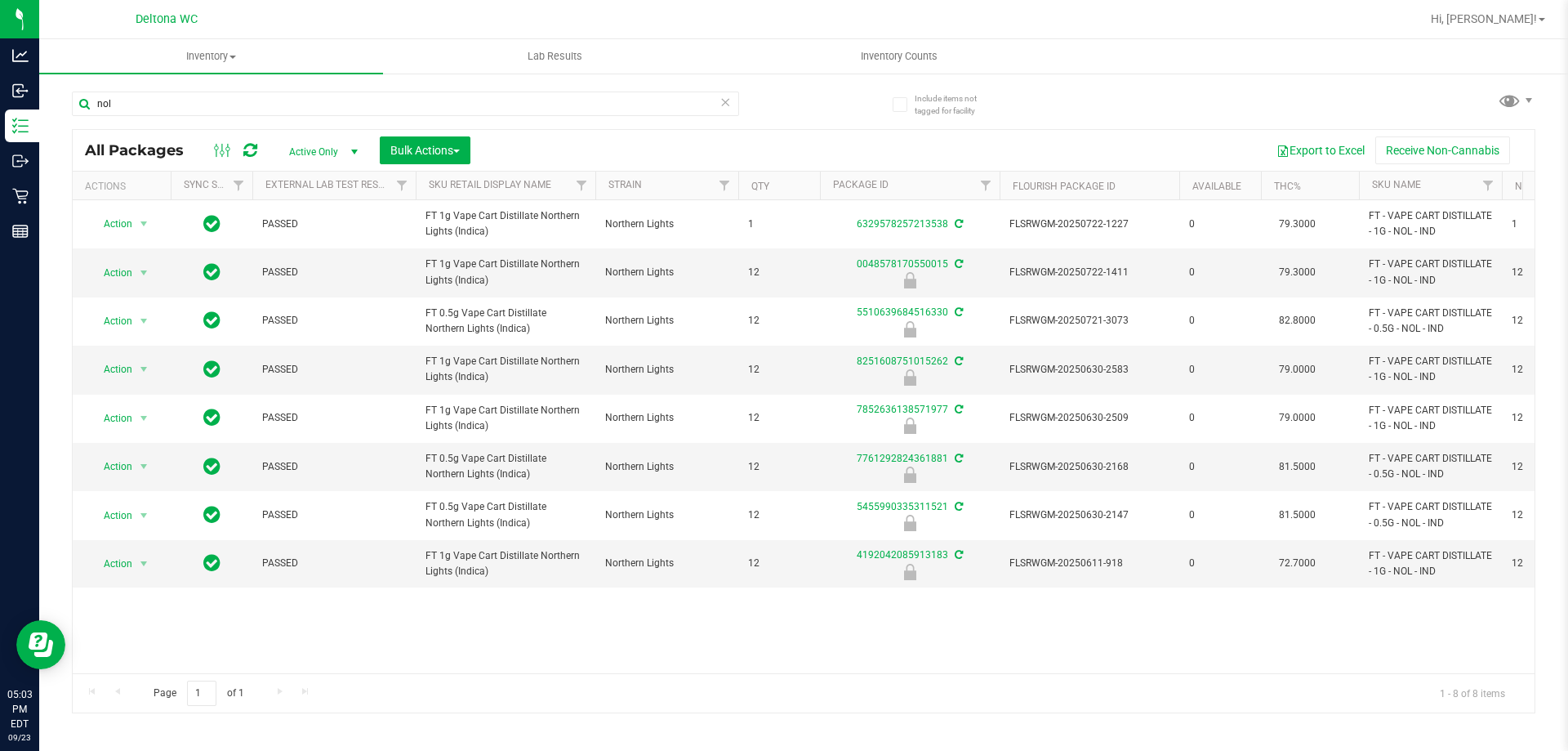
click at [198, 84] on div "nol" at bounding box center [437, 103] width 732 height 52
click at [191, 95] on input "nol" at bounding box center [405, 103] width 668 height 24
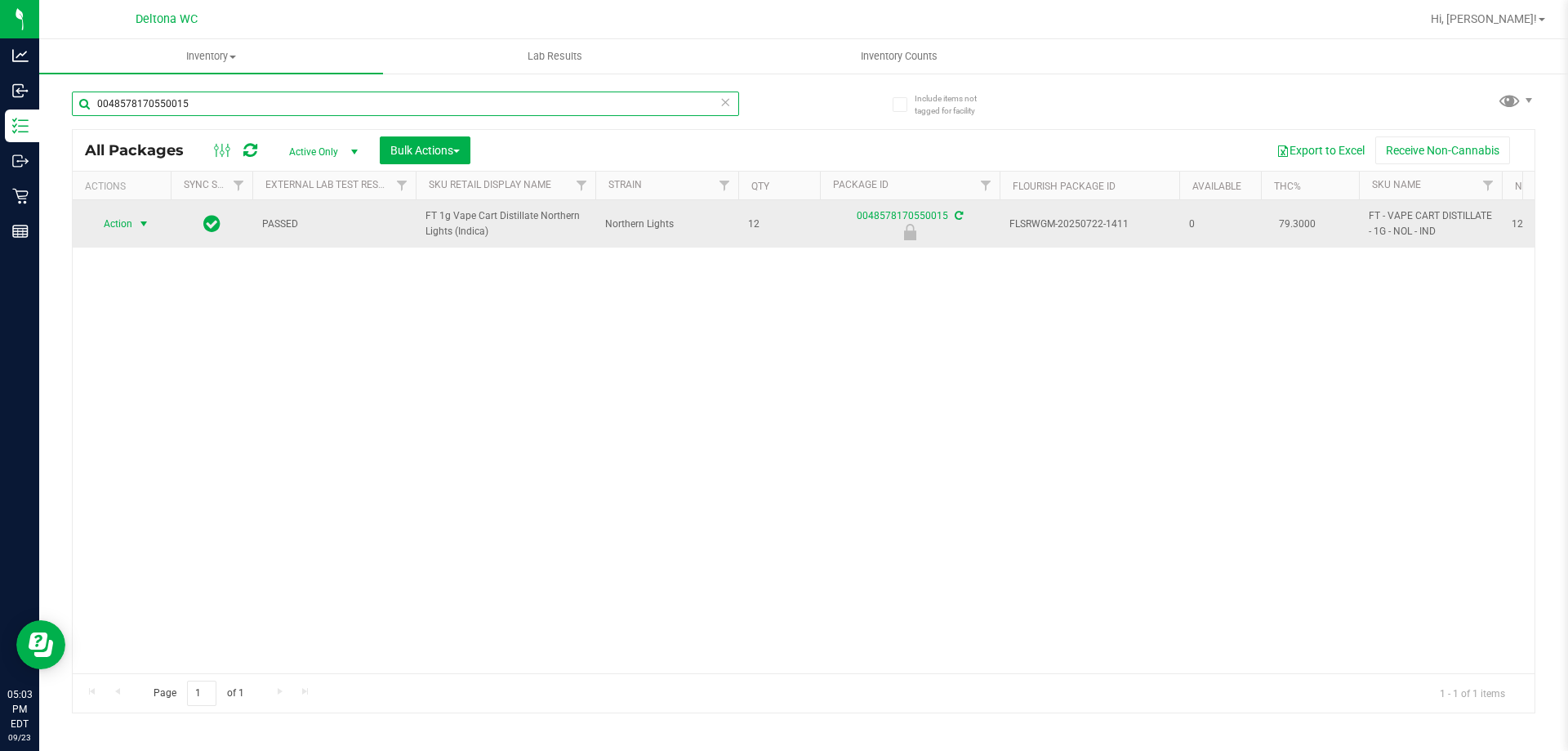
type input "0048578170550015"
click at [132, 230] on span "Action" at bounding box center [111, 224] width 44 height 23
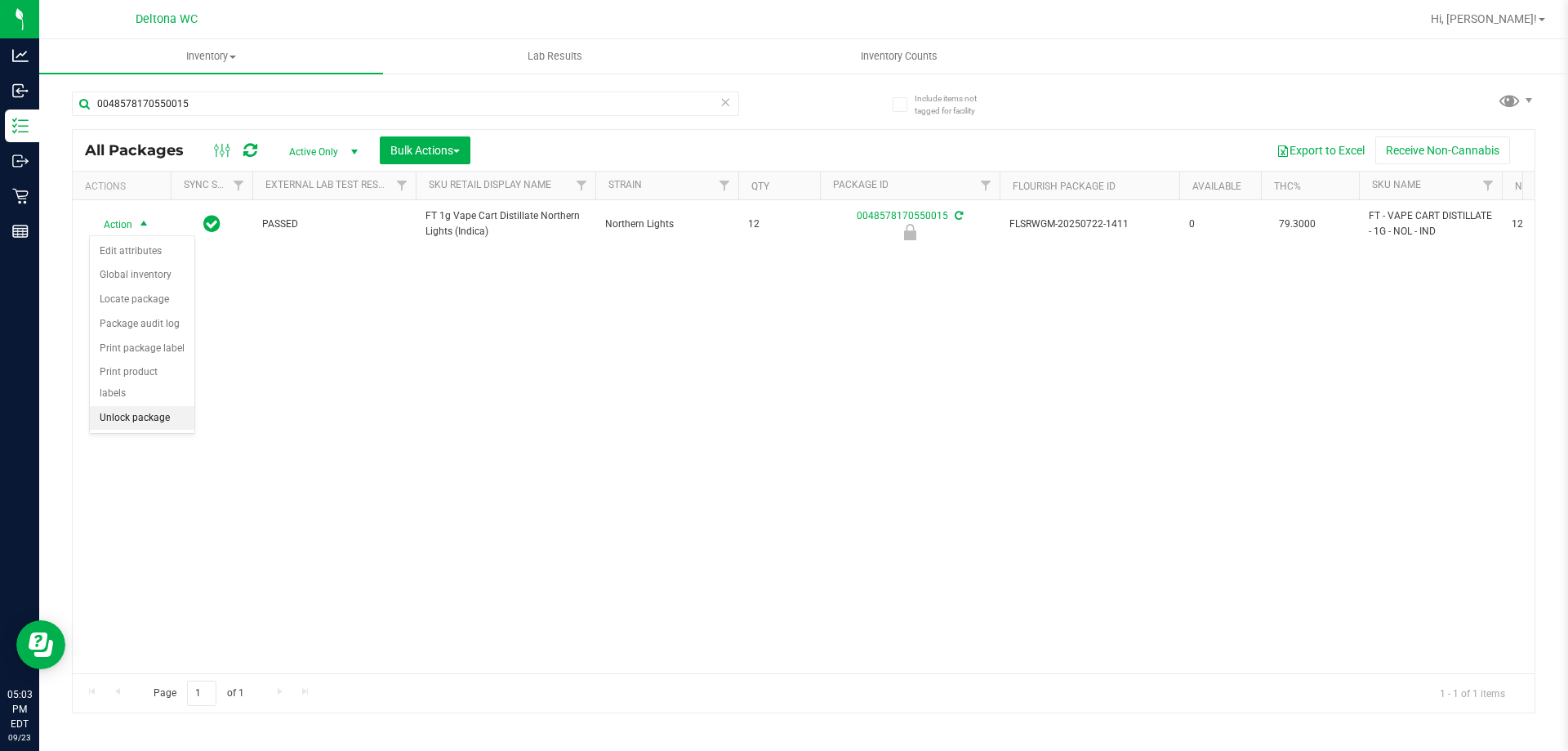
click at [127, 406] on li "Unlock package" at bounding box center [142, 418] width 105 height 24
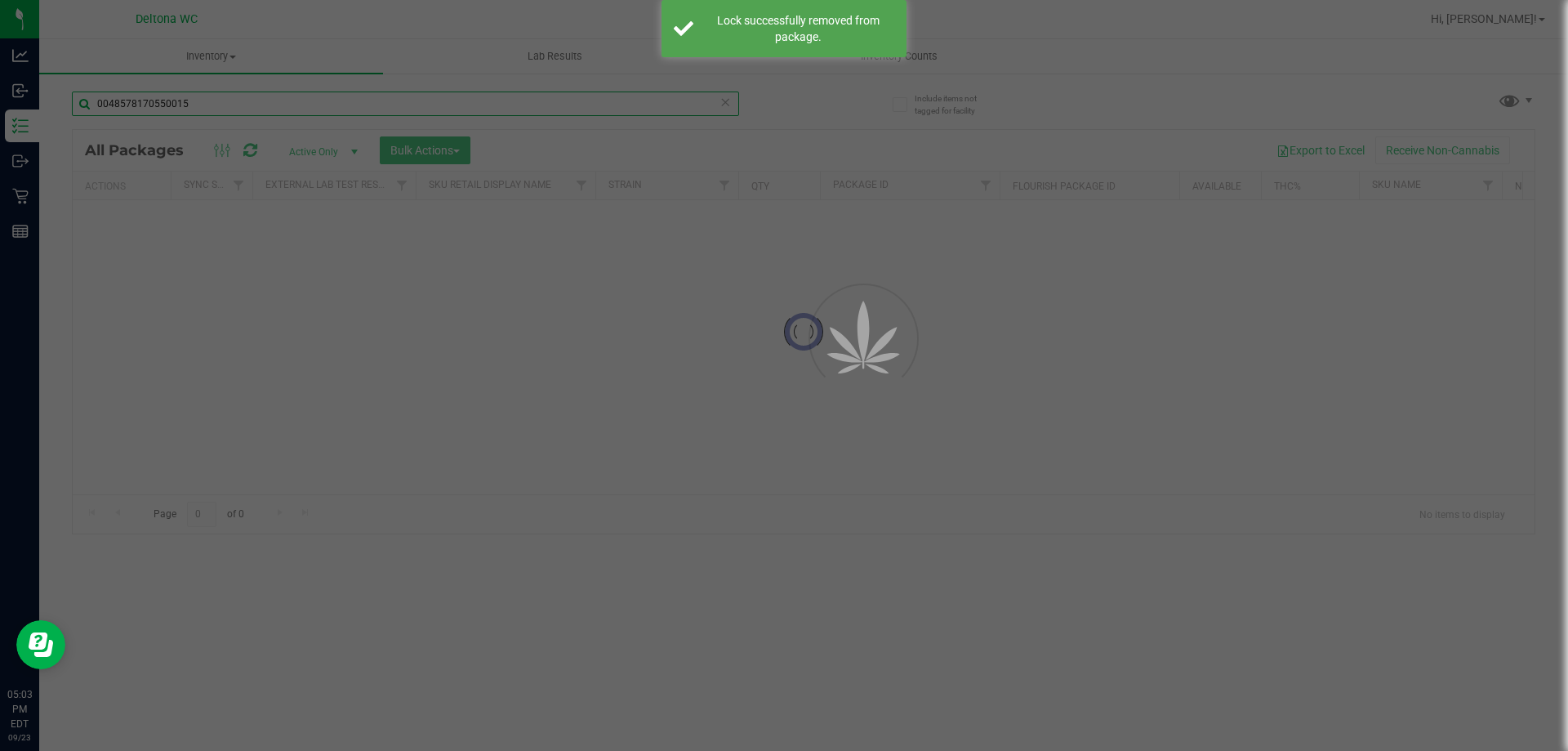
click at [273, 102] on input "0048578170550015" at bounding box center [405, 103] width 668 height 24
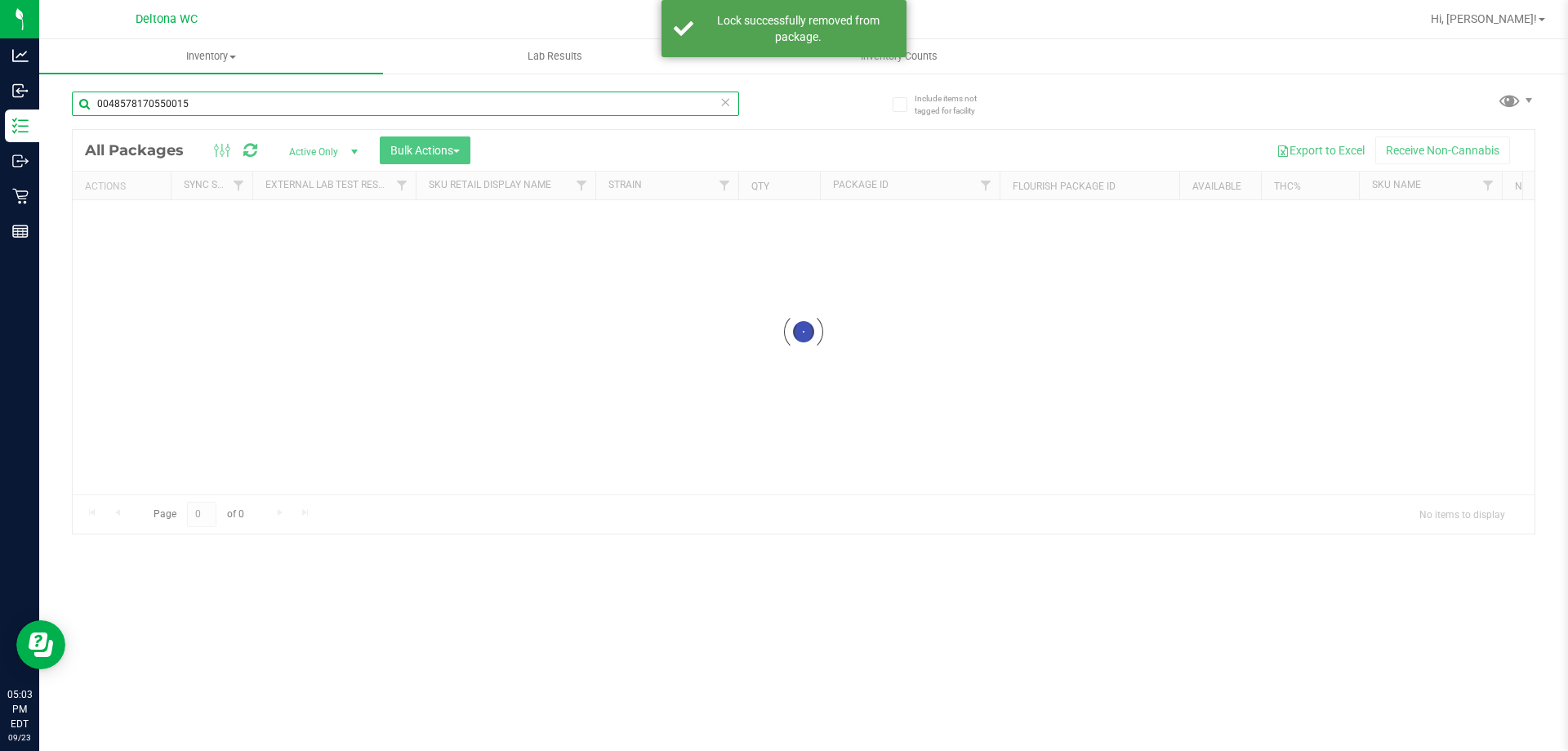
click at [273, 102] on input "0048578170550015" at bounding box center [405, 103] width 668 height 24
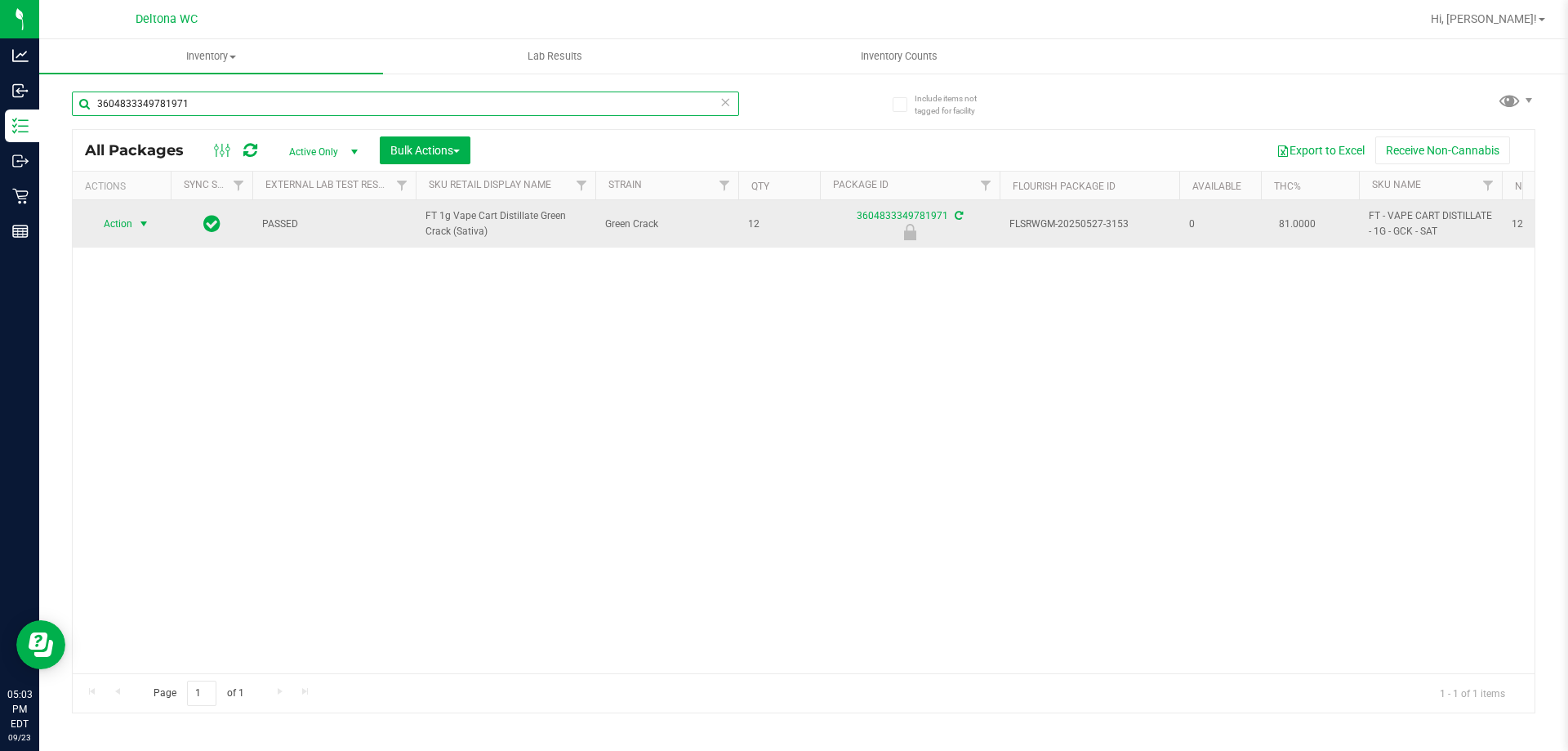
type input "3604833349781971"
click at [141, 224] on span "select" at bounding box center [143, 223] width 13 height 13
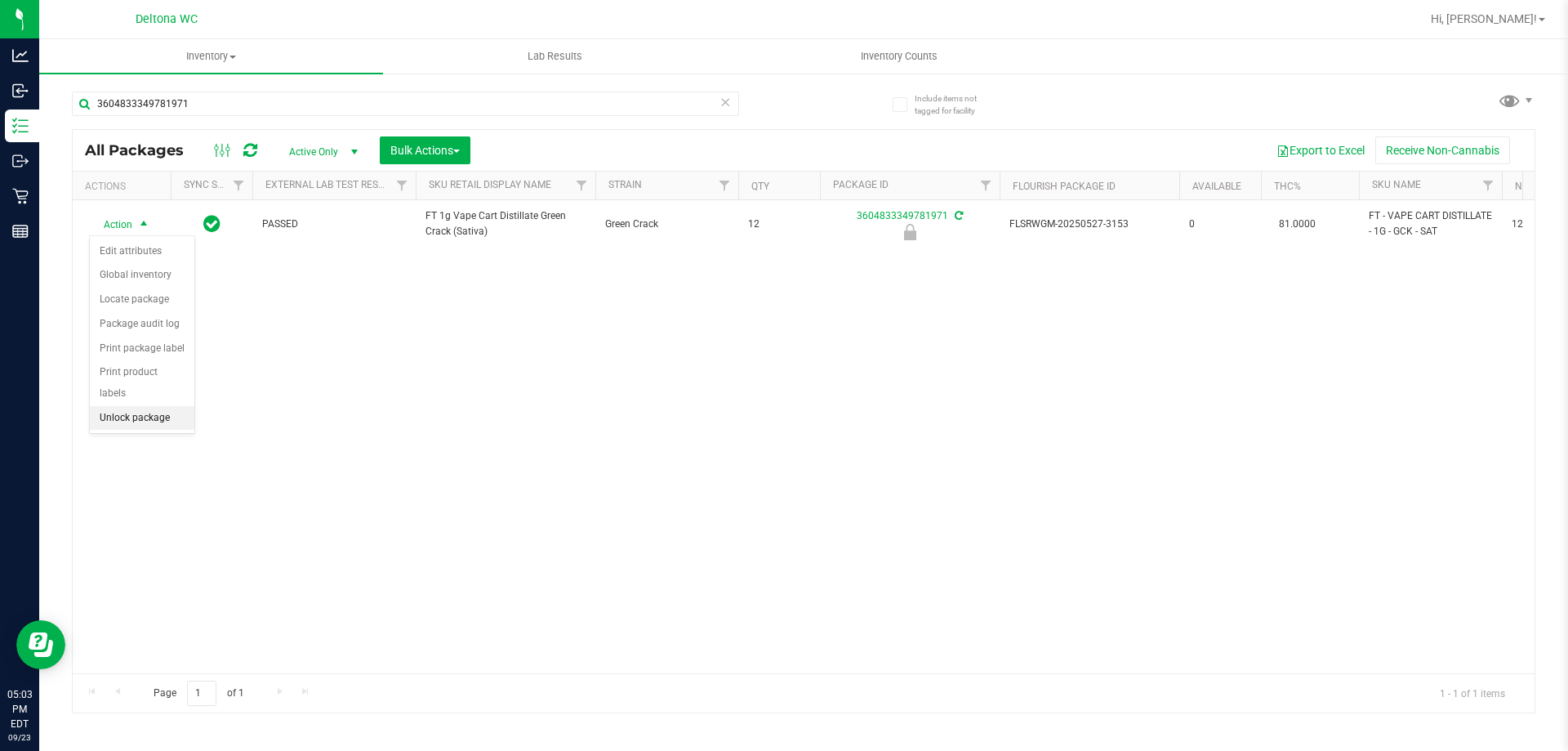
click at [156, 406] on li "Unlock package" at bounding box center [142, 418] width 105 height 24
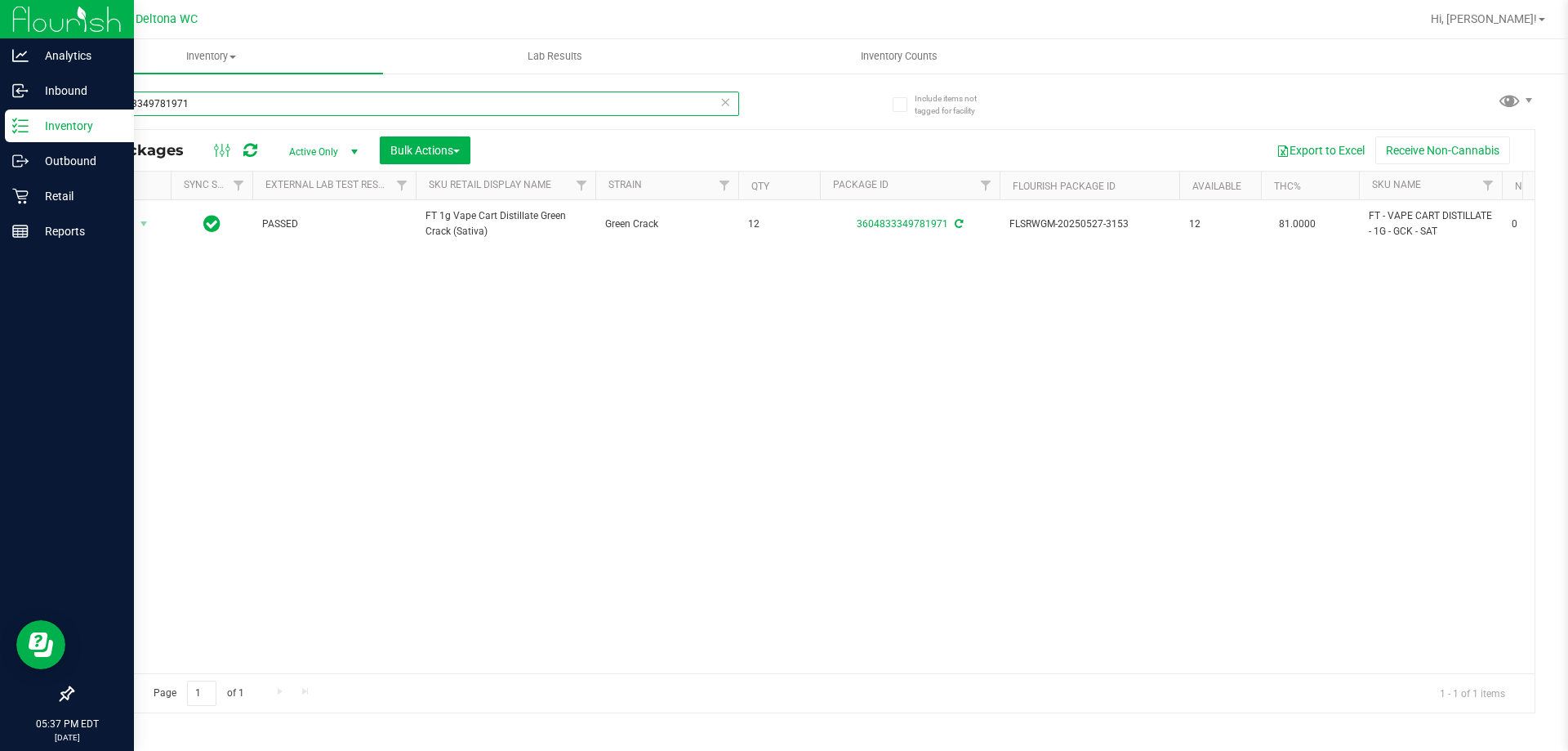
drag, startPoint x: 242, startPoint y: 102, endPoint x: 0, endPoint y: 20, distance: 255.5
click at [0, 20] on div "Analytics Inbound Inventory Outbound Retail Reports 05:37 PM EDT 09/23/2025 09/…" at bounding box center [784, 376] width 1568 height 751
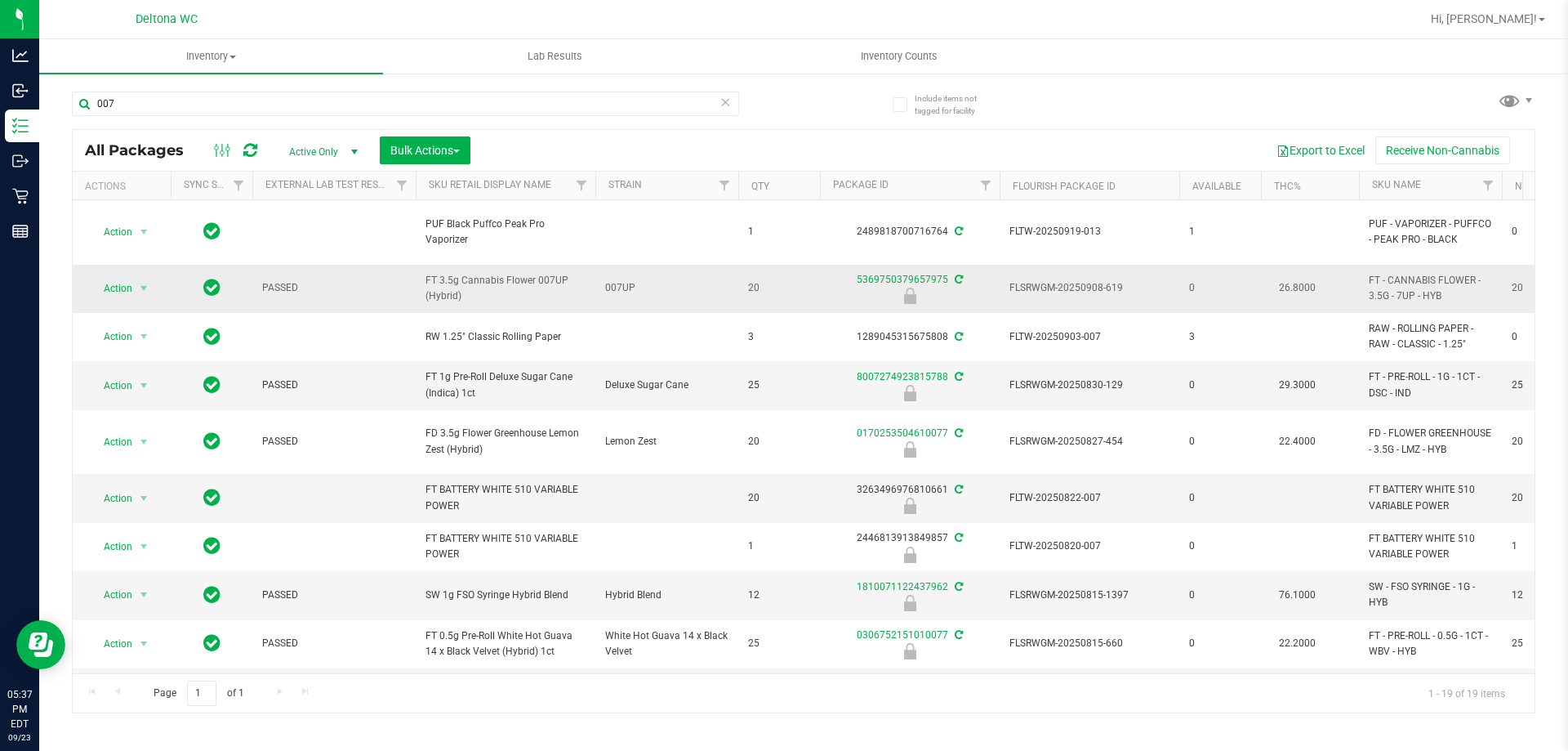
drag, startPoint x: 489, startPoint y: 307, endPoint x: 420, endPoint y: 291, distance: 70.8
click at [420, 291] on td "FT 3.5g Cannabis Flower 007UP (Hybrid)" at bounding box center [506, 289] width 180 height 48
copy span "FT 3.5g Cannabis Flower 007UP (Hybrid)"
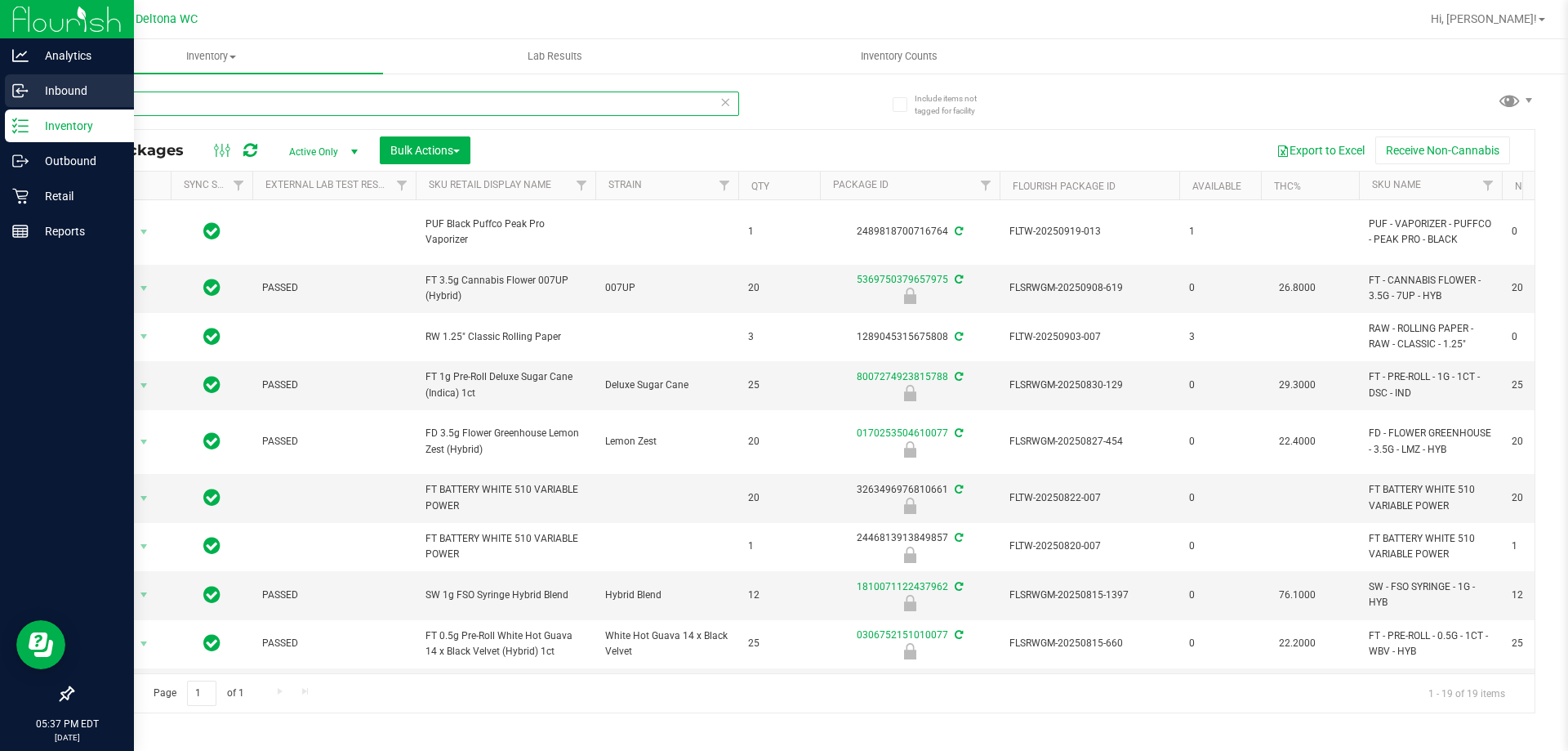
drag, startPoint x: 127, startPoint y: 96, endPoint x: 0, endPoint y: 85, distance: 127.5
click at [0, 94] on div "Analytics Inbound Inventory Outbound Retail Reports 05:37 PM EDT 09/23/2025 09/…" at bounding box center [784, 376] width 1568 height 751
paste input "FT 3.5g Cannabis Flower 007UP (Hybrid)"
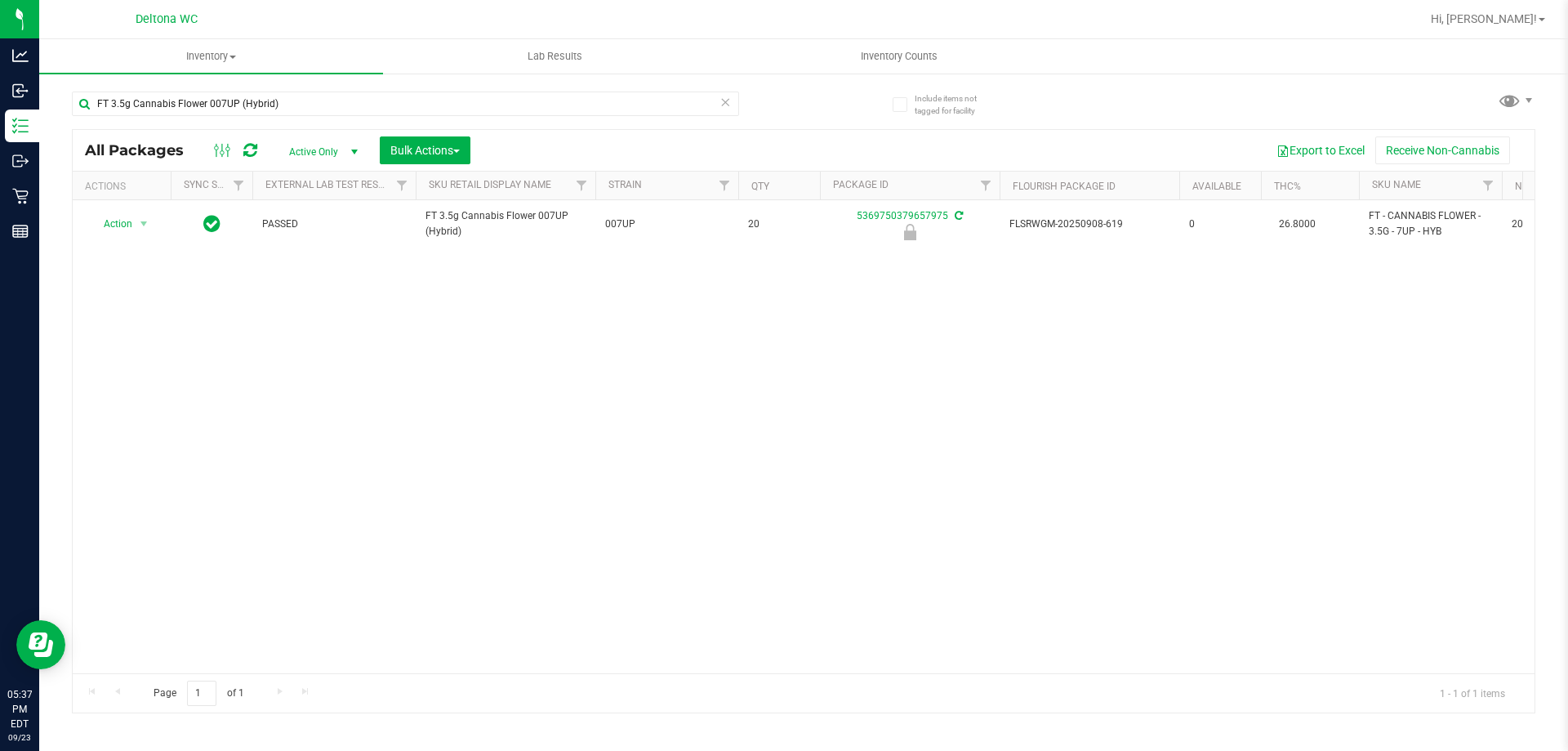
click at [1067, 371] on div "Action Action Edit attributes Global inventory Locate package Package audit log…" at bounding box center [803, 436] width 1463 height 473
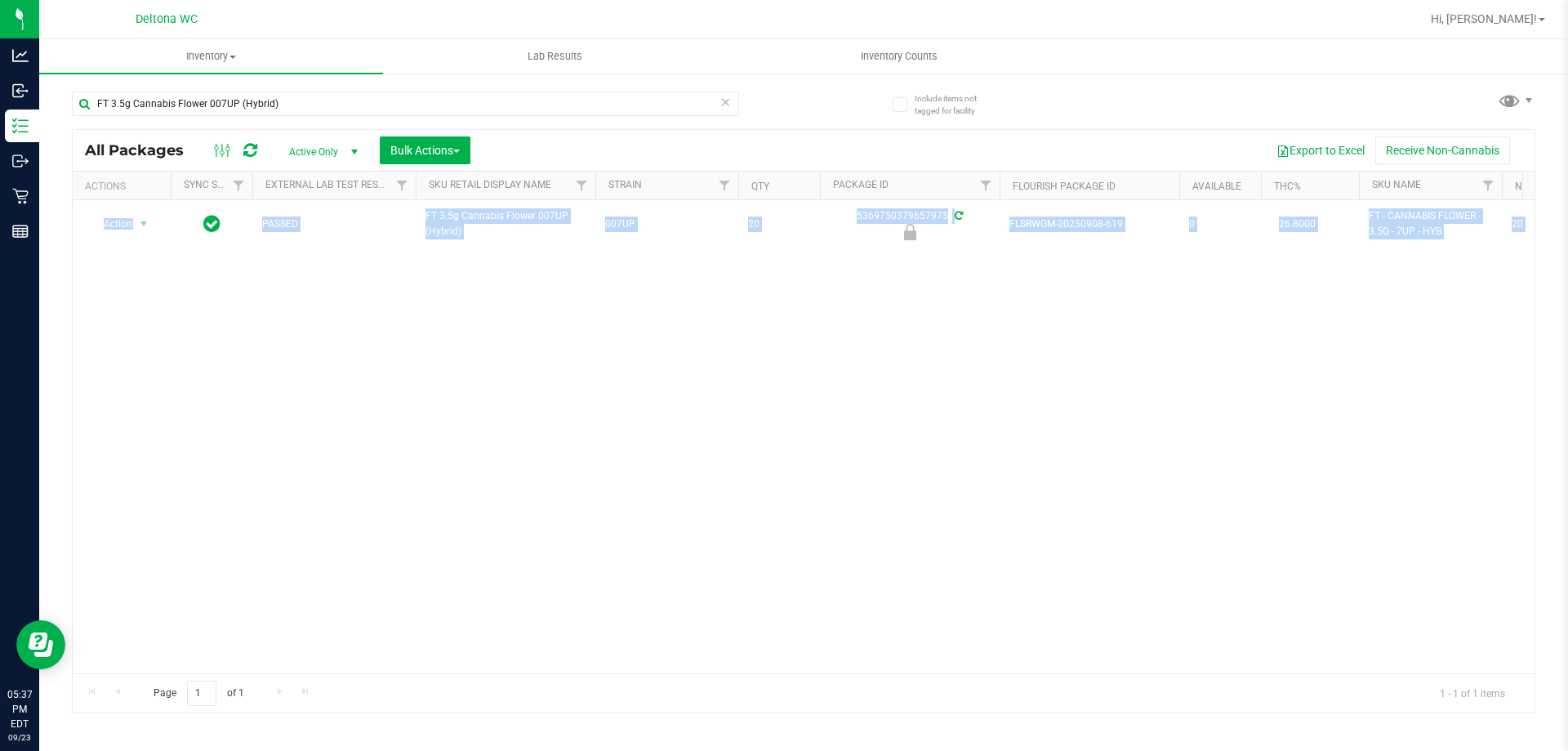
click at [1067, 371] on div "Action Action Edit attributes Global inventory Locate package Package audit log…" at bounding box center [803, 436] width 1463 height 473
click at [1088, 439] on div "Action Action Edit attributes Global inventory Locate package Package audit log…" at bounding box center [803, 436] width 1463 height 473
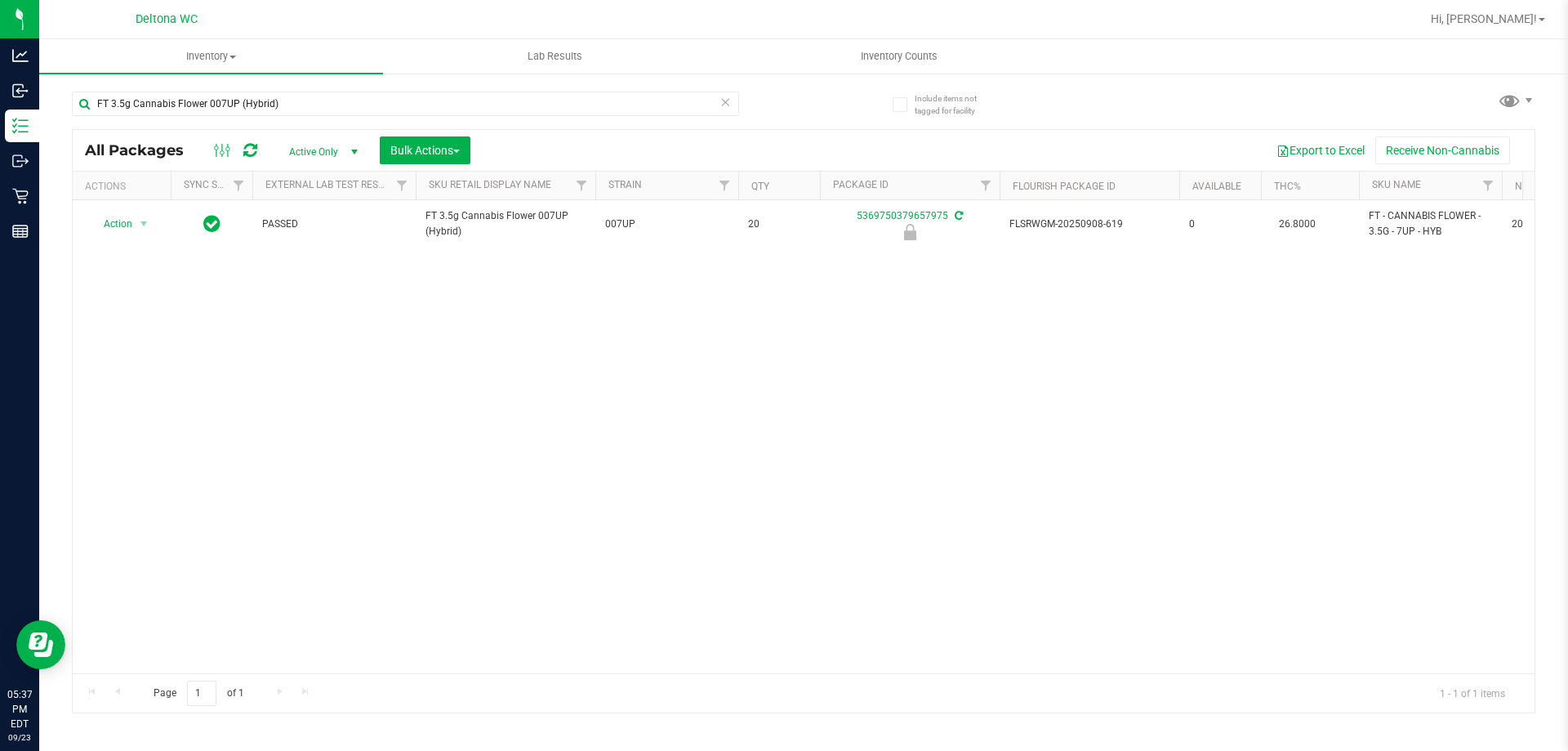
drag, startPoint x: 1089, startPoint y: 433, endPoint x: 1079, endPoint y: 406, distance: 28.8
click at [1089, 430] on div "Action Action Edit attributes Global inventory Locate package Package audit log…" at bounding box center [803, 436] width 1463 height 473
drag, startPoint x: 285, startPoint y: 105, endPoint x: 0, endPoint y: -46, distance: 322.5
click at [0, 0] on html "Analytics Inbound Inventory Outbound Retail Reports 05:38 PM EDT 09/23/2025 09/…" at bounding box center [784, 376] width 1568 height 751
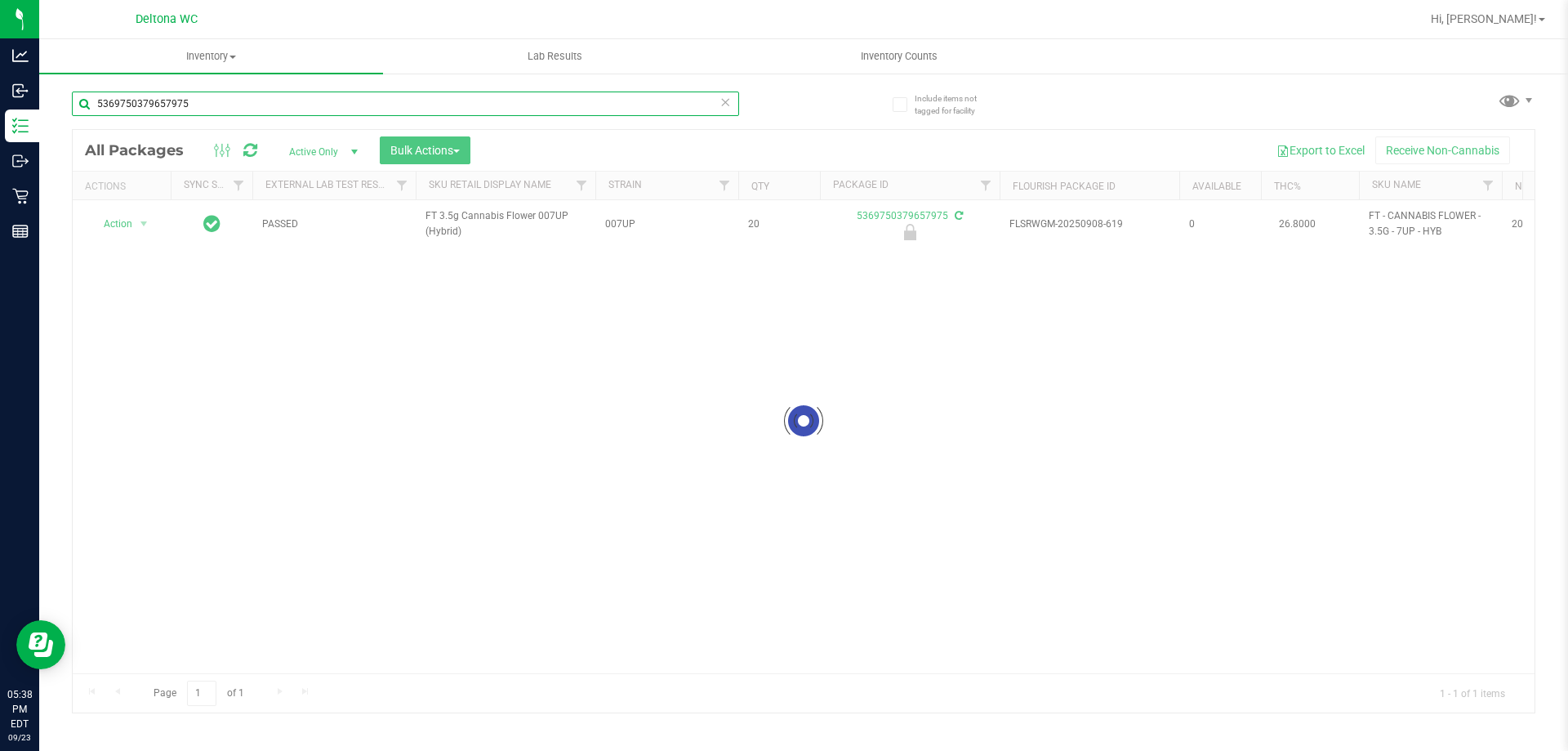
type input "5369750379657975"
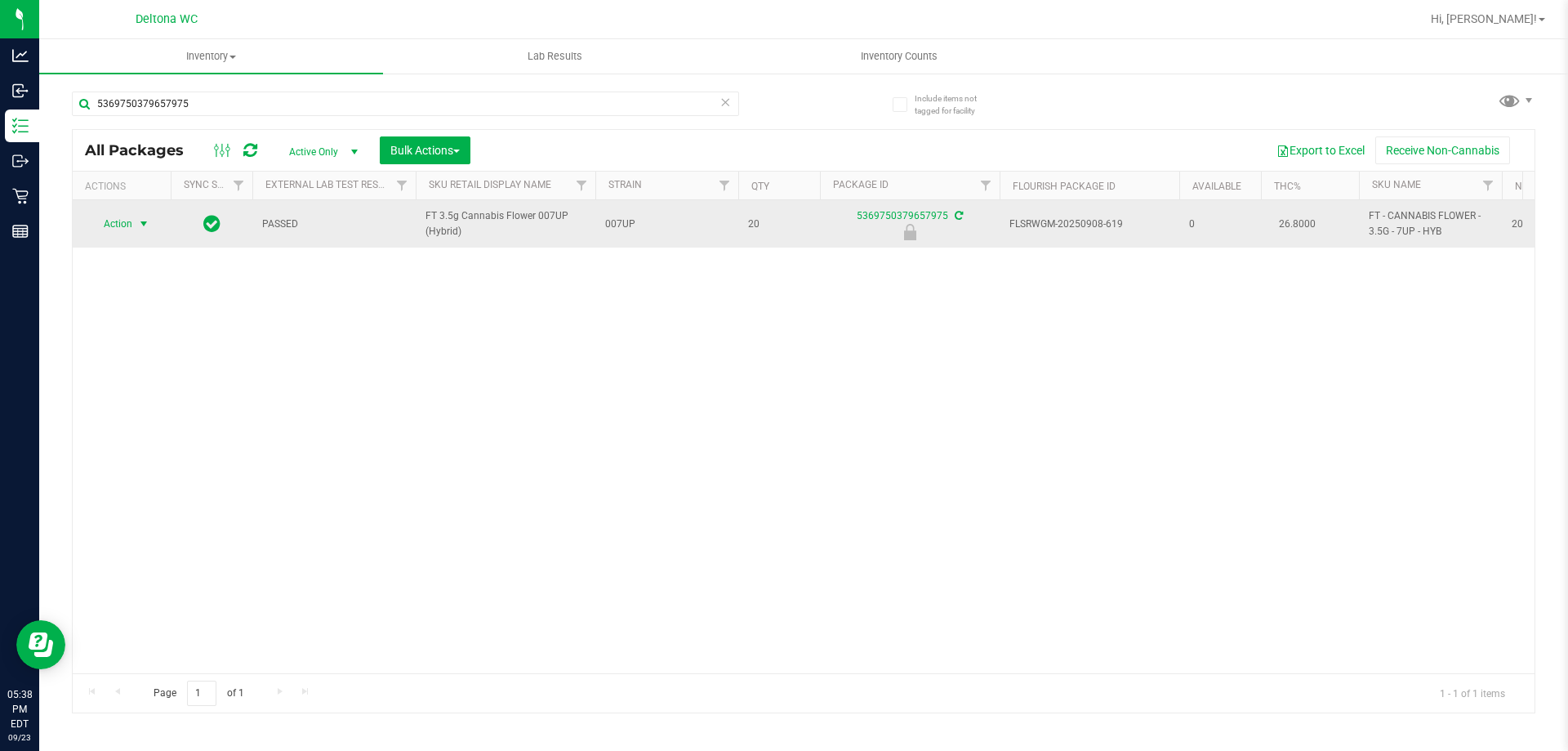
click at [139, 230] on span "select" at bounding box center [143, 223] width 13 height 13
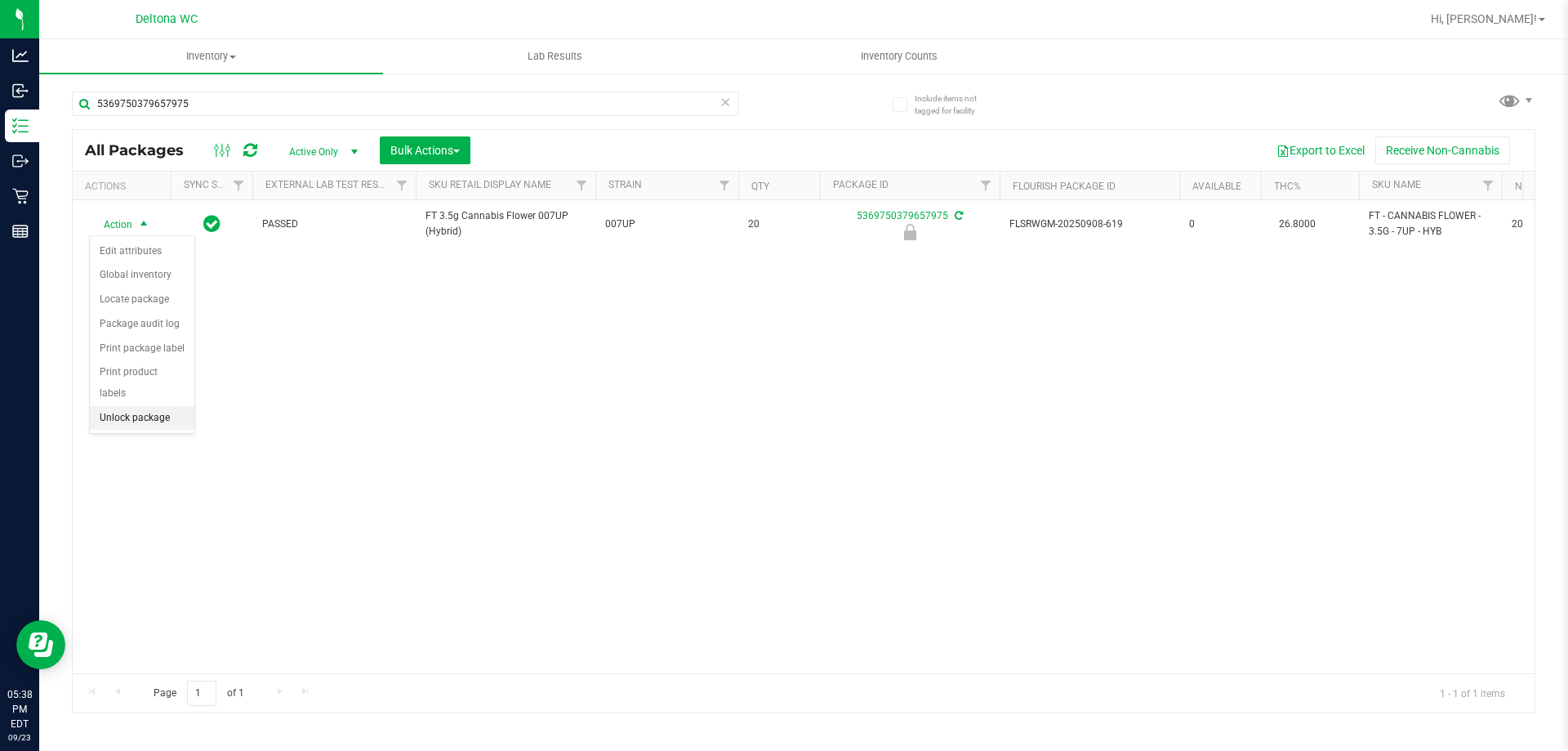
click at [174, 406] on li "Unlock package" at bounding box center [142, 418] width 105 height 24
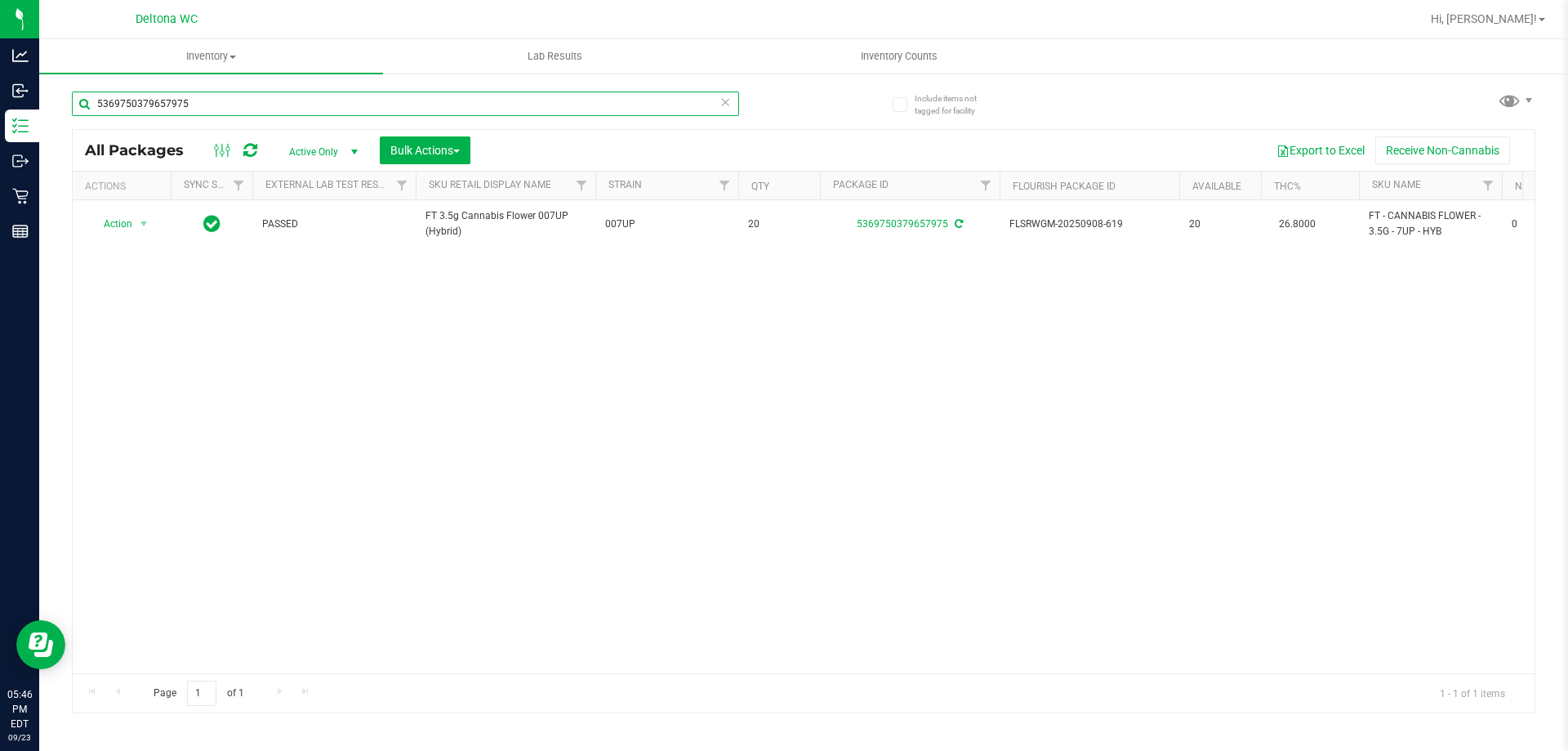
drag, startPoint x: 262, startPoint y: 96, endPoint x: 0, endPoint y: -99, distance: 326.6
click at [0, 0] on html "Analytics Inbound Inventory Outbound Retail Reports 05:46 PM EDT 09/23/2025 09/…" at bounding box center [784, 376] width 1568 height 751
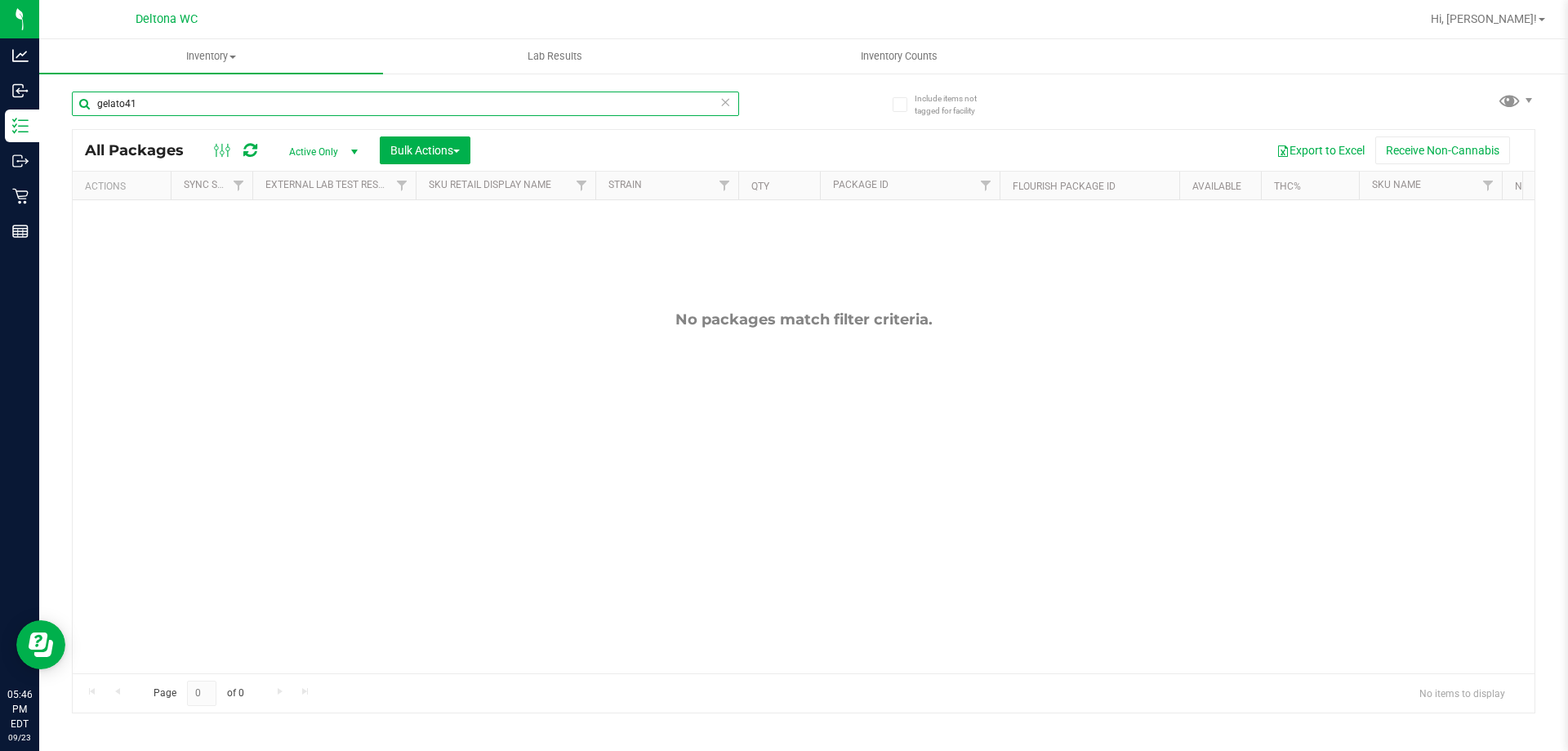
click at [123, 100] on input "gelato41" at bounding box center [405, 103] width 668 height 24
type input "gelato 41"
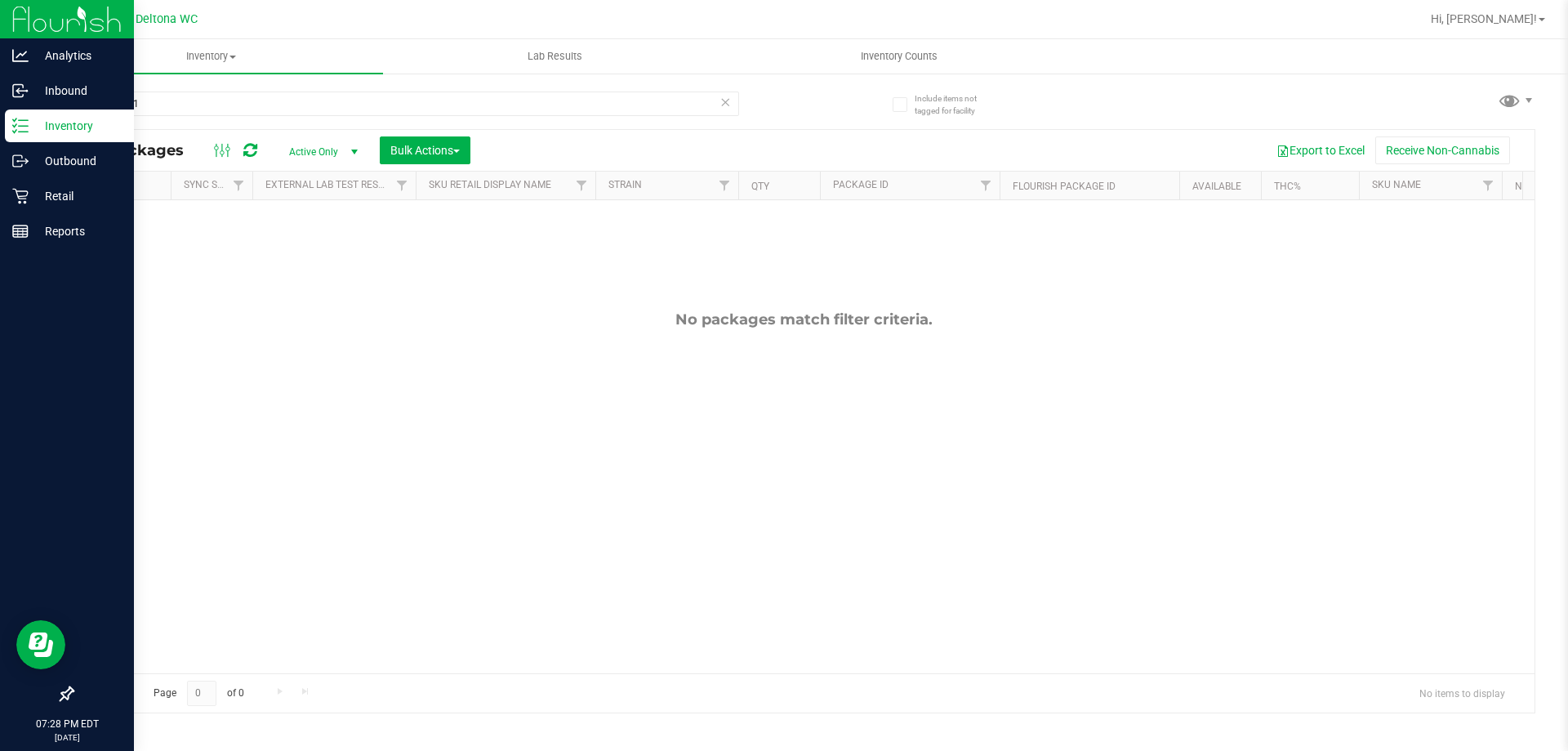
click at [0, 1] on div "Analytics Inbound Inventory Outbound Retail Reports 07:28 PM EDT 09/23/2025 09/…" at bounding box center [784, 376] width 1568 height 751
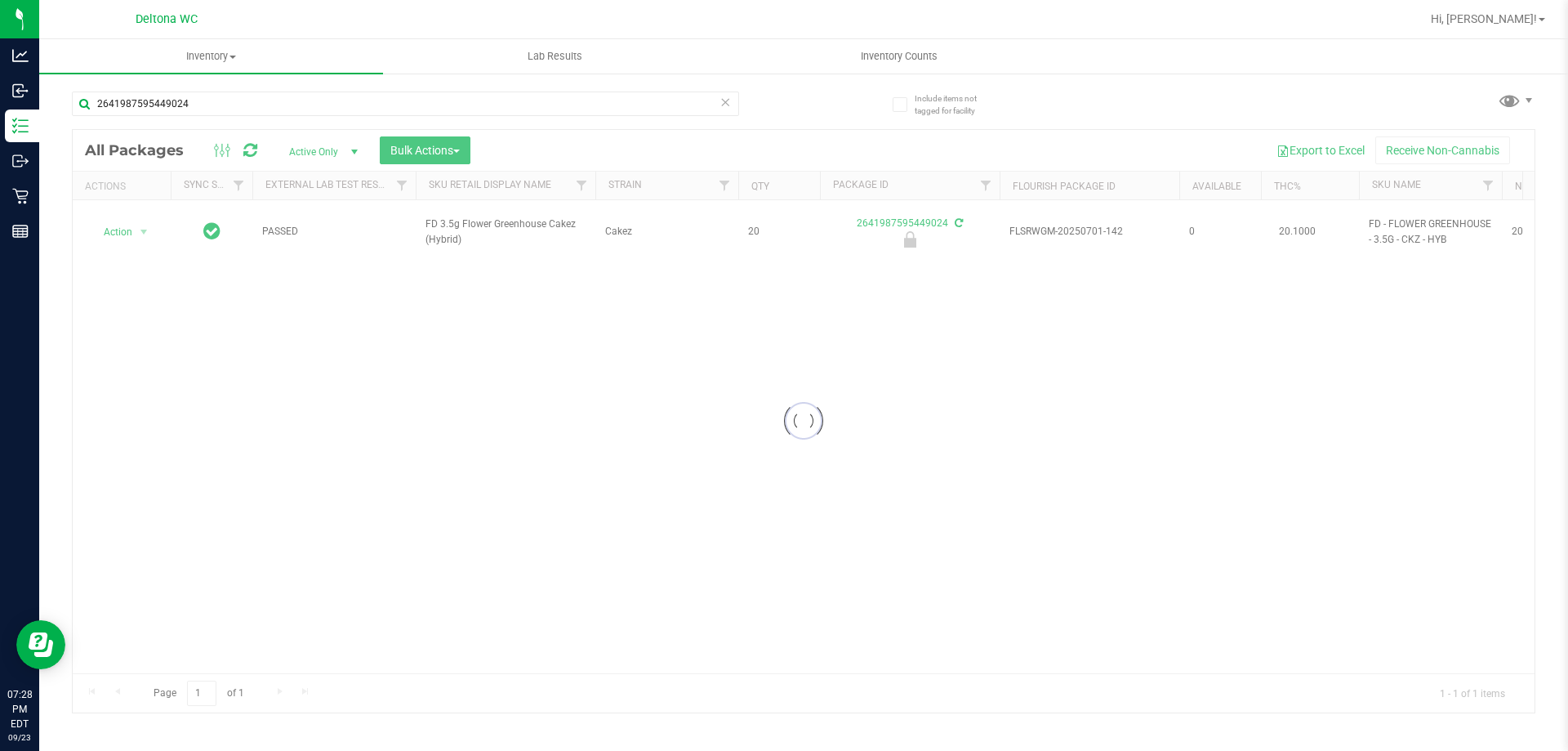
type input "2641987595449024"
click at [140, 228] on div at bounding box center [803, 421] width 1463 height 582
click at [140, 228] on span "select" at bounding box center [143, 231] width 13 height 13
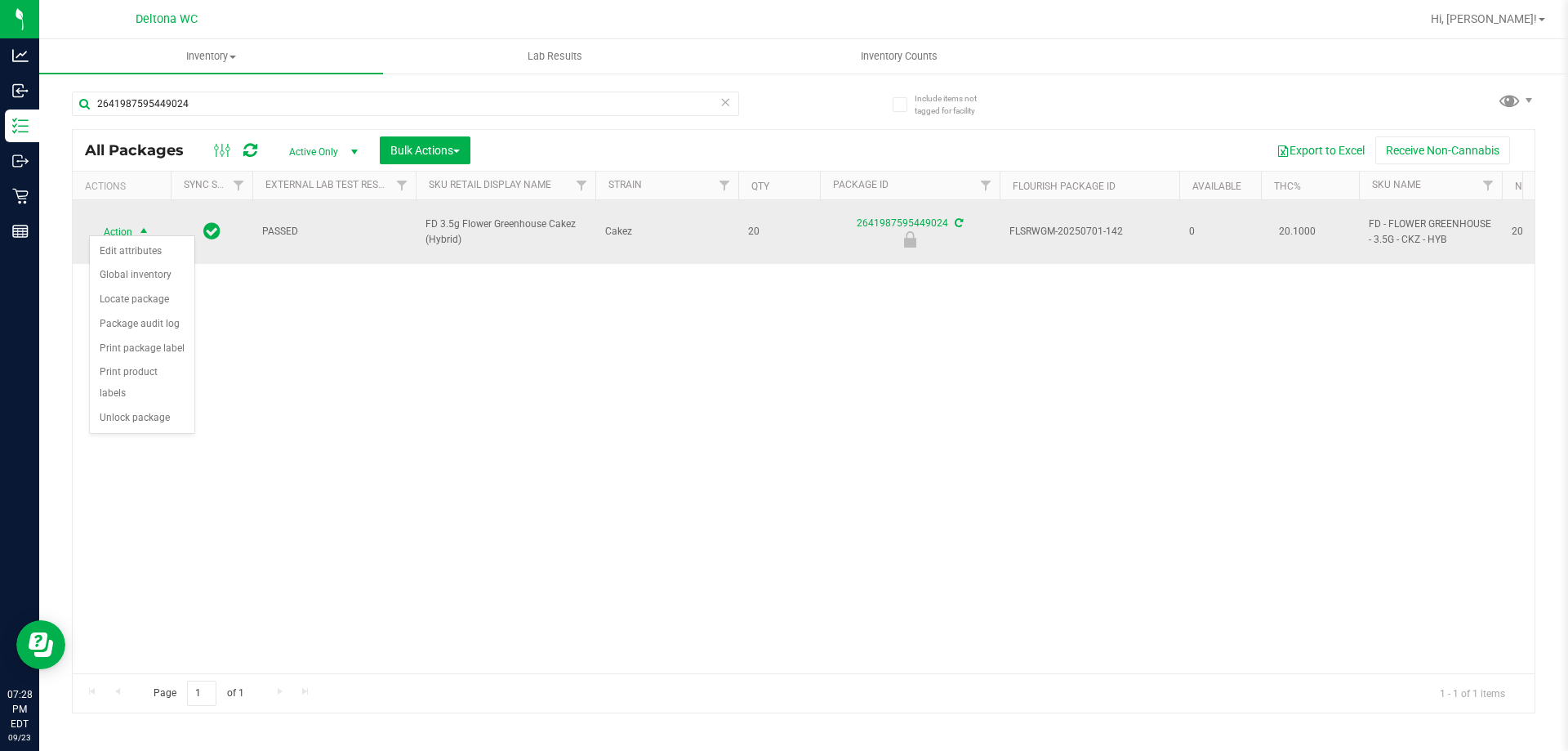
click at [140, 227] on span "select" at bounding box center [143, 231] width 13 height 13
click at [136, 220] on span "select" at bounding box center [144, 231] width 20 height 23
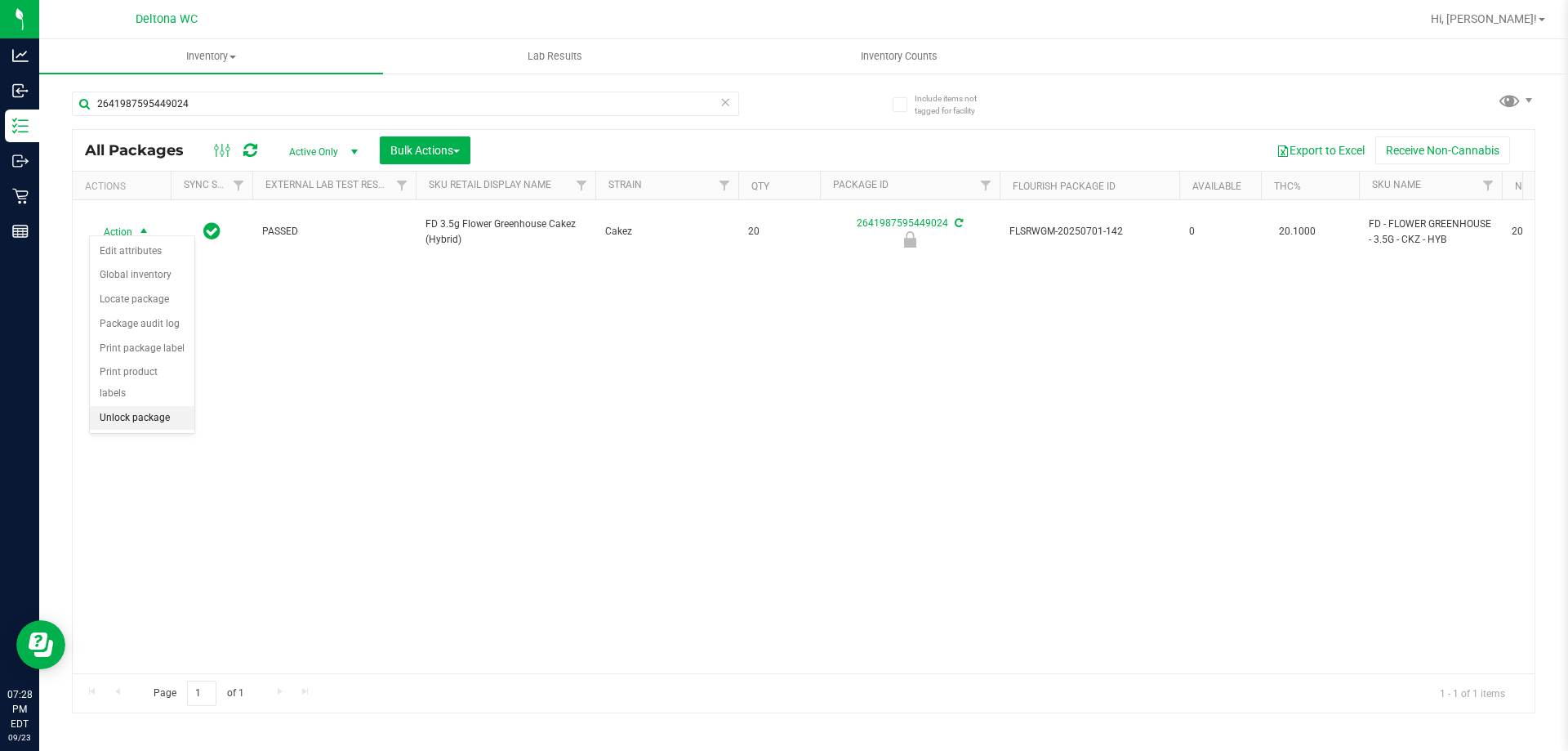
click at [132, 406] on li "Unlock package" at bounding box center [142, 418] width 105 height 24
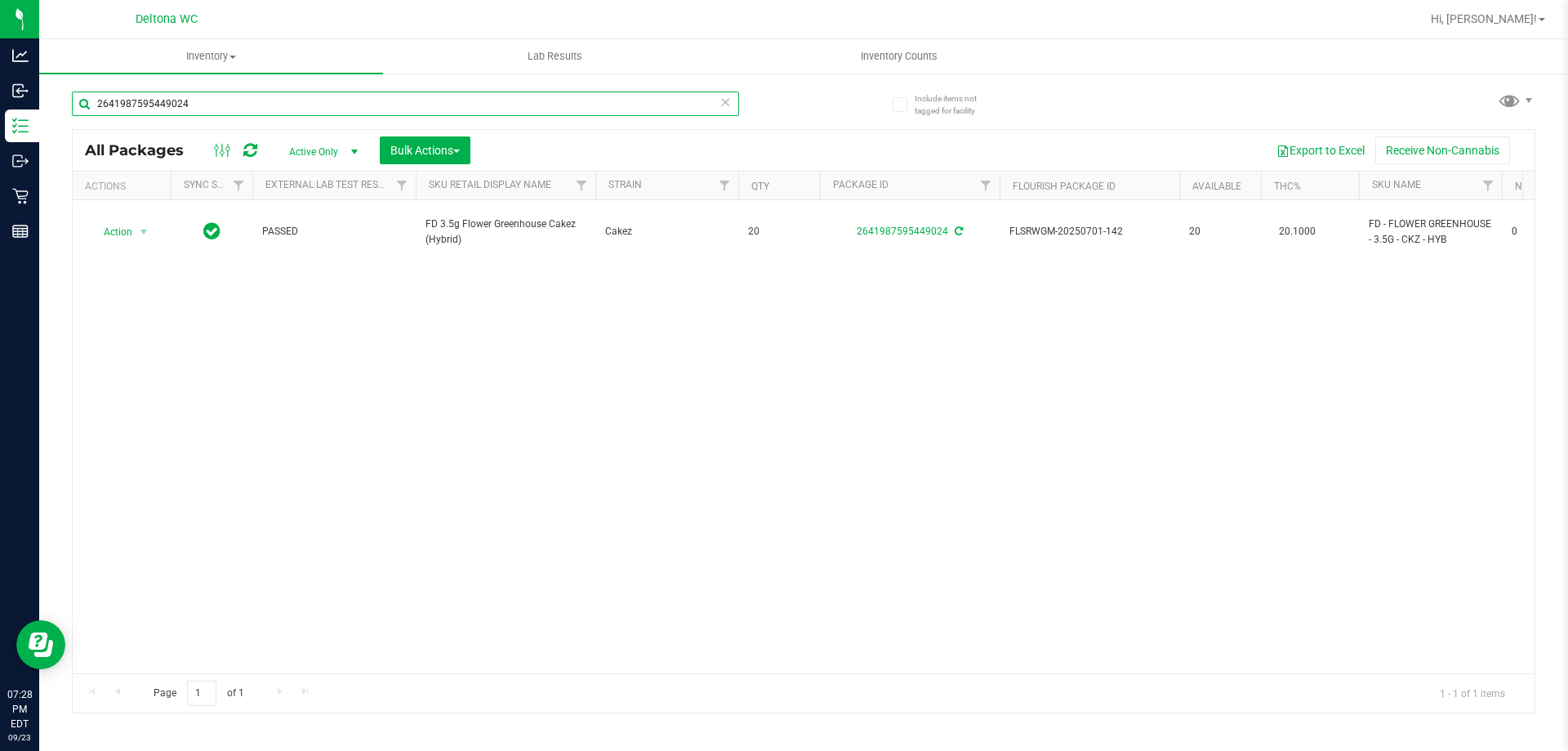
drag, startPoint x: 270, startPoint y: 100, endPoint x: 0, endPoint y: -38, distance: 303.2
click at [0, 0] on html "Analytics Inbound Inventory Outbound Retail Reports 07:28 PM EDT 09/23/2025 09/…" at bounding box center [784, 376] width 1568 height 751
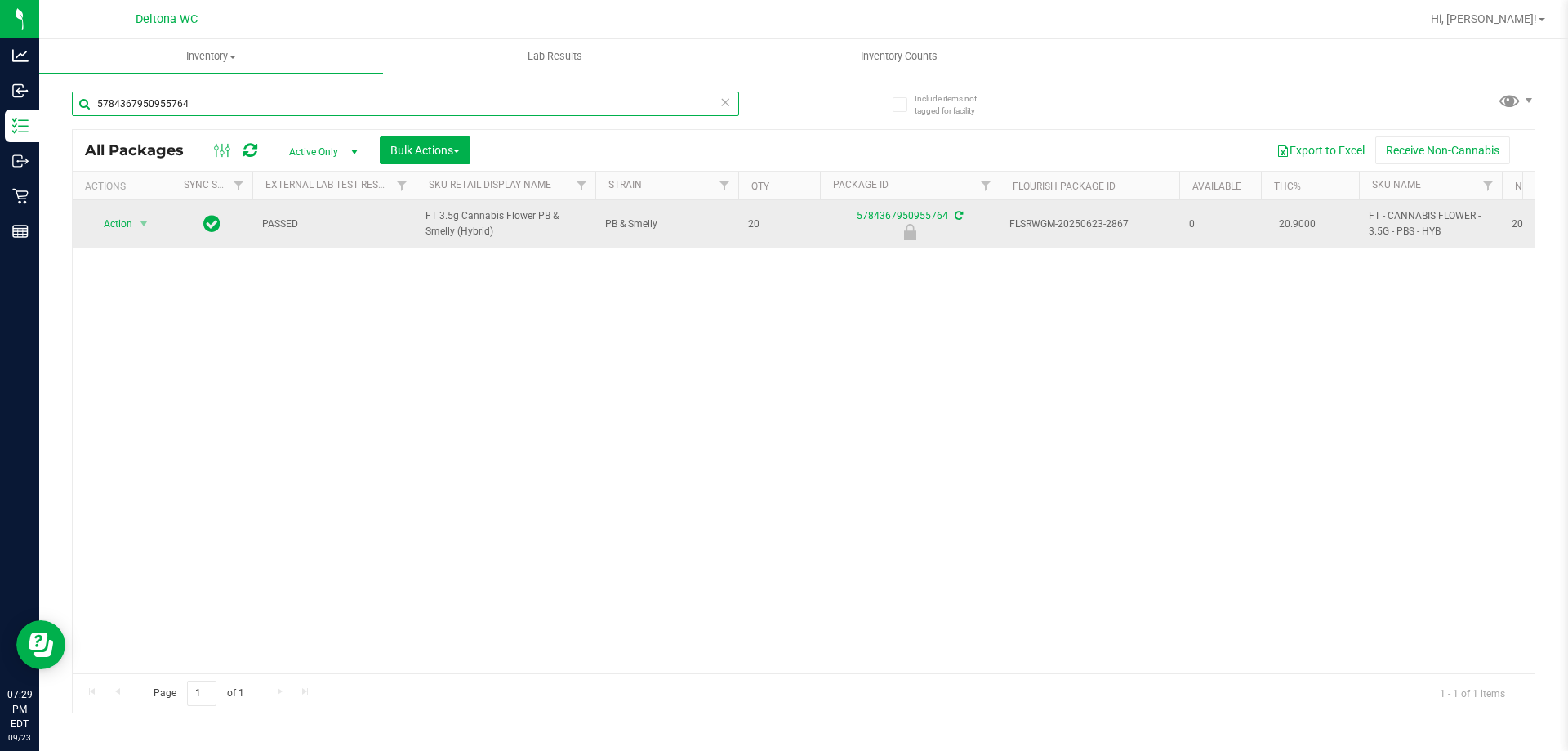
type input "5784367950955764"
click at [117, 225] on span "Action" at bounding box center [111, 224] width 44 height 23
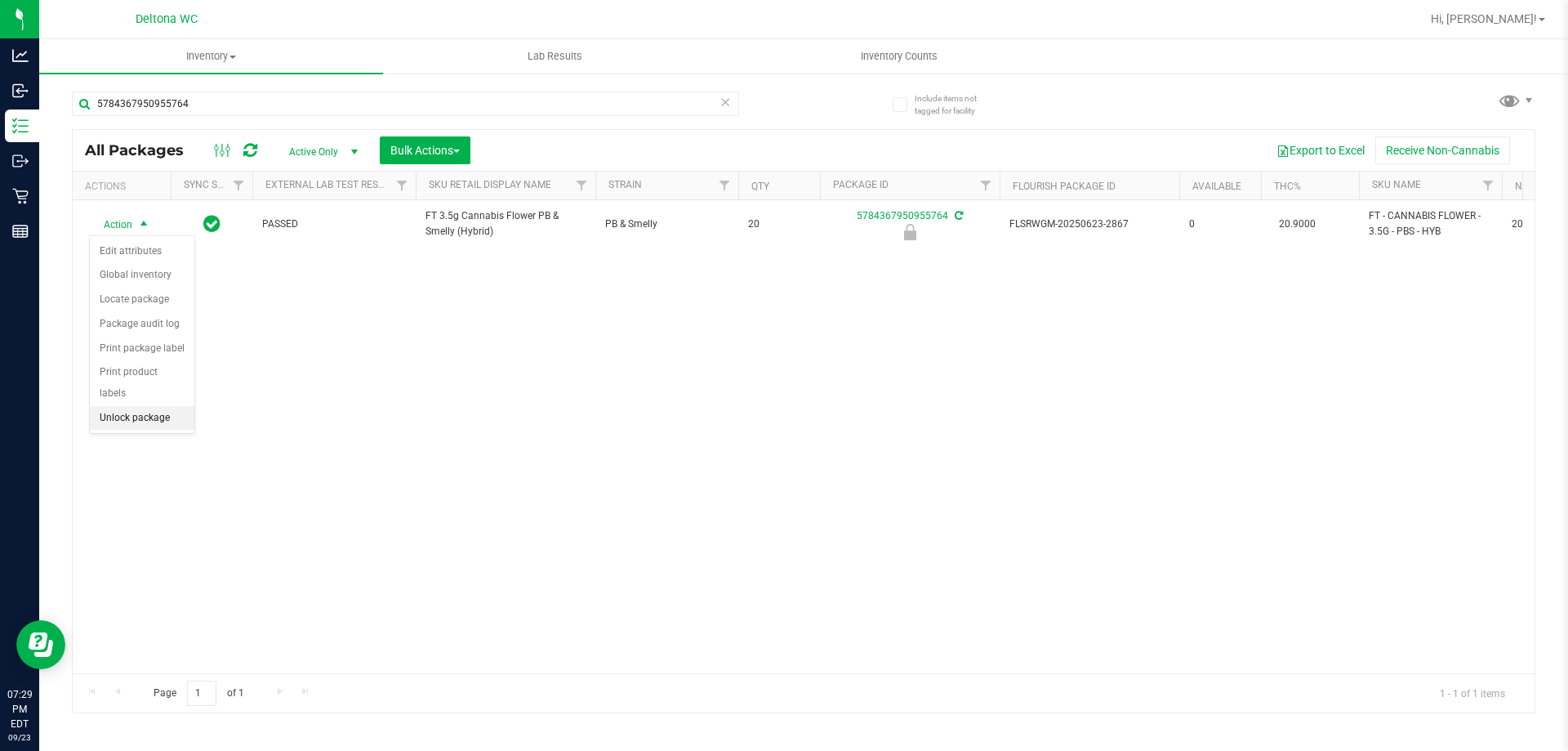
click at [160, 408] on li "Unlock package" at bounding box center [142, 418] width 105 height 24
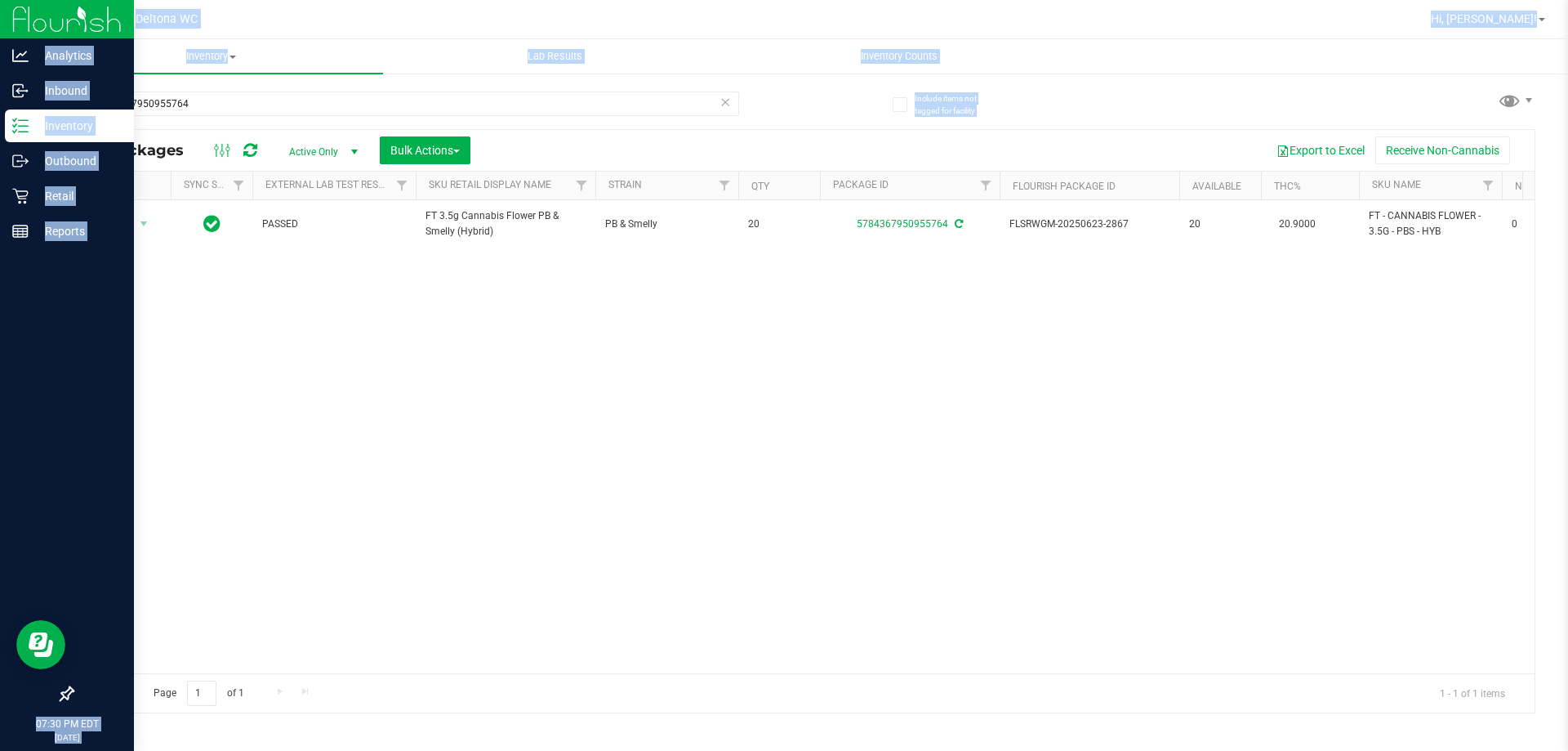
drag, startPoint x: 46, startPoint y: 66, endPoint x: 0, endPoint y: 7, distance: 74.8
click at [0, 28] on div "Analytics Inbound Inventory Outbound Retail Reports 07:30 PM EDT 09/23/2025 09/…" at bounding box center [784, 376] width 1568 height 751
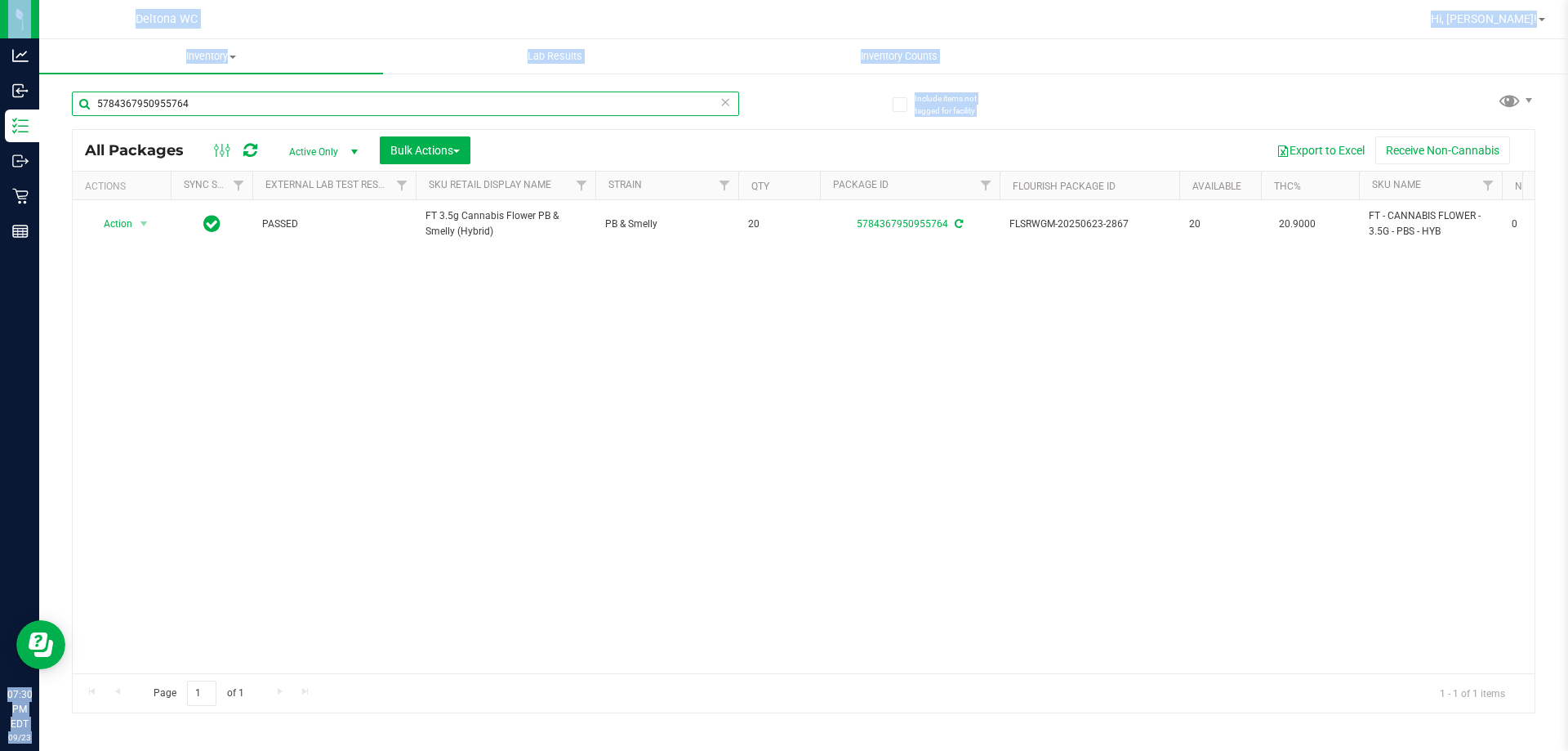
click at [262, 115] on input "5784367950955764" at bounding box center [405, 103] width 668 height 24
click at [247, 100] on input "5784367950955764" at bounding box center [405, 103] width 668 height 24
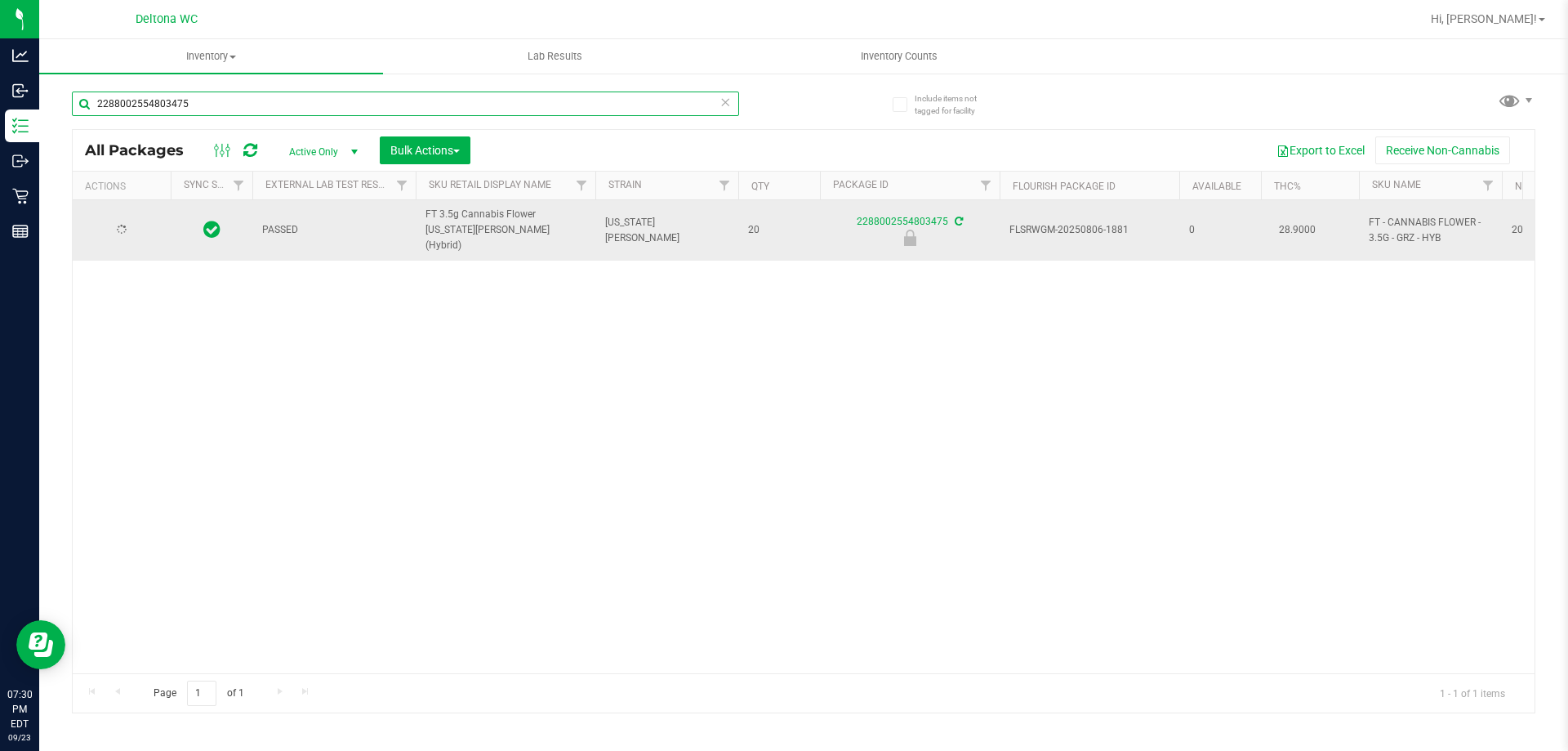
type input "2288002554803475"
click at [128, 220] on span "Action" at bounding box center [111, 230] width 44 height 23
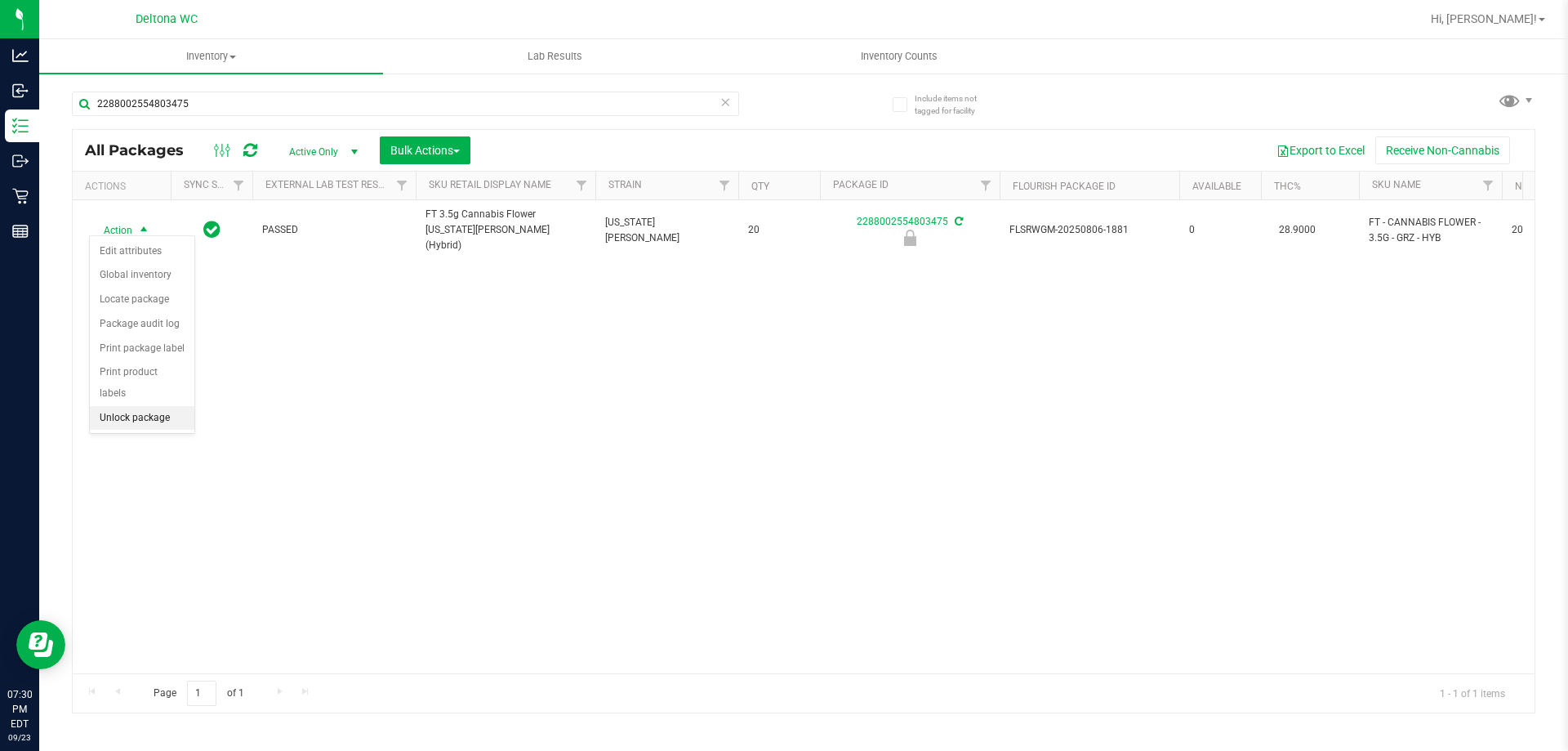
click at [149, 406] on li "Unlock package" at bounding box center [142, 418] width 105 height 24
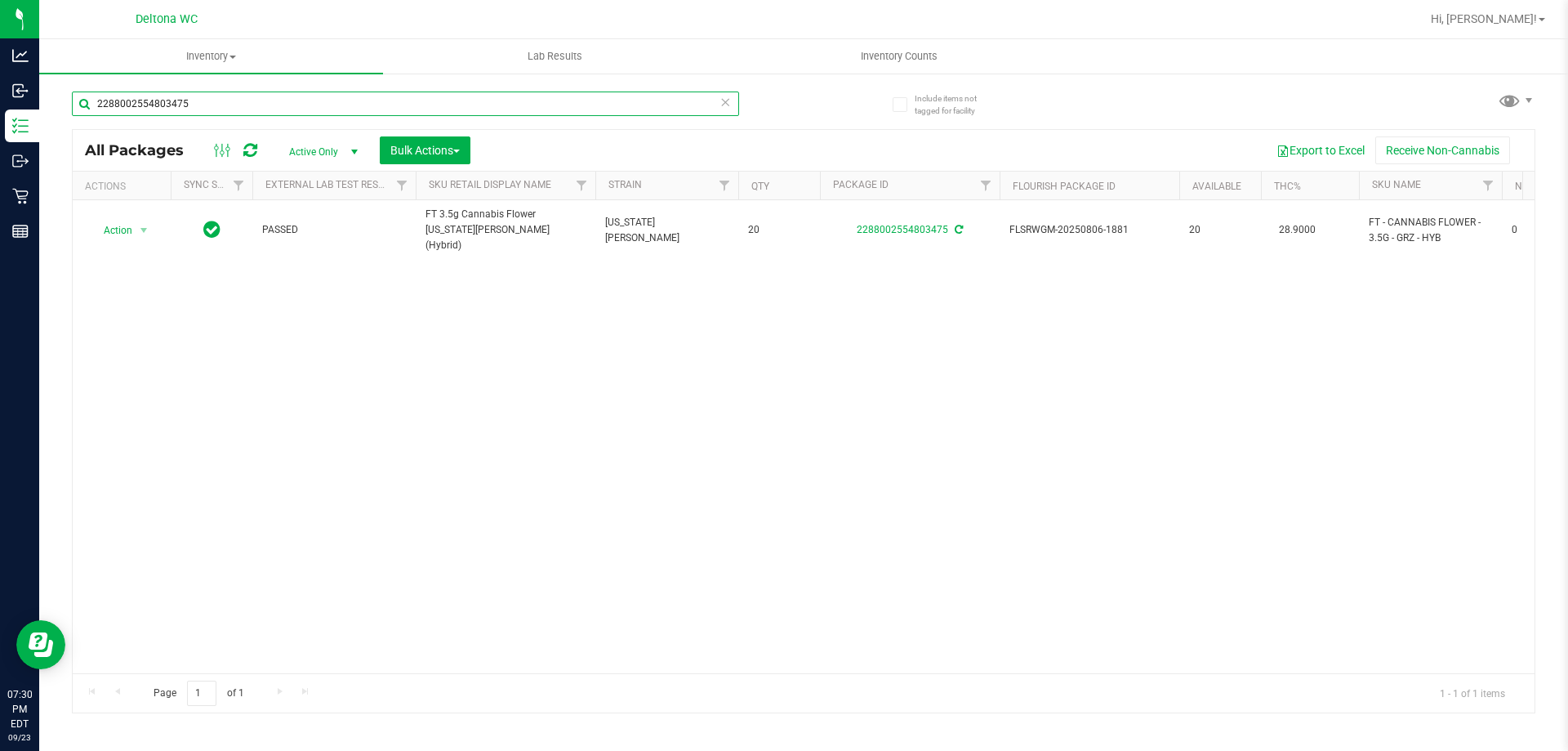
drag, startPoint x: 242, startPoint y: 90, endPoint x: 0, endPoint y: -9, distance: 261.5
click at [0, 0] on html "Analytics Inbound Inventory Outbound Retail Reports 07:30 PM EDT 09/23/2025 09/…" at bounding box center [784, 376] width 1568 height 751
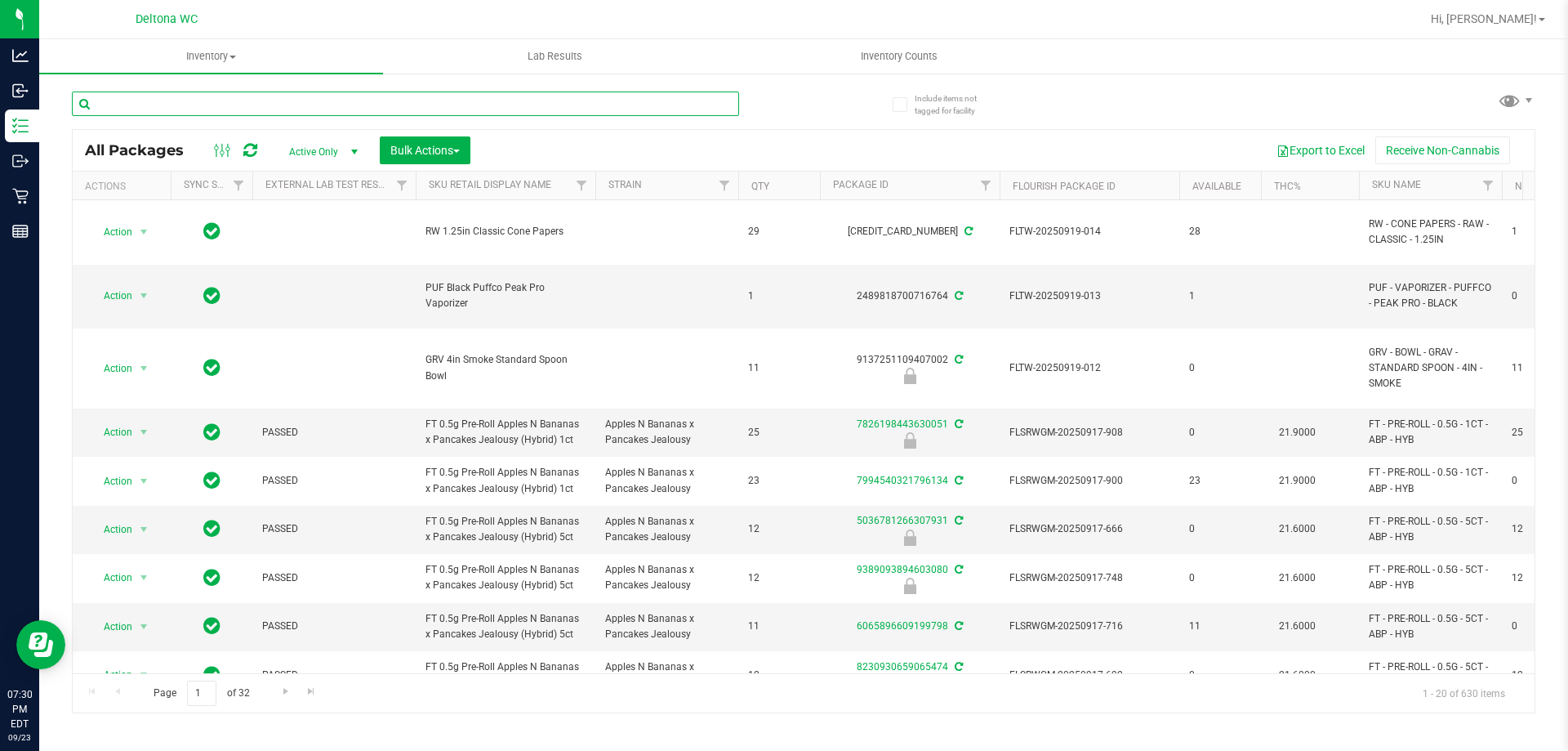
click at [608, 97] on input "text" at bounding box center [405, 103] width 668 height 24
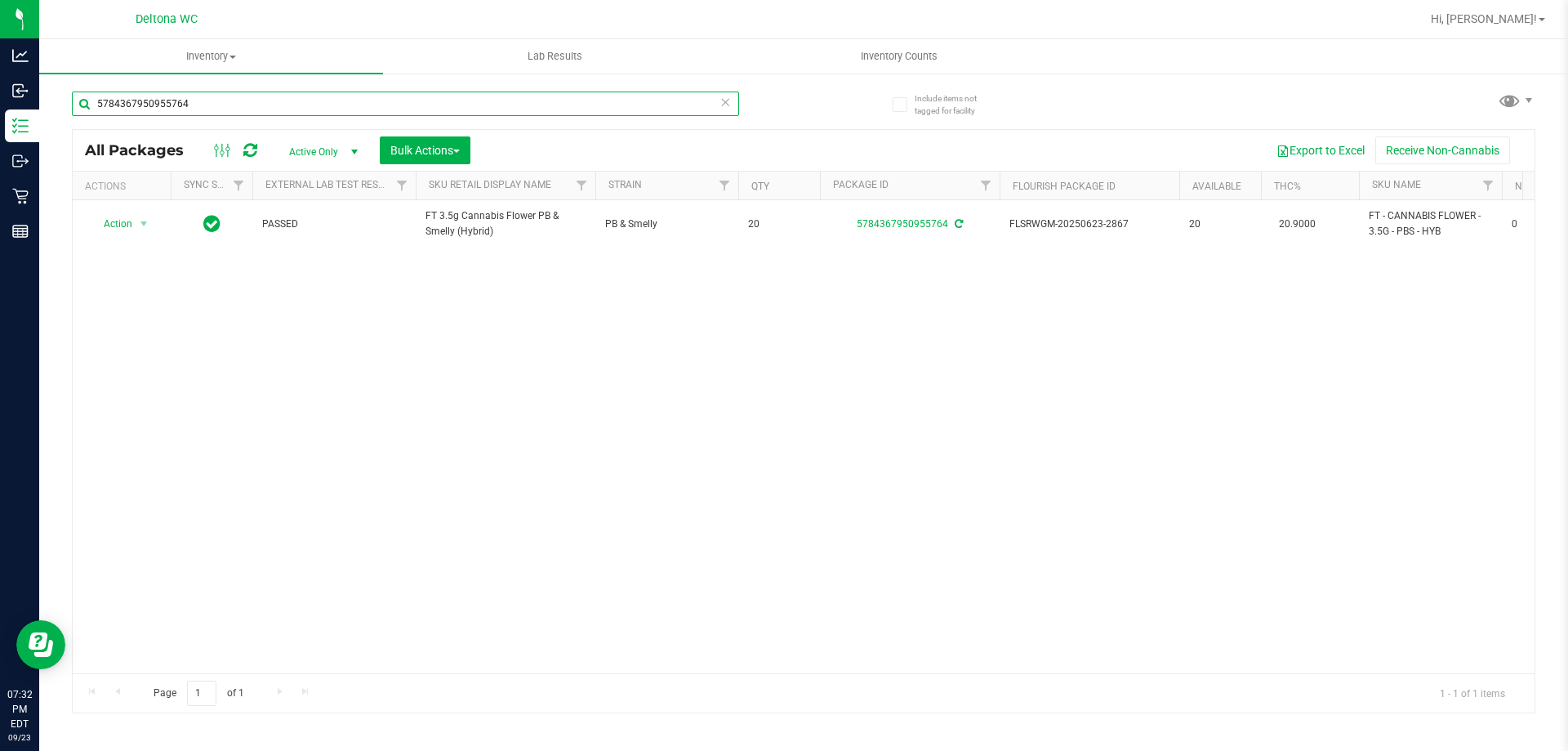
type input "5784367950955764"
drag, startPoint x: 247, startPoint y: 101, endPoint x: 0, endPoint y: -44, distance: 286.4
click at [0, 0] on html "Analytics Inbound Inventory Outbound Retail Reports 08:00 PM EDT 09/23/2025 09/…" at bounding box center [784, 376] width 1568 height 751
type input "hbg"
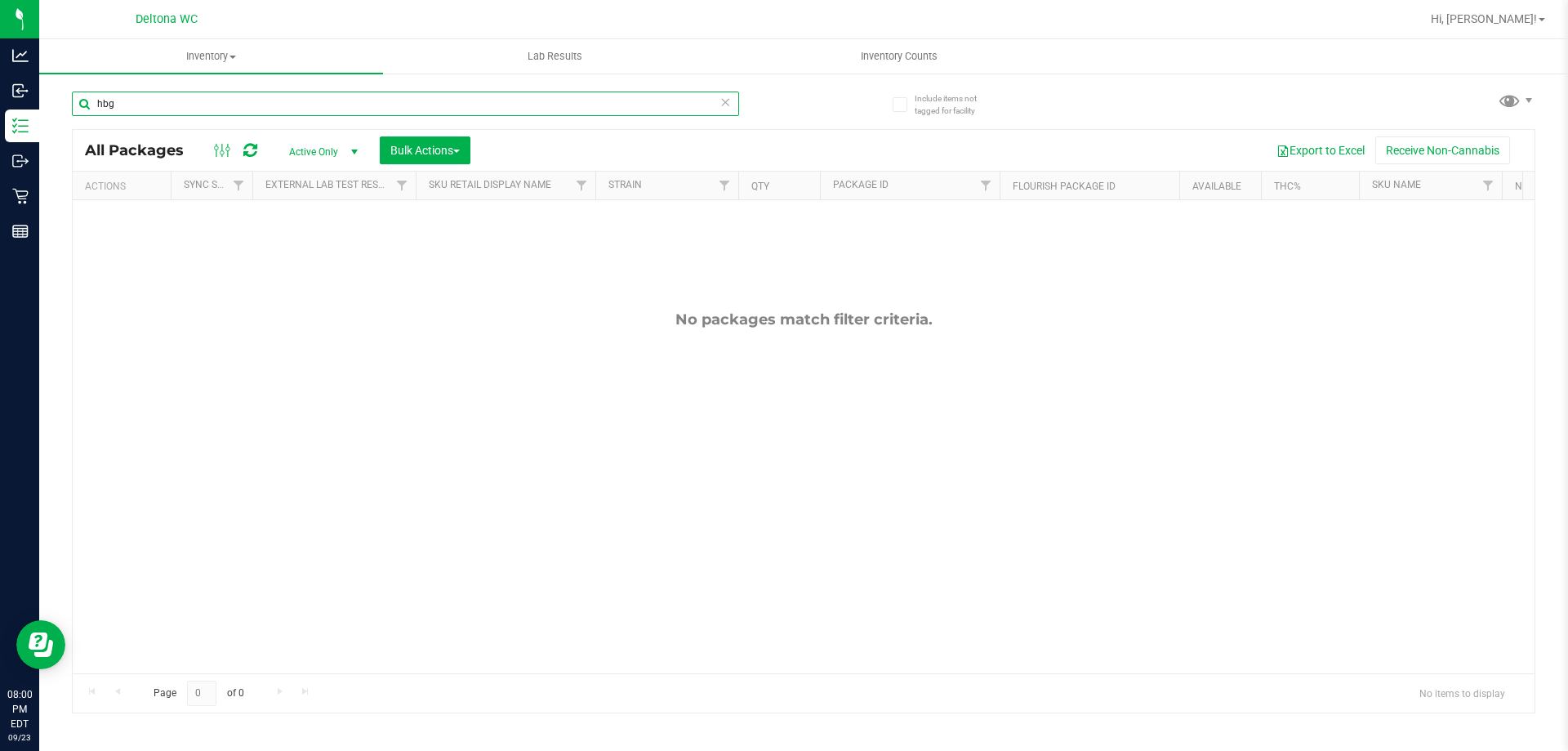
click at [377, 111] on input "hbg" at bounding box center [405, 103] width 668 height 24
